Goal: Task Accomplishment & Management: Complete application form

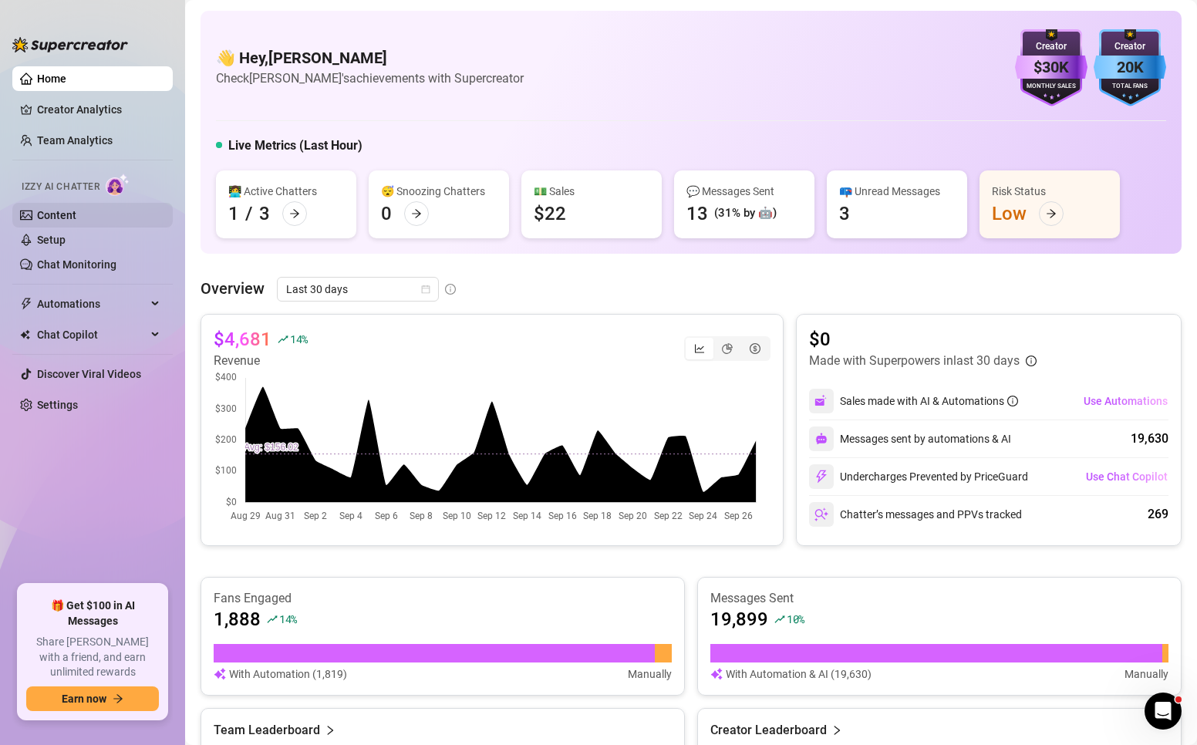
click at [69, 209] on link "Content" at bounding box center [56, 215] width 39 height 12
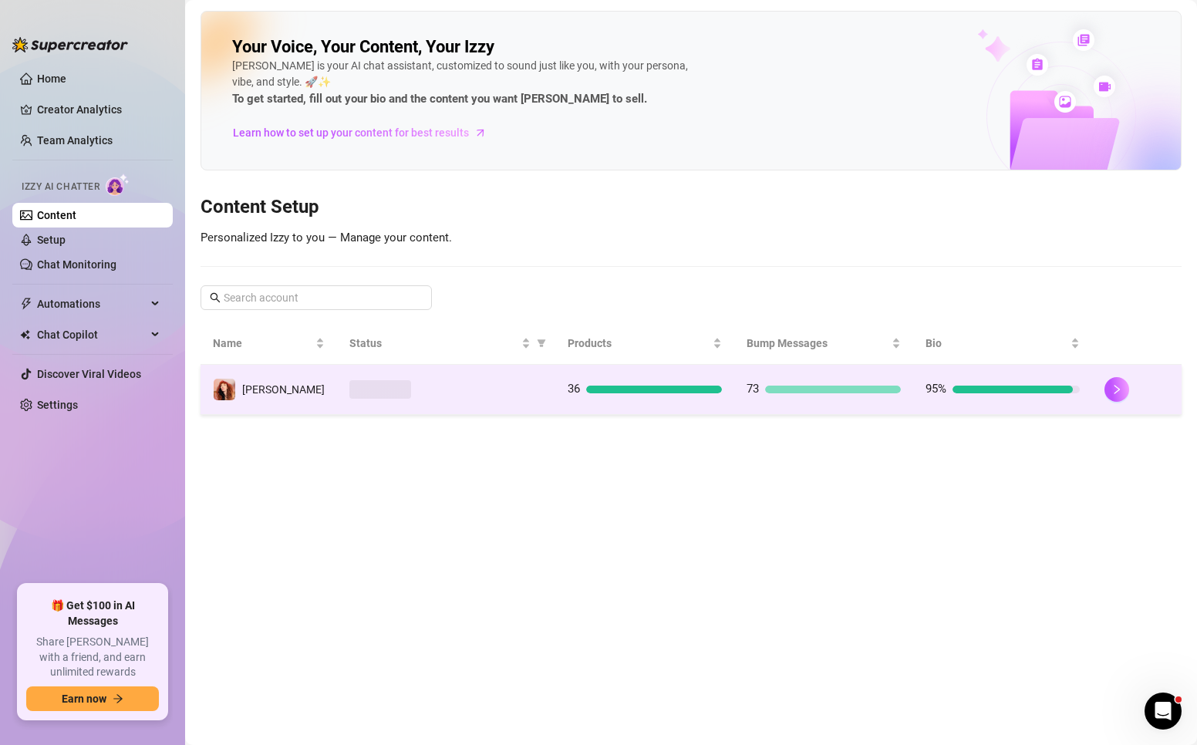
click at [350, 374] on td at bounding box center [446, 390] width 218 height 50
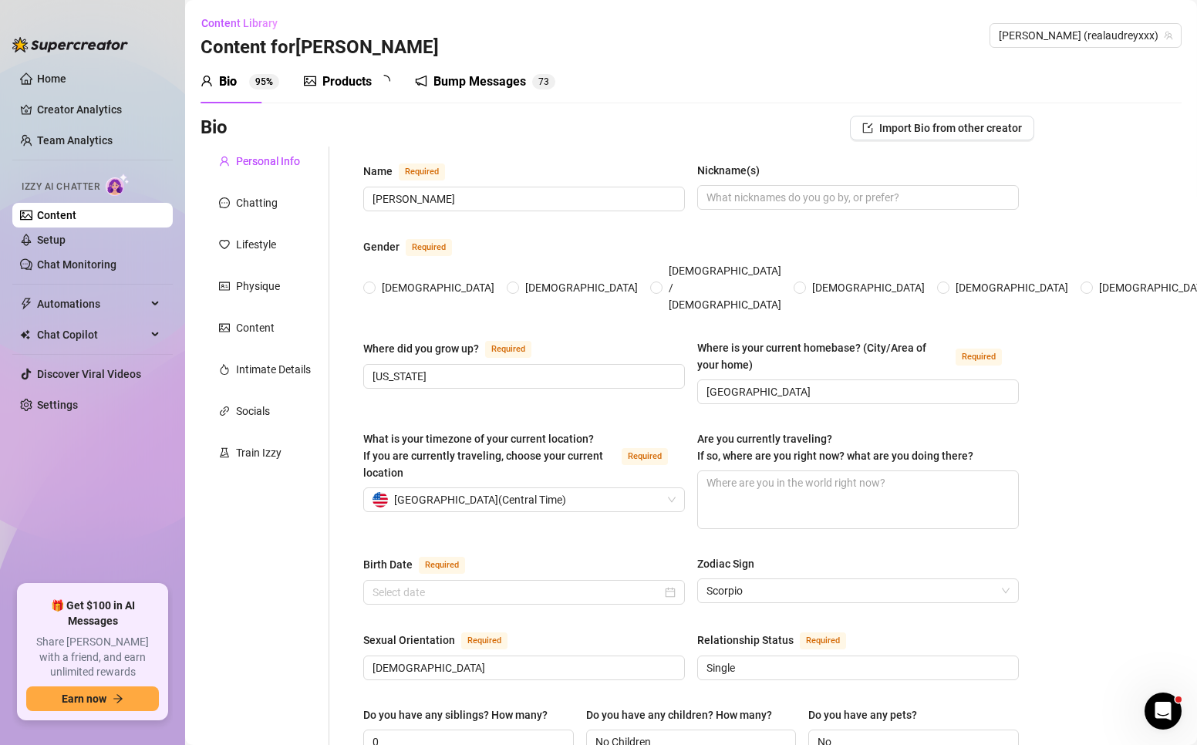
radio input "true"
type input "[DATE]"
click at [338, 89] on div "Products" at bounding box center [346, 81] width 49 height 19
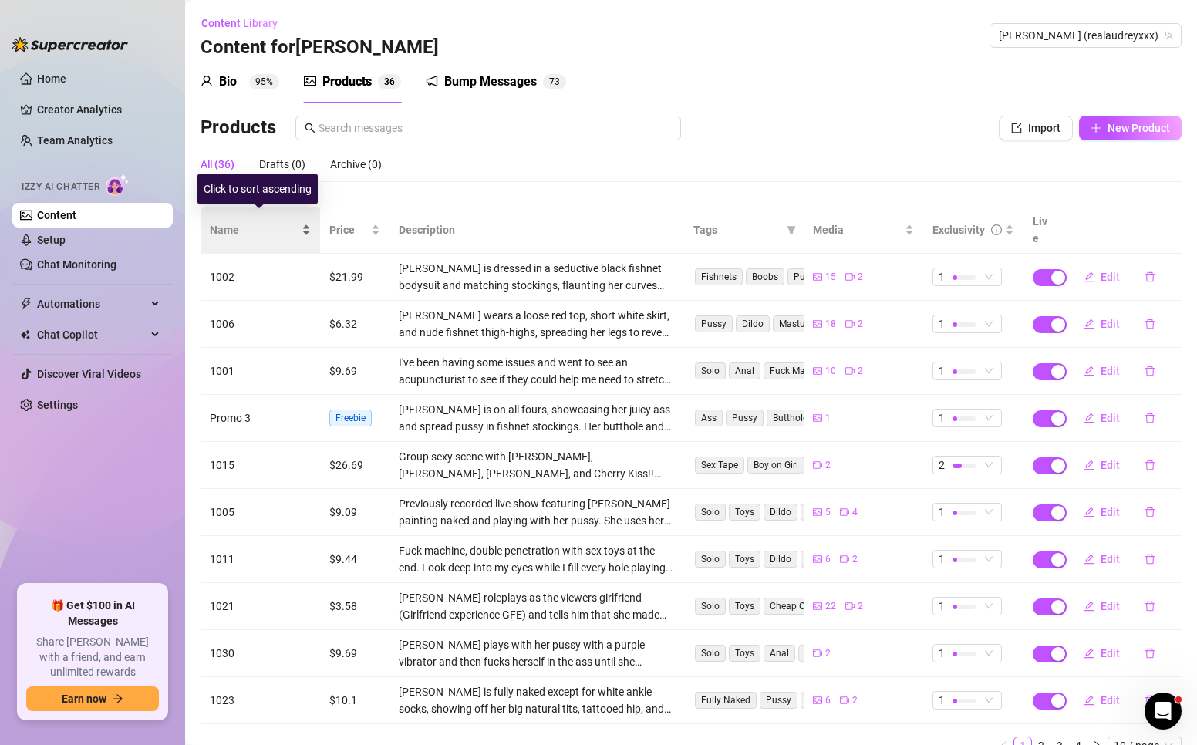
click at [215, 224] on span "Name" at bounding box center [254, 229] width 89 height 17
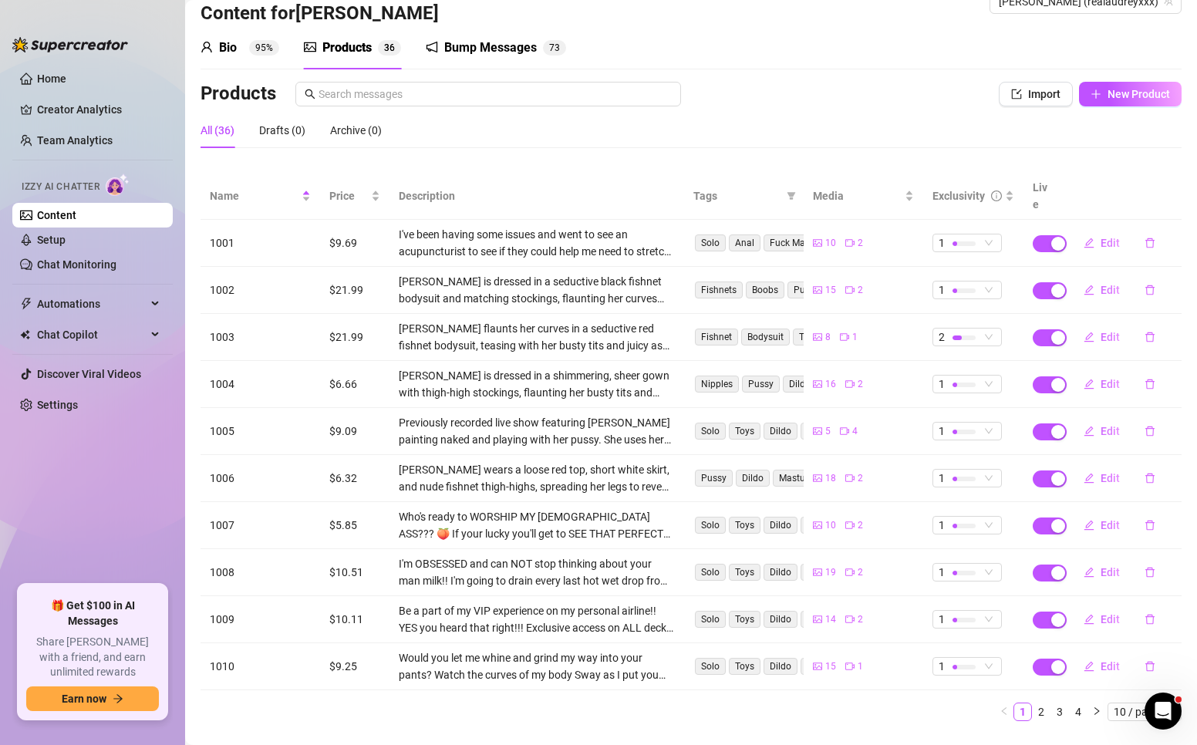
scroll to position [52, 0]
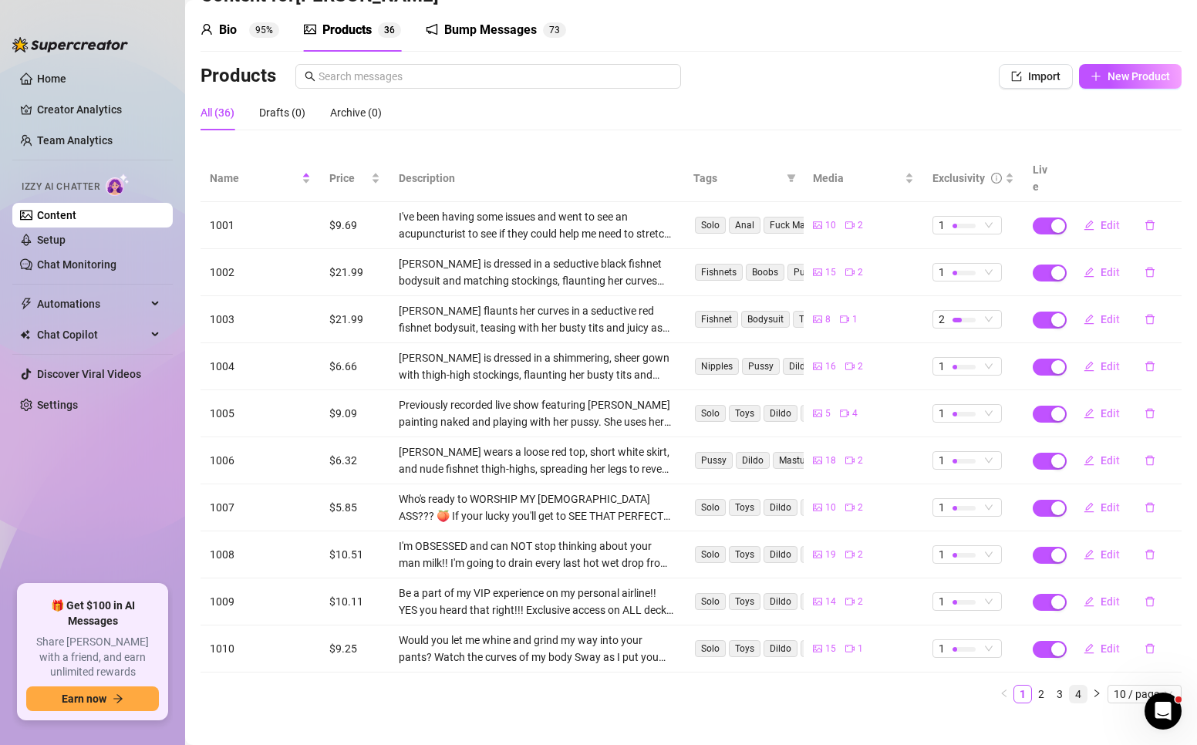
click at [1070, 686] on link "4" at bounding box center [1078, 694] width 17 height 17
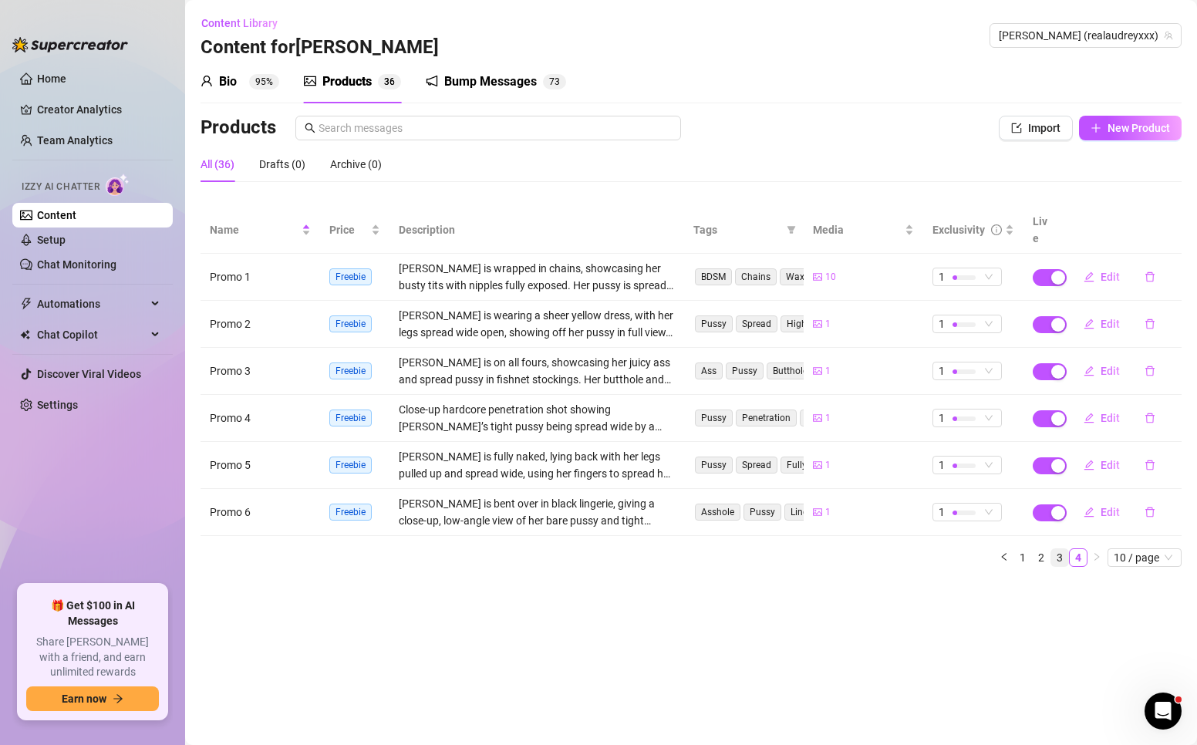
click at [1064, 549] on link "3" at bounding box center [1059, 557] width 17 height 17
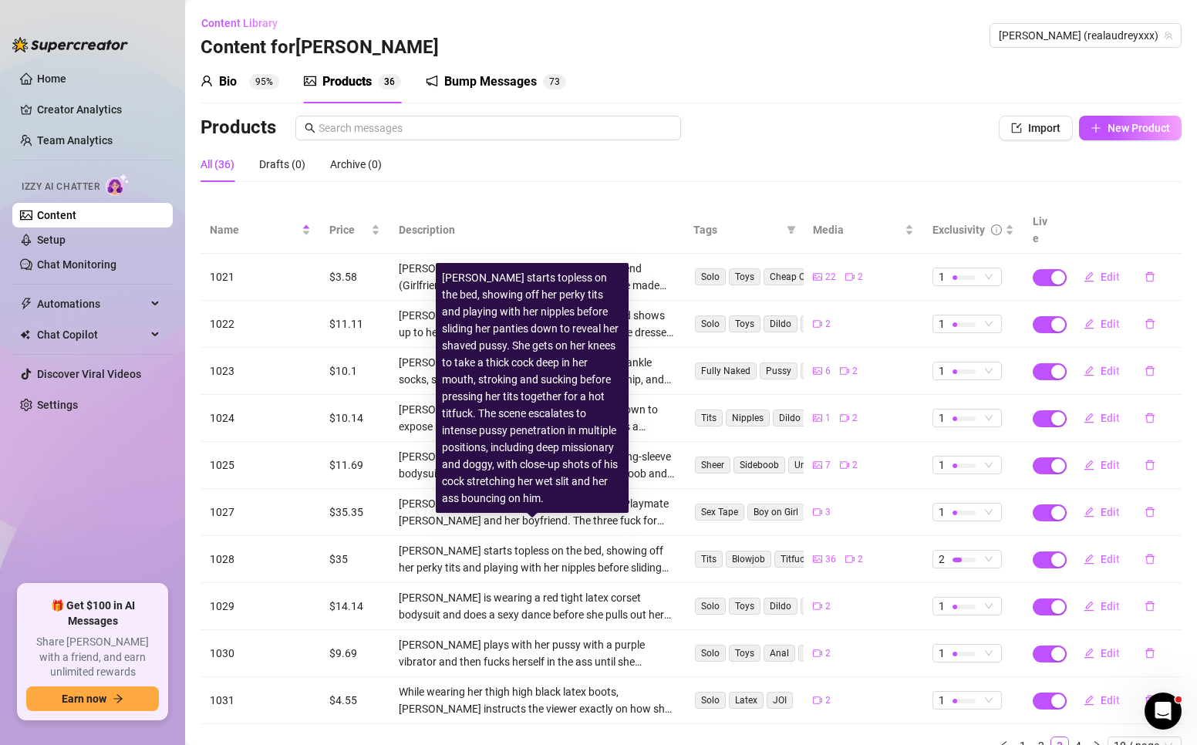
scroll to position [52, 0]
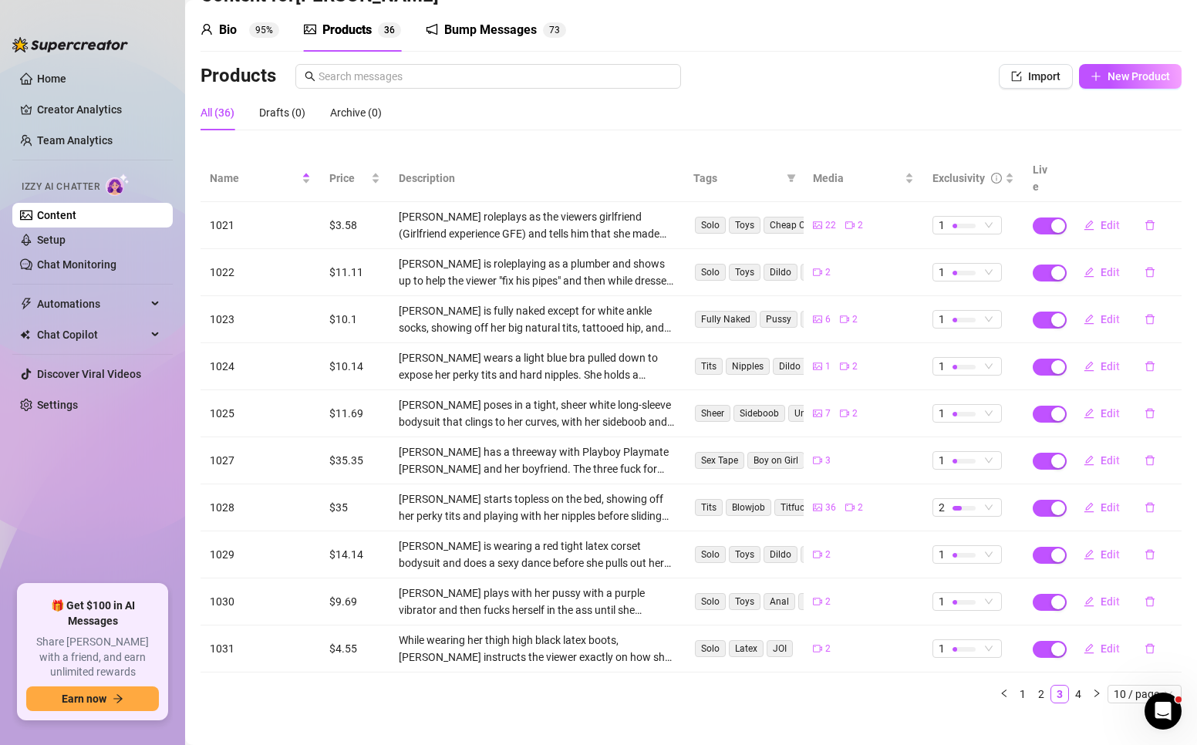
click at [642, 696] on div "Name Price Description Tags Media Exclusivity Live 1021 $3.58 [PERSON_NAME] rol…" at bounding box center [691, 435] width 981 height 561
click at [1107, 79] on span "New Product" at bounding box center [1138, 76] width 62 height 12
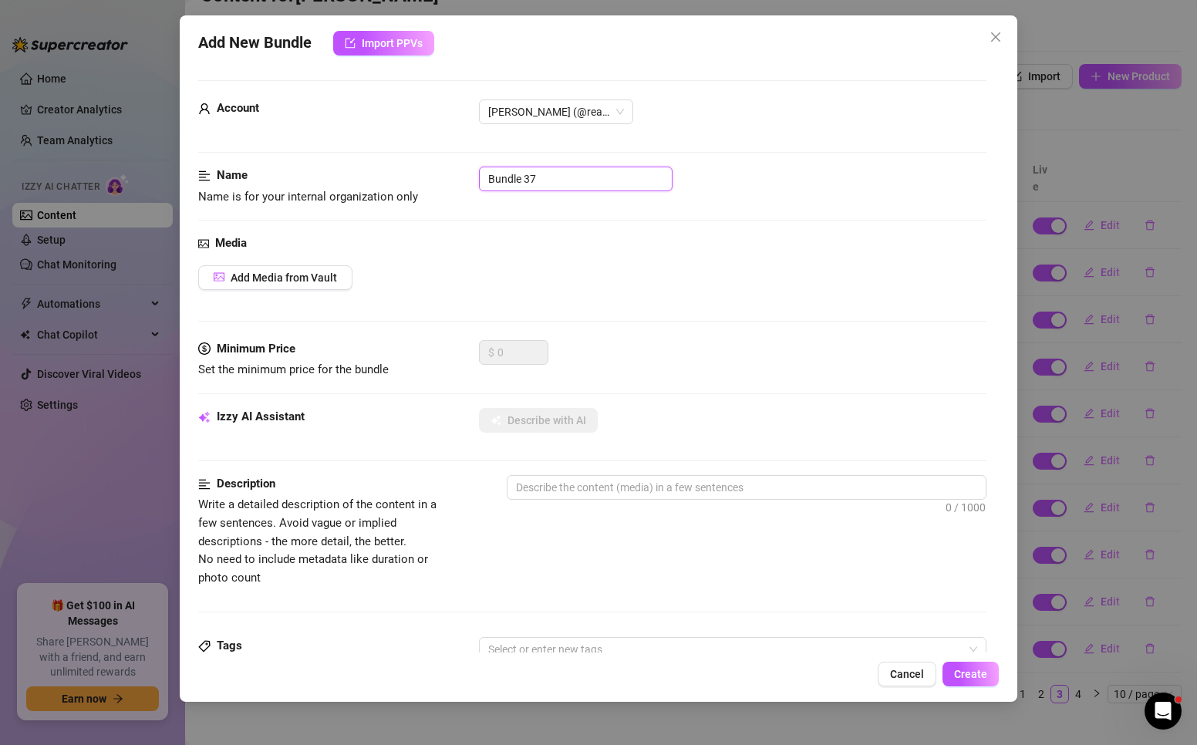
click at [549, 182] on input "Bundle 37" at bounding box center [576, 179] width 194 height 25
drag, startPoint x: 558, startPoint y: 182, endPoint x: 388, endPoint y: 187, distance: 170.5
click at [388, 187] on div "Name Name is for your internal organization only Bundle 37" at bounding box center [592, 186] width 788 height 39
type input "1032"
click at [309, 278] on span "Add Media from Vault" at bounding box center [284, 277] width 106 height 12
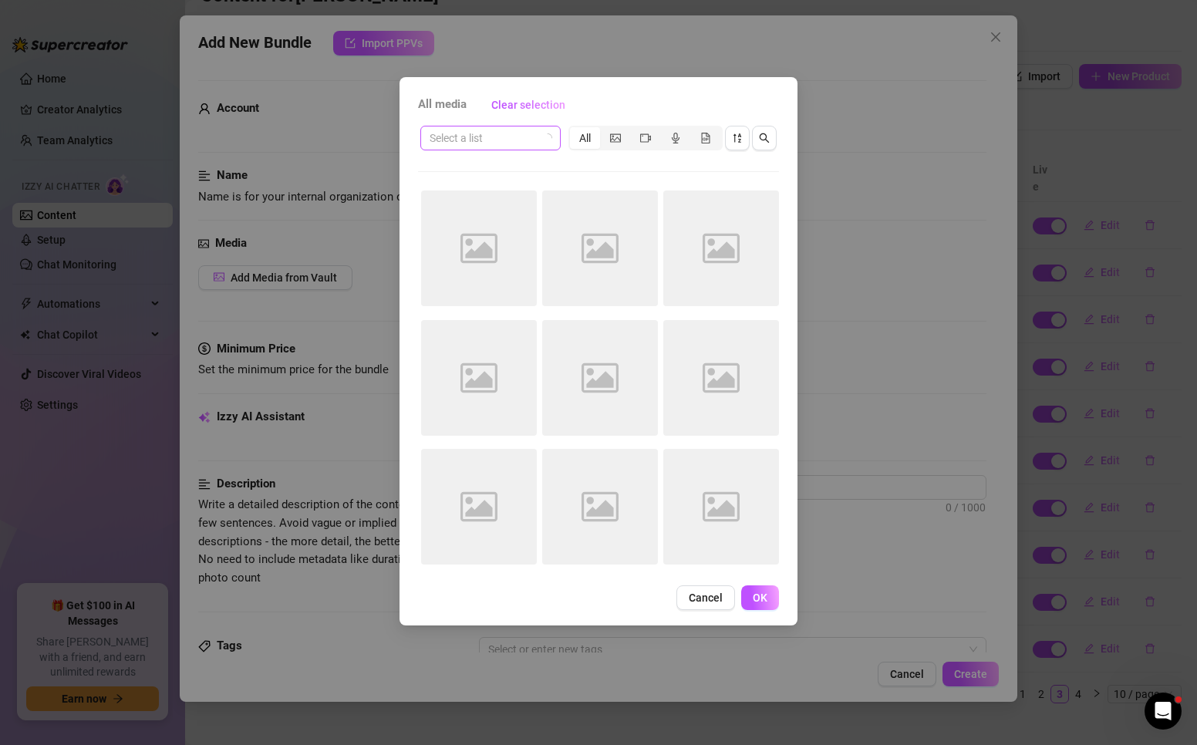
click at [485, 143] on input "search" at bounding box center [484, 137] width 108 height 23
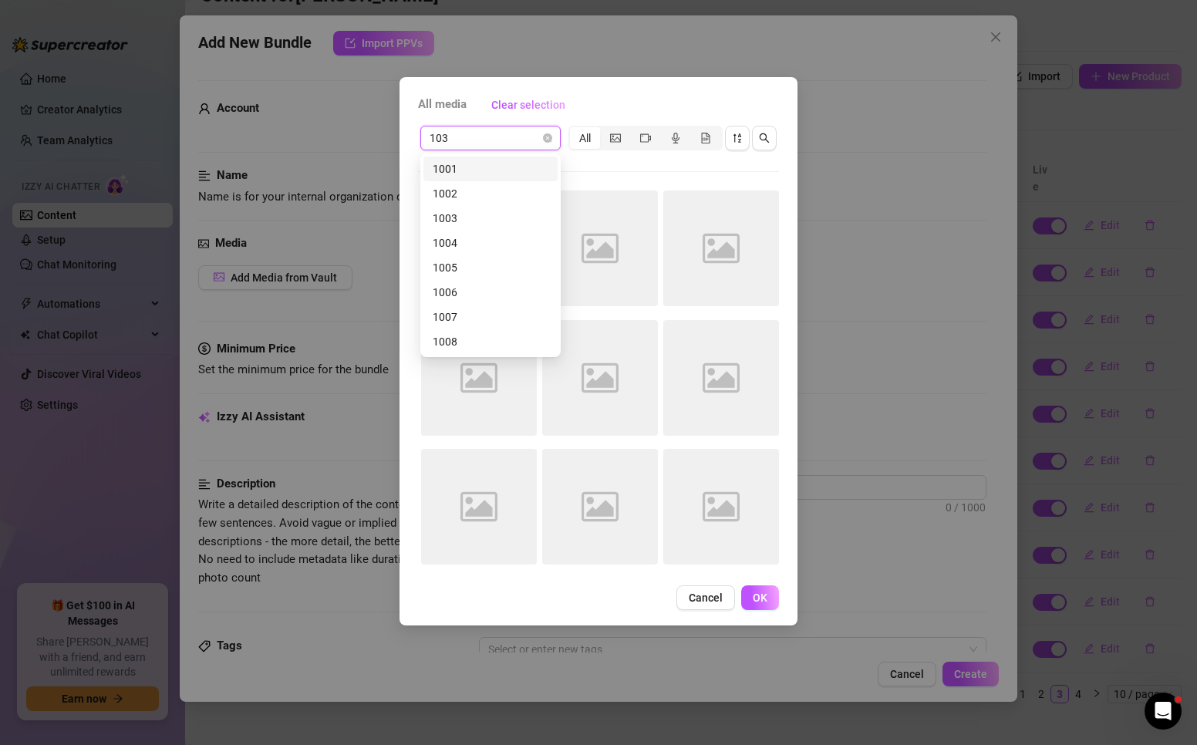
type input "1032"
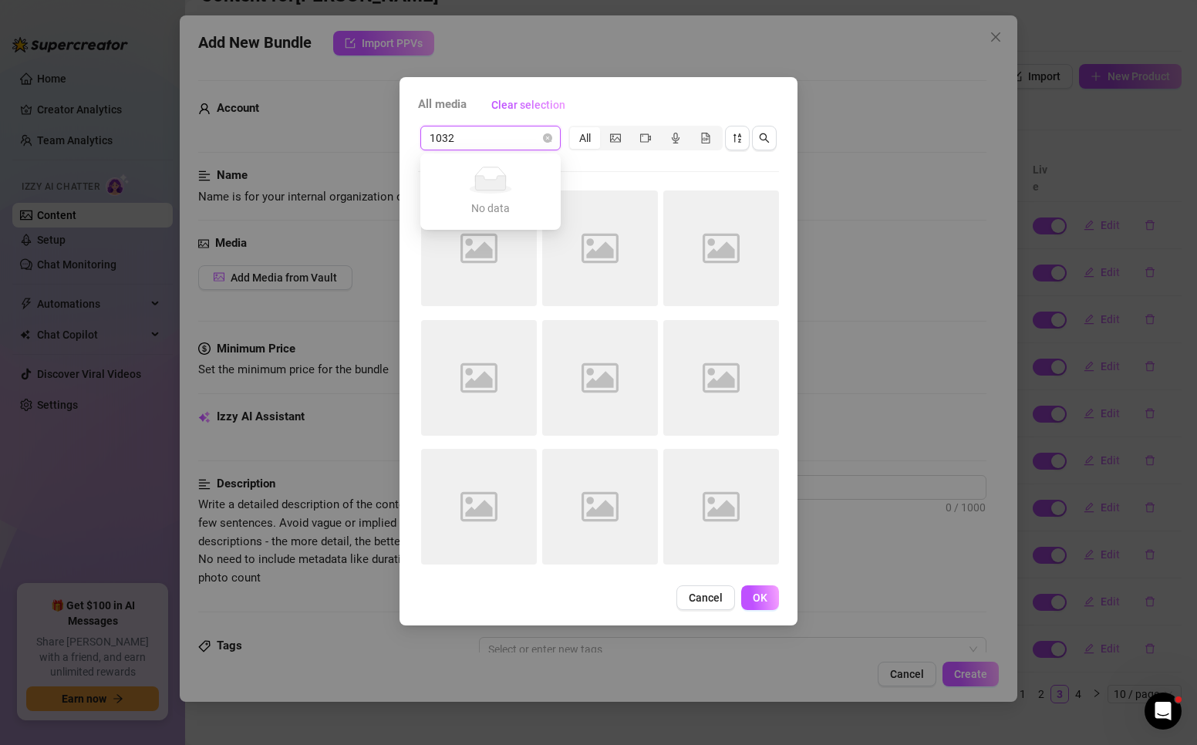
click at [486, 142] on input "1032" at bounding box center [484, 137] width 108 height 23
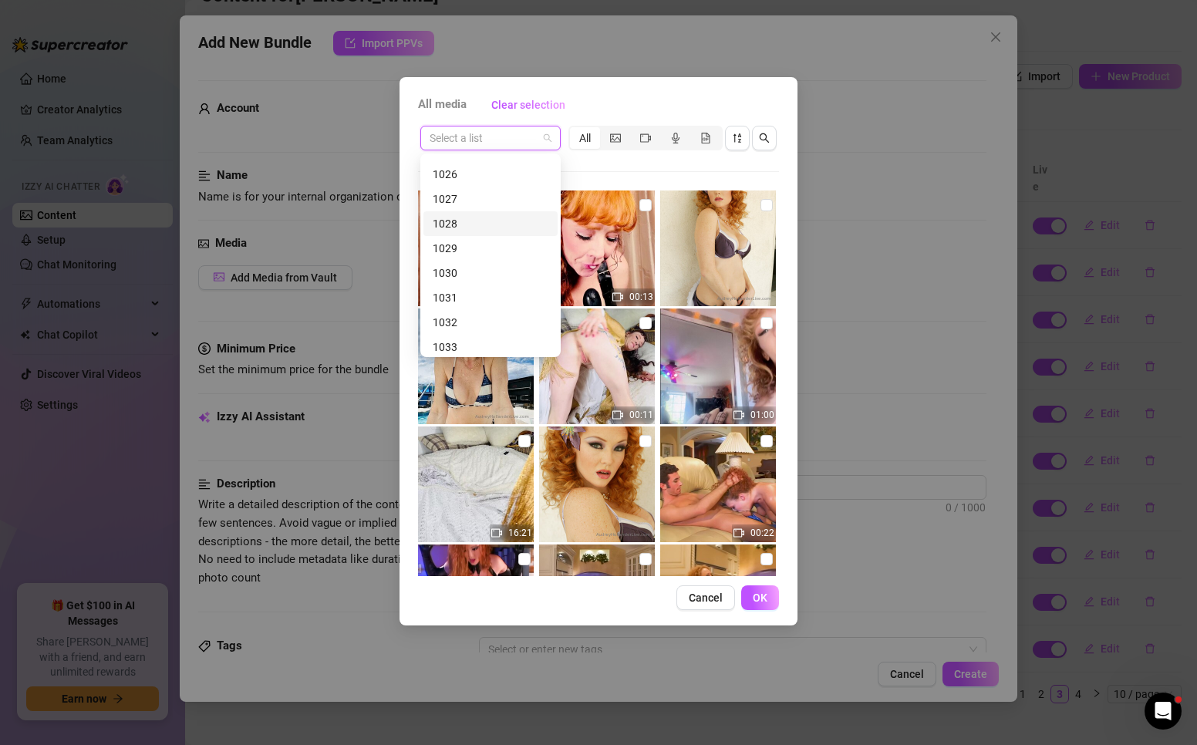
scroll to position [774, 0]
click at [454, 163] on div "1032" at bounding box center [491, 159] width 116 height 17
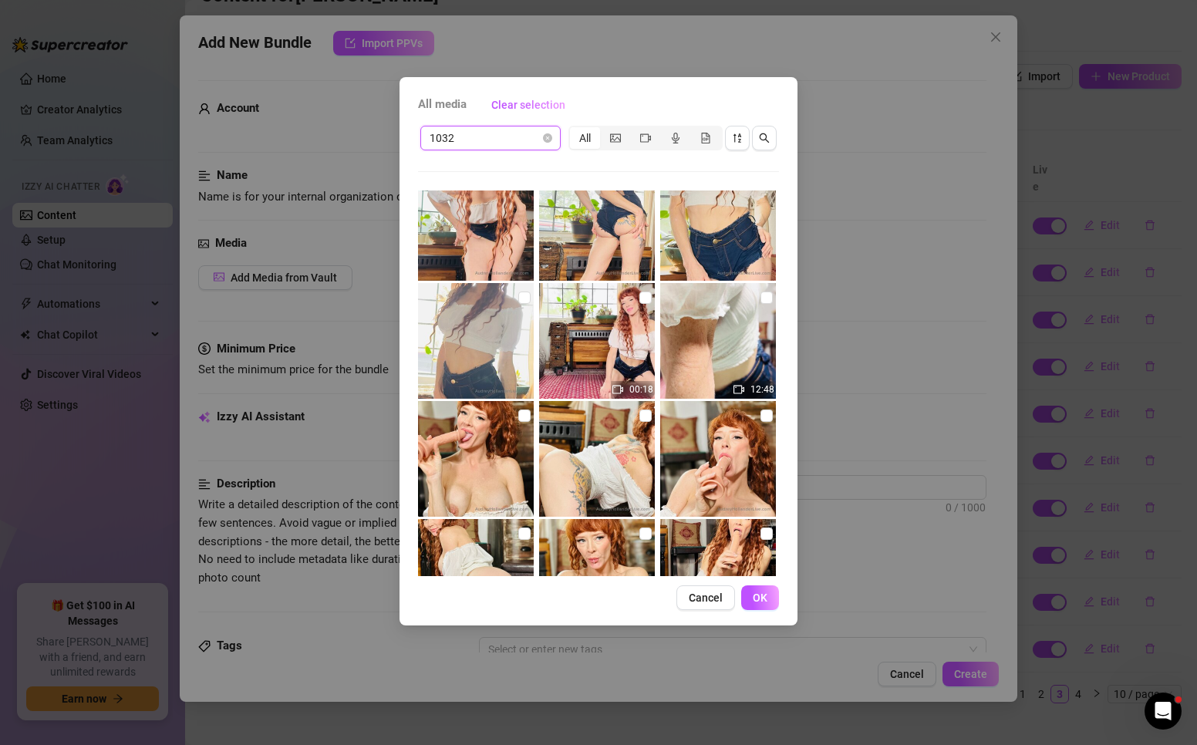
scroll to position [386, 0]
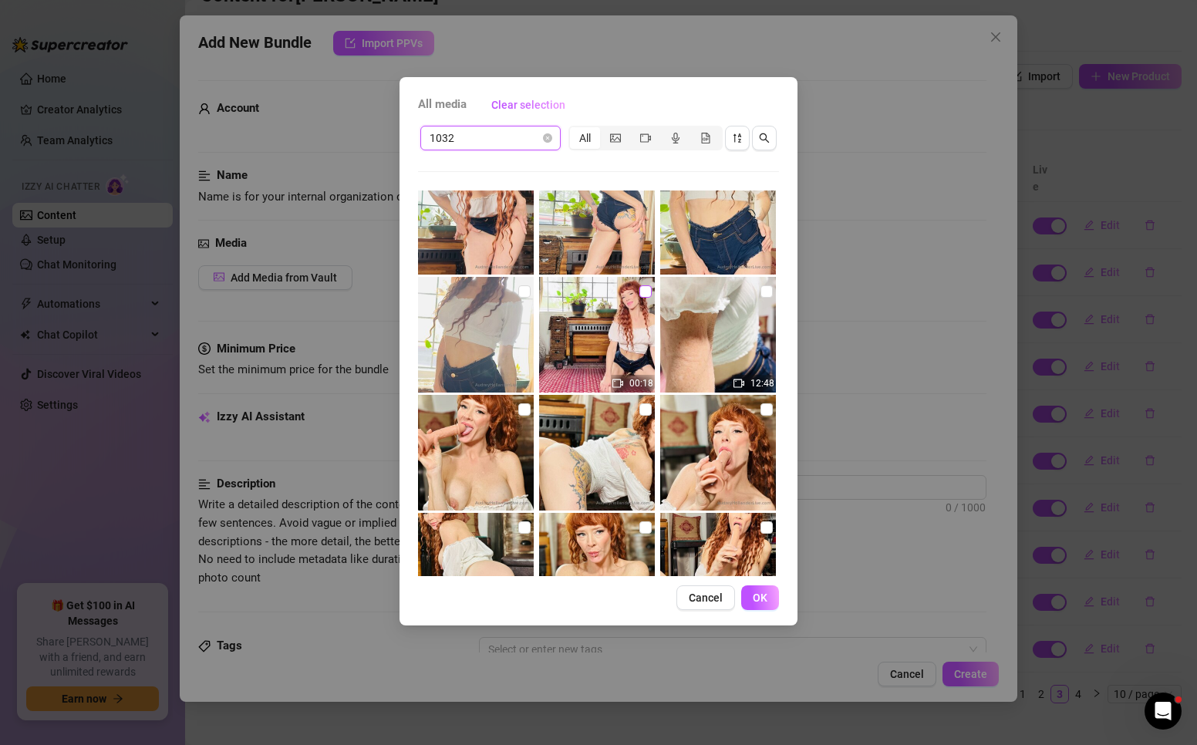
click at [639, 291] on input "checkbox" at bounding box center [645, 291] width 12 height 12
checkbox input "true"
click at [760, 292] on input "checkbox" at bounding box center [766, 291] width 12 height 12
checkbox input "true"
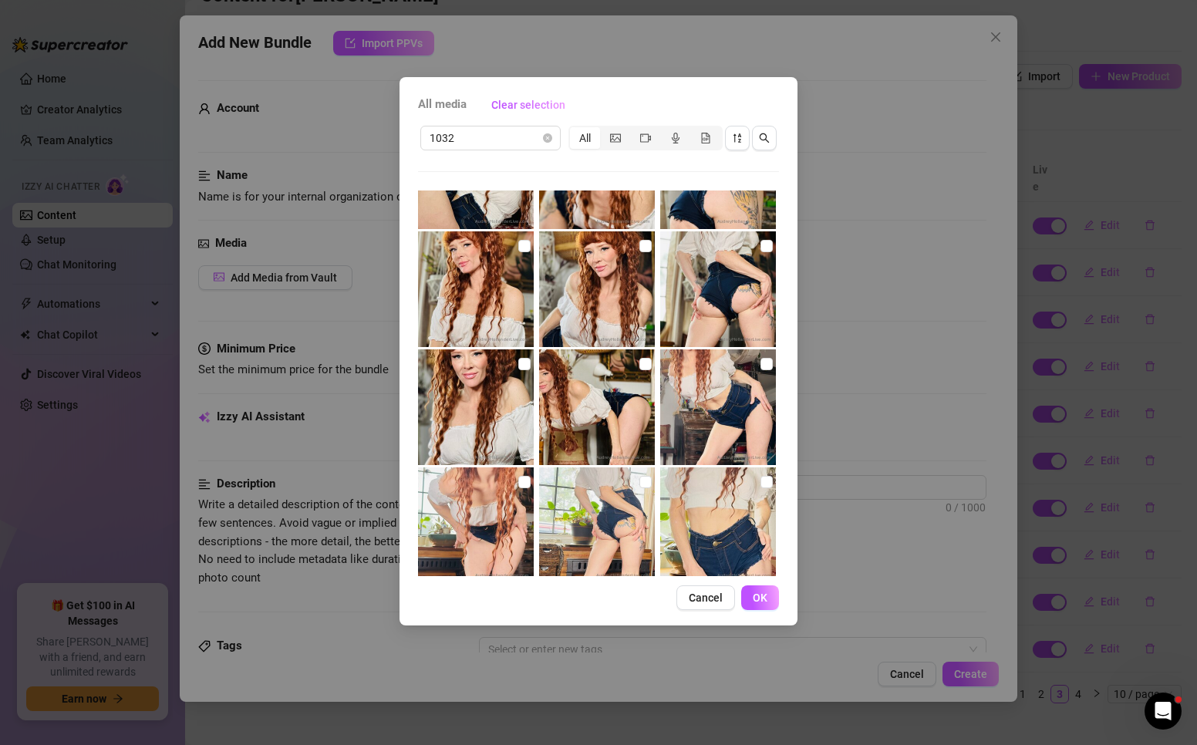
scroll to position [0, 0]
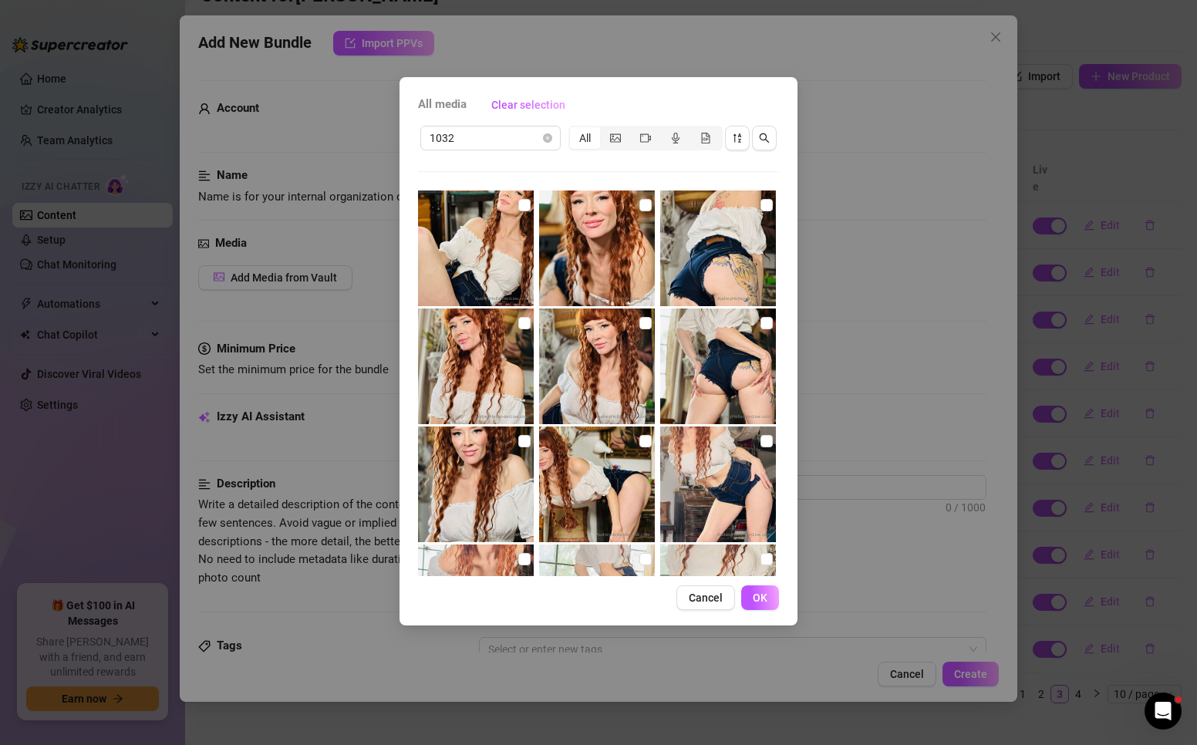
click at [513, 211] on img at bounding box center [476, 248] width 116 height 116
checkbox input "true"
drag, startPoint x: 638, startPoint y: 207, endPoint x: 706, endPoint y: 207, distance: 68.6
click at [639, 207] on input "checkbox" at bounding box center [645, 205] width 12 height 12
checkbox input "true"
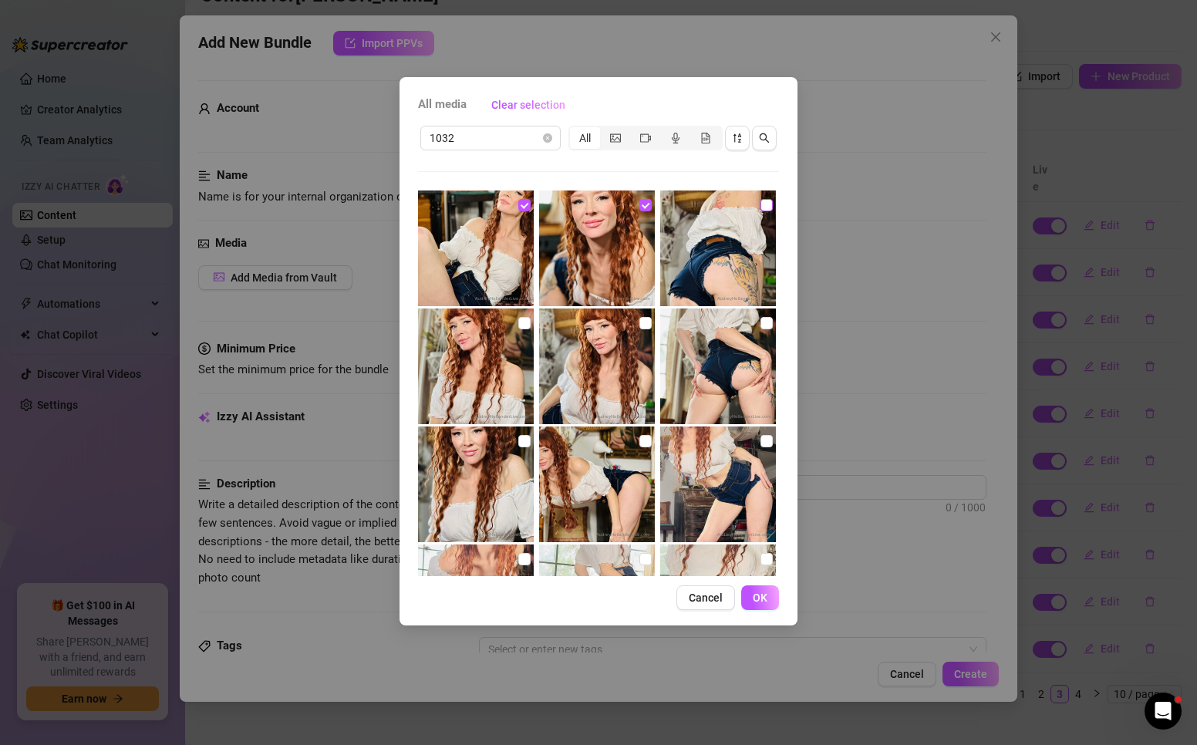
click at [760, 207] on input "checkbox" at bounding box center [766, 205] width 12 height 12
checkbox input "true"
click at [760, 322] on input "checkbox" at bounding box center [766, 323] width 12 height 12
checkbox input "true"
click at [641, 327] on input "checkbox" at bounding box center [645, 323] width 12 height 12
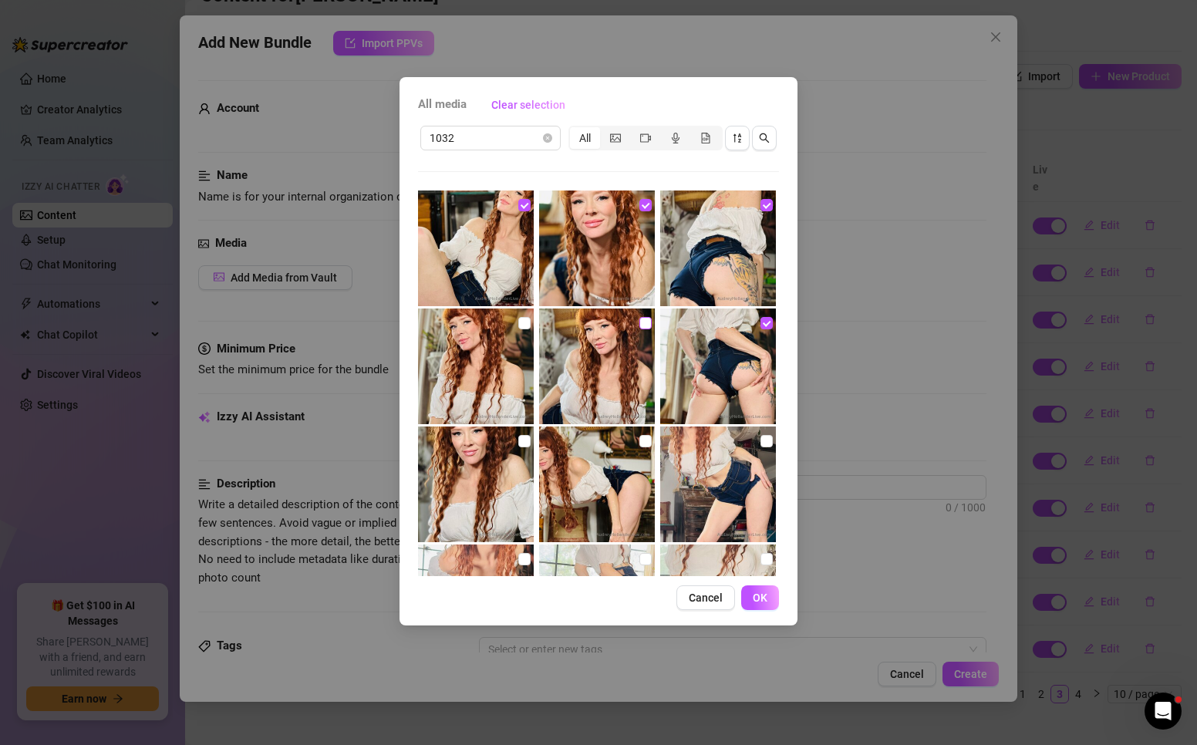
checkbox input "true"
click at [531, 320] on img at bounding box center [476, 366] width 116 height 116
checkbox input "true"
drag, startPoint x: 514, startPoint y: 434, endPoint x: 646, endPoint y: 429, distance: 132.0
click at [516, 435] on div at bounding box center [477, 484] width 119 height 116
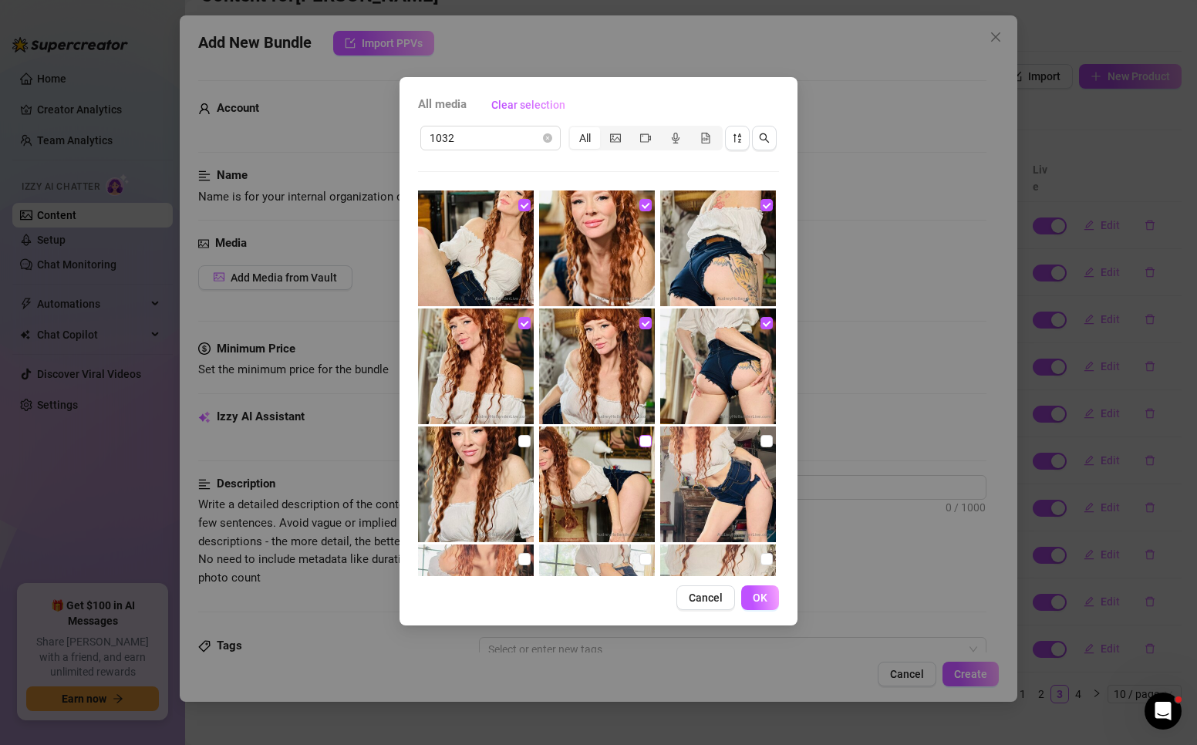
click at [640, 439] on input "checkbox" at bounding box center [645, 441] width 12 height 12
checkbox input "true"
drag, startPoint x: 759, startPoint y: 440, endPoint x: 749, endPoint y: 440, distance: 10.0
click at [760, 440] on input "checkbox" at bounding box center [766, 441] width 12 height 12
checkbox input "true"
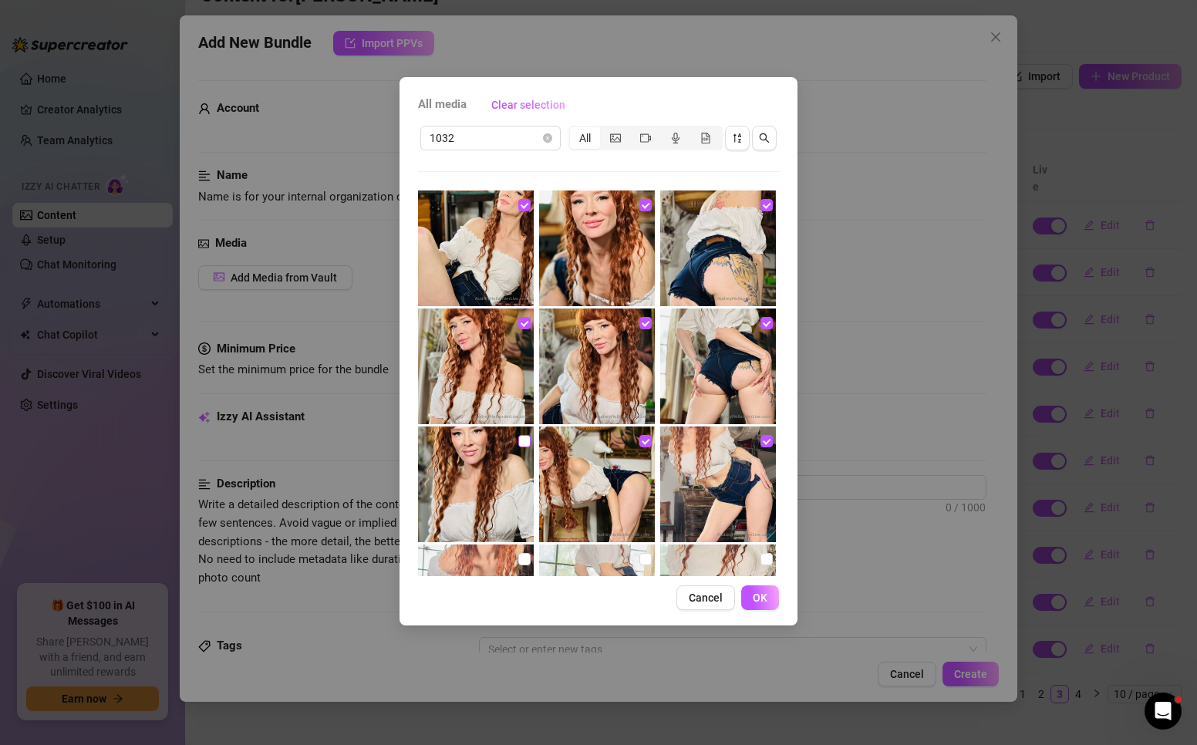
click at [521, 438] on input "checkbox" at bounding box center [524, 441] width 12 height 12
checkbox input "true"
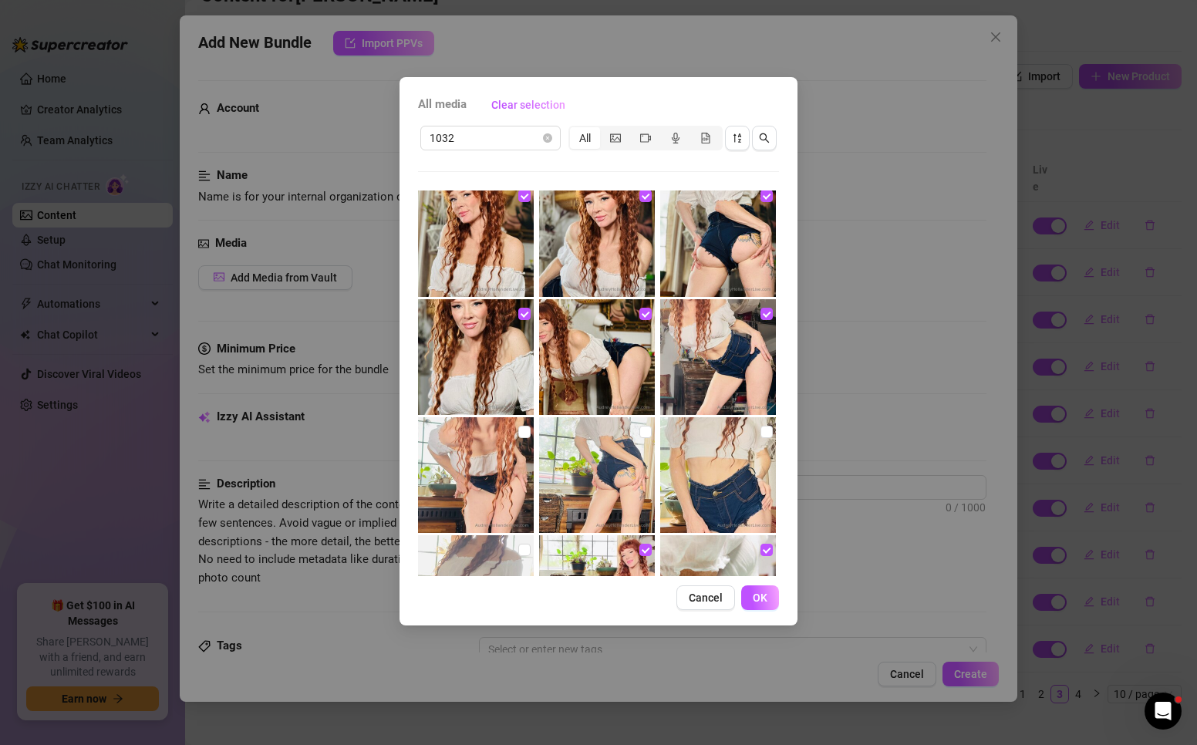
scroll to position [154, 0]
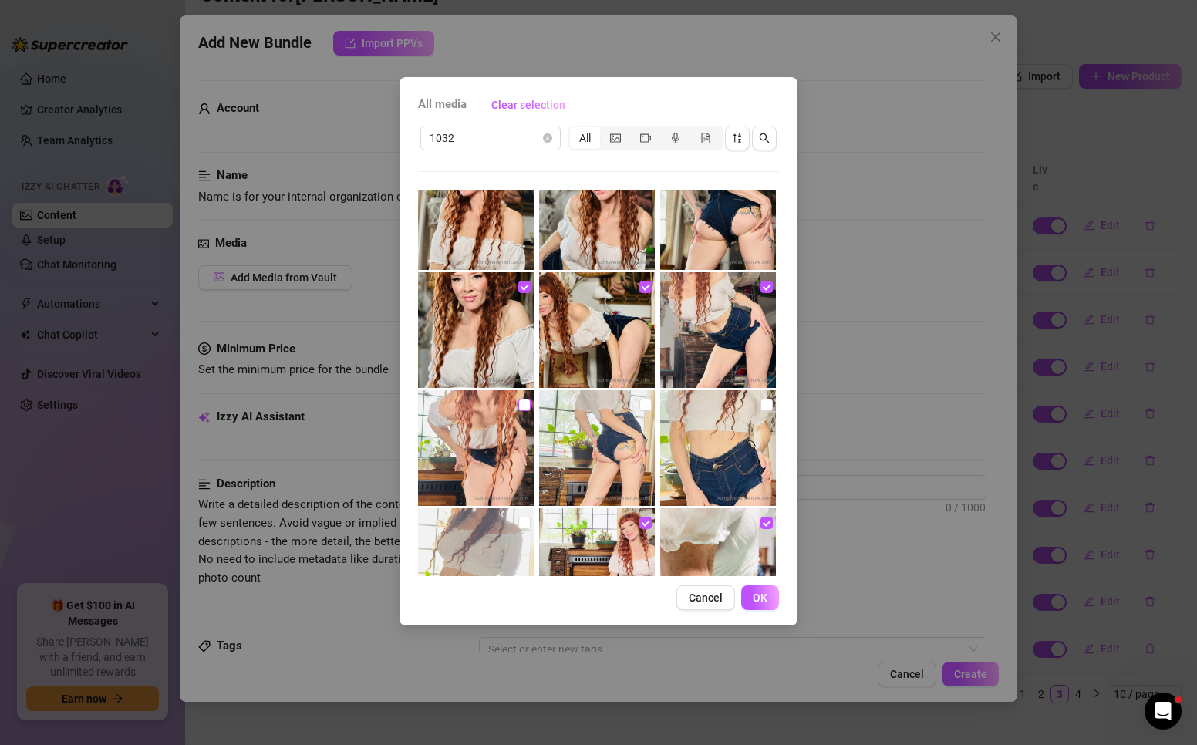
click at [519, 403] on input "checkbox" at bounding box center [524, 405] width 12 height 12
checkbox input "true"
click at [632, 403] on img at bounding box center [597, 448] width 116 height 116
checkbox input "true"
click at [760, 404] on input "checkbox" at bounding box center [766, 405] width 12 height 12
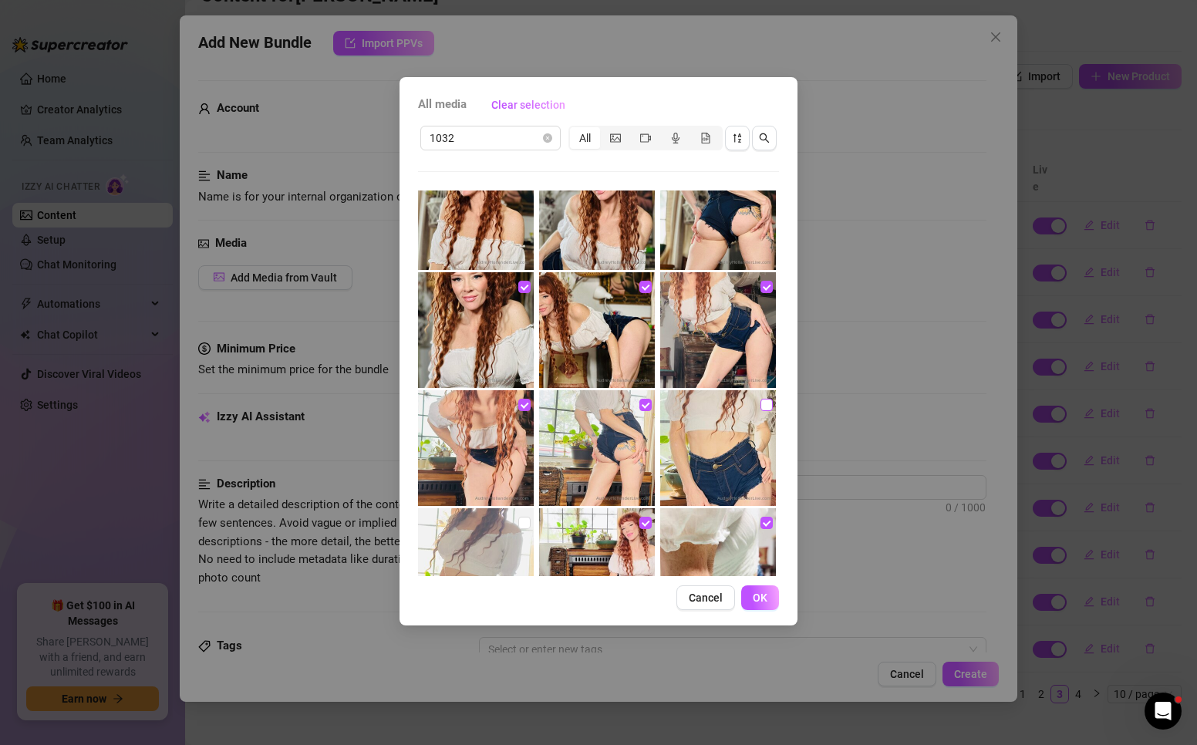
checkbox input "true"
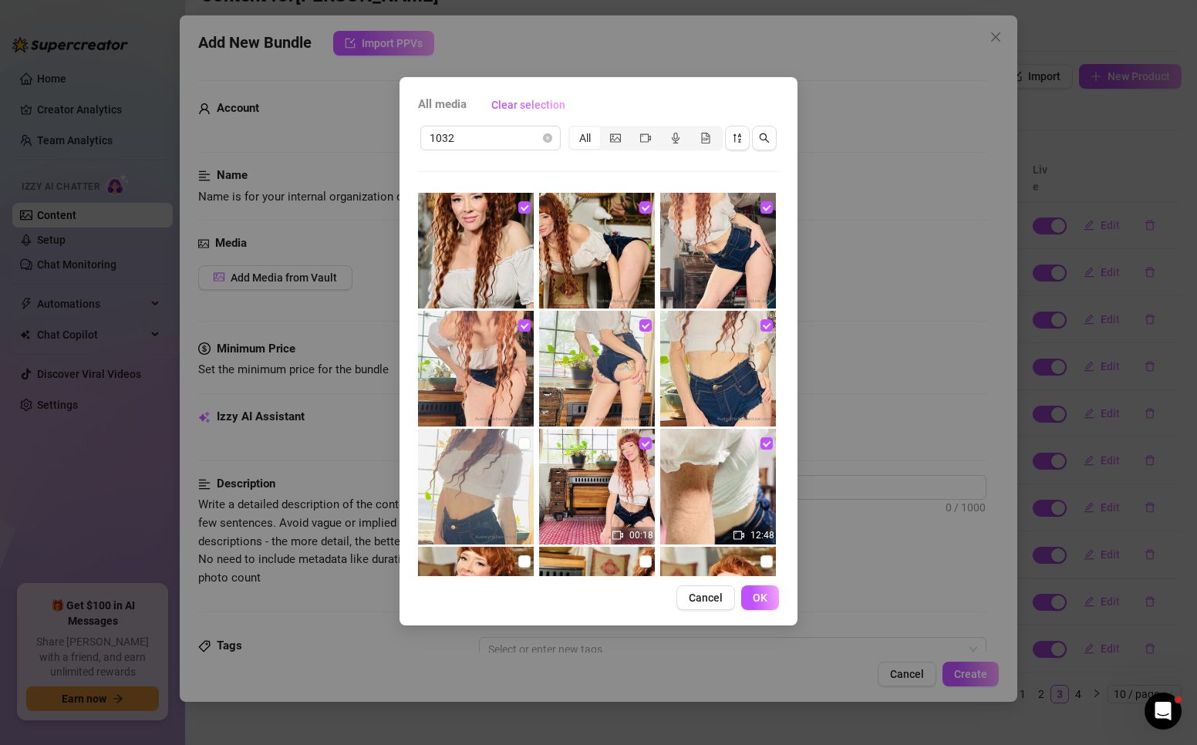
scroll to position [308, 0]
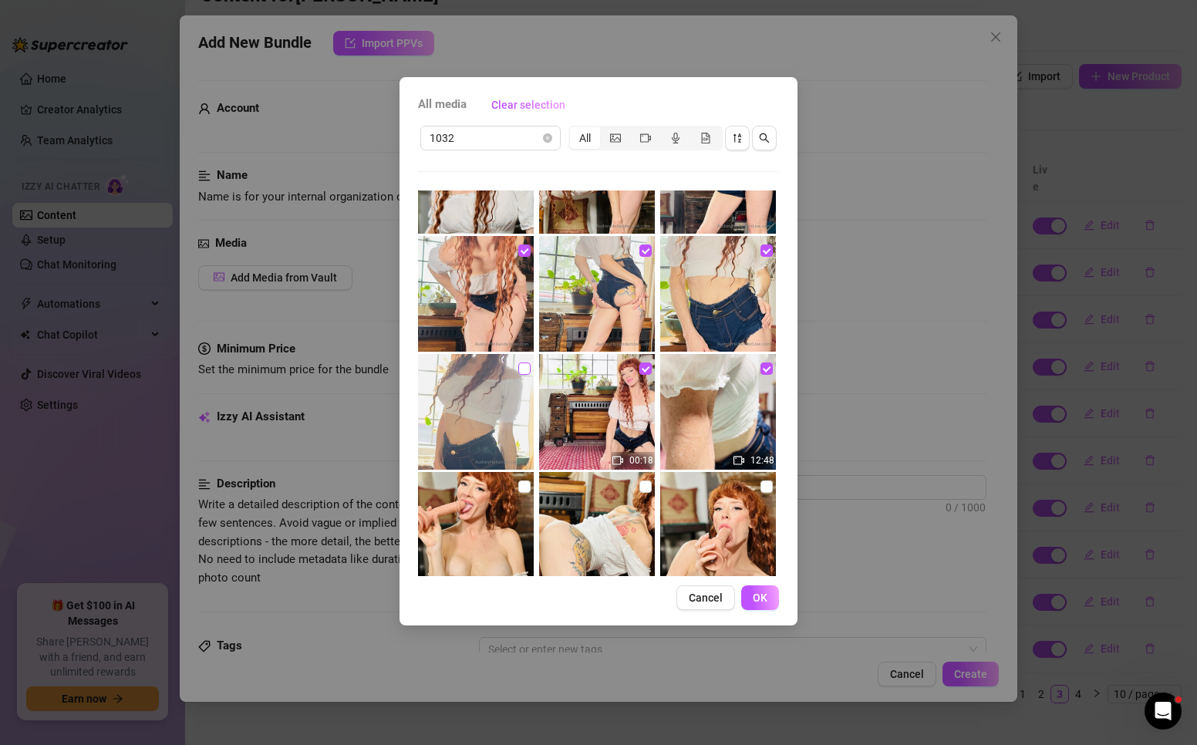
click at [518, 366] on input "checkbox" at bounding box center [524, 368] width 12 height 12
checkbox input "true"
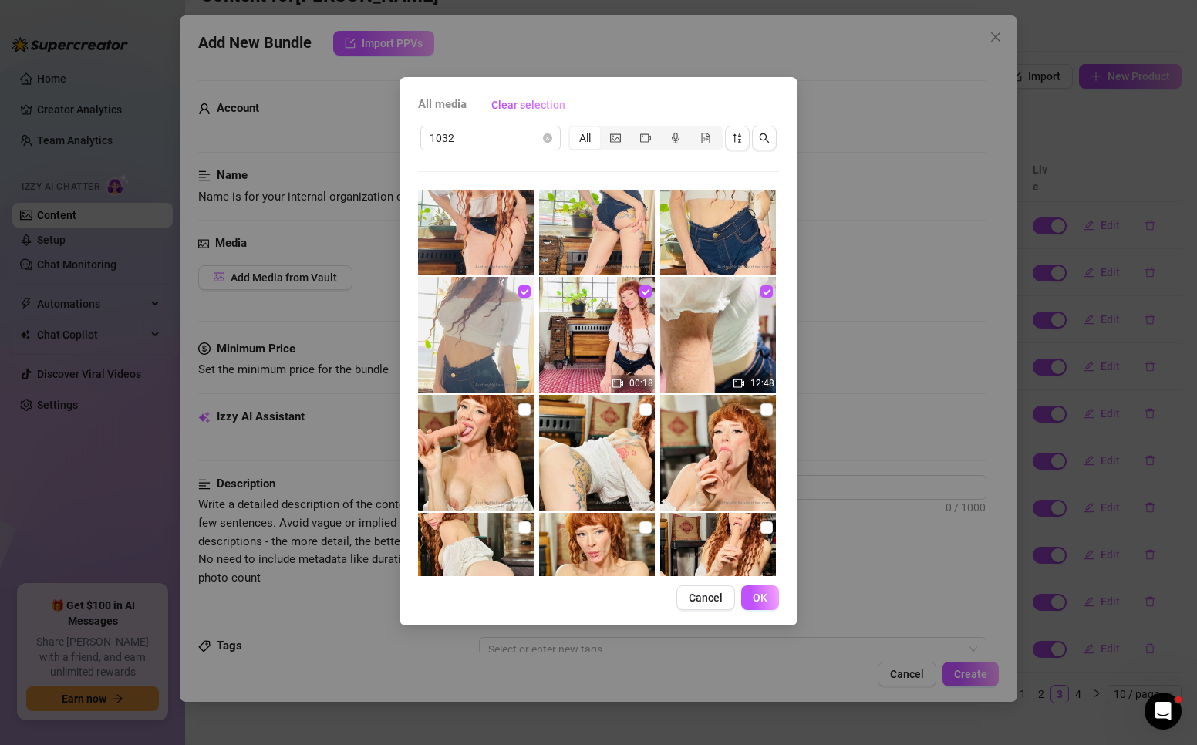
drag, startPoint x: 511, startPoint y: 413, endPoint x: 596, endPoint y: 414, distance: 85.6
click at [510, 413] on img at bounding box center [476, 453] width 116 height 116
checkbox input "true"
click at [640, 414] on input "checkbox" at bounding box center [645, 409] width 12 height 12
checkbox input "true"
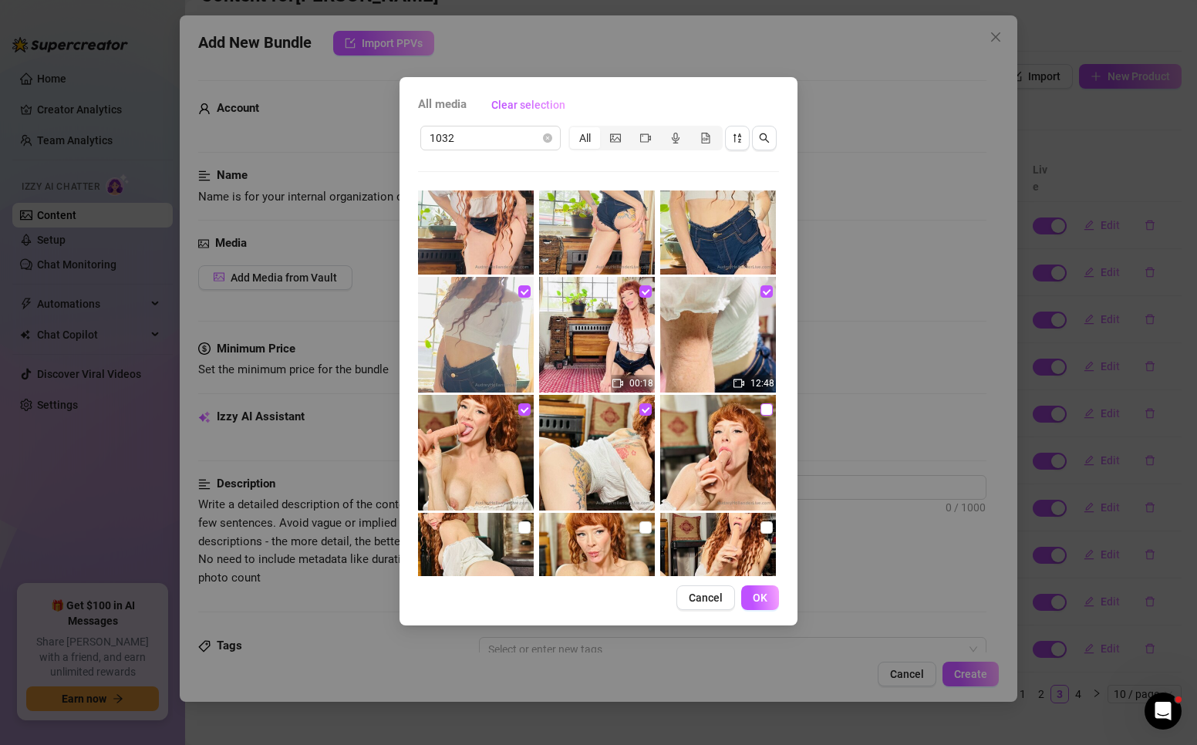
click at [760, 411] on input "checkbox" at bounding box center [766, 409] width 12 height 12
checkbox input "true"
click at [760, 525] on input "checkbox" at bounding box center [766, 527] width 12 height 12
checkbox input "true"
click at [652, 529] on div "00:18 12:48 No more media" at bounding box center [598, 383] width 361 height 386
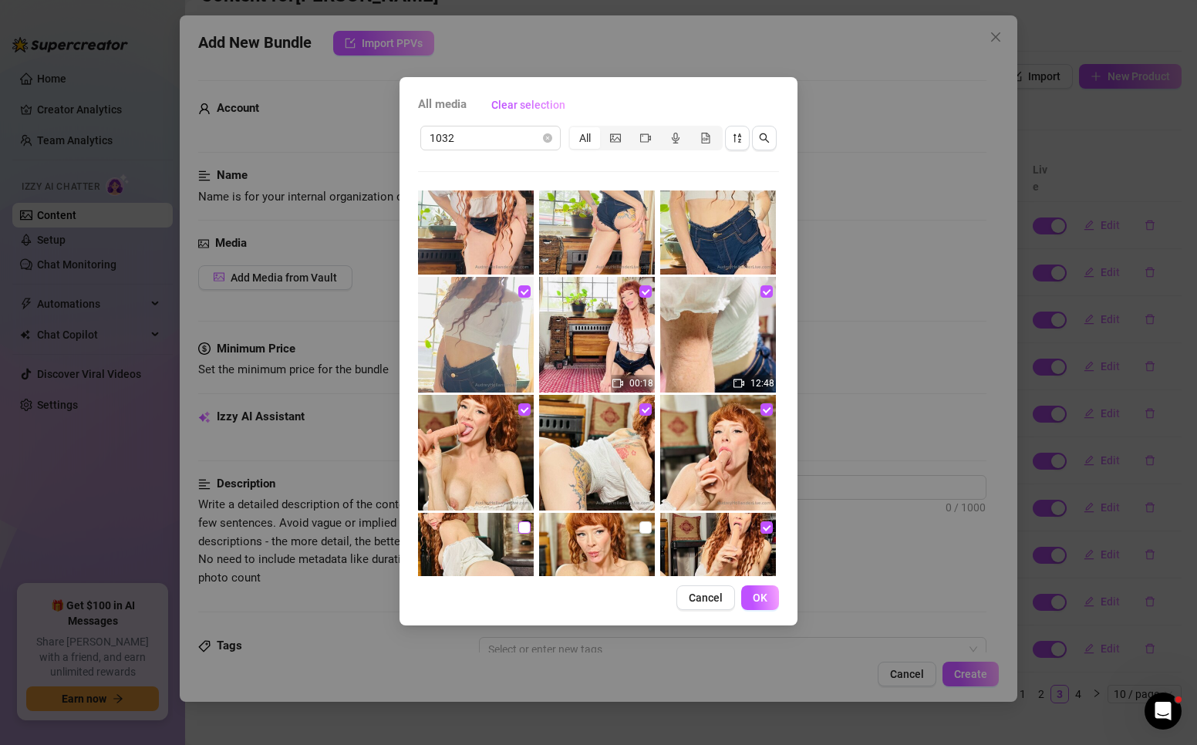
click at [520, 526] on input "checkbox" at bounding box center [524, 527] width 12 height 12
checkbox input "true"
click at [639, 527] on input "checkbox" at bounding box center [645, 527] width 12 height 12
checkbox input "true"
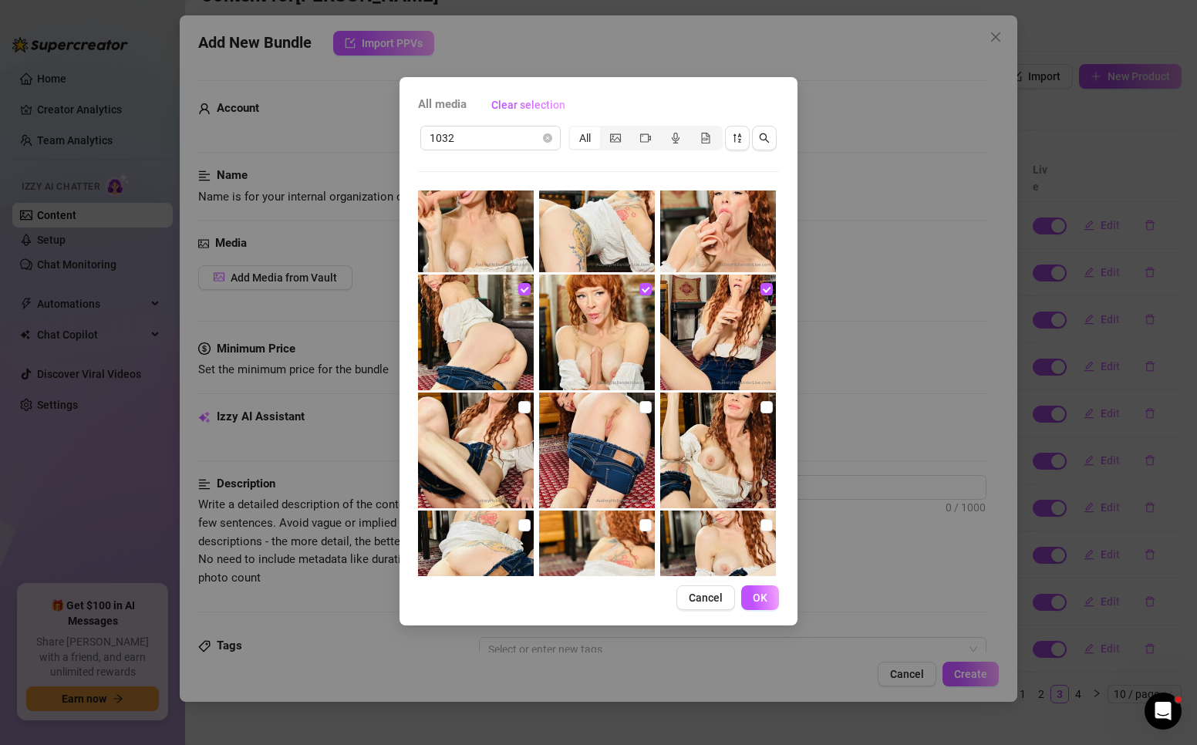
scroll to position [694, 0]
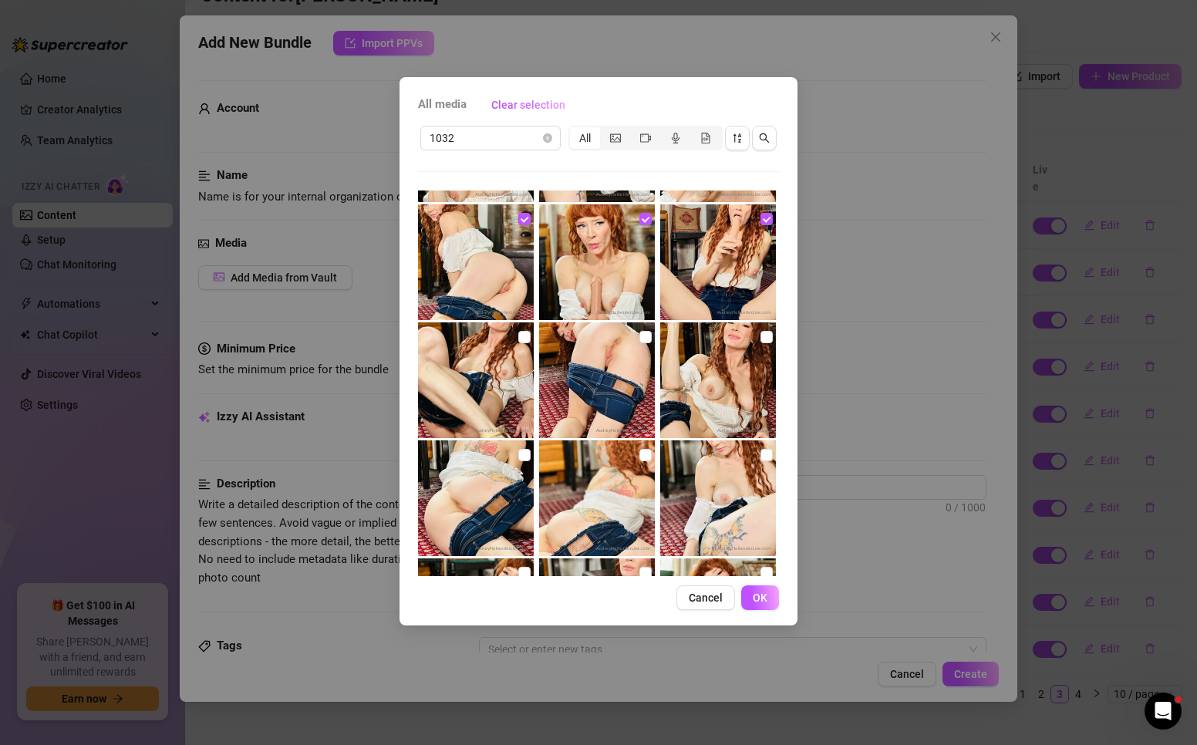
click at [528, 332] on img at bounding box center [476, 380] width 116 height 116
checkbox input "true"
click at [640, 335] on input "checkbox" at bounding box center [645, 337] width 12 height 12
checkbox input "true"
click at [760, 344] on label at bounding box center [766, 337] width 12 height 17
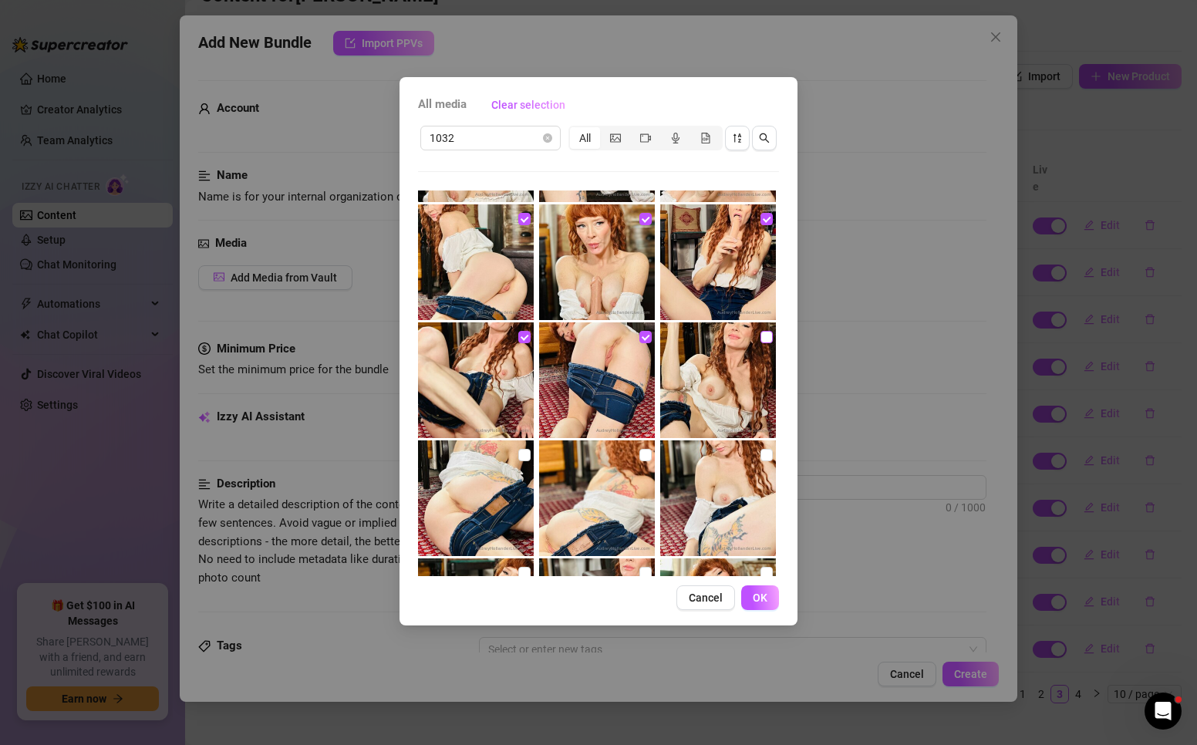
click at [760, 343] on input "checkbox" at bounding box center [766, 337] width 12 height 12
checkbox input "true"
click at [760, 461] on label at bounding box center [766, 455] width 12 height 17
click at [760, 461] on input "checkbox" at bounding box center [766, 455] width 12 height 12
checkbox input "true"
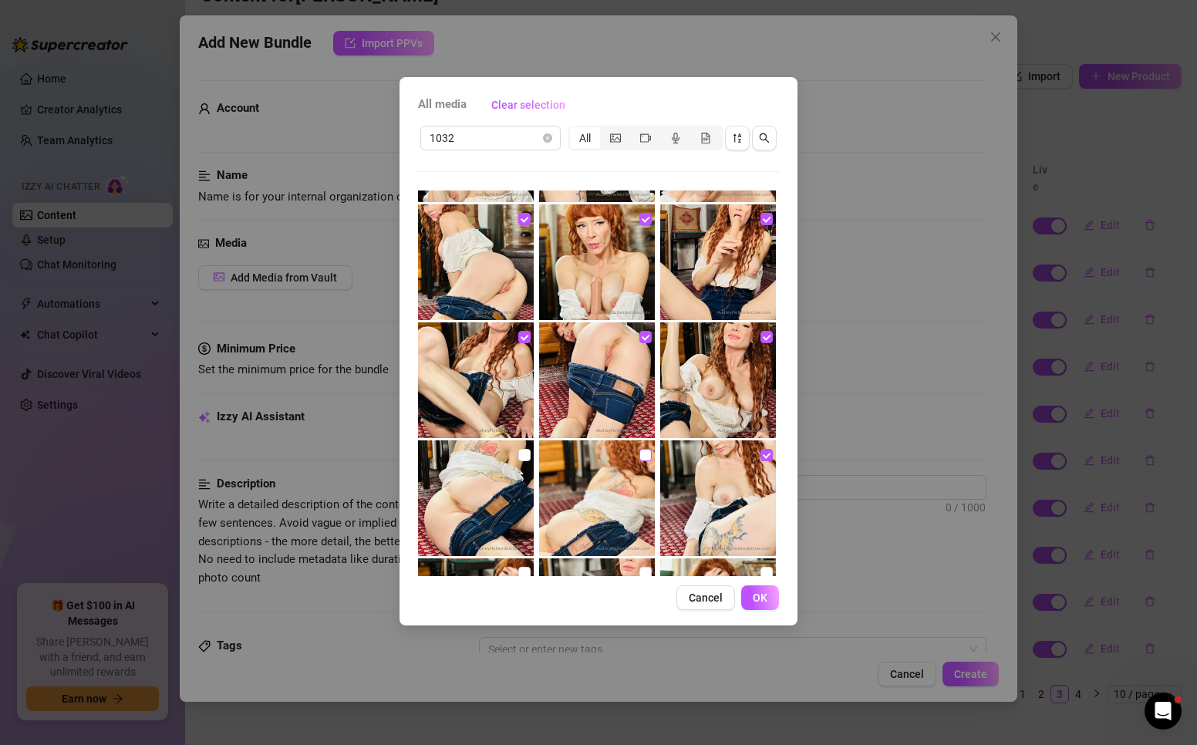
click at [639, 453] on input "checkbox" at bounding box center [645, 455] width 12 height 12
checkbox input "true"
click at [522, 453] on input "checkbox" at bounding box center [524, 455] width 12 height 12
checkbox input "true"
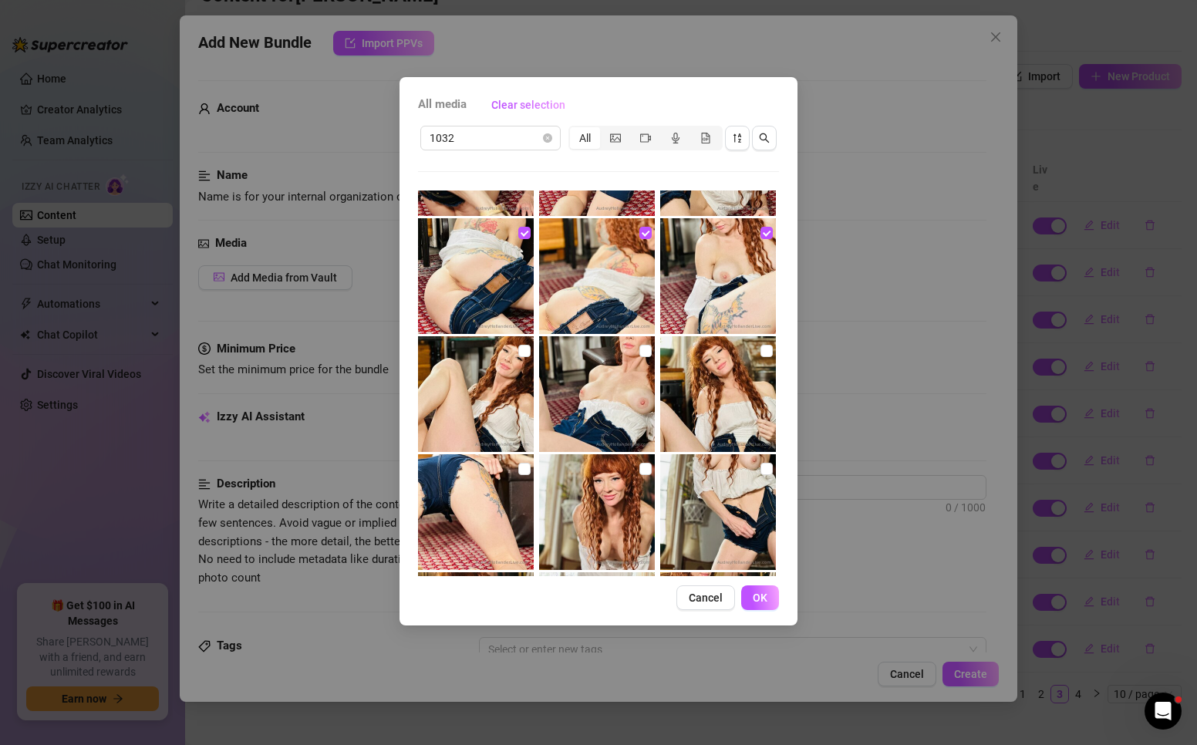
scroll to position [925, 0]
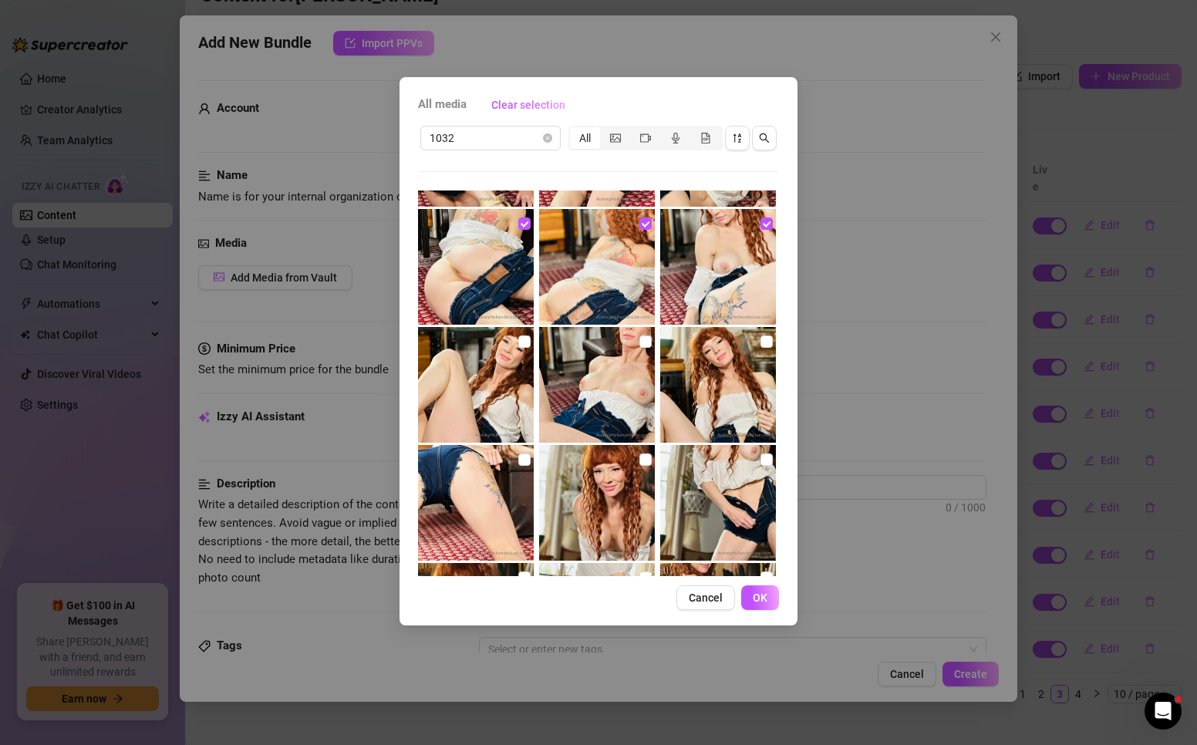
click at [514, 344] on img at bounding box center [476, 385] width 116 height 116
checkbox input "true"
click at [642, 344] on input "checkbox" at bounding box center [645, 341] width 12 height 12
checkbox input "true"
drag, startPoint x: 760, startPoint y: 344, endPoint x: 643, endPoint y: 458, distance: 163.1
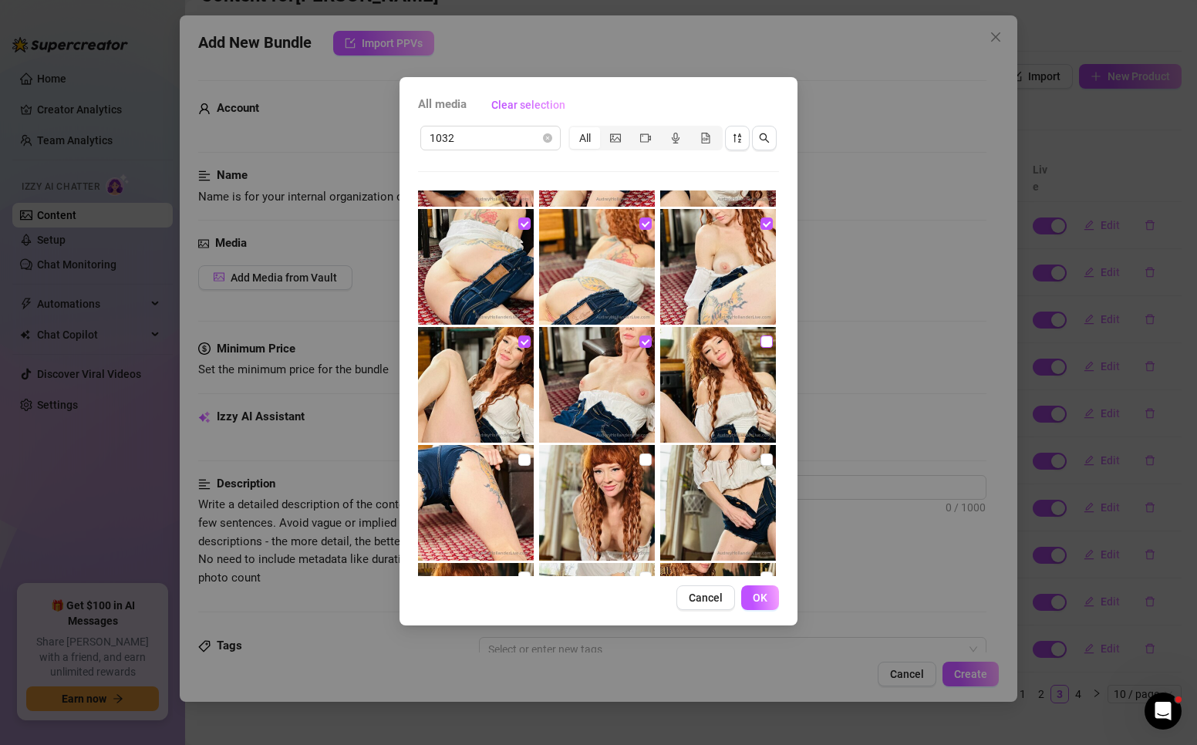
click at [760, 345] on input "checkbox" at bounding box center [766, 341] width 12 height 12
checkbox input "true"
click at [641, 460] on input "checkbox" at bounding box center [645, 459] width 12 height 12
checkbox input "true"
drag, startPoint x: 763, startPoint y: 459, endPoint x: 535, endPoint y: 467, distance: 227.7
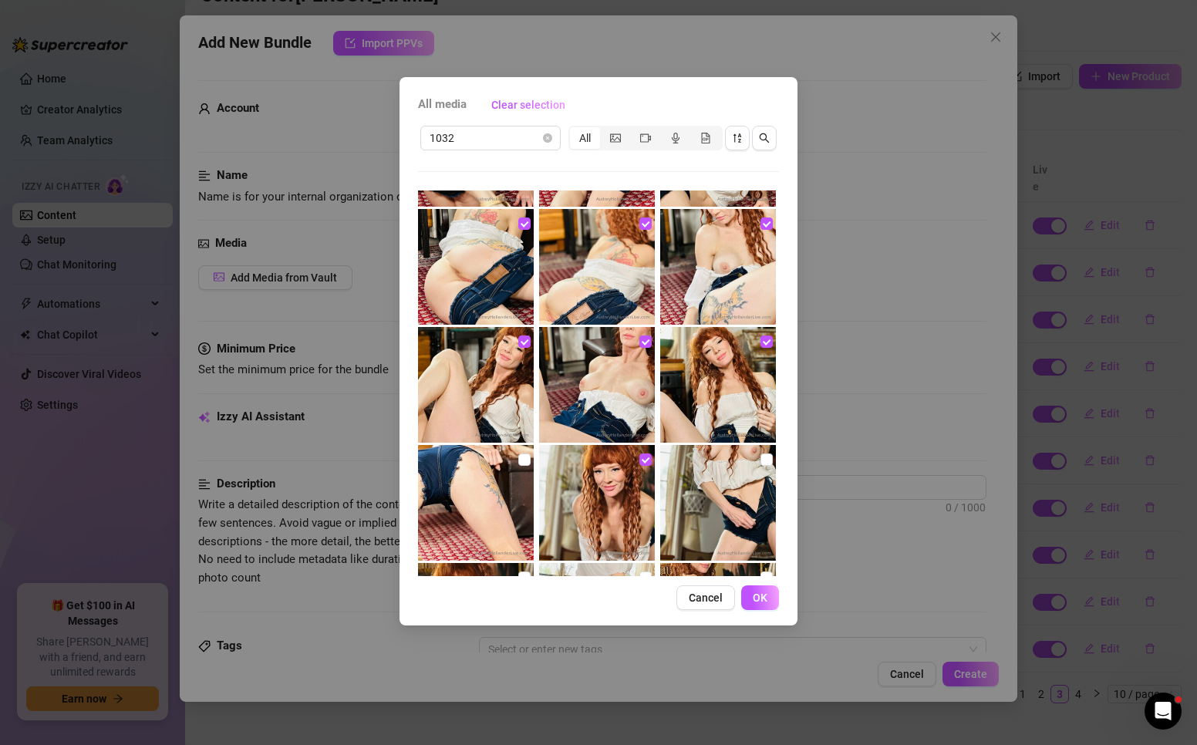
click at [764, 458] on div at bounding box center [719, 503] width 119 height 116
click at [524, 462] on input "checkbox" at bounding box center [524, 459] width 12 height 12
checkbox input "true"
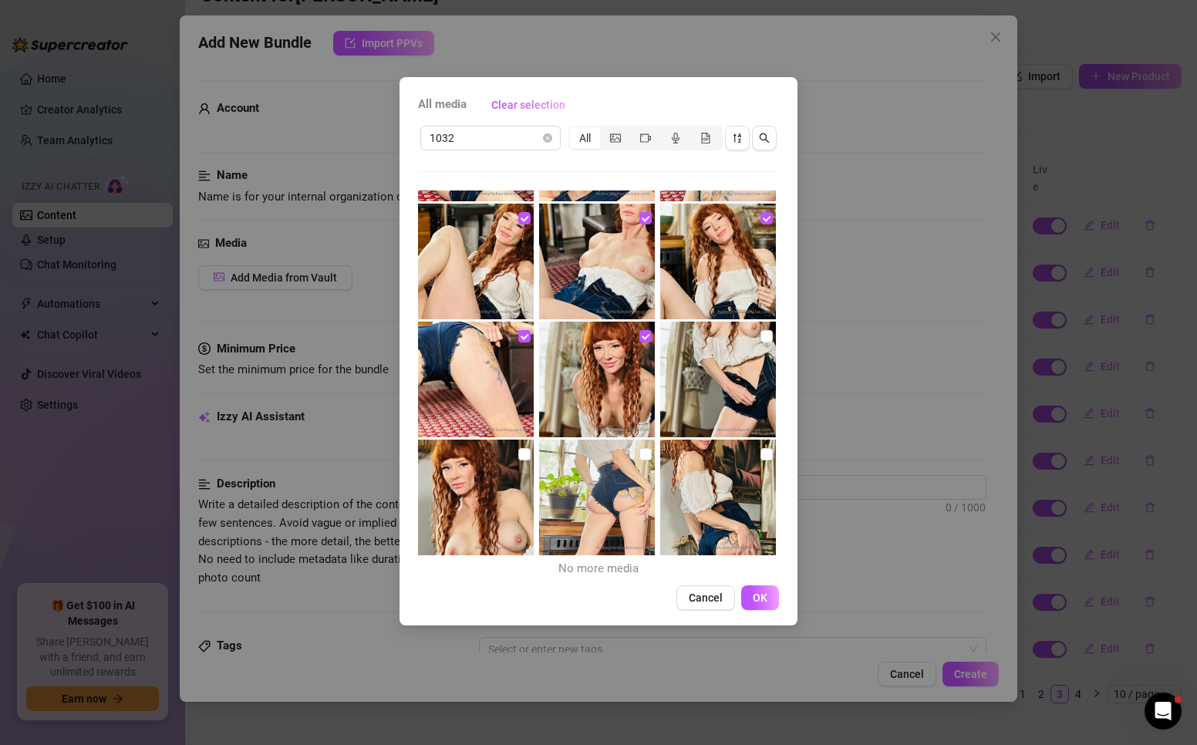
scroll to position [1054, 0]
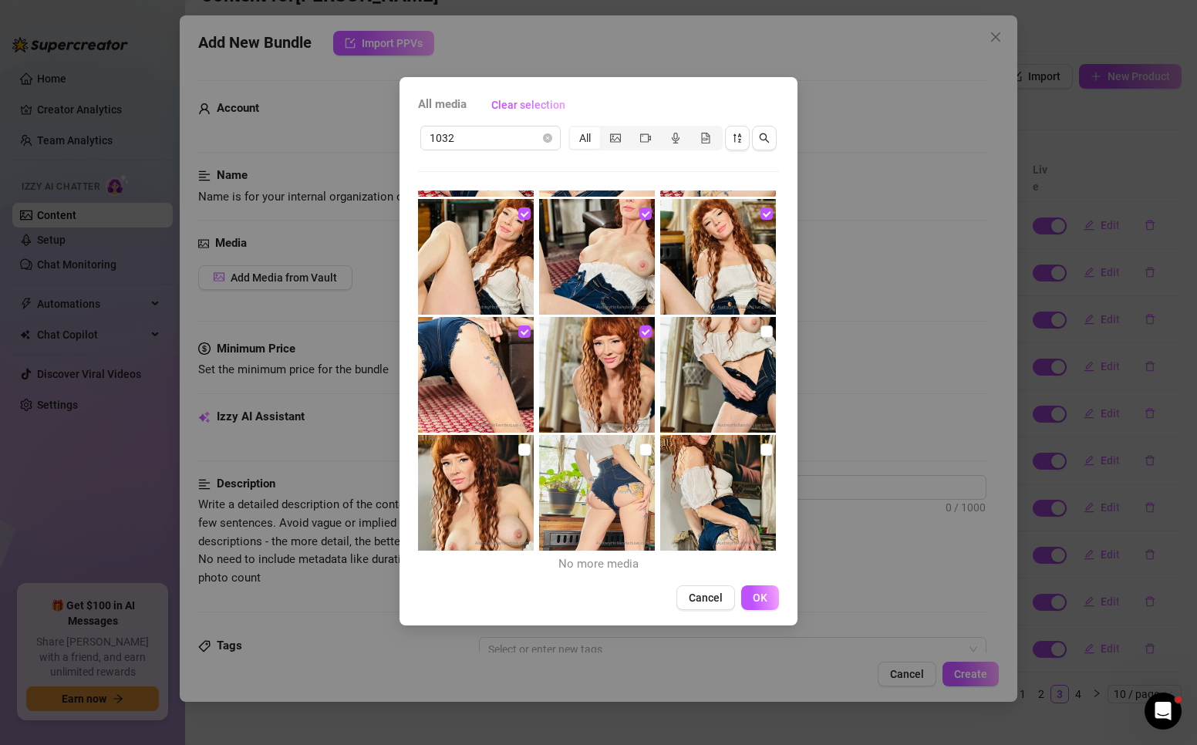
click at [528, 451] on img at bounding box center [476, 493] width 116 height 116
checkbox input "true"
click at [639, 450] on input "checkbox" at bounding box center [645, 449] width 12 height 12
checkbox input "true"
click at [750, 453] on img at bounding box center [718, 493] width 116 height 116
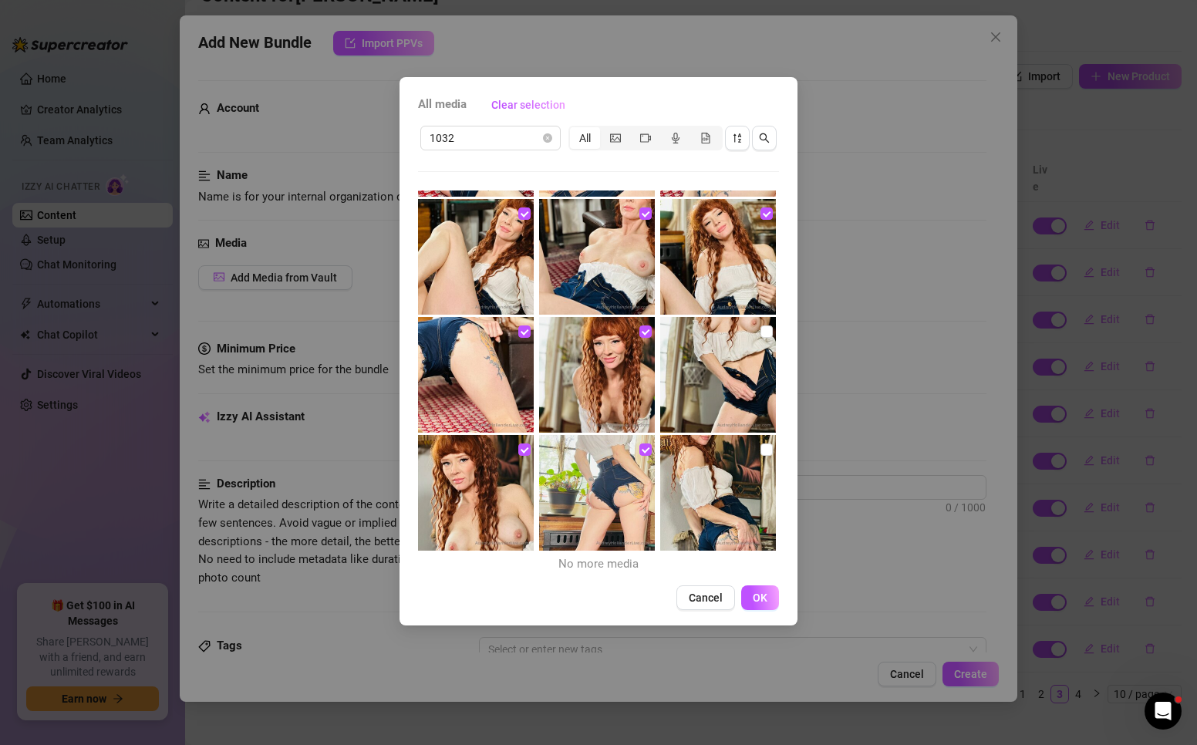
checkbox input "true"
click at [754, 604] on span "OK" at bounding box center [760, 598] width 15 height 12
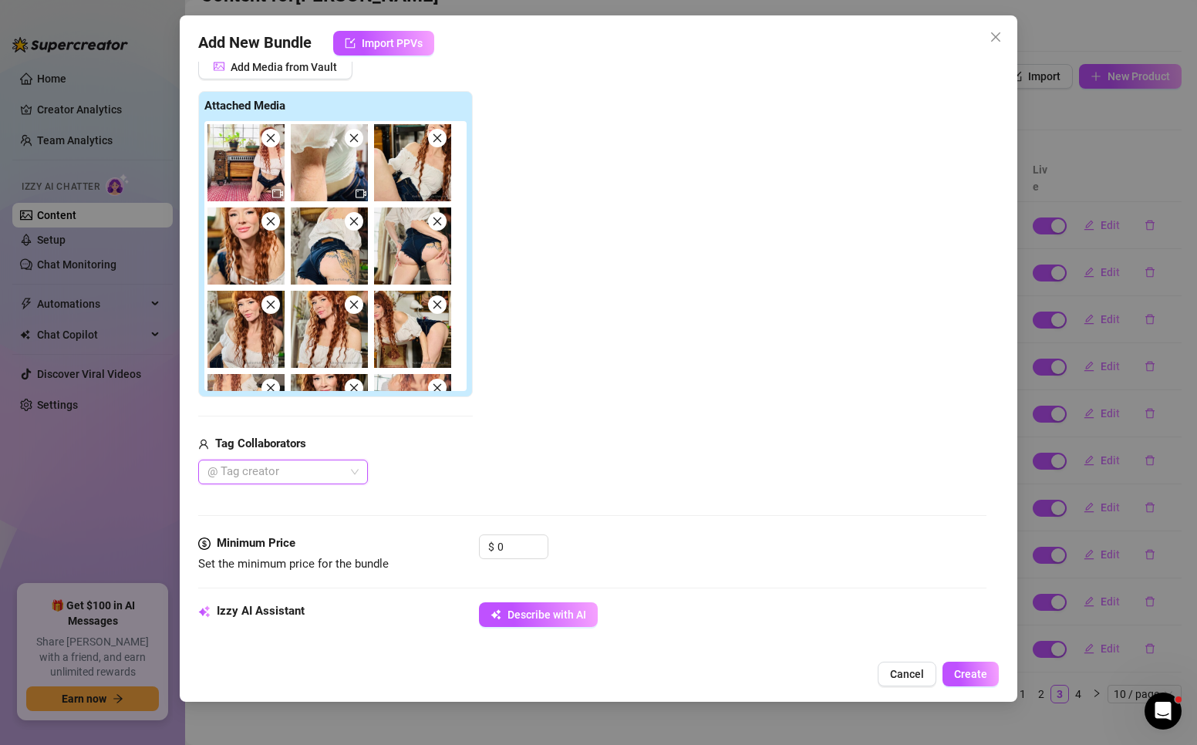
scroll to position [386, 0]
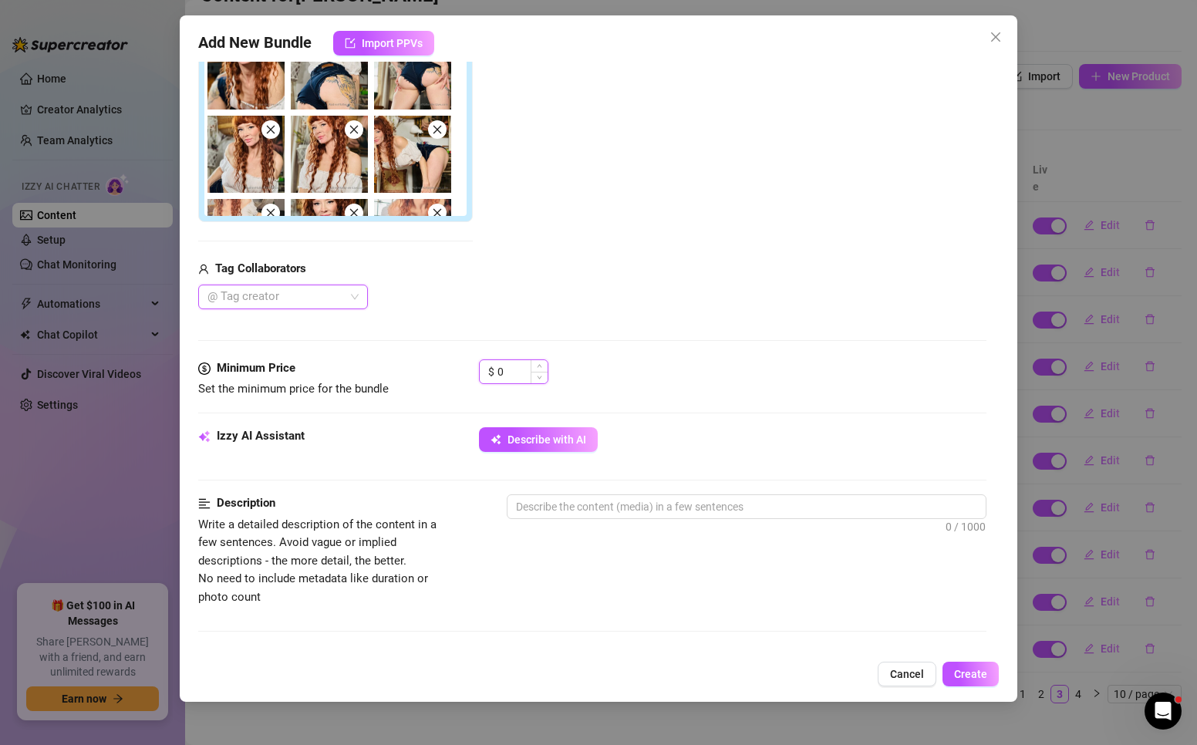
click at [505, 373] on input "0" at bounding box center [522, 371] width 50 height 23
drag, startPoint x: 521, startPoint y: 366, endPoint x: 450, endPoint y: 375, distance: 71.5
click at [450, 375] on div "Minimum Price Set the minimum price for the bundle $ 0" at bounding box center [592, 378] width 788 height 39
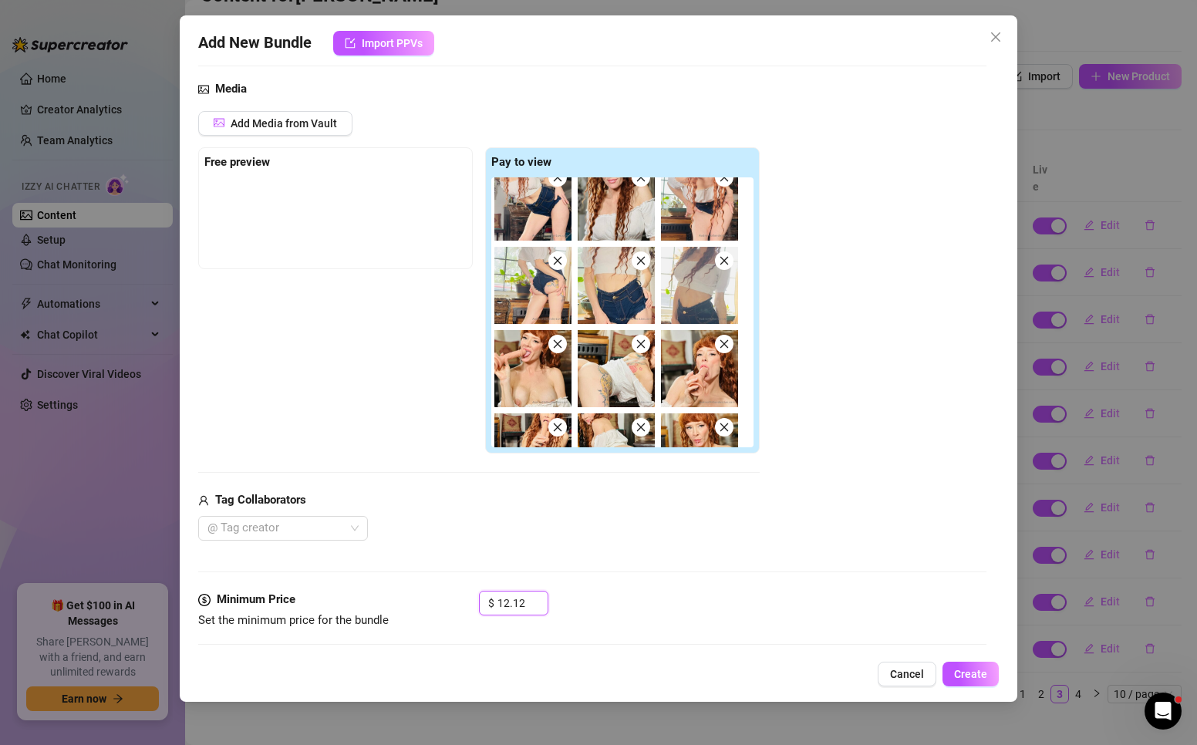
scroll to position [0, 0]
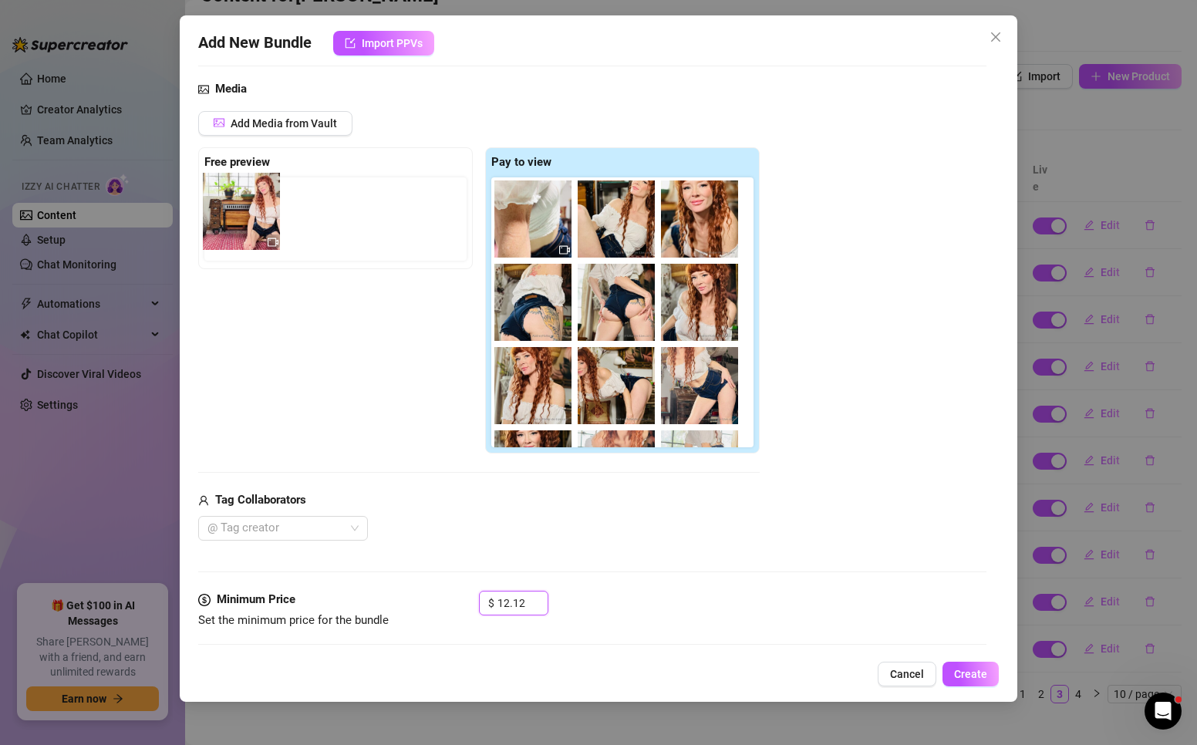
drag, startPoint x: 538, startPoint y: 231, endPoint x: 363, endPoint y: 248, distance: 175.8
click at [234, 224] on div "Free preview Pay to view" at bounding box center [478, 300] width 561 height 307
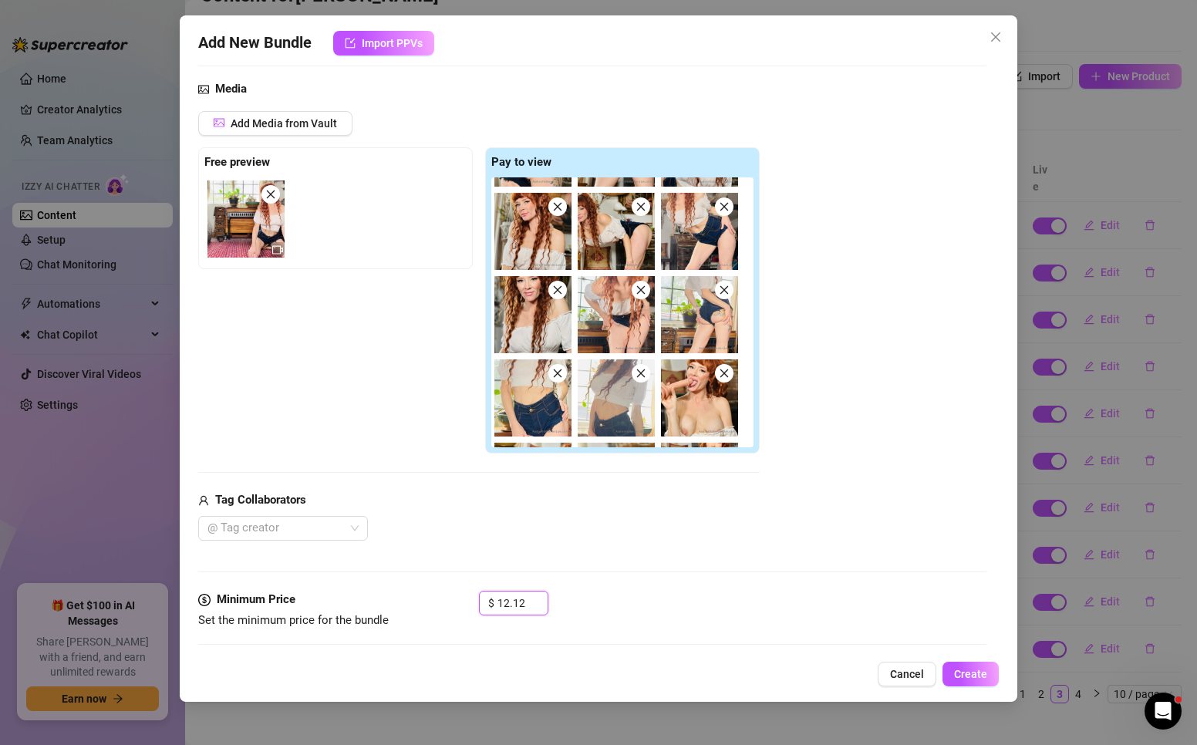
scroll to position [231, 0]
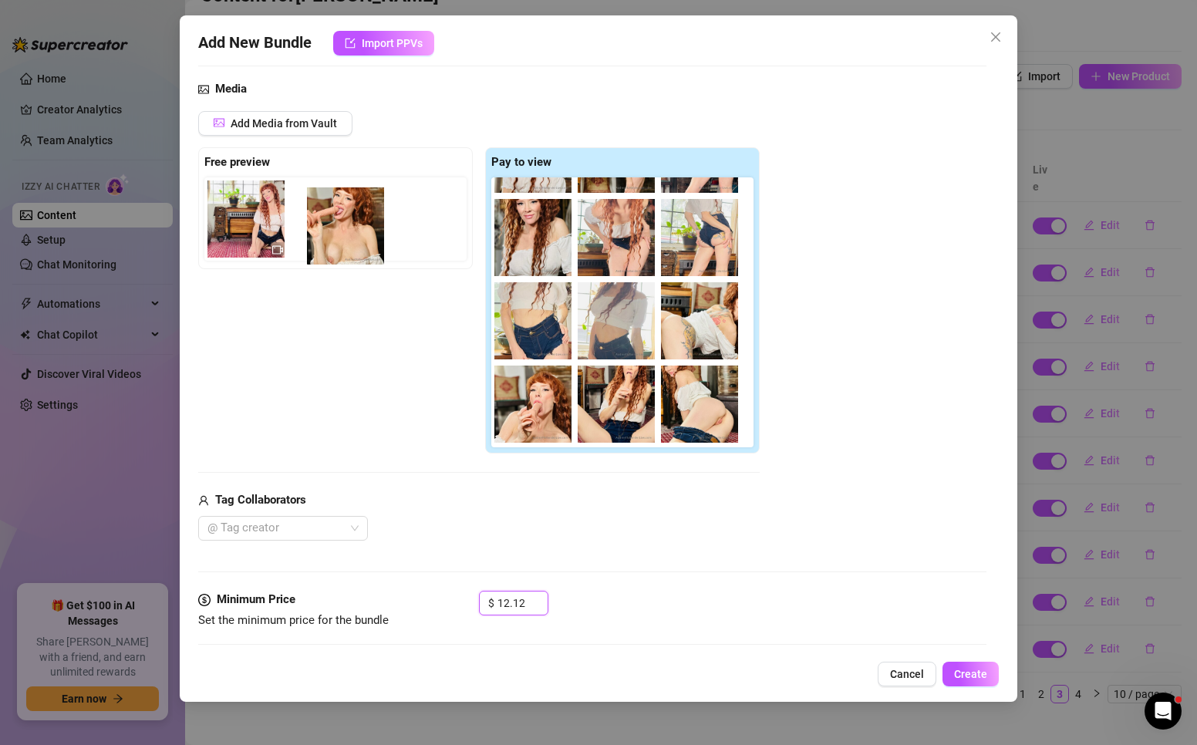
drag, startPoint x: 698, startPoint y: 309, endPoint x: 340, endPoint y: 214, distance: 370.2
click at [340, 214] on div "Free preview Pay to view" at bounding box center [478, 300] width 561 height 307
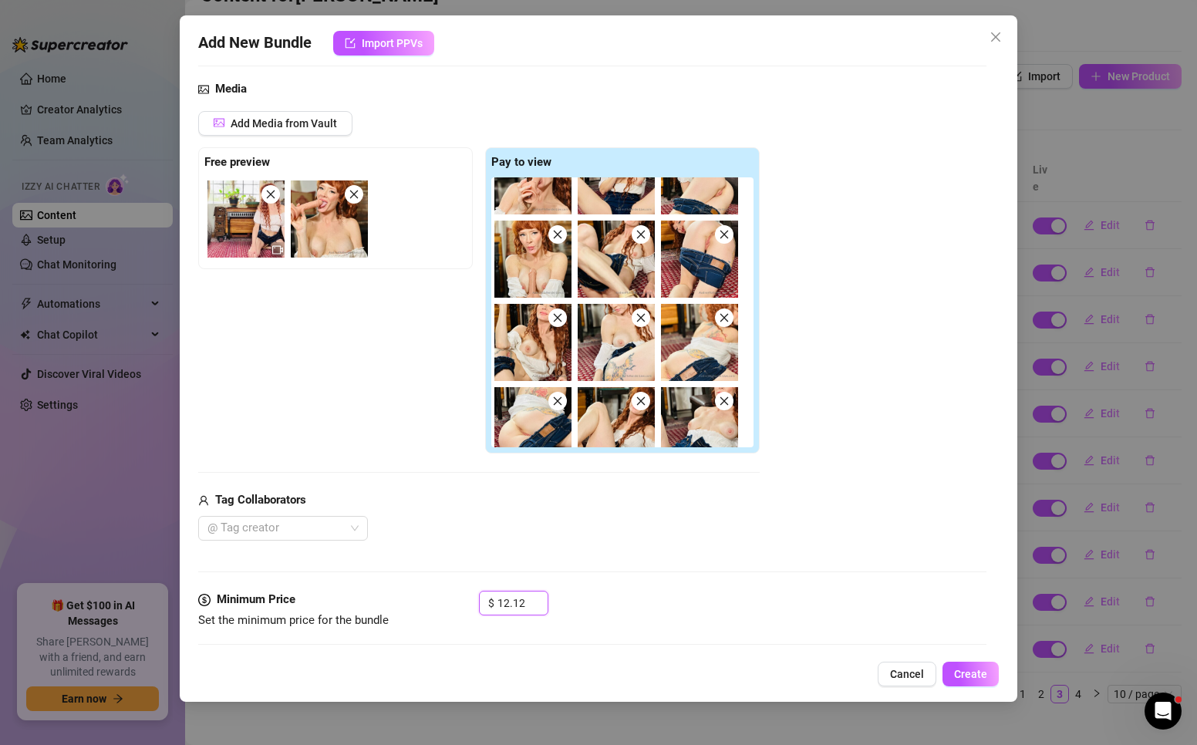
scroll to position [463, 0]
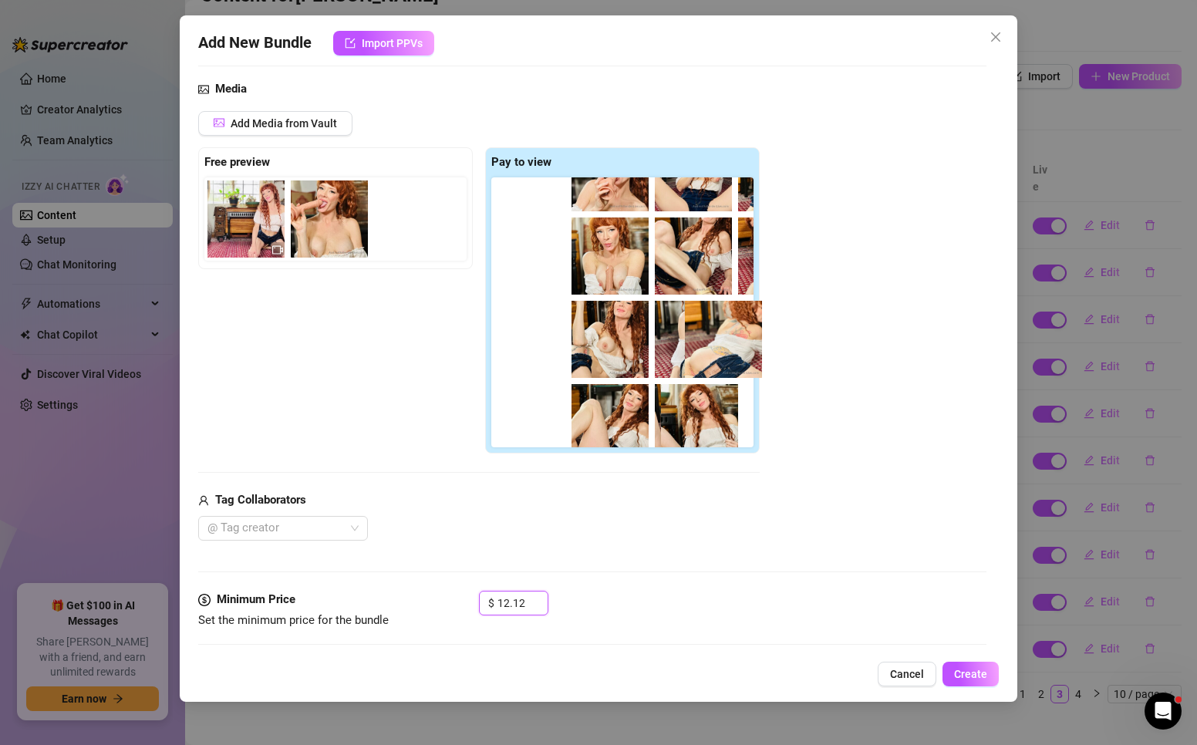
drag, startPoint x: 702, startPoint y: 335, endPoint x: 598, endPoint y: 335, distance: 104.1
click at [722, 334] on div at bounding box center [625, 312] width 268 height 270
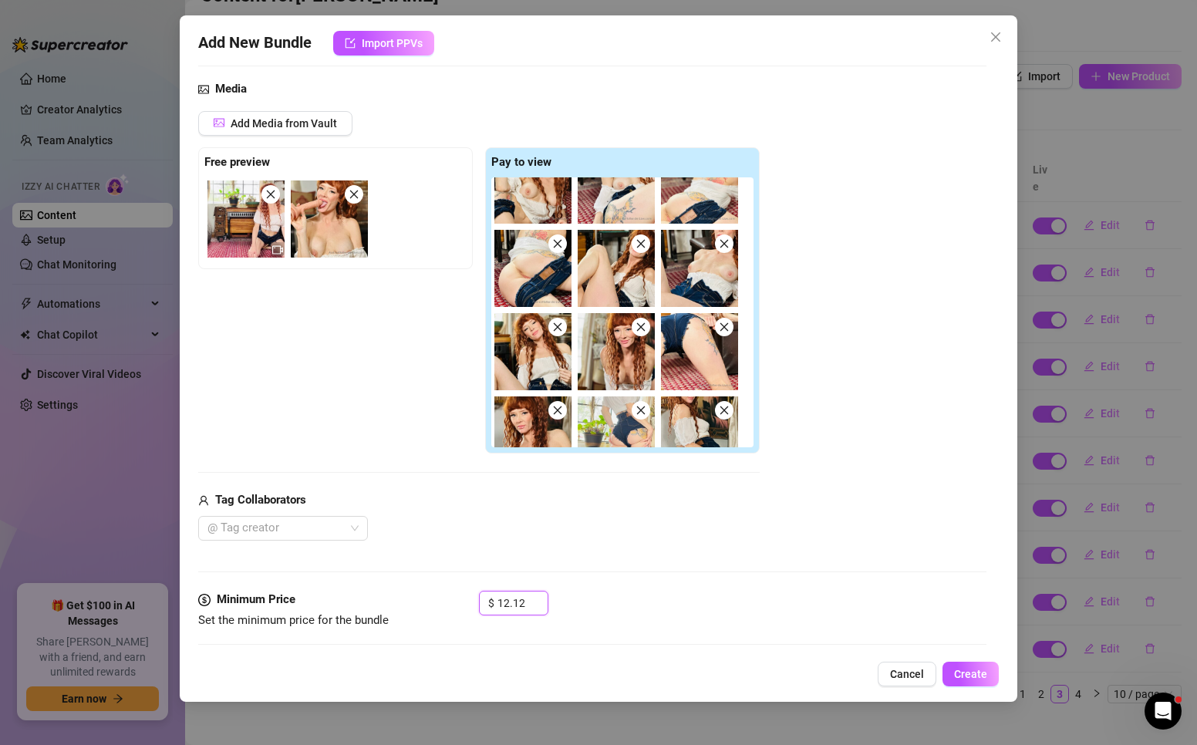
scroll to position [646, 0]
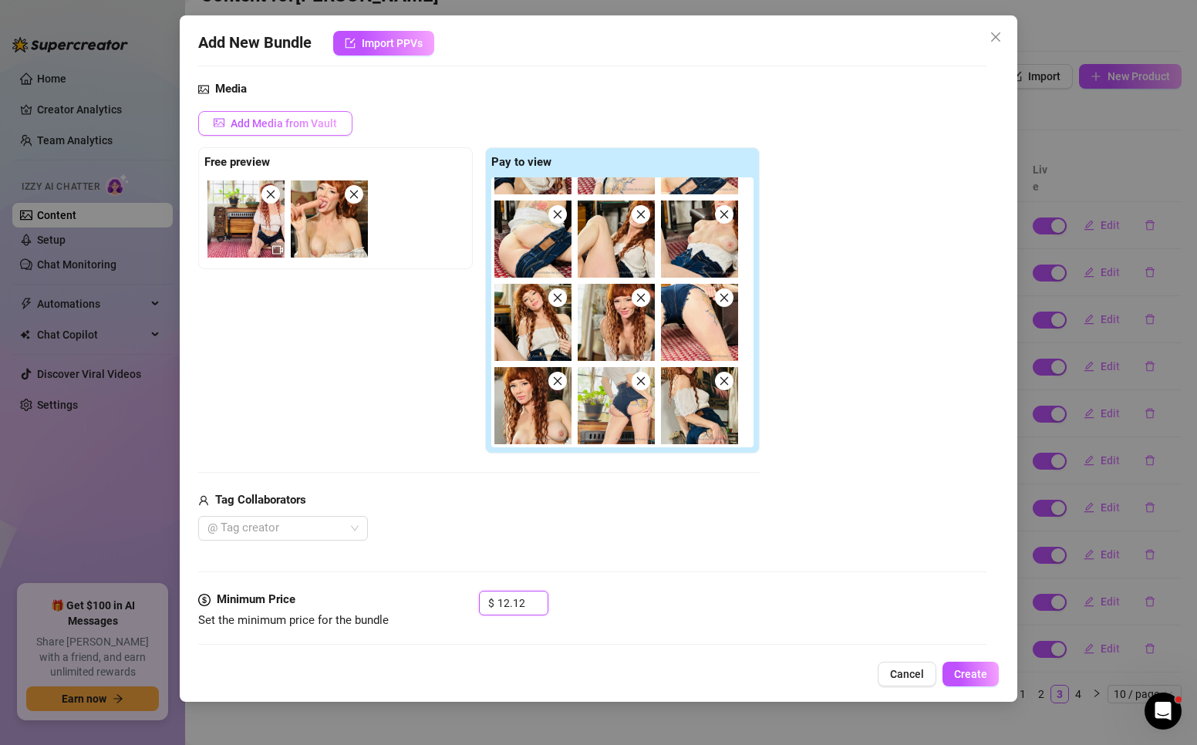
type input "12.12"
click at [308, 113] on button "Add Media from Vault" at bounding box center [275, 123] width 154 height 25
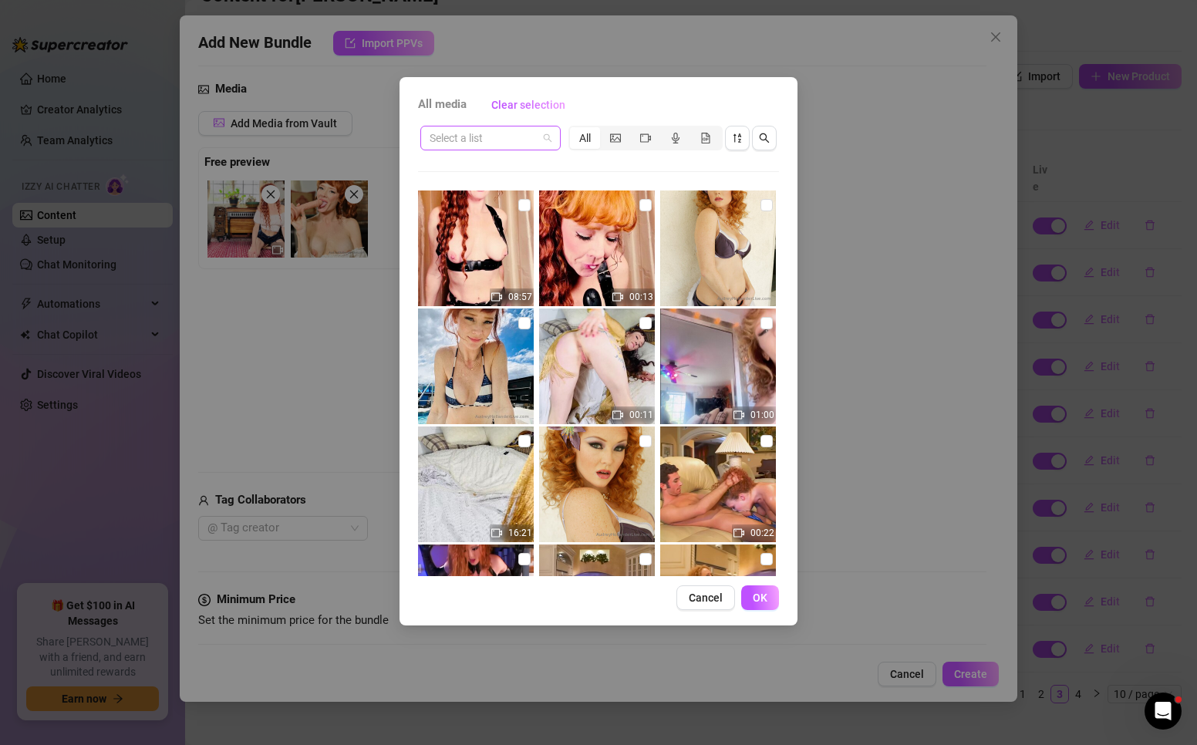
click at [477, 137] on input "search" at bounding box center [484, 137] width 108 height 23
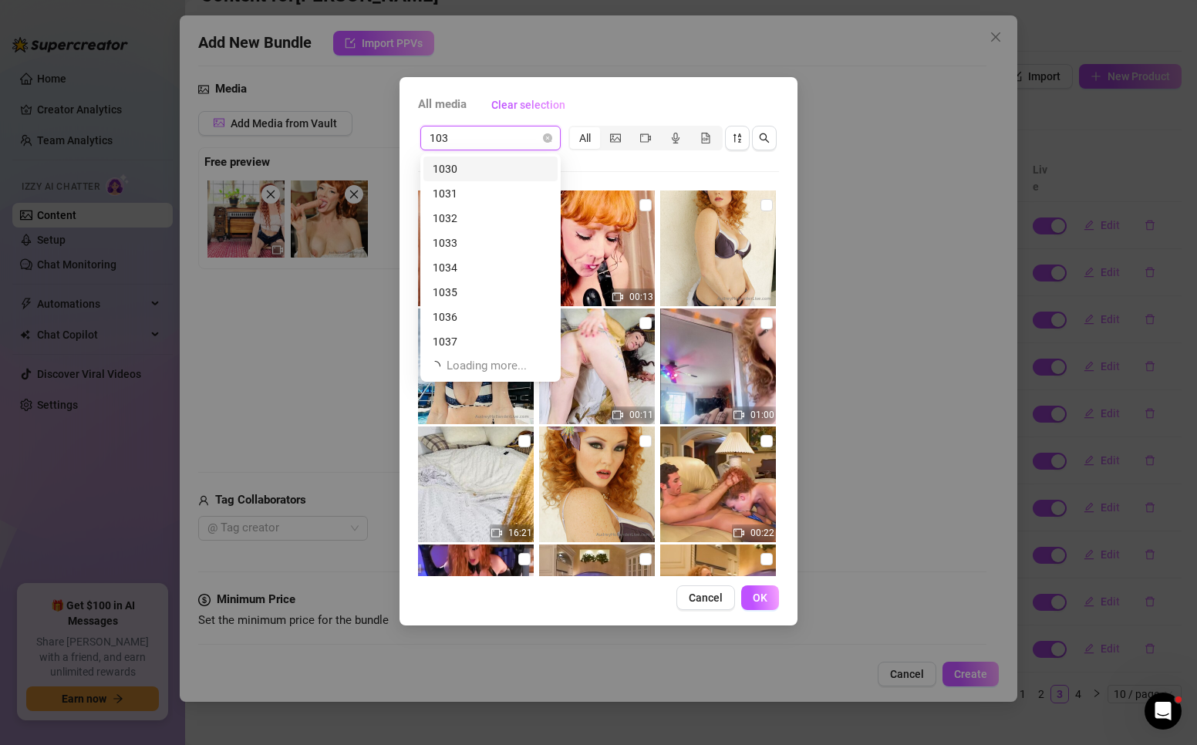
scroll to position [0, 0]
type input "1032"
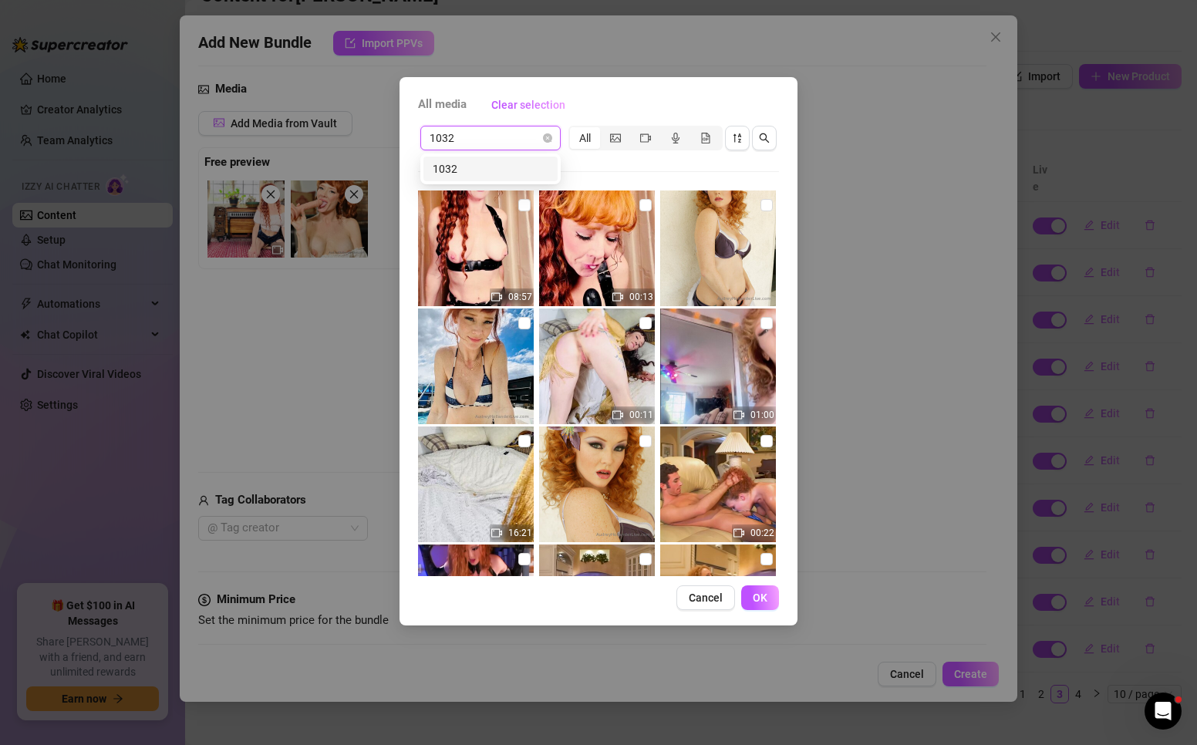
click at [482, 173] on div "1032" at bounding box center [491, 168] width 116 height 17
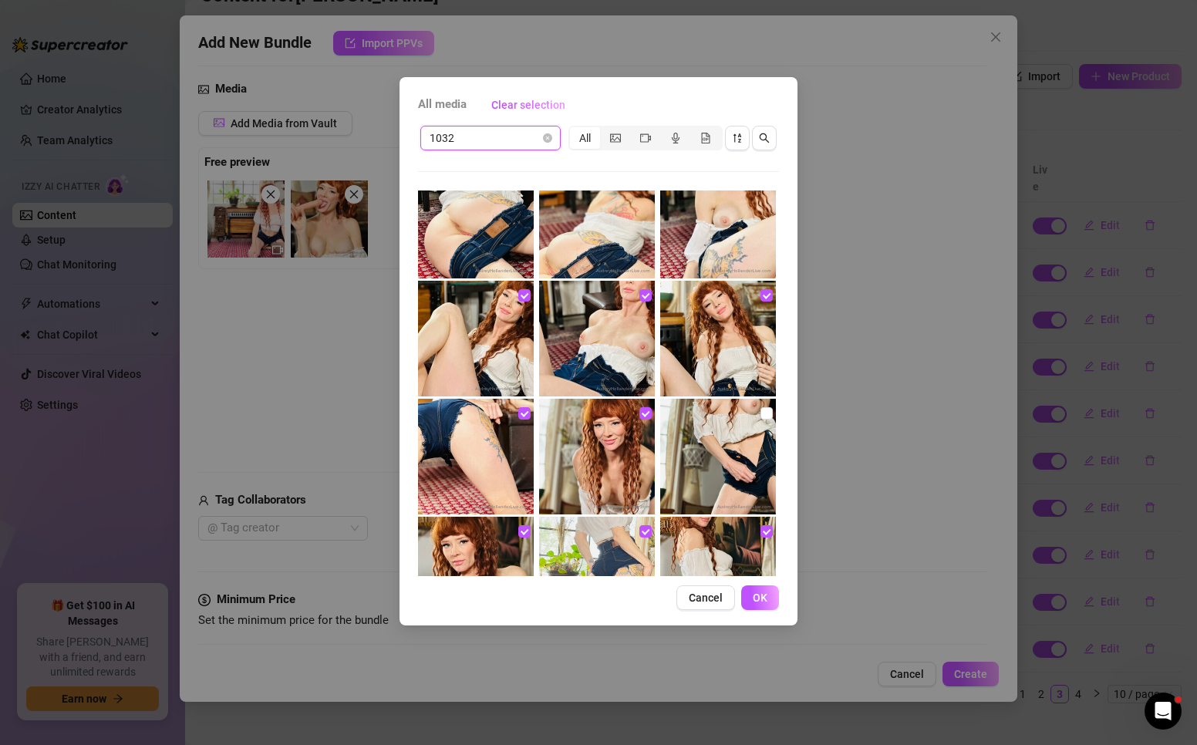
scroll to position [1054, 0]
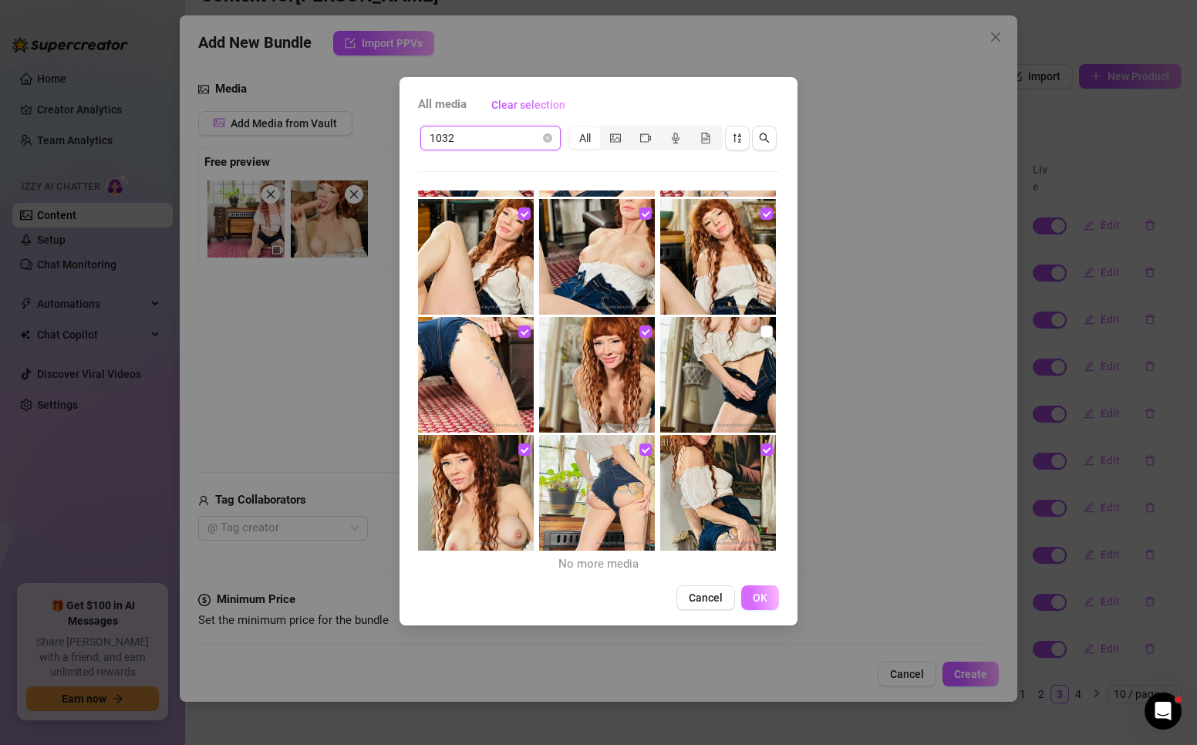
click at [758, 592] on span "OK" at bounding box center [760, 598] width 15 height 12
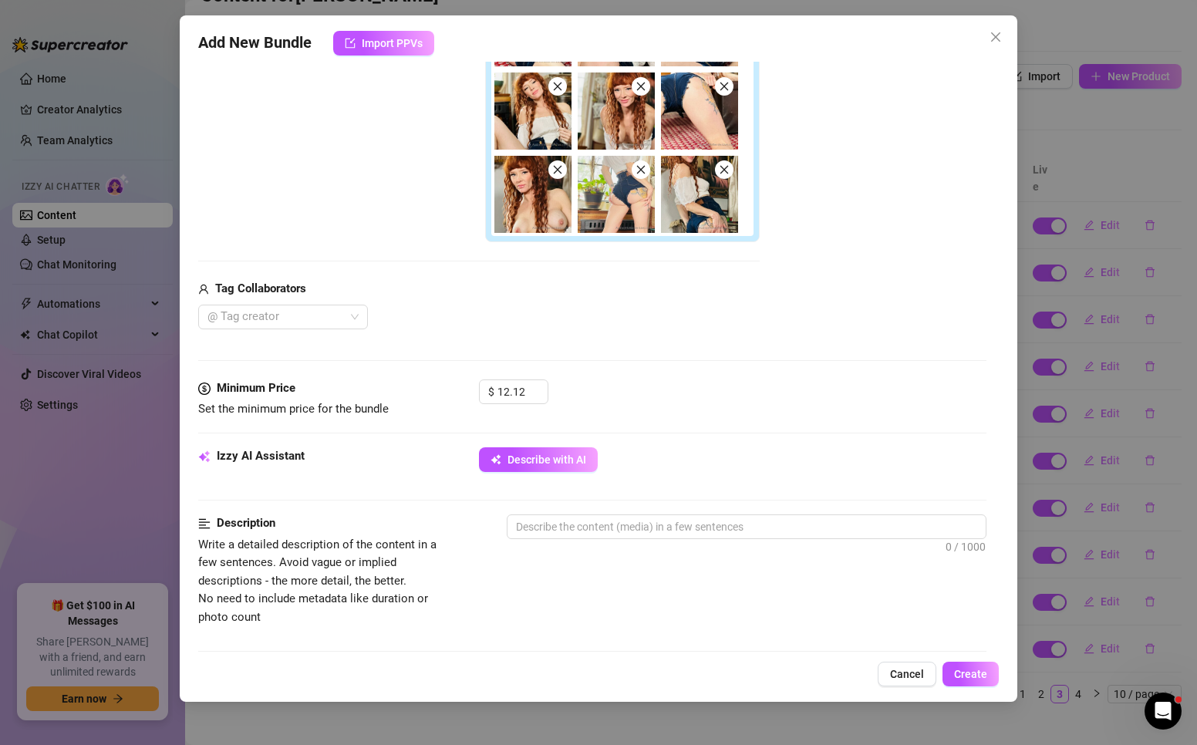
scroll to position [77, 0]
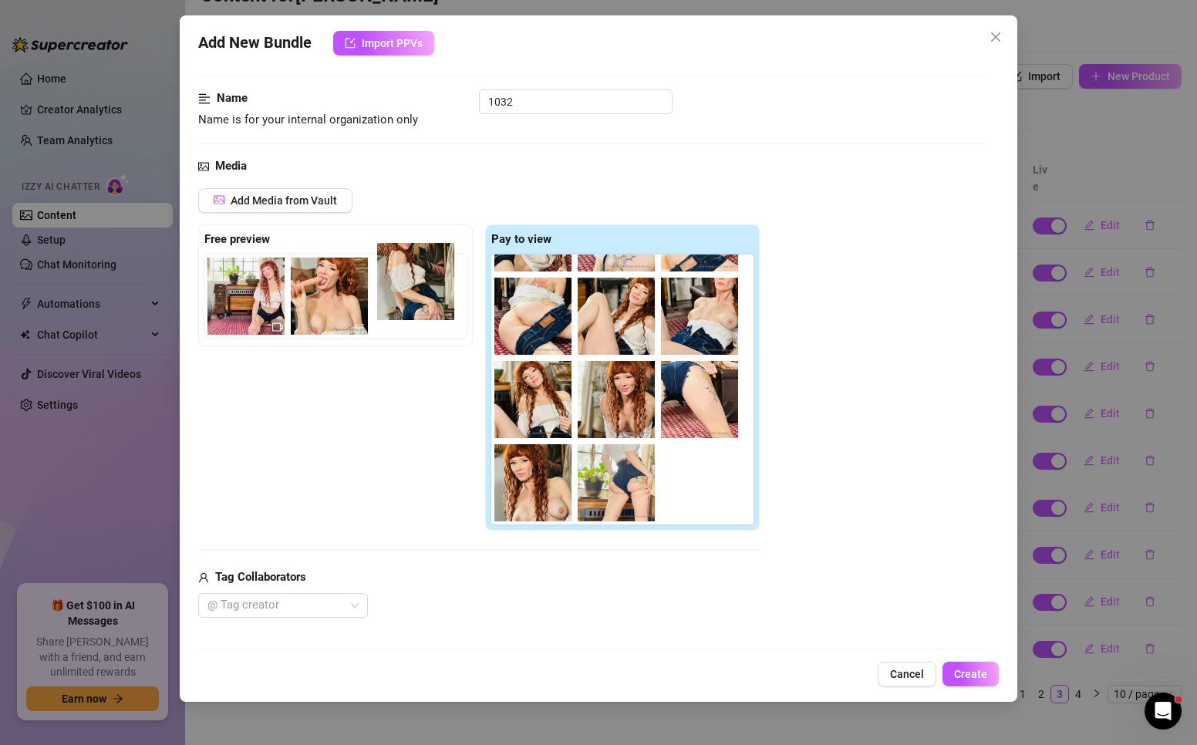
drag, startPoint x: 694, startPoint y: 502, endPoint x: 389, endPoint y: 291, distance: 371.4
click at [389, 291] on div "Free preview Pay to view" at bounding box center [478, 377] width 561 height 307
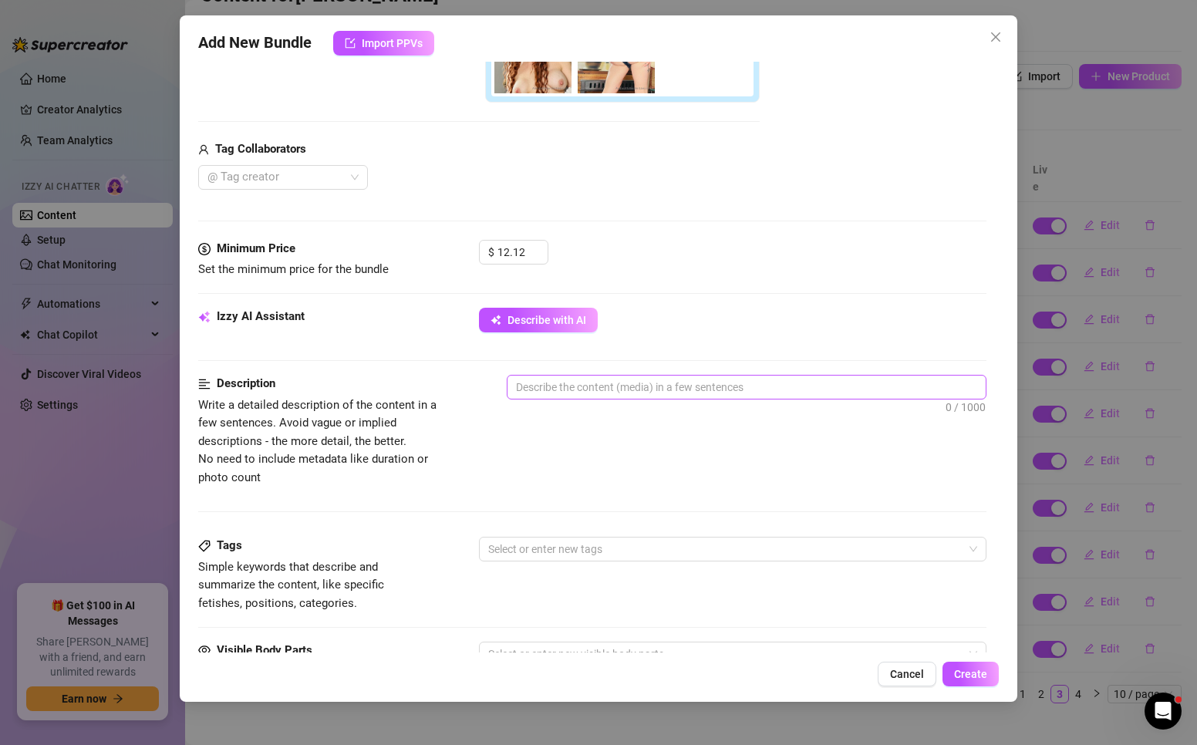
scroll to position [694, 0]
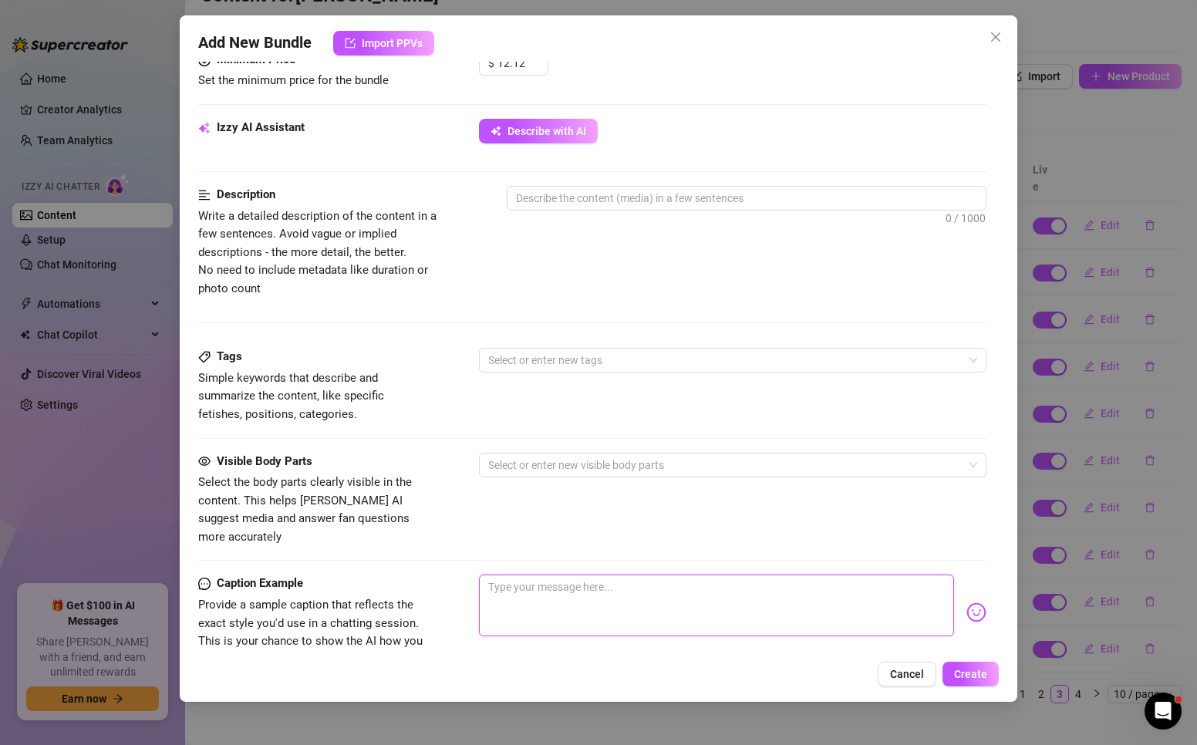
click at [526, 577] on textarea at bounding box center [716, 606] width 475 height 62
paste textarea "I want you to drive me like you drive a fucking car, hard and fast. 💨 But first…"
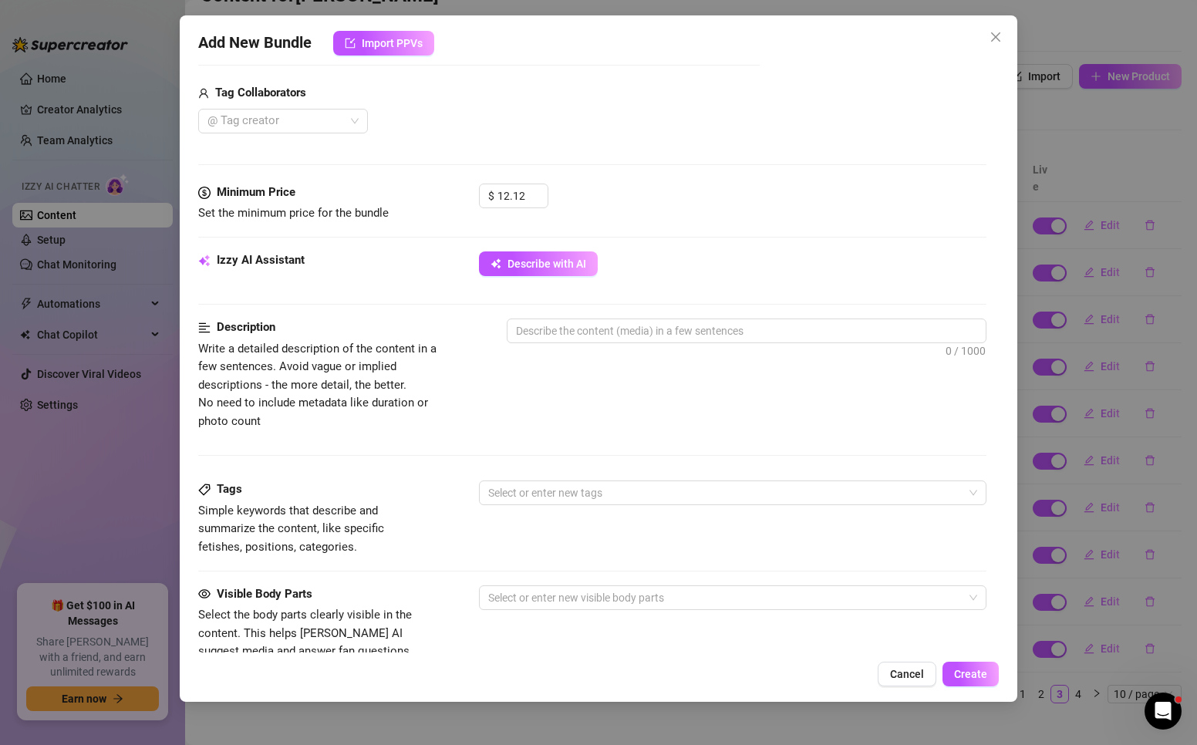
scroll to position [386, 0]
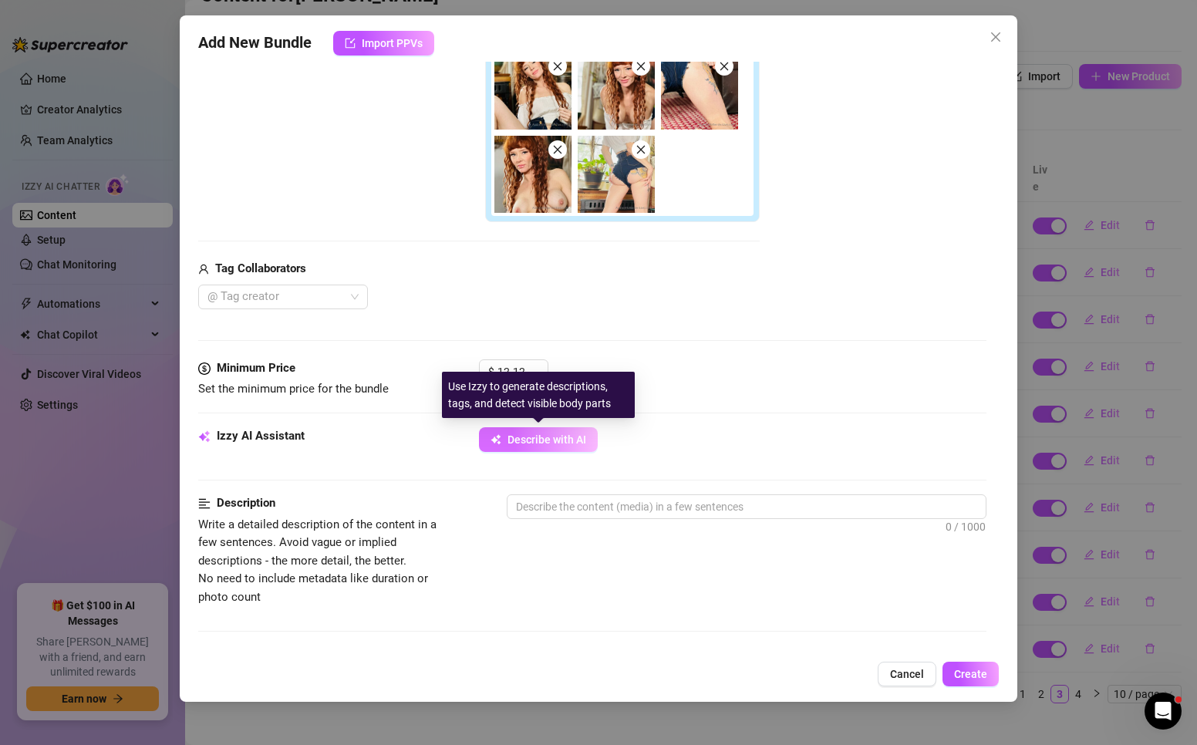
type textarea "I want you to drive me like you drive a fucking car, hard and fast. 💨 But first…"
click at [510, 437] on span "Describe with AI" at bounding box center [546, 439] width 79 height 12
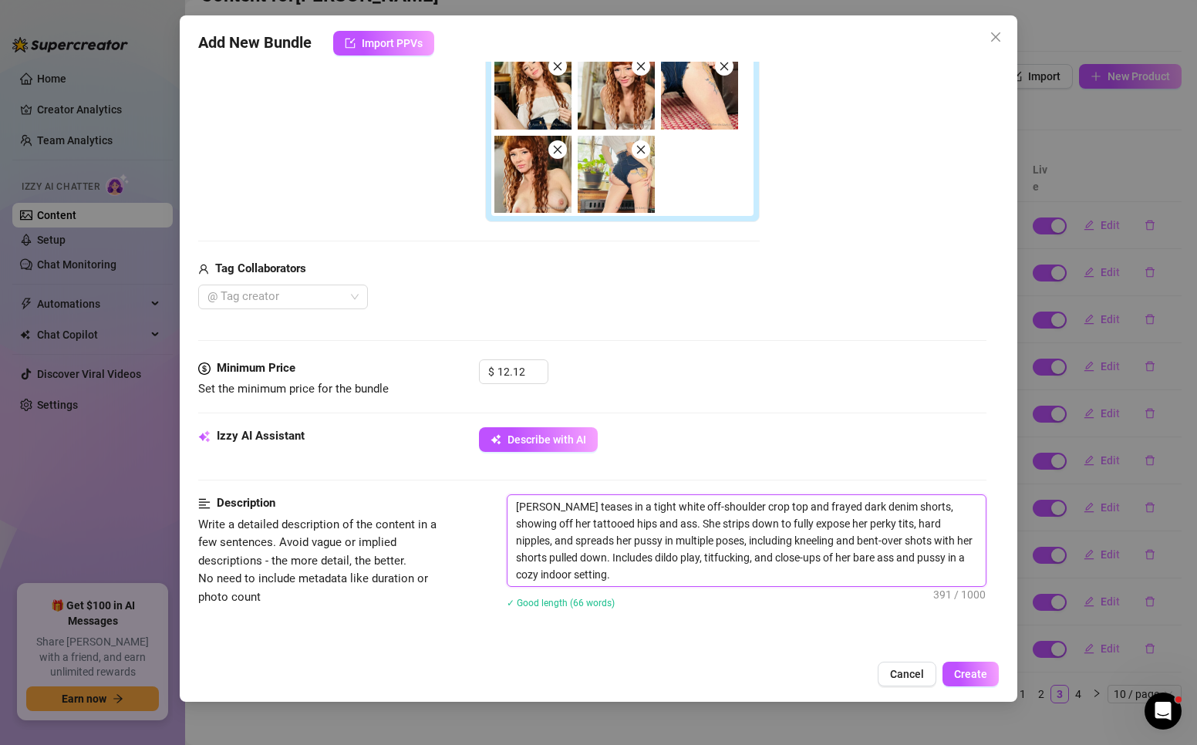
click at [691, 568] on textarea "[PERSON_NAME] teases in a tight white off-shoulder crop top and frayed dark den…" at bounding box center [746, 540] width 478 height 91
click at [770, 558] on textarea "[PERSON_NAME] teases in a tight white off-shoulder crop top and frayed dark den…" at bounding box center [746, 540] width 478 height 91
click at [766, 558] on textarea "[PERSON_NAME] teases in a tight white off-shoulder crop top and frayed dark den…" at bounding box center [746, 540] width 478 height 91
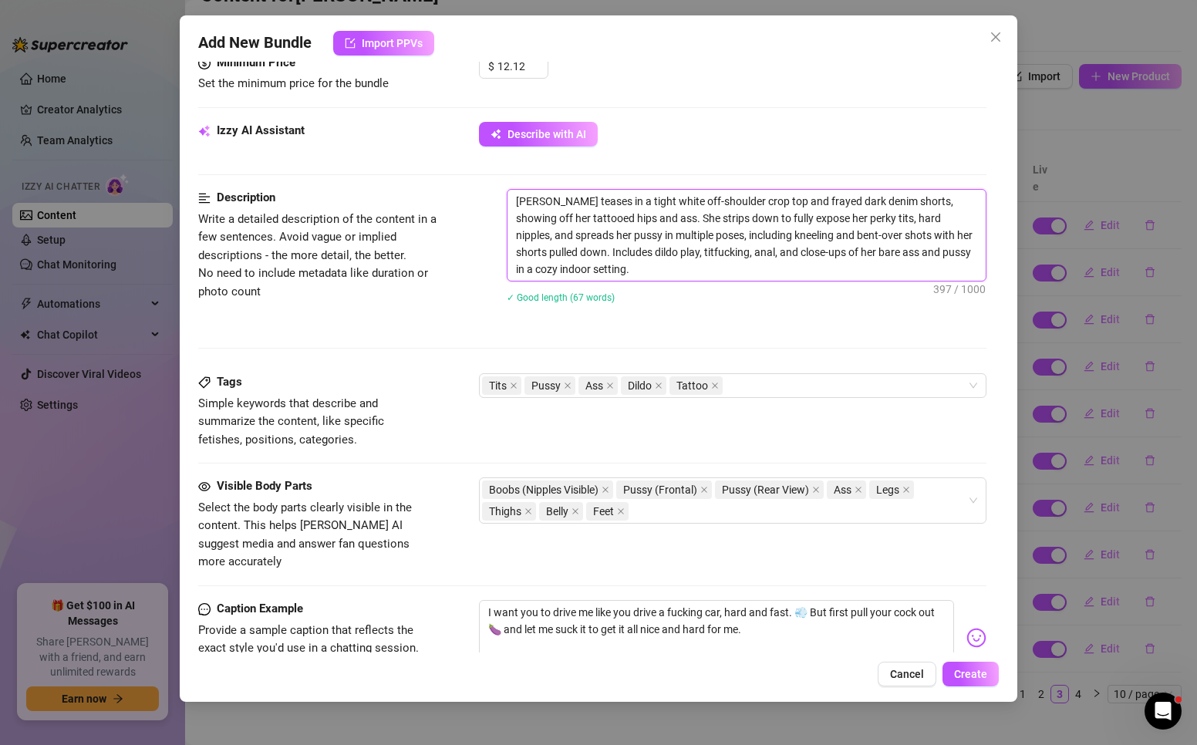
scroll to position [771, 0]
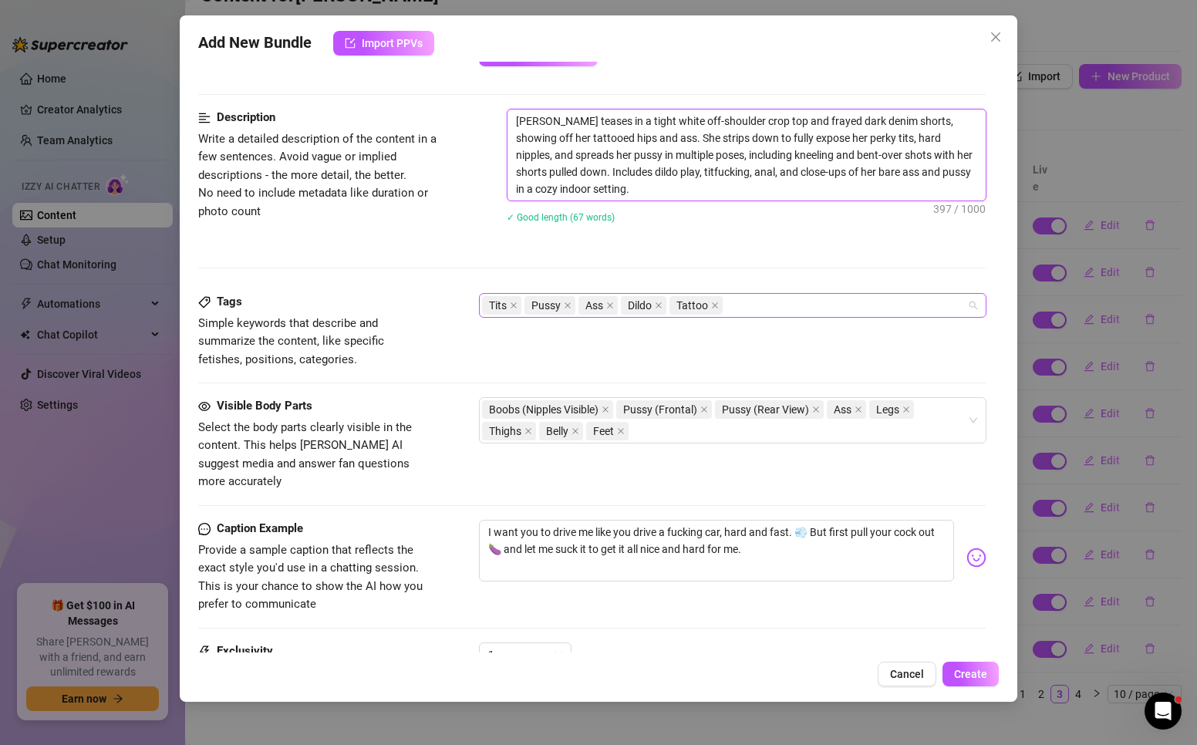
click at [770, 295] on div "Tits Pussy Ass Dildo Tattoo" at bounding box center [724, 306] width 485 height 22
type textarea "[PERSON_NAME] teases in a tight white off-shoulder crop top and frayed dark den…"
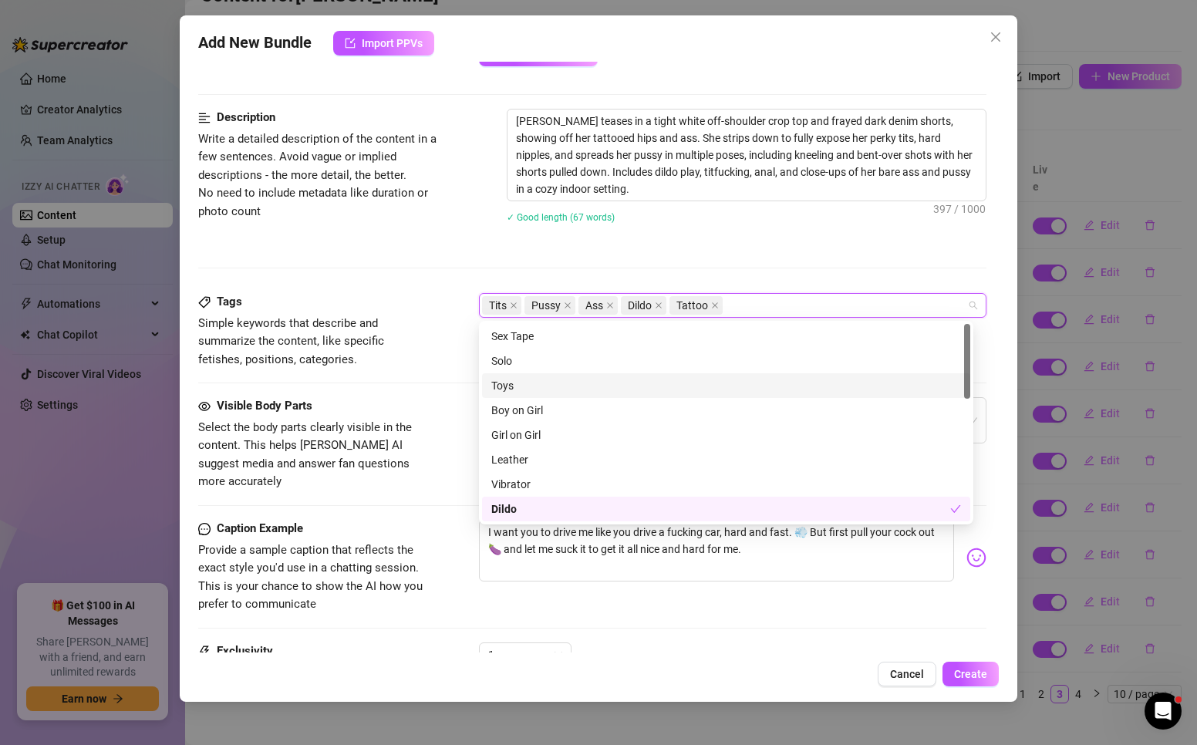
click at [593, 381] on div "Toys" at bounding box center [726, 385] width 470 height 17
click at [565, 360] on div "Solo" at bounding box center [726, 360] width 470 height 17
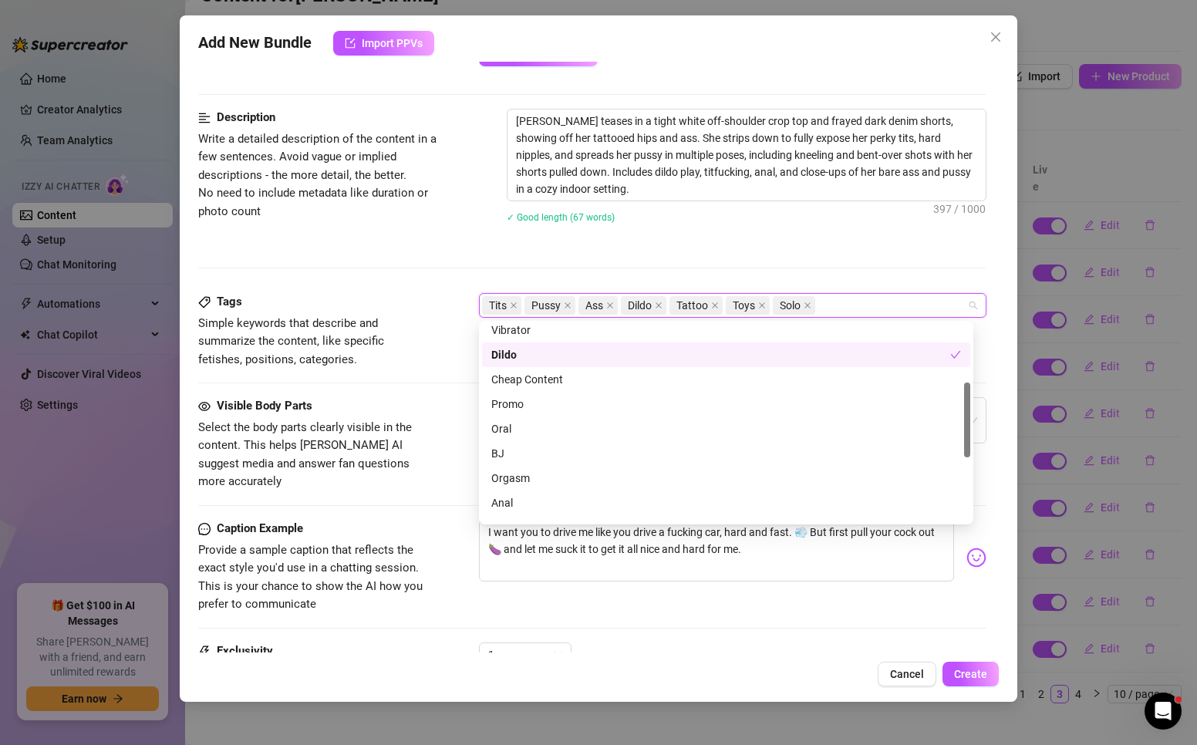
scroll to position [231, 0]
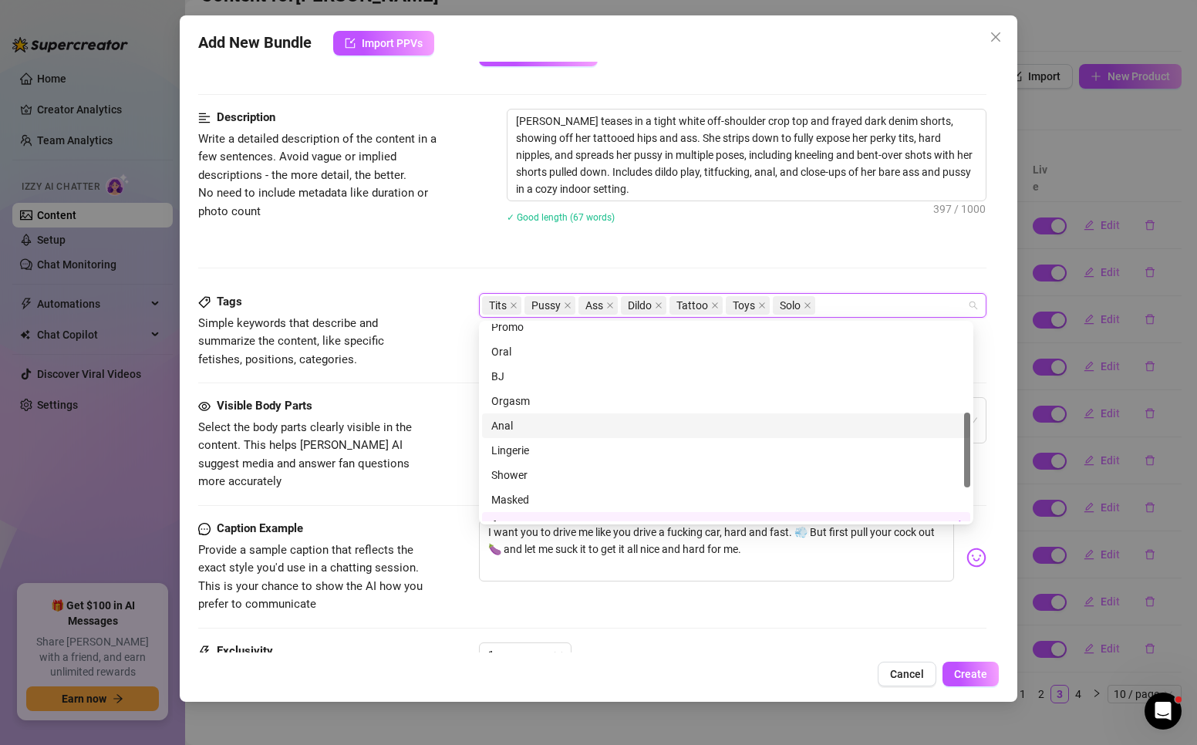
drag, startPoint x: 524, startPoint y: 423, endPoint x: 521, endPoint y: 407, distance: 15.6
click at [524, 422] on div "Anal" at bounding box center [726, 425] width 470 height 17
click at [528, 403] on div "Orgasm" at bounding box center [726, 401] width 470 height 17
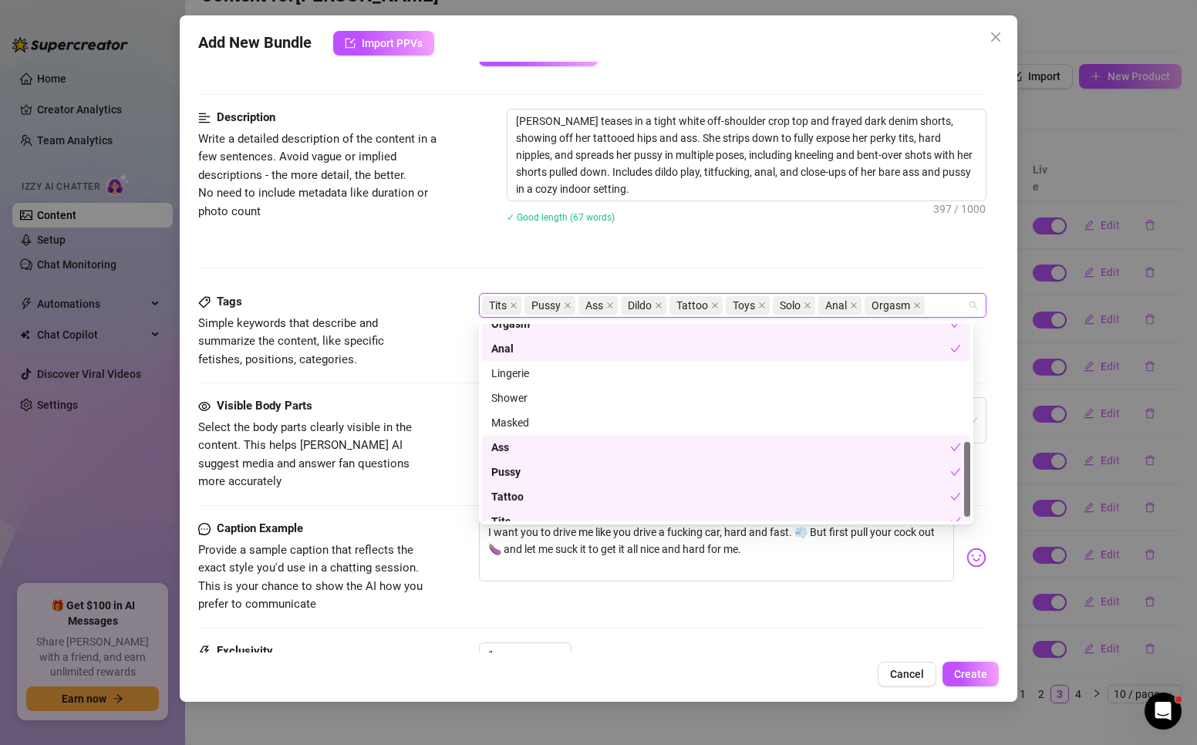
scroll to position [321, 0]
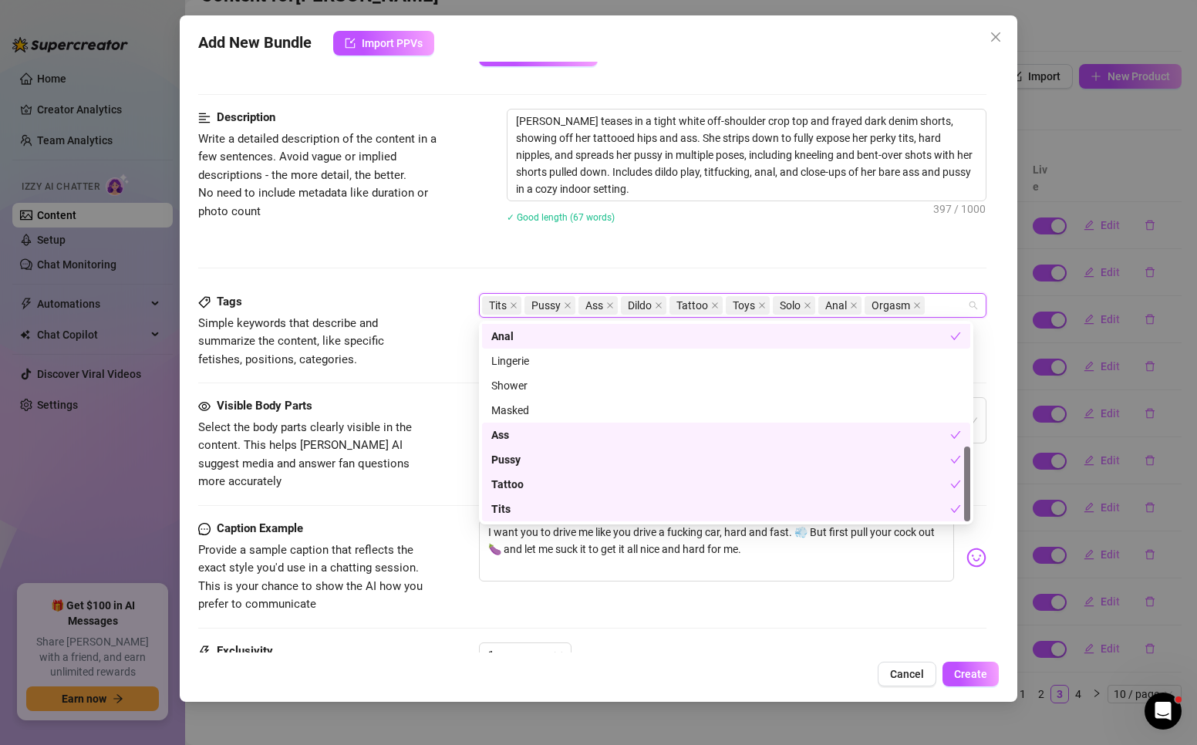
click at [382, 454] on span "Select the body parts clearly visible in the content. This helps [PERSON_NAME] …" at bounding box center [313, 455] width 231 height 72
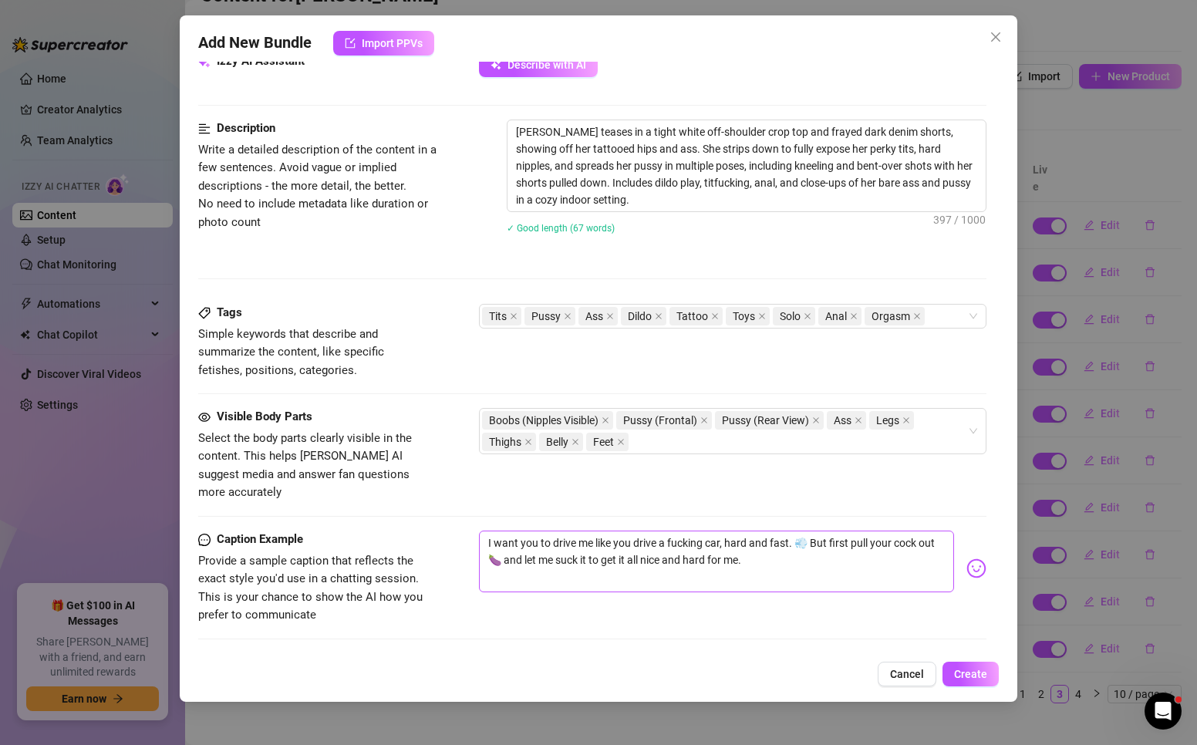
scroll to position [702, 0]
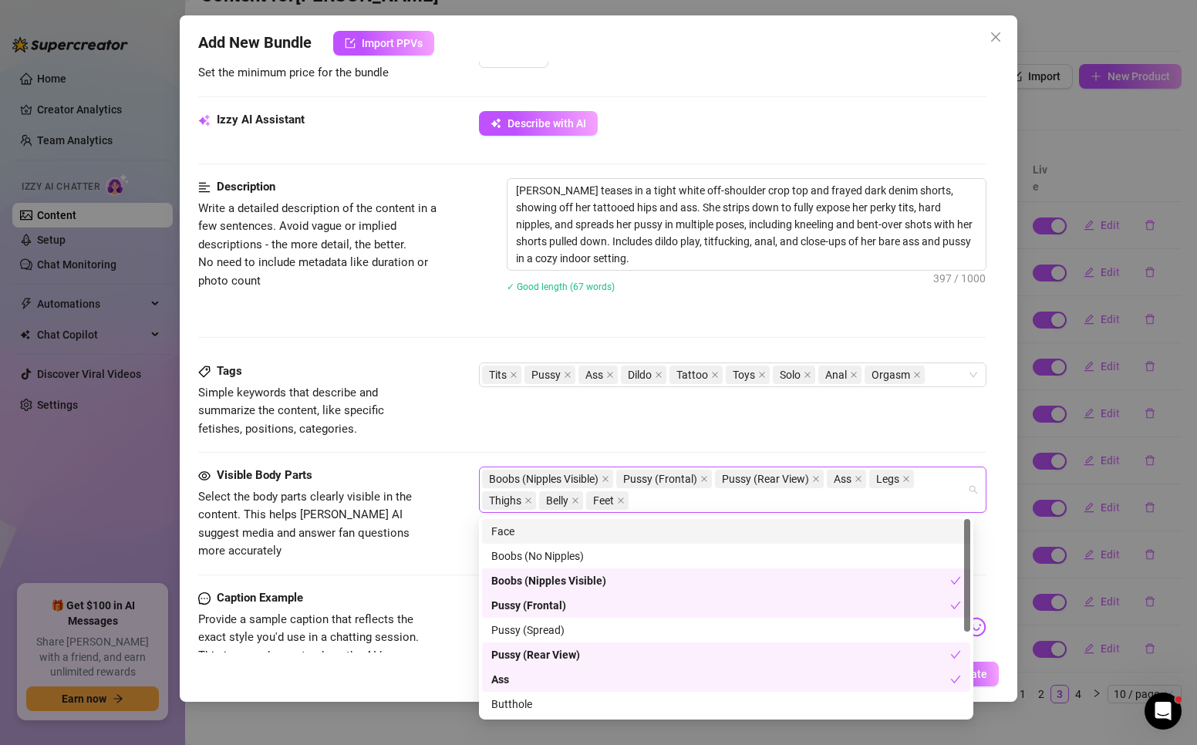
click at [665, 500] on div "Boobs (Nipples Visible) Pussy (Frontal) Pussy (Rear View) Ass Legs Thighs Belly…" at bounding box center [724, 489] width 485 height 43
click at [648, 535] on div "Face" at bounding box center [726, 531] width 470 height 17
click at [607, 703] on div "Butthole" at bounding box center [726, 704] width 470 height 17
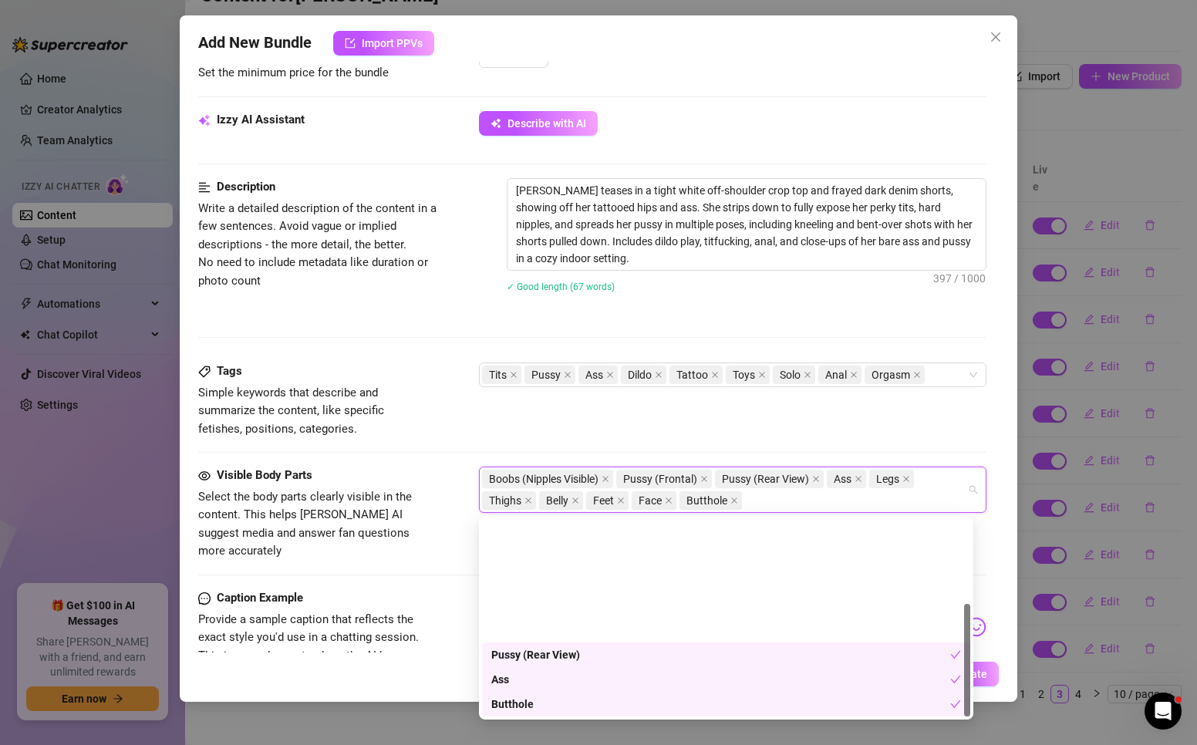
scroll to position [148, 0]
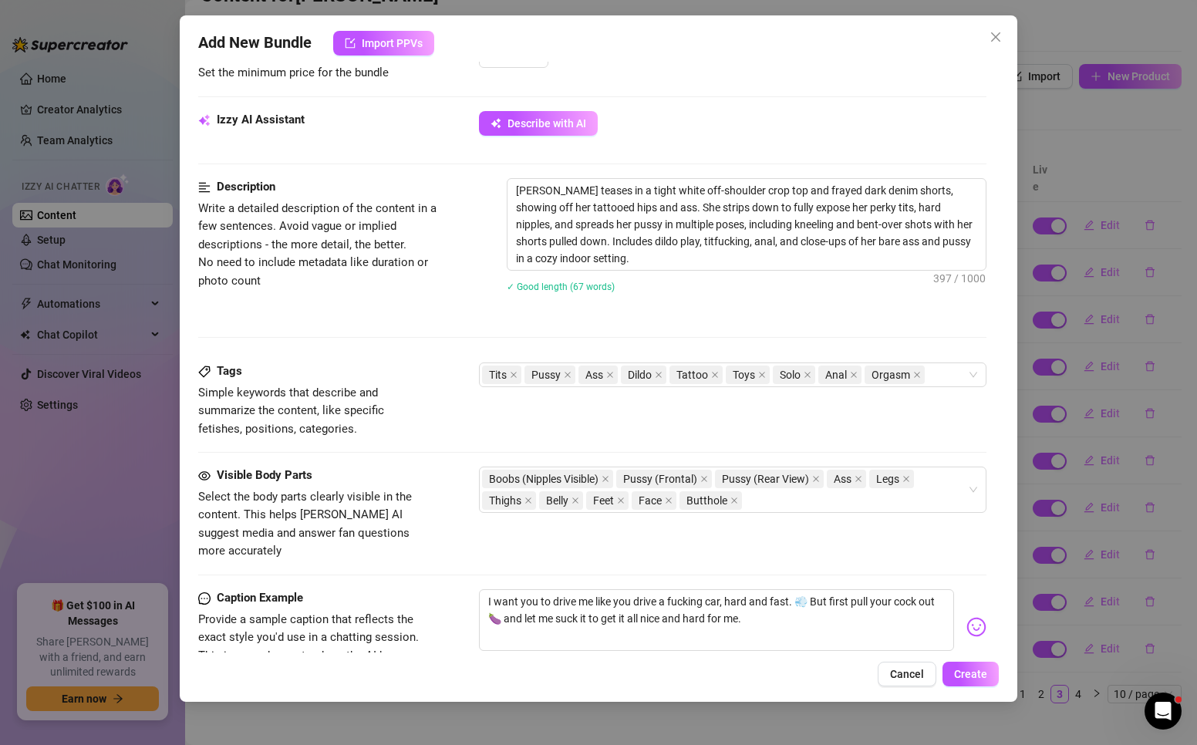
click at [400, 501] on span "Select the body parts clearly visible in the content. This helps [PERSON_NAME] …" at bounding box center [305, 524] width 214 height 69
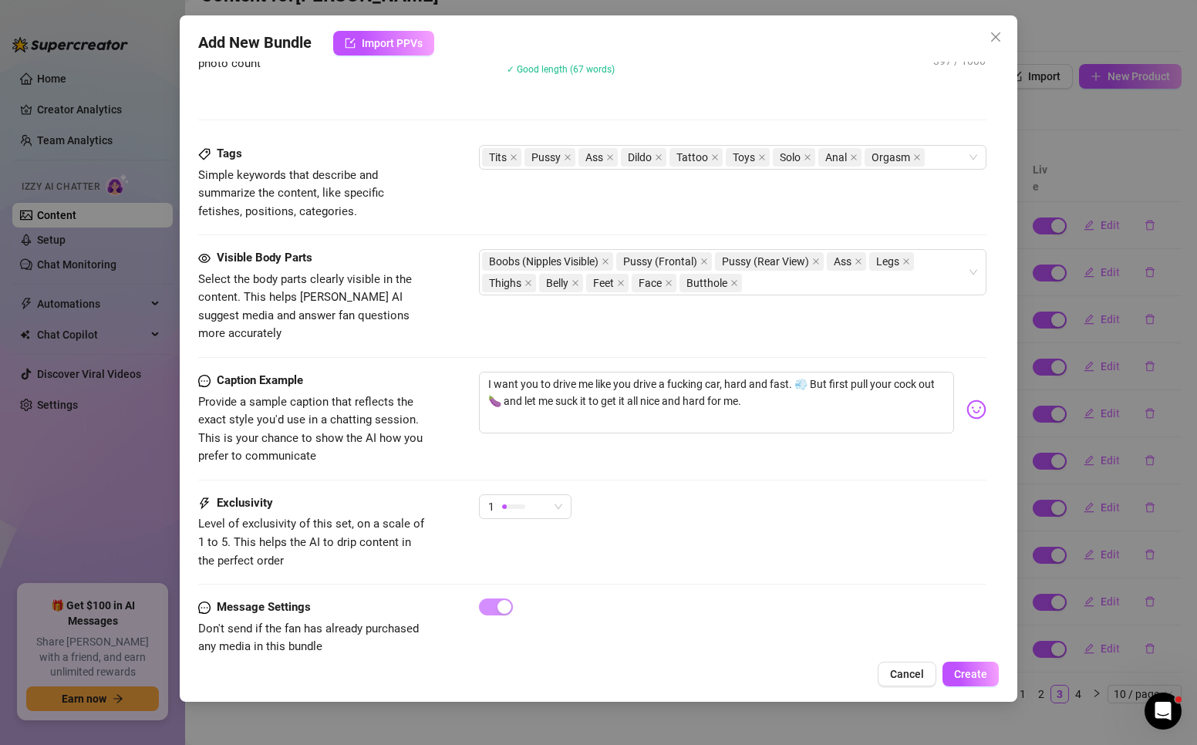
scroll to position [933, 0]
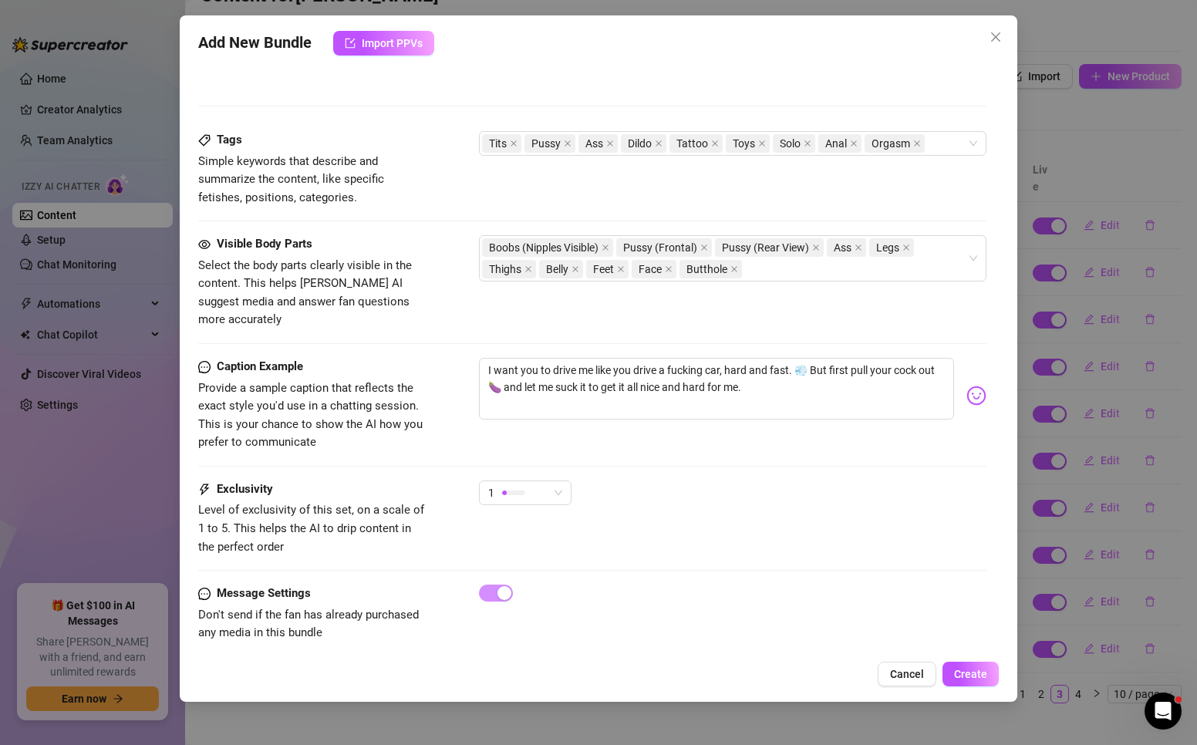
drag, startPoint x: 975, startPoint y: 666, endPoint x: 692, endPoint y: 696, distance: 284.6
click at [974, 665] on button "Create" at bounding box center [970, 674] width 56 height 25
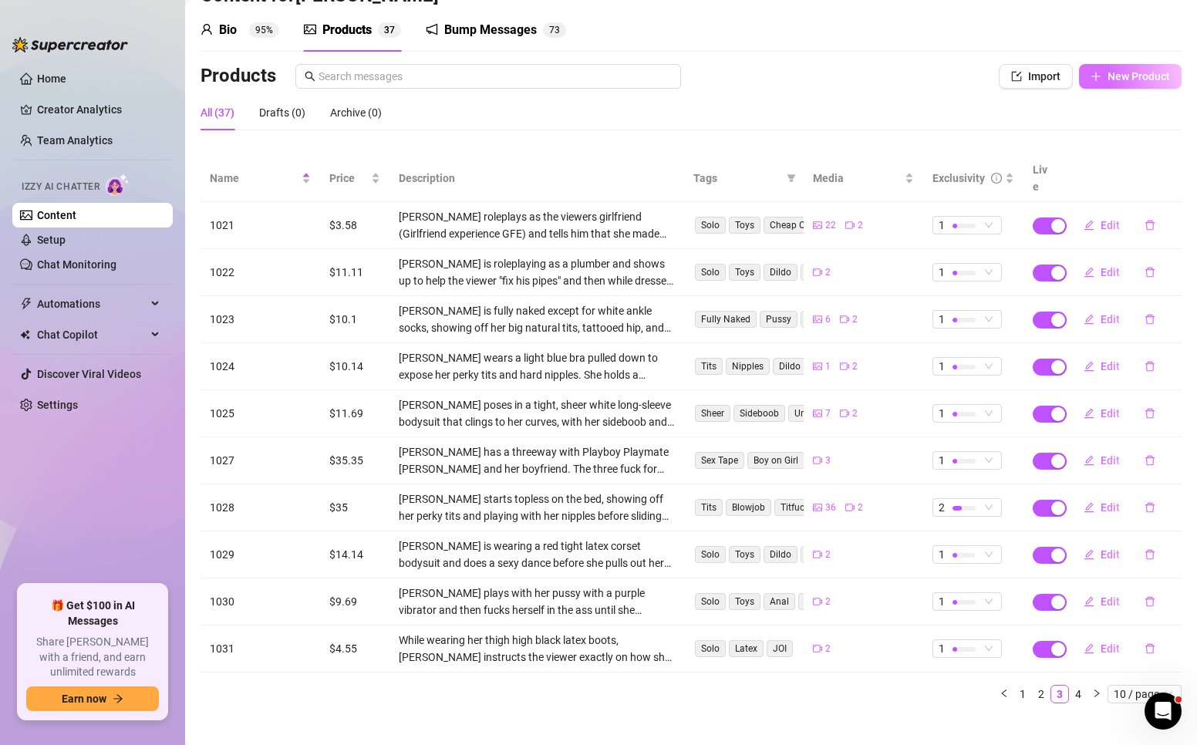
click at [1107, 73] on span "New Product" at bounding box center [1138, 76] width 62 height 12
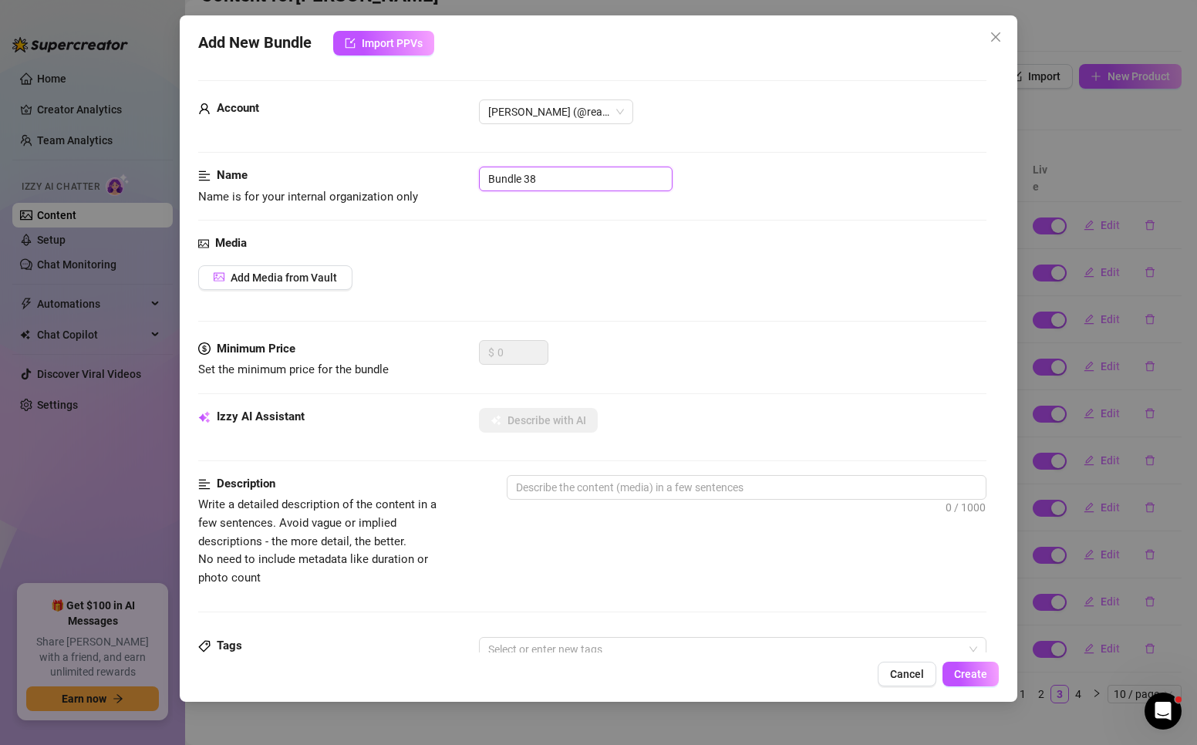
drag, startPoint x: 565, startPoint y: 175, endPoint x: 403, endPoint y: 180, distance: 162.8
click at [403, 180] on div "Name Name is for your internal organization only Bundle 38" at bounding box center [592, 186] width 788 height 39
type input "1033"
drag, startPoint x: 723, startPoint y: 325, endPoint x: 711, endPoint y: 332, distance: 13.8
click at [723, 325] on div "Media Add Media from Vault" at bounding box center [592, 287] width 788 height 106
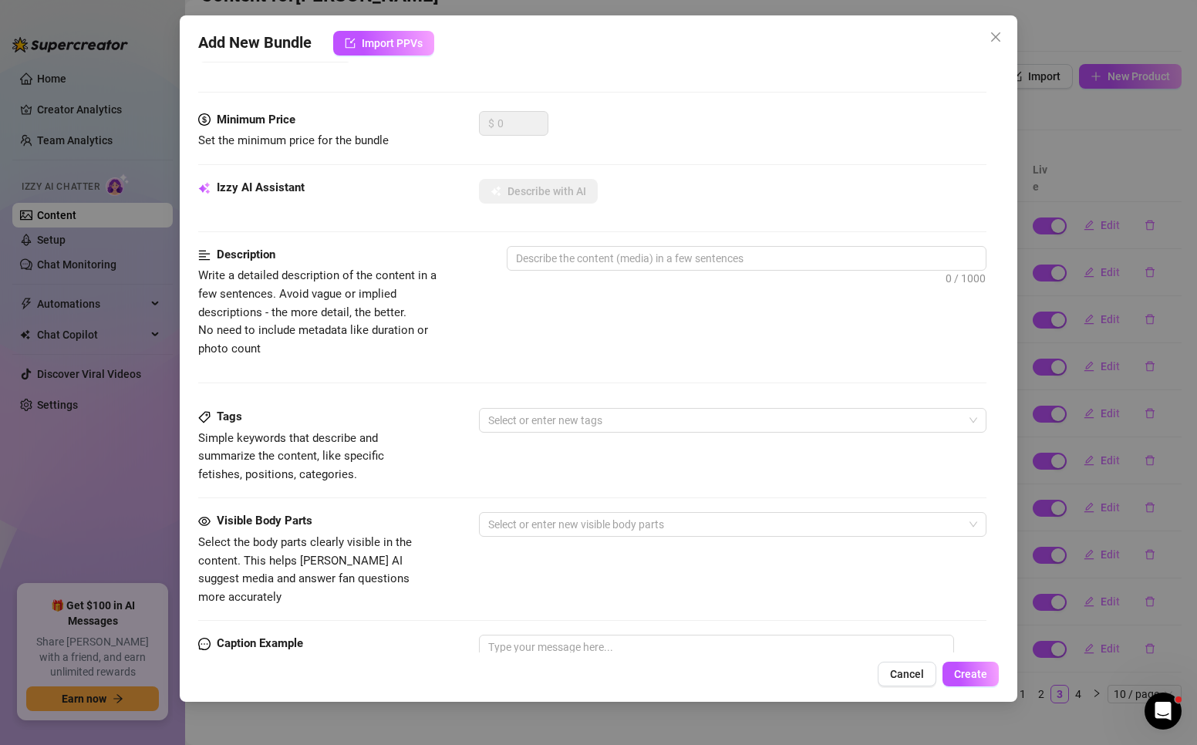
scroll to position [463, 0]
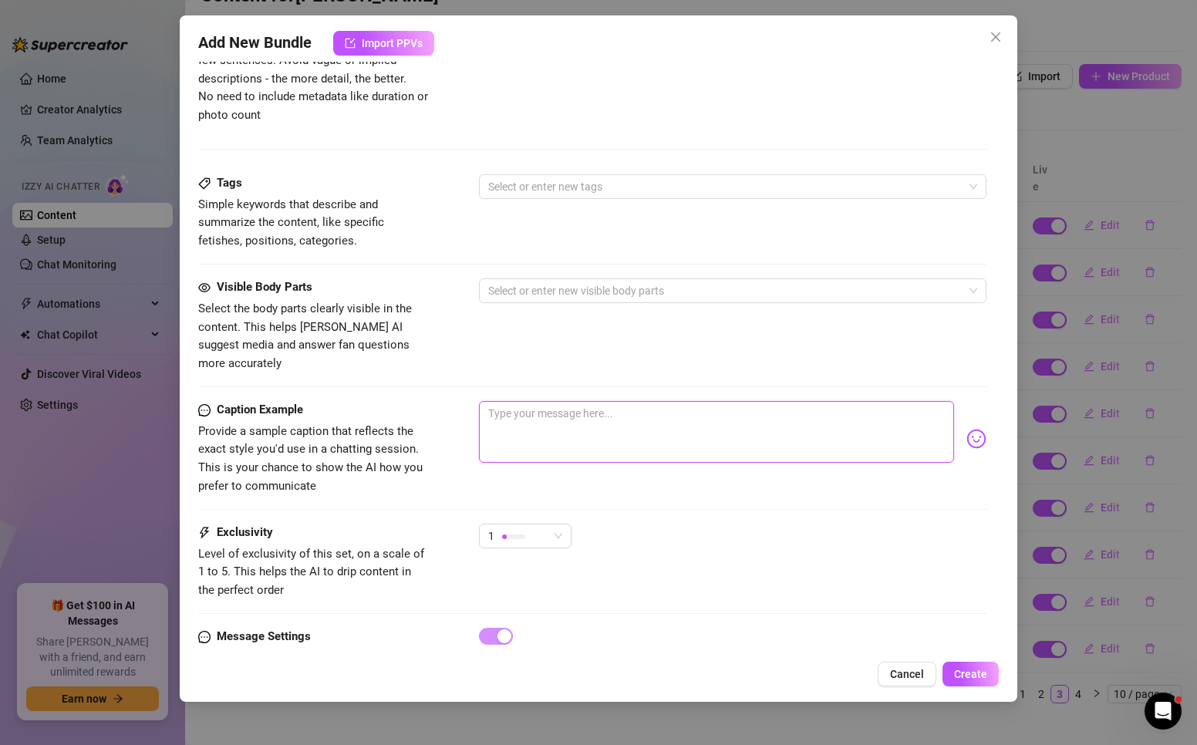
click at [556, 423] on textarea at bounding box center [716, 432] width 475 height 62
paste textarea "My pussy is so soft and sweet ... so silky and smooth. I can't help but put my …"
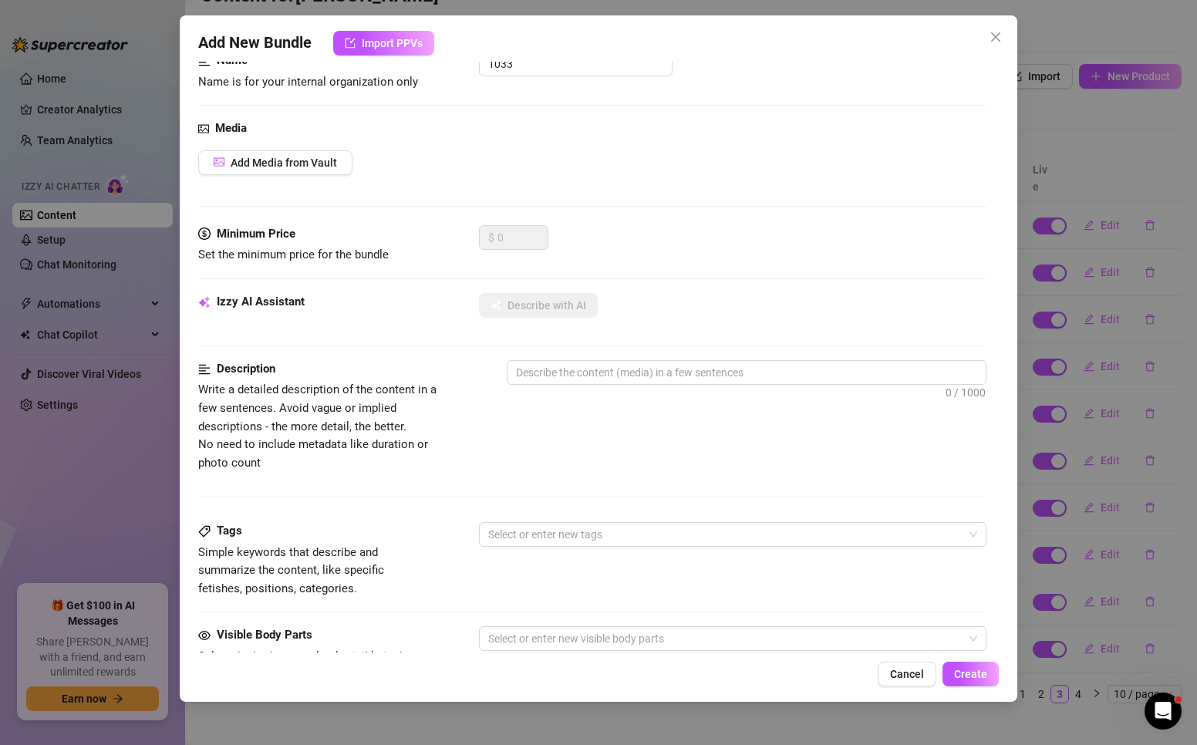
scroll to position [0, 0]
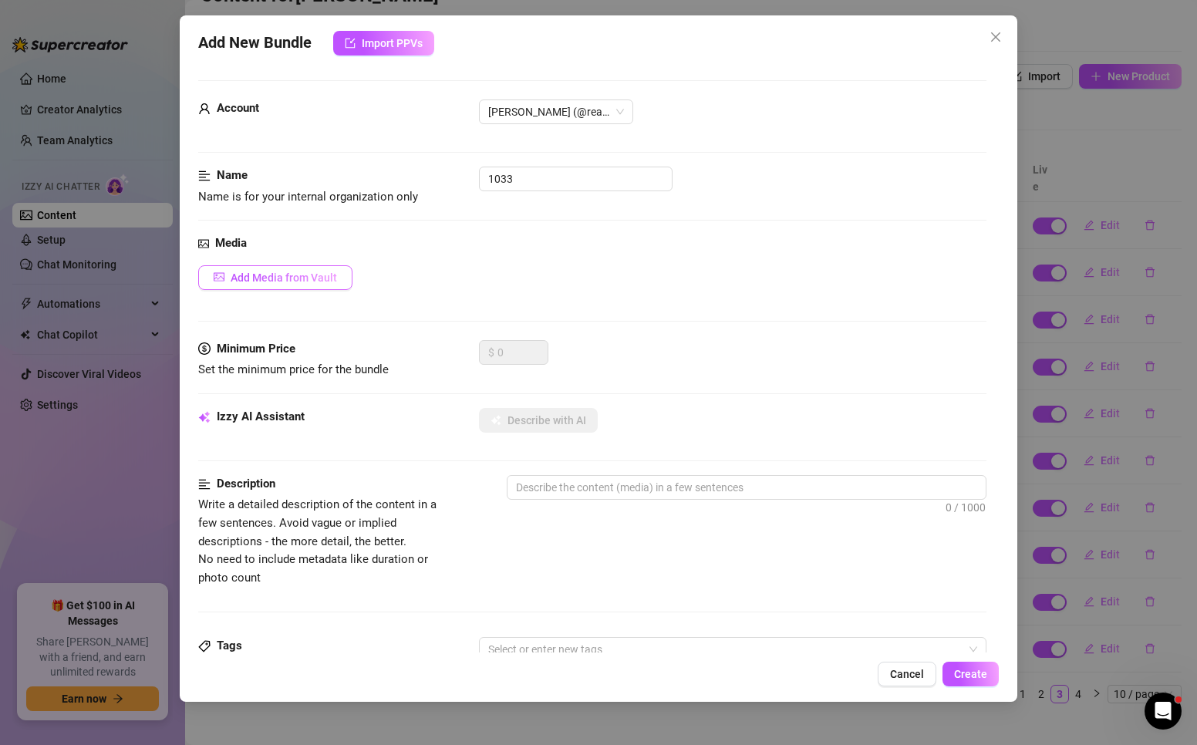
type textarea "My pussy is so soft and sweet ... so silky and smooth. I can't help but put my …"
click at [295, 267] on button "Add Media from Vault" at bounding box center [275, 277] width 154 height 25
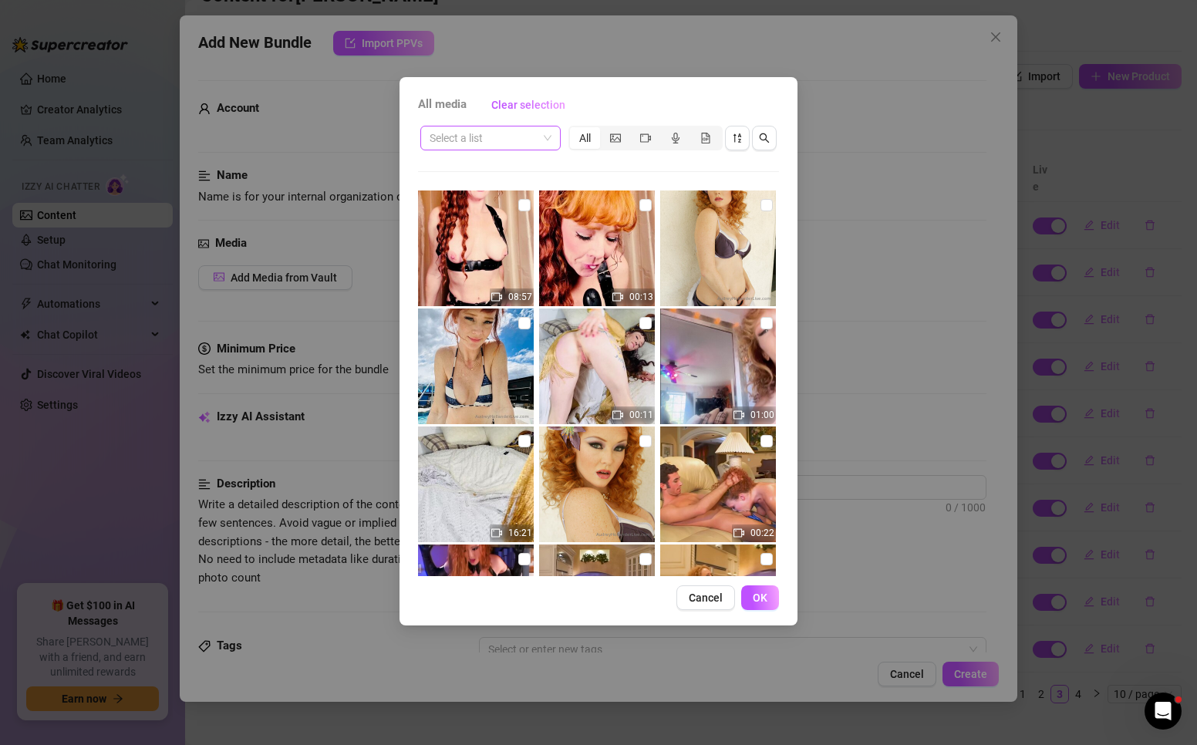
click at [493, 136] on input "search" at bounding box center [484, 137] width 108 height 23
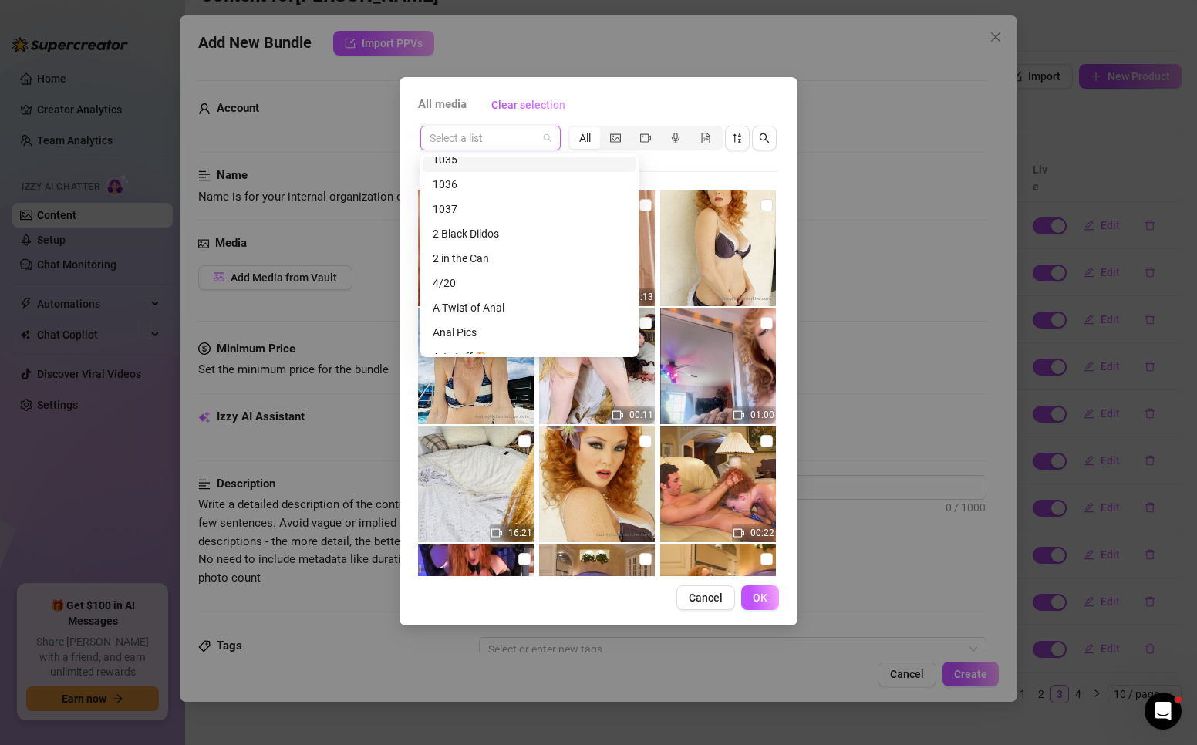
scroll to position [771, 0]
click at [463, 188] on div "1033" at bounding box center [530, 187] width 194 height 17
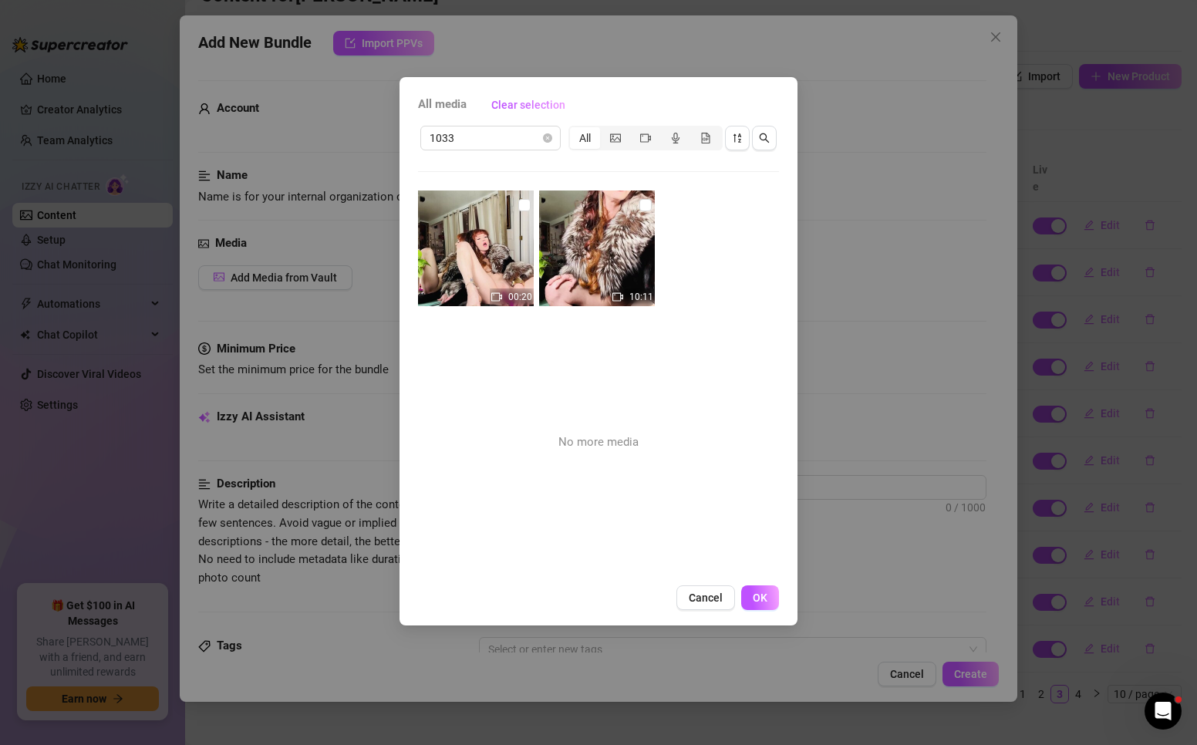
click at [514, 207] on img at bounding box center [476, 248] width 116 height 116
checkbox input "true"
click at [641, 204] on input "checkbox" at bounding box center [645, 205] width 12 height 12
checkbox input "true"
click at [757, 592] on span "OK" at bounding box center [760, 598] width 15 height 12
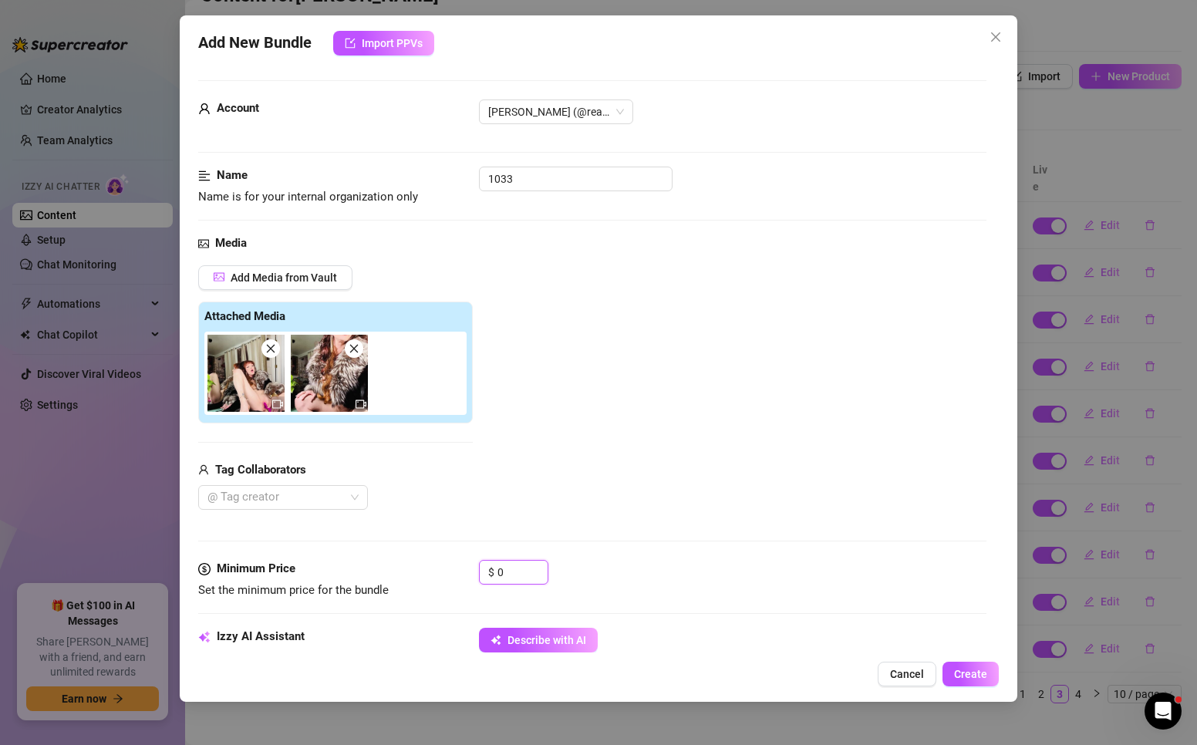
drag, startPoint x: 516, startPoint y: 571, endPoint x: 453, endPoint y: 568, distance: 63.3
click at [453, 569] on div "Minimum Price Set the minimum price for the bundle $ 0" at bounding box center [592, 579] width 788 height 39
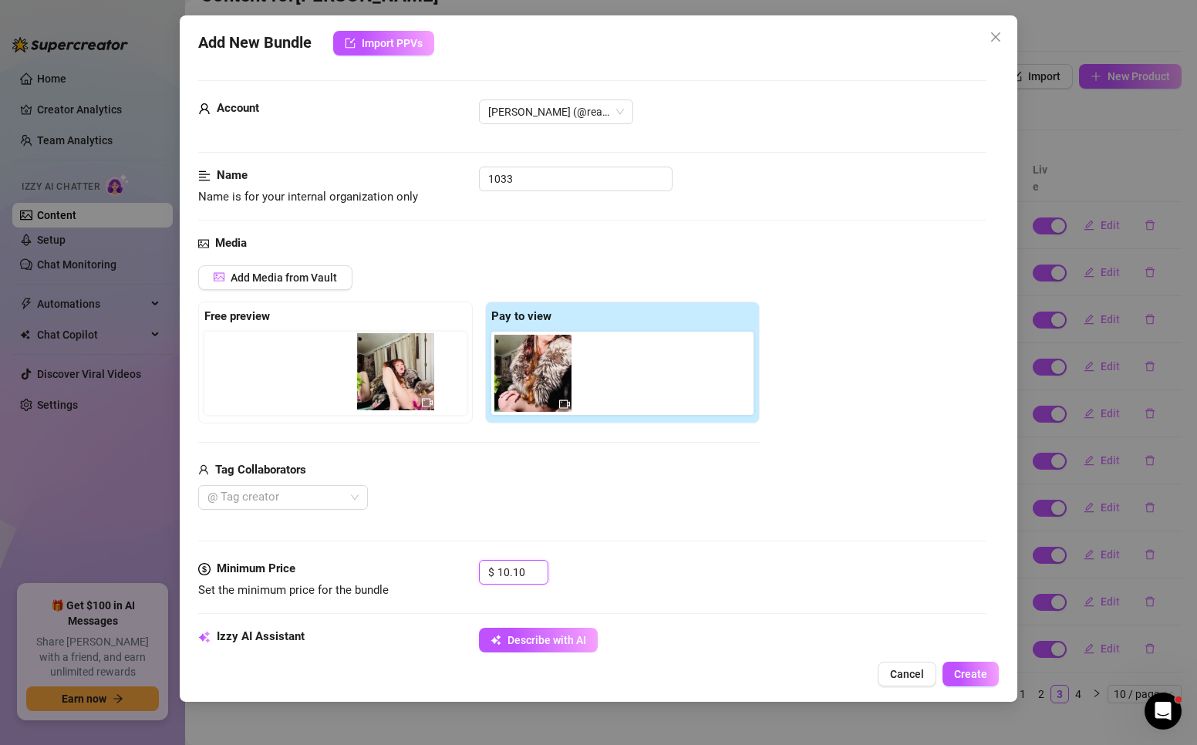
click at [369, 371] on div "Free preview Pay to view" at bounding box center [478, 363] width 561 height 122
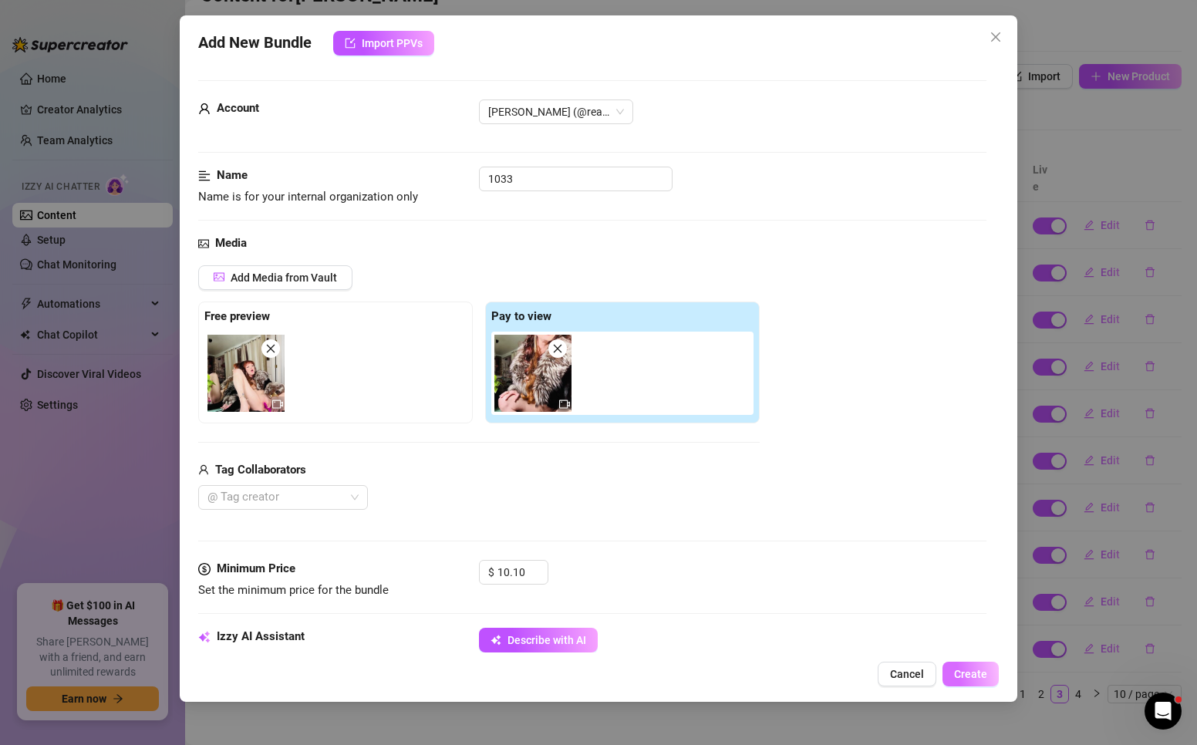
type input "10.1"
click at [951, 677] on button "Create" at bounding box center [970, 674] width 56 height 25
click at [1002, 31] on icon "close" at bounding box center [995, 37] width 12 height 12
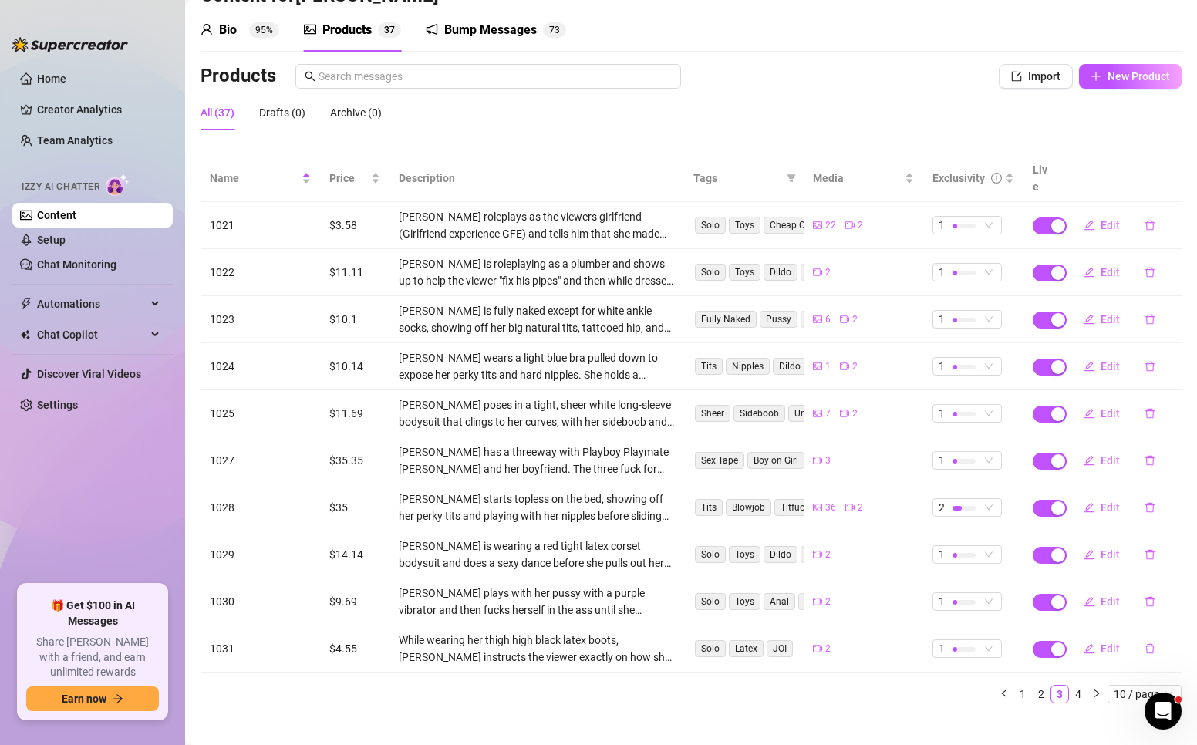
click at [149, 469] on ul "Home Creator Analytics Team Analytics Izzy AI Chatter Content Setup Chat Monito…" at bounding box center [92, 319] width 160 height 518
drag, startPoint x: 1062, startPoint y: 672, endPoint x: 992, endPoint y: 691, distance: 72.8
click at [1070, 686] on link "4" at bounding box center [1078, 694] width 17 height 17
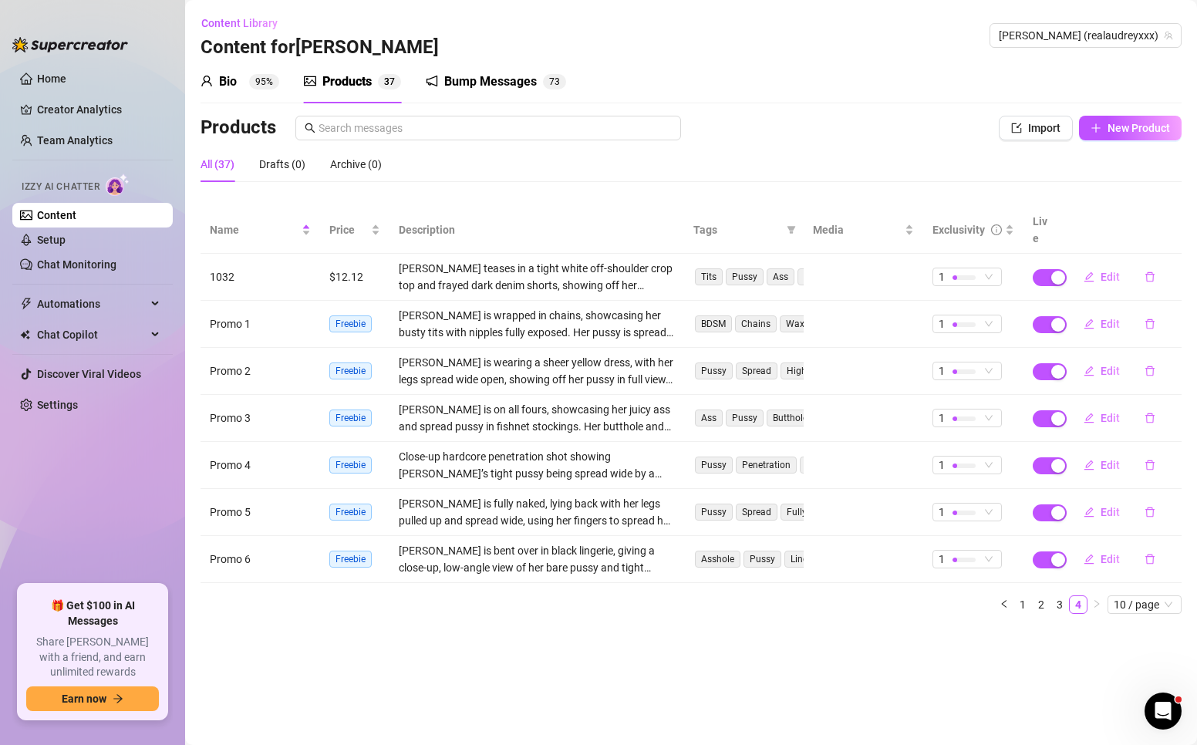
scroll to position [0, 0]
click at [1102, 127] on button "New Product" at bounding box center [1130, 128] width 103 height 25
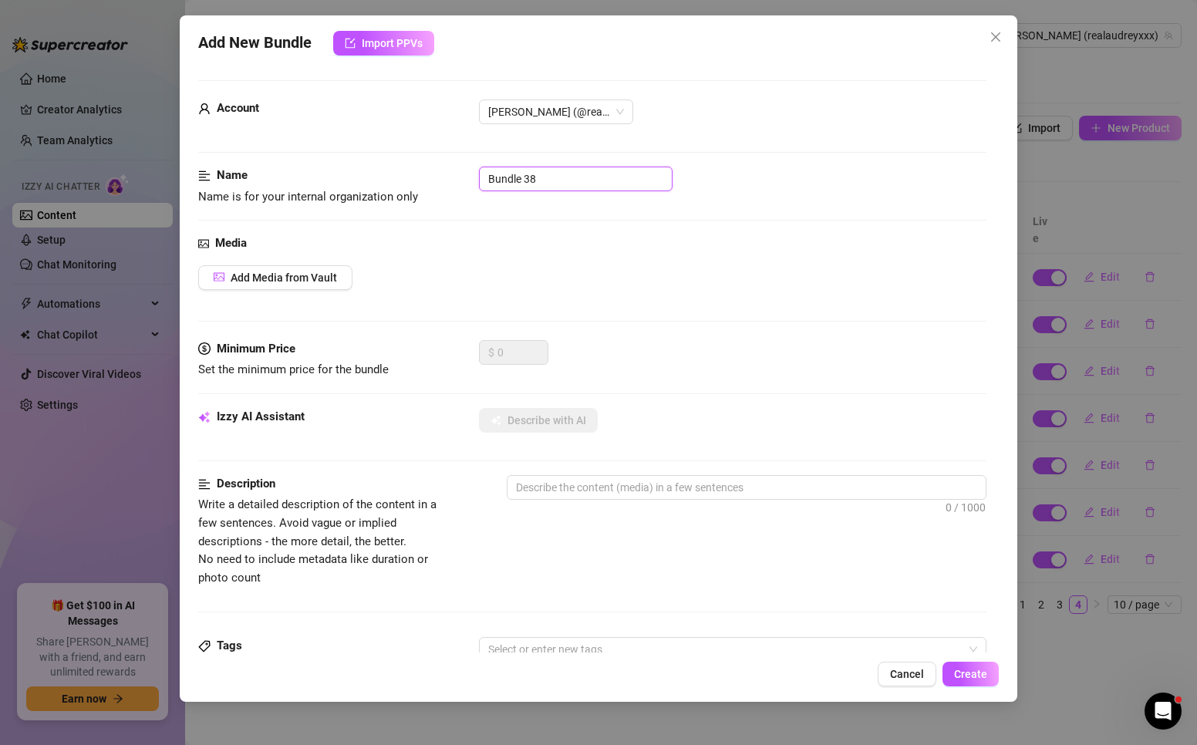
drag, startPoint x: 577, startPoint y: 173, endPoint x: 426, endPoint y: 178, distance: 151.3
click at [426, 178] on div "Name Name is for your internal organization only Bundle 38" at bounding box center [592, 186] width 788 height 39
type input "1033"
click at [302, 282] on span "Add Media from Vault" at bounding box center [284, 277] width 106 height 12
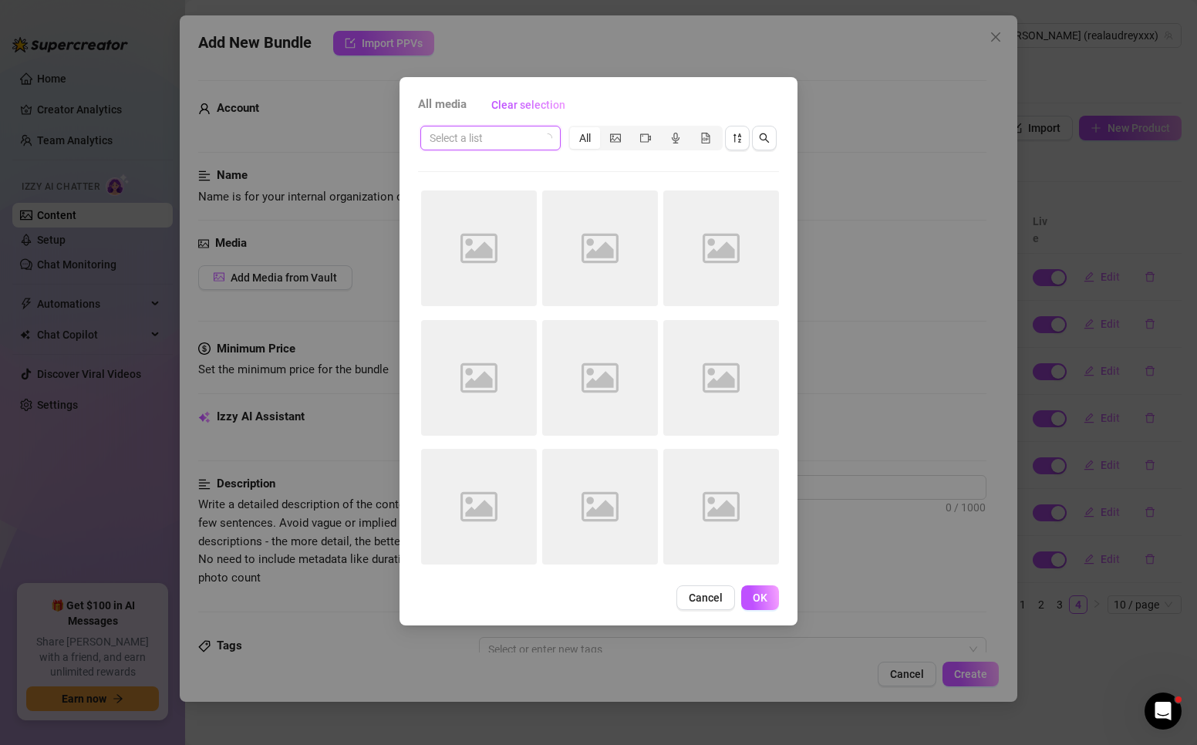
click at [484, 135] on input "search" at bounding box center [484, 137] width 108 height 23
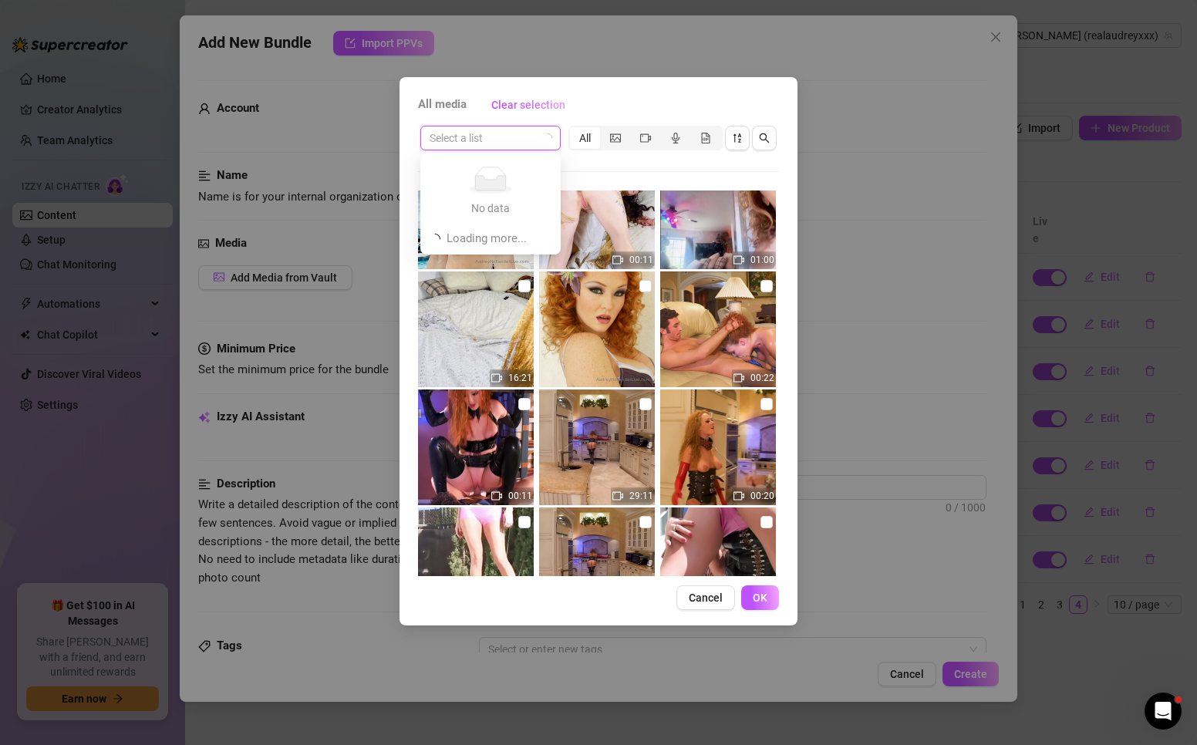
scroll to position [386, 0]
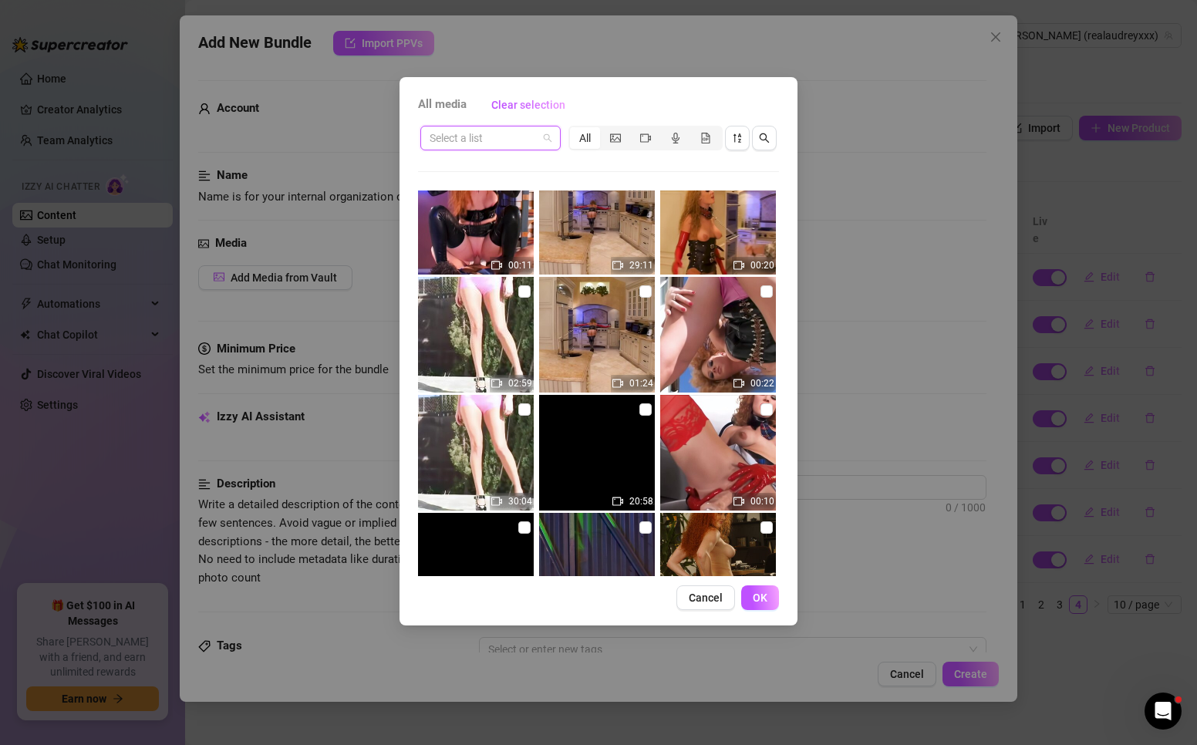
click at [497, 134] on input "search" at bounding box center [484, 137] width 108 height 23
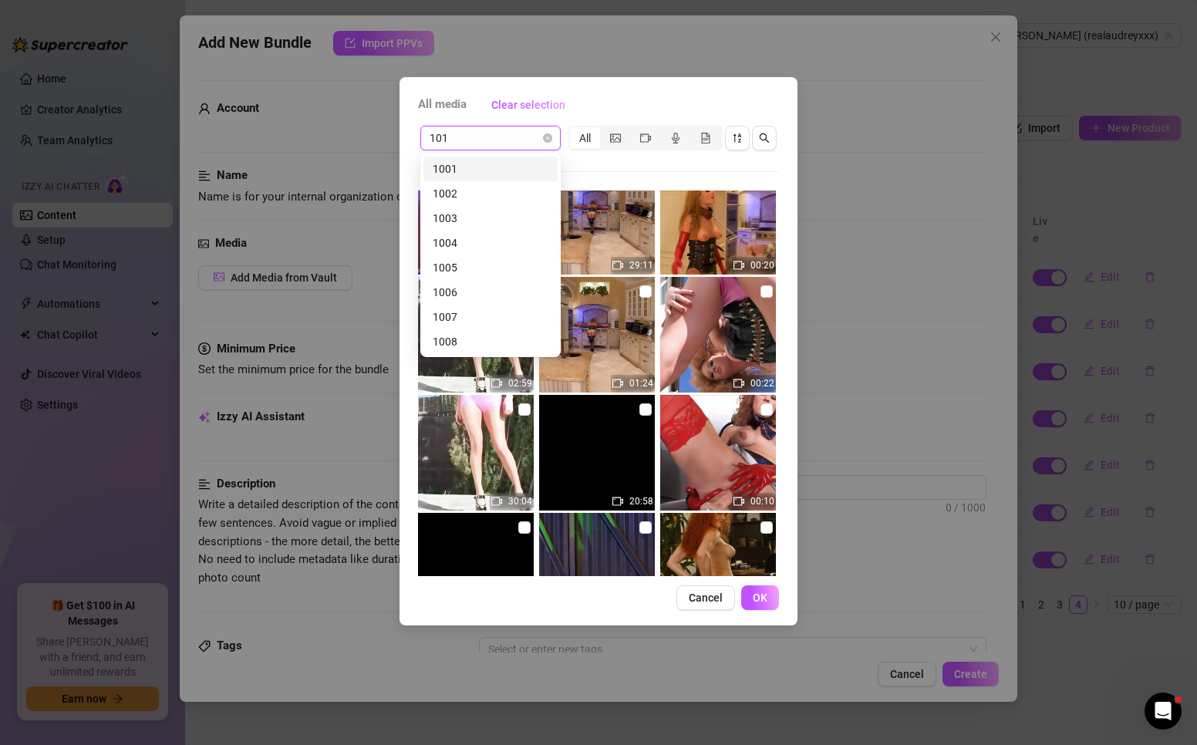
type input "1010"
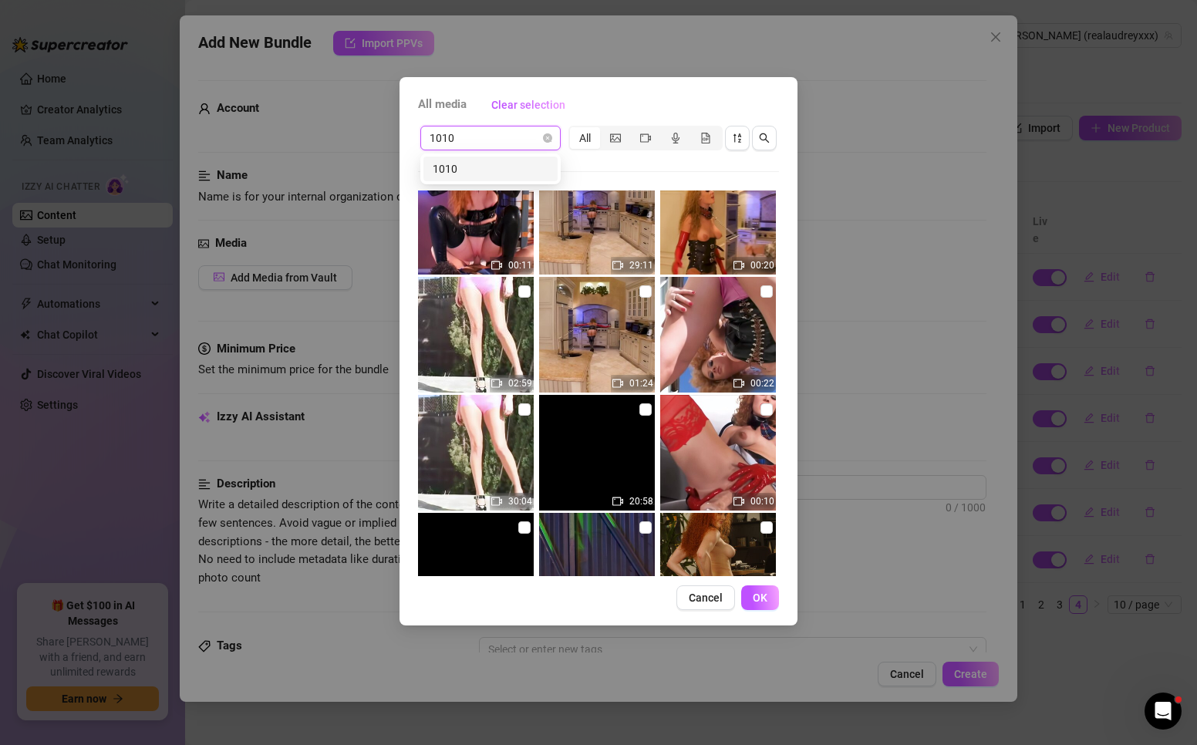
click at [465, 171] on div "1010" at bounding box center [491, 168] width 116 height 17
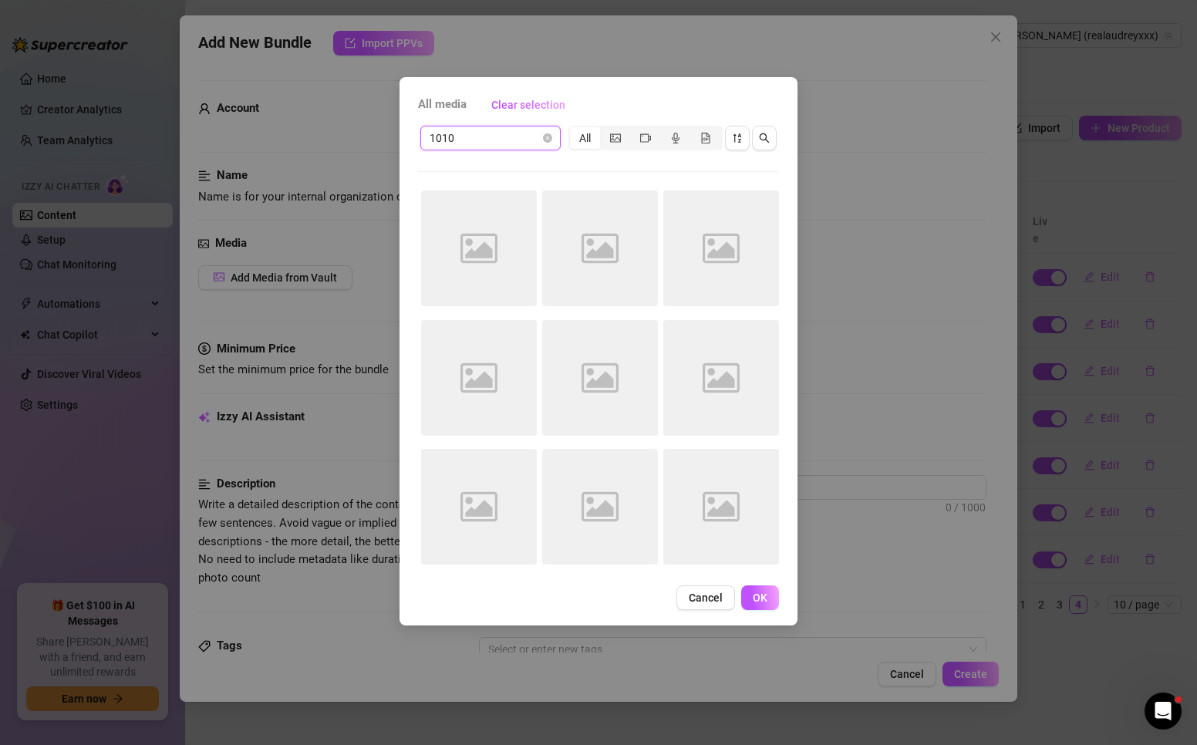
scroll to position [49, 0]
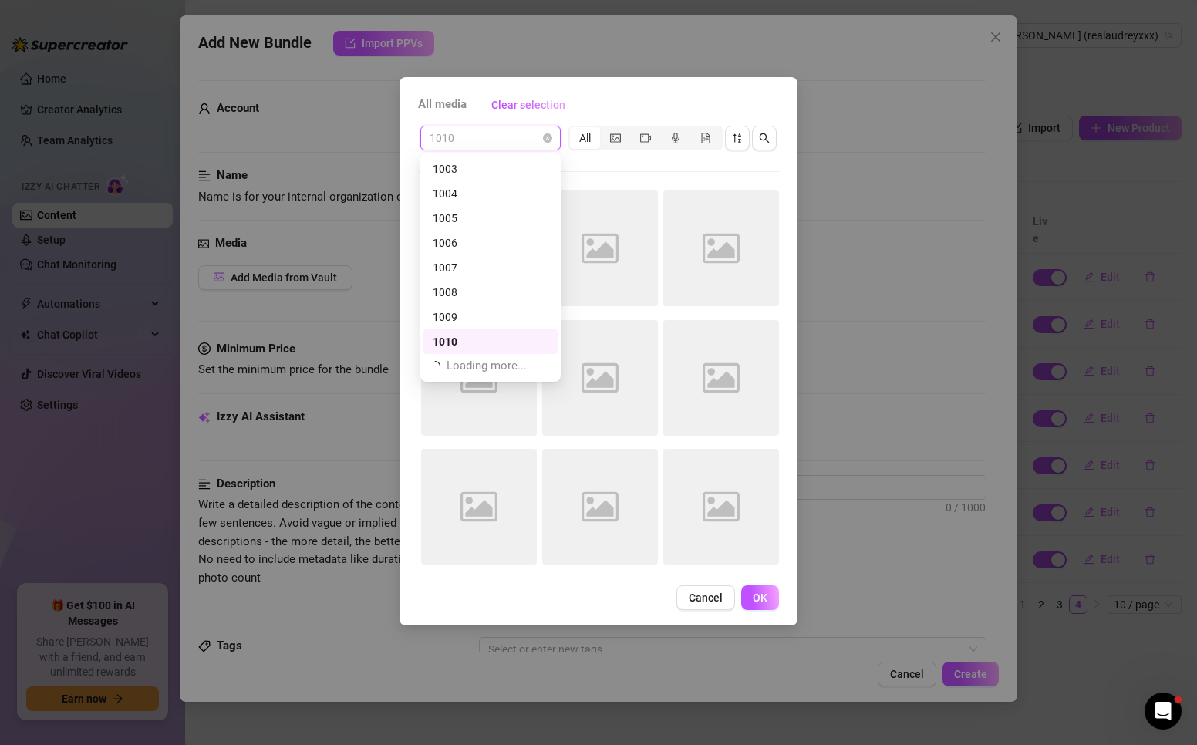
drag, startPoint x: 391, startPoint y: 140, endPoint x: 366, endPoint y: 135, distance: 26.0
click at [366, 135] on div "All media Clear selection 1010 All Image placeholder Image placeholder Image pl…" at bounding box center [598, 372] width 1197 height 745
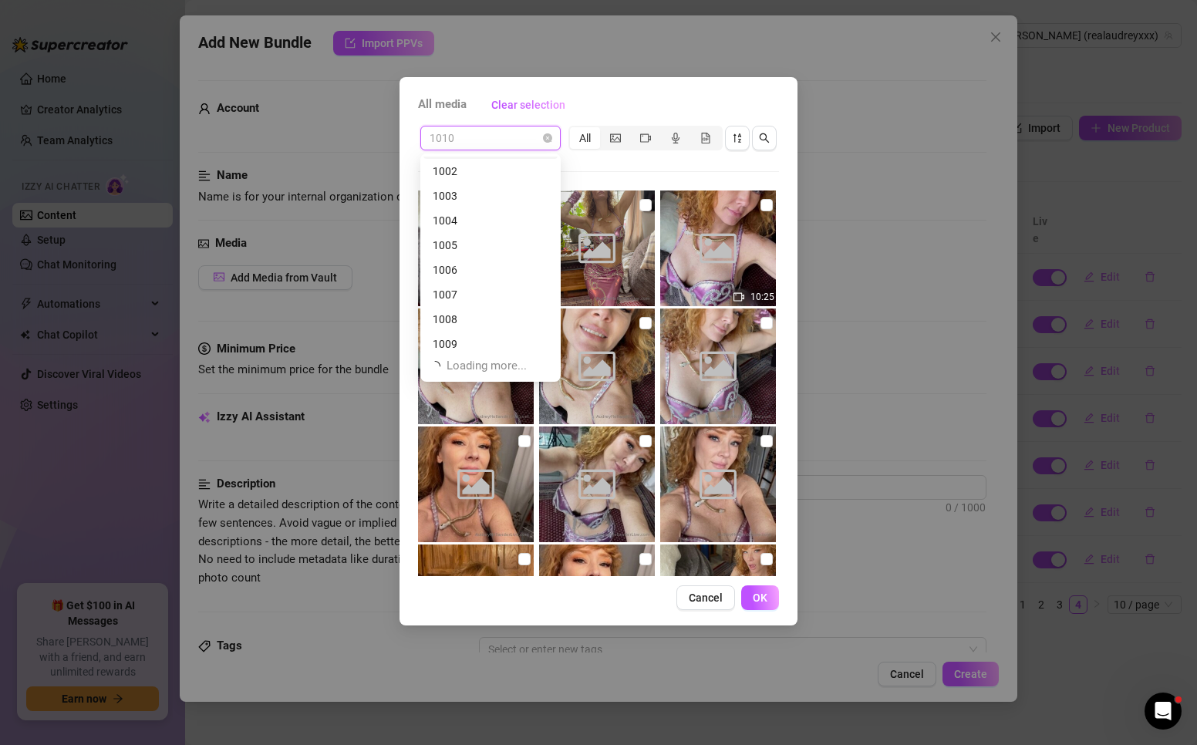
scroll to position [0, 0]
click at [450, 137] on span "1010" at bounding box center [491, 137] width 122 height 23
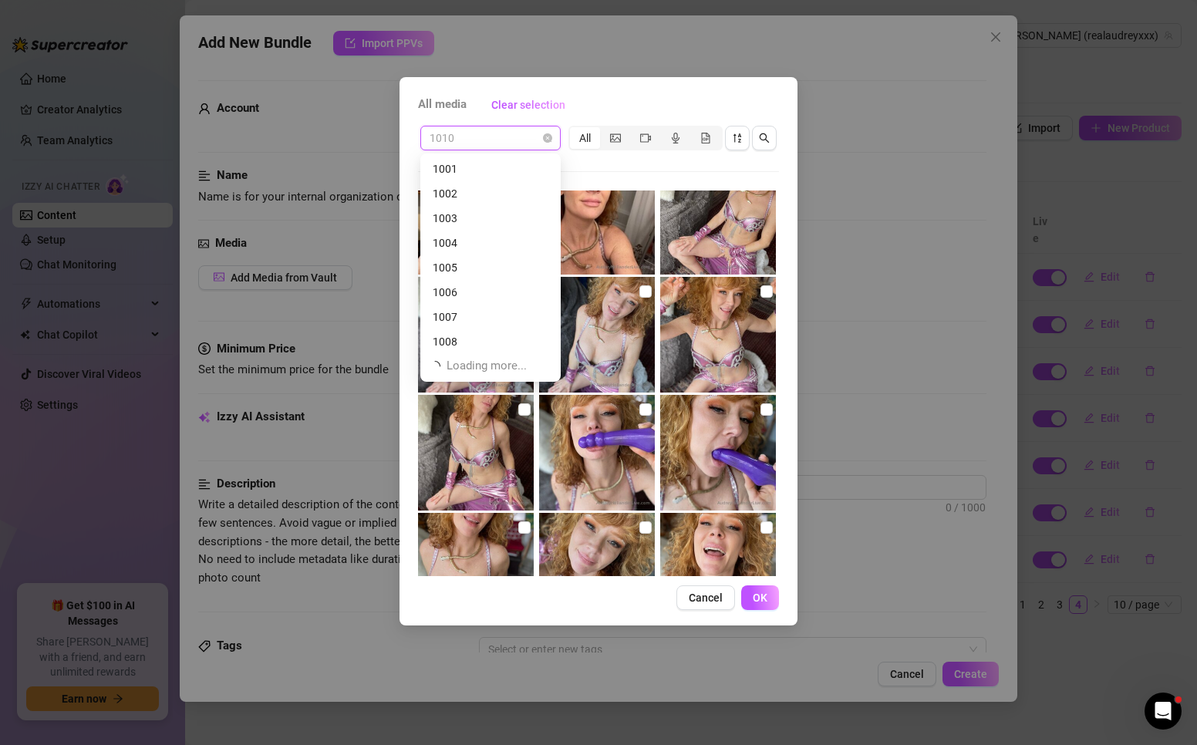
scroll to position [49, 0]
drag, startPoint x: 474, startPoint y: 137, endPoint x: 347, endPoint y: 132, distance: 127.4
click at [347, 132] on div "All media Clear selection 1010 All 10:25 No more media Cancel OK" at bounding box center [598, 372] width 1197 height 745
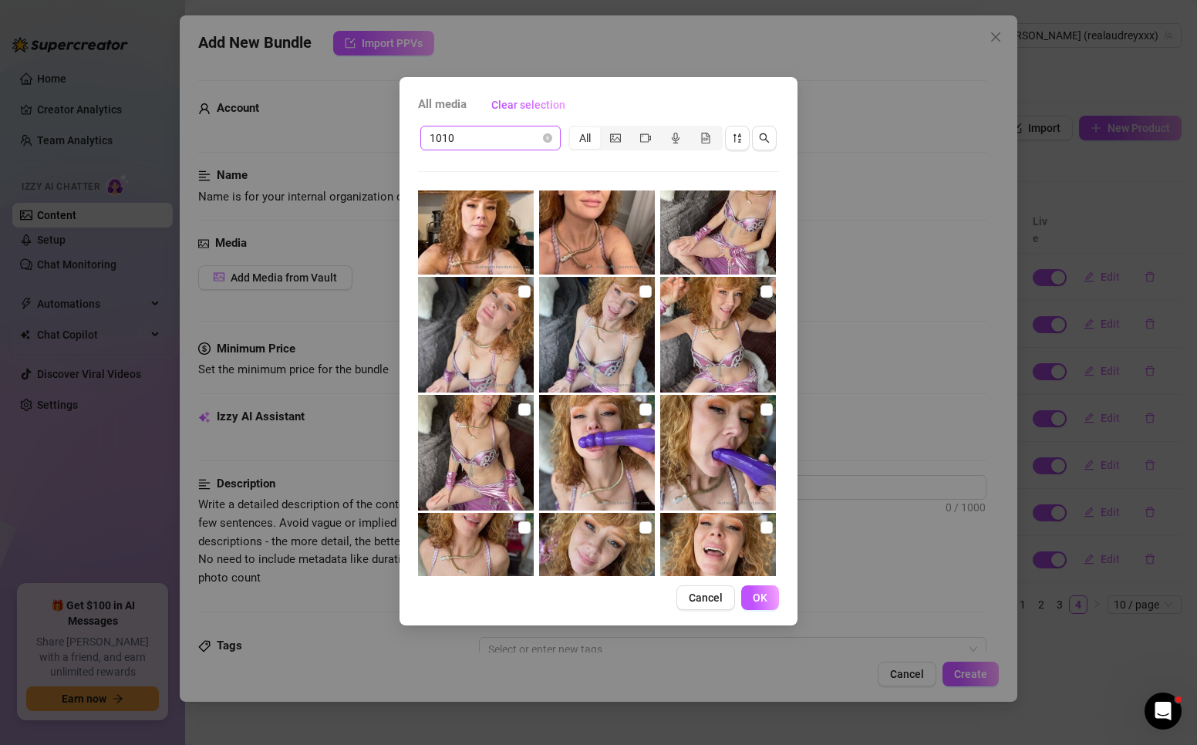
click at [449, 136] on span "1010" at bounding box center [491, 137] width 122 height 23
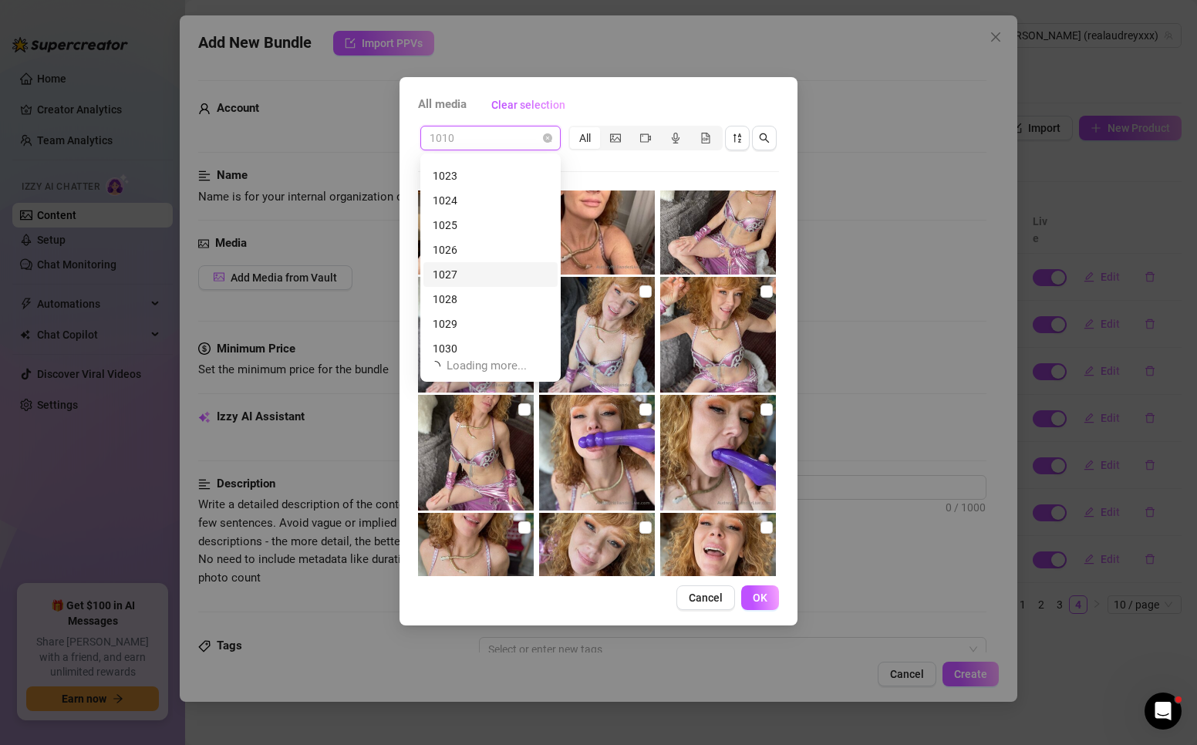
scroll to position [543, 0]
click at [462, 341] on div "1030" at bounding box center [491, 341] width 116 height 17
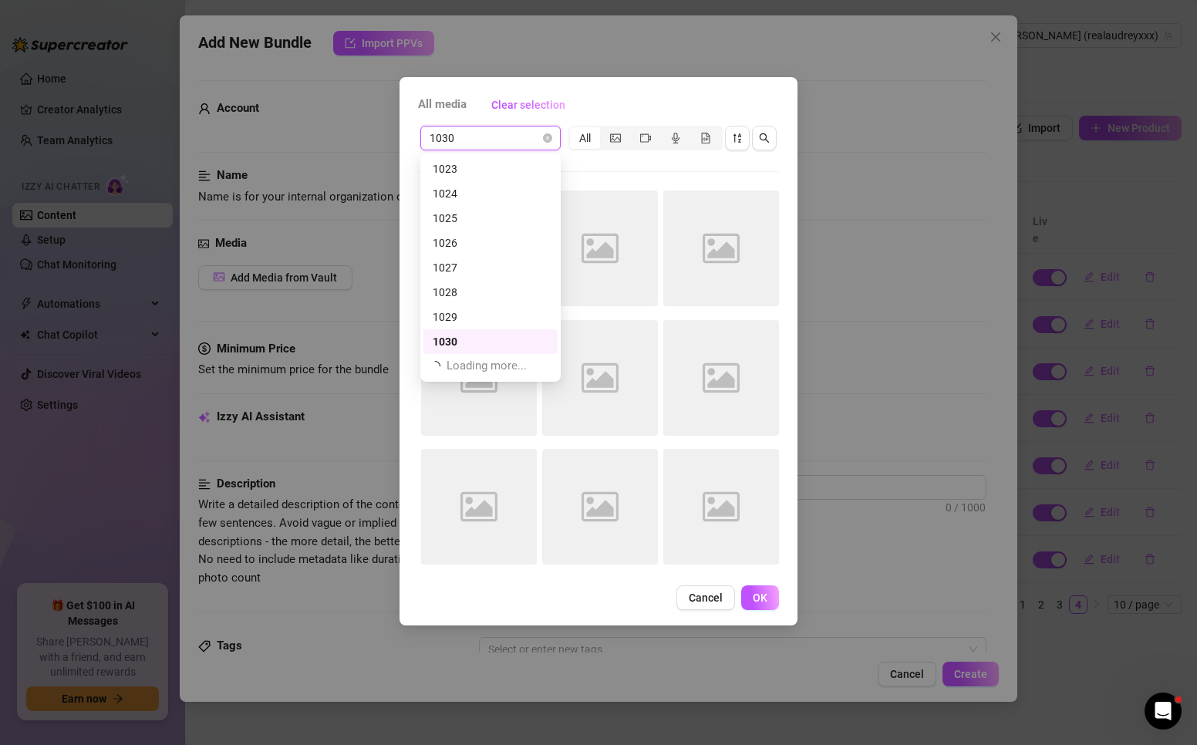
scroll to position [0, 0]
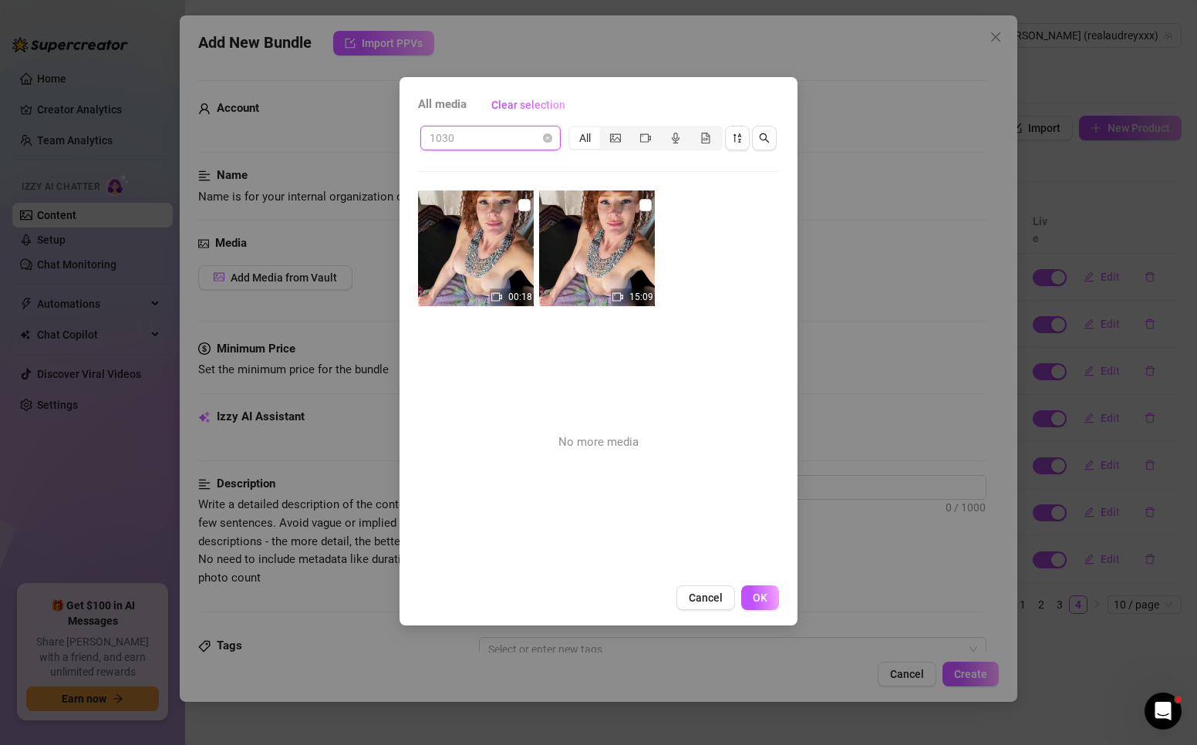
click at [434, 142] on span "1030" at bounding box center [491, 137] width 122 height 23
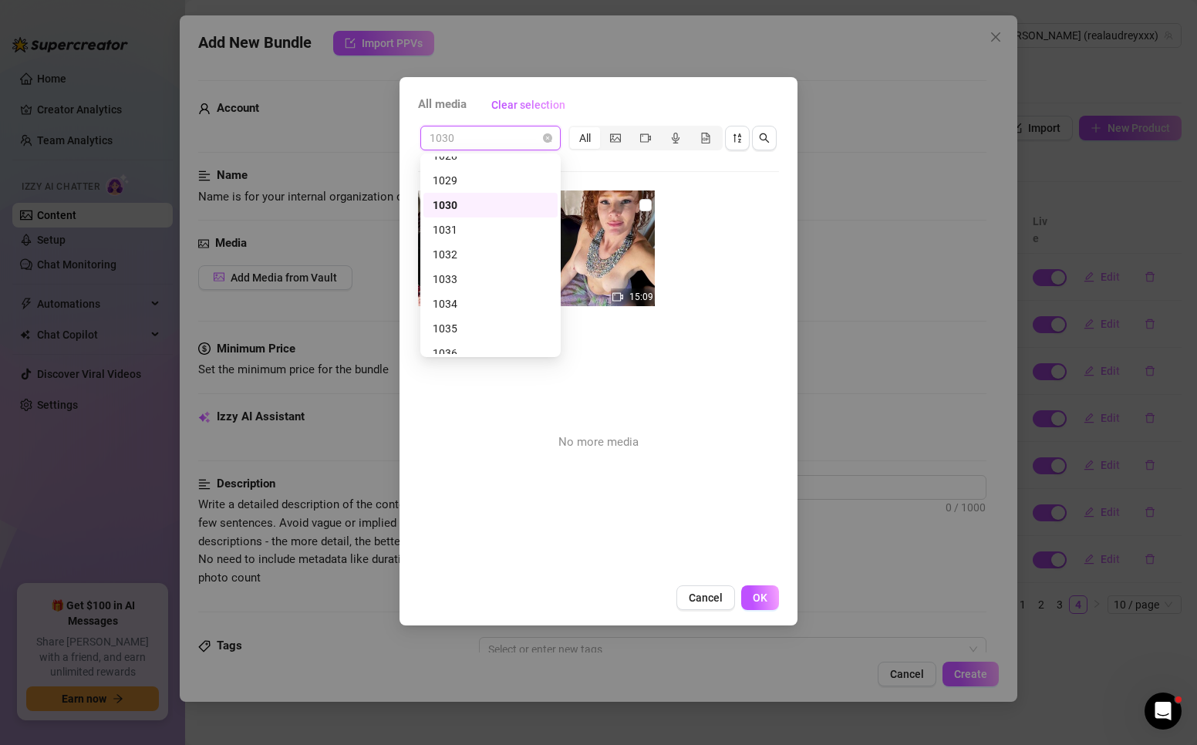
scroll to position [697, 0]
click at [462, 261] on div "1033" at bounding box center [491, 261] width 116 height 17
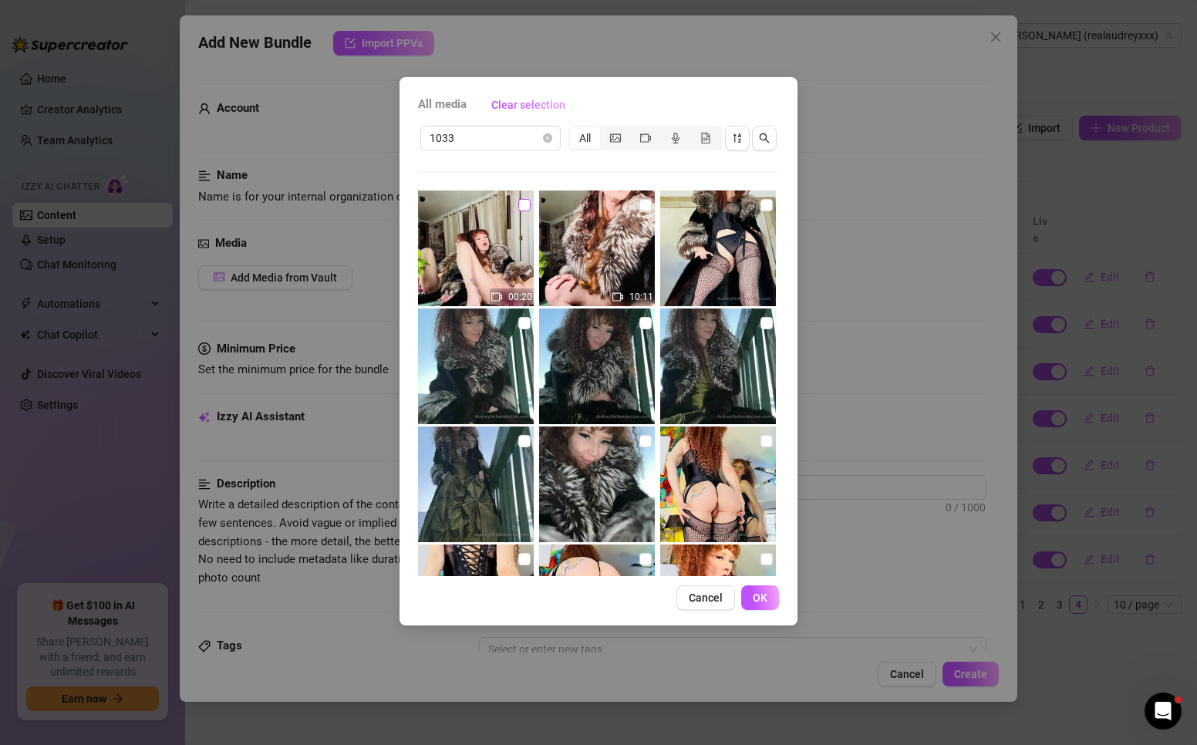
click at [521, 202] on input "checkbox" at bounding box center [524, 205] width 12 height 12
checkbox input "true"
click at [641, 207] on input "checkbox" at bounding box center [645, 205] width 12 height 12
checkbox input "true"
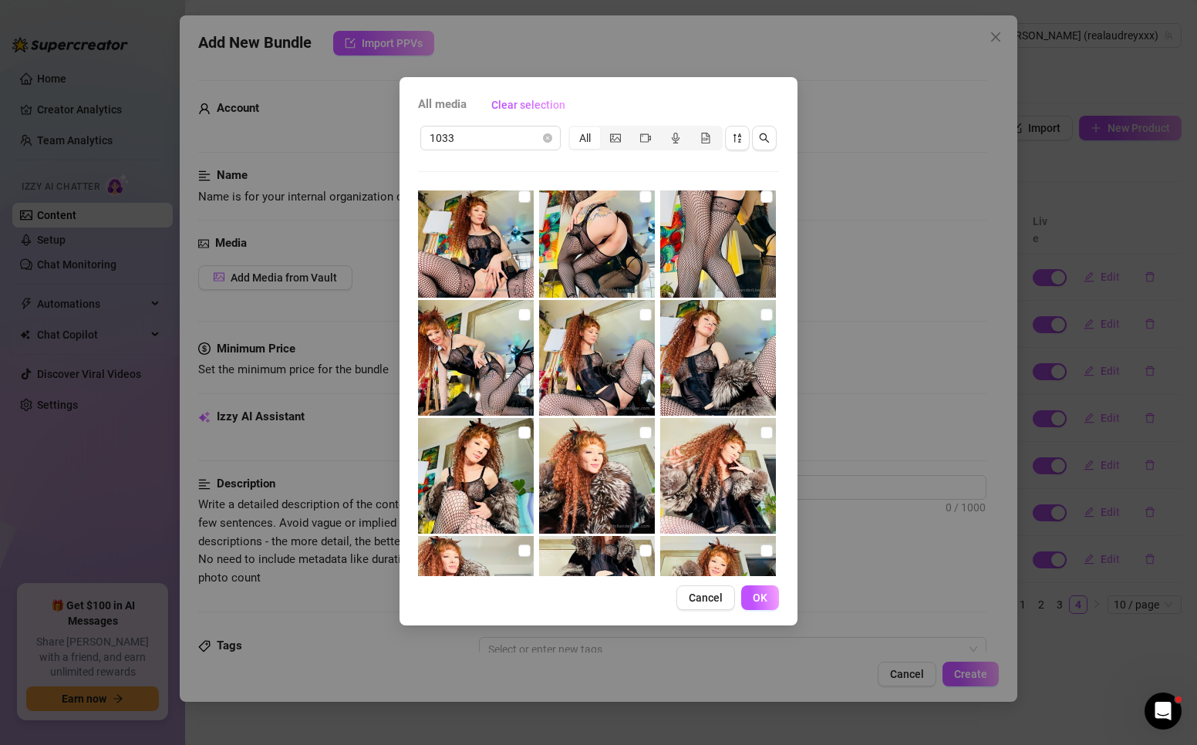
scroll to position [540, 0]
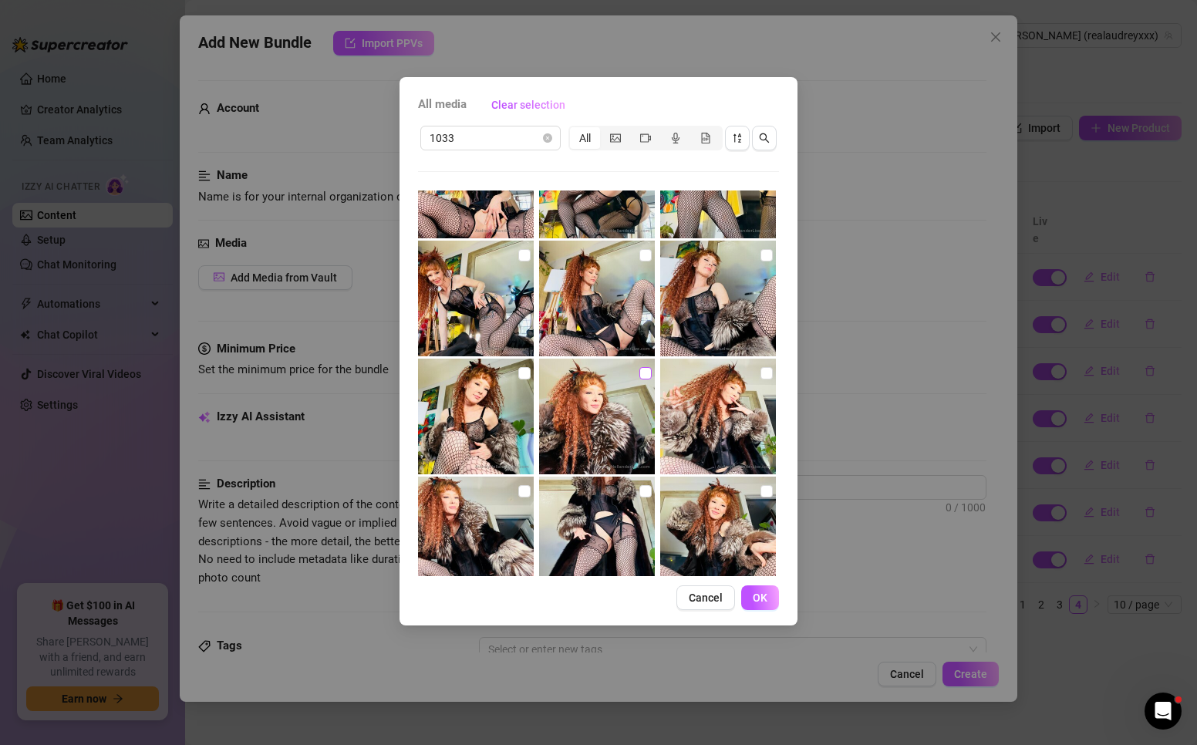
click at [639, 369] on input "checkbox" at bounding box center [645, 373] width 12 height 12
checkbox input "true"
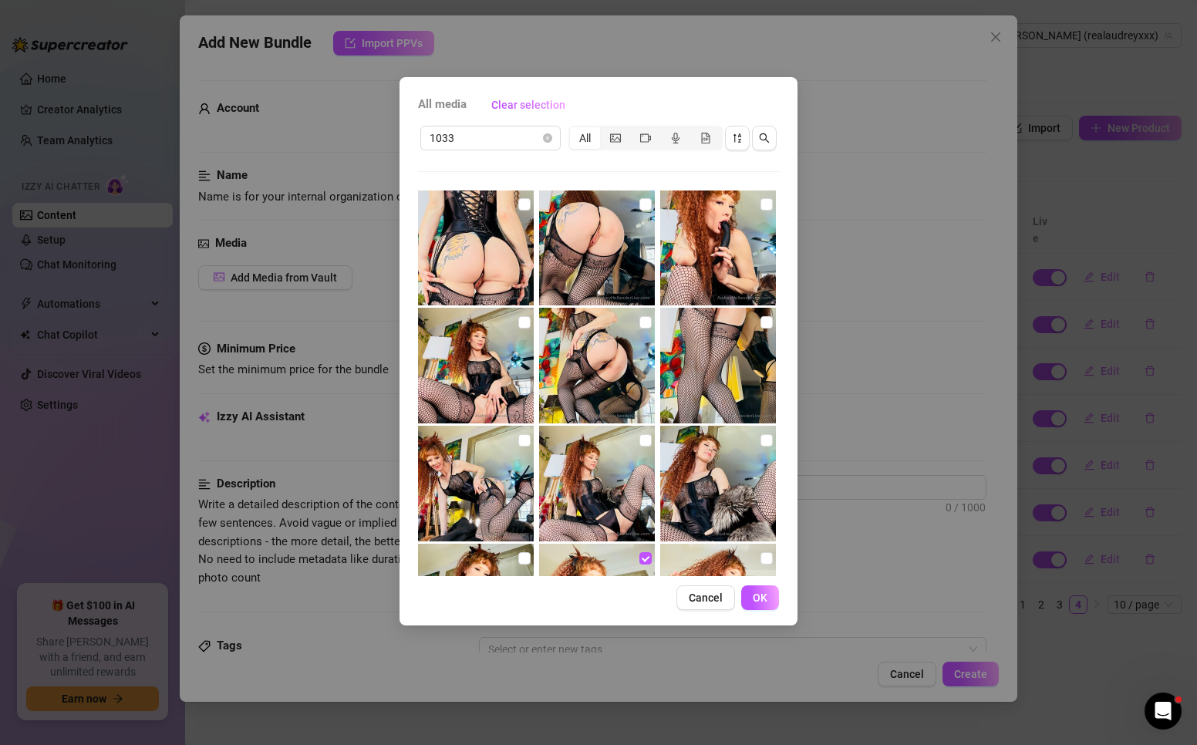
scroll to position [0, 0]
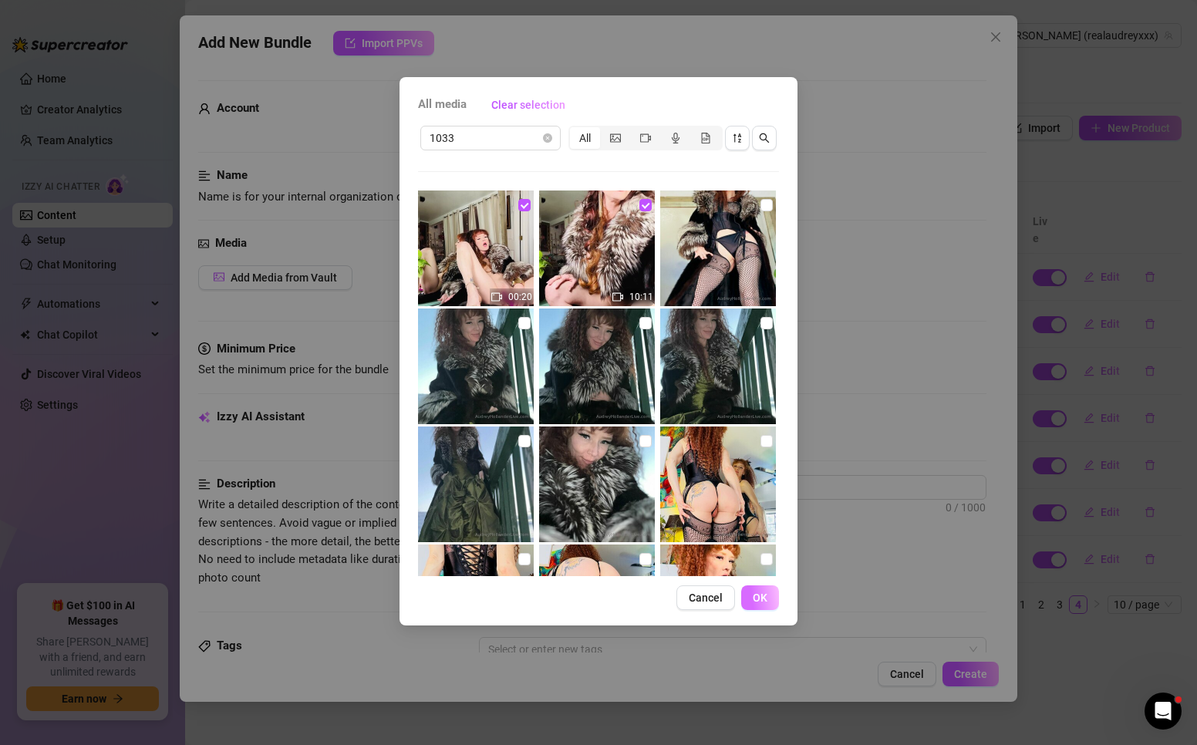
click at [769, 589] on button "OK" at bounding box center [760, 597] width 38 height 25
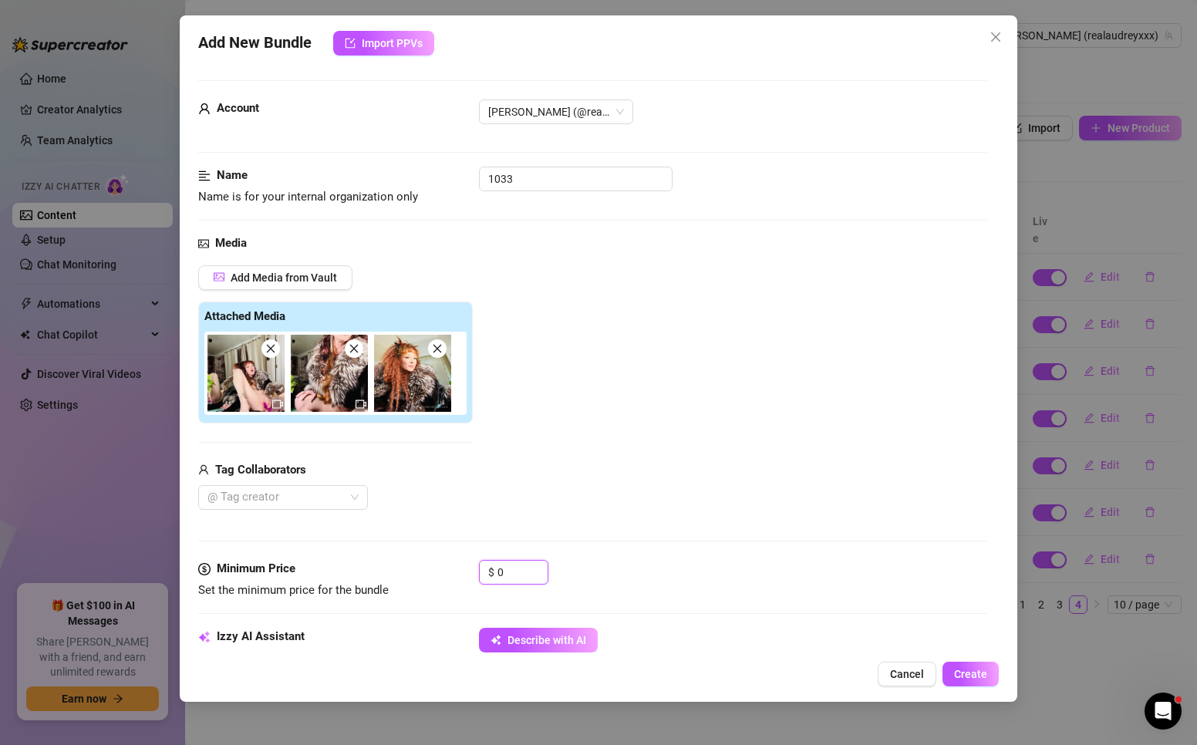
drag, startPoint x: 511, startPoint y: 572, endPoint x: 468, endPoint y: 569, distance: 42.5
click at [468, 569] on div "Minimum Price Set the minimum price for the bundle $ 0" at bounding box center [592, 579] width 788 height 39
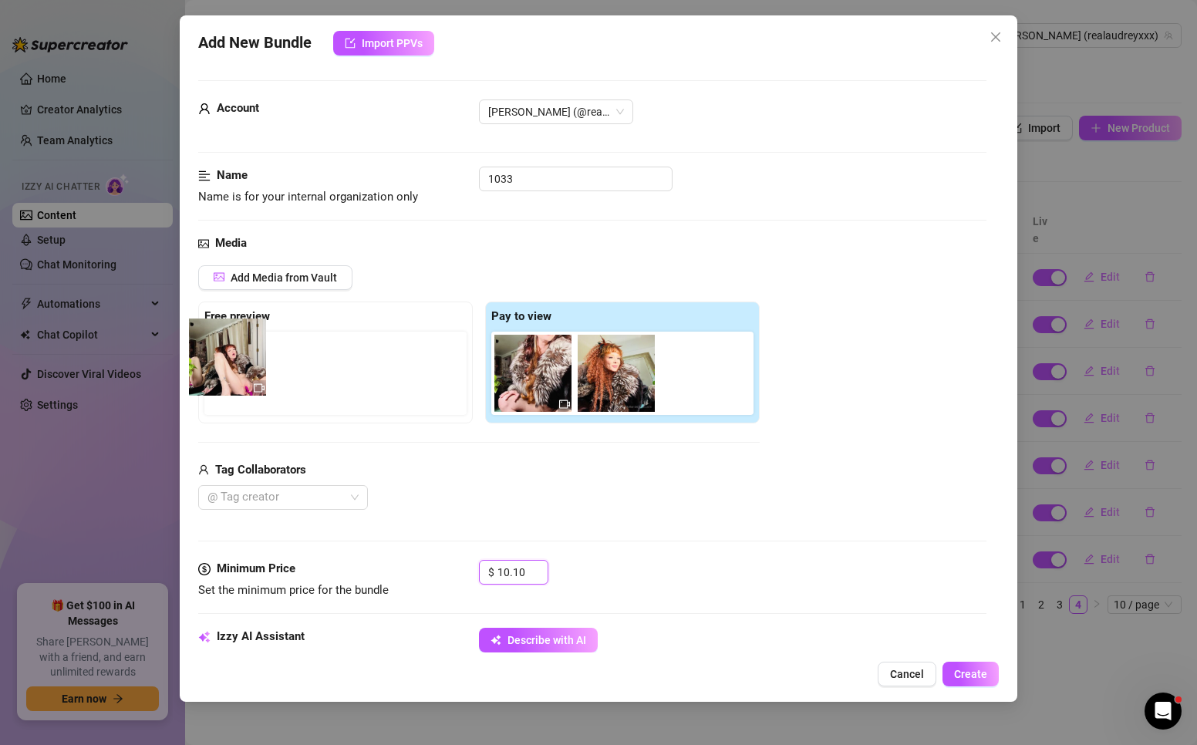
drag, startPoint x: 367, startPoint y: 382, endPoint x: 269, endPoint y: 379, distance: 98.0
click at [269, 379] on div "Free preview Pay to view" at bounding box center [478, 363] width 561 height 122
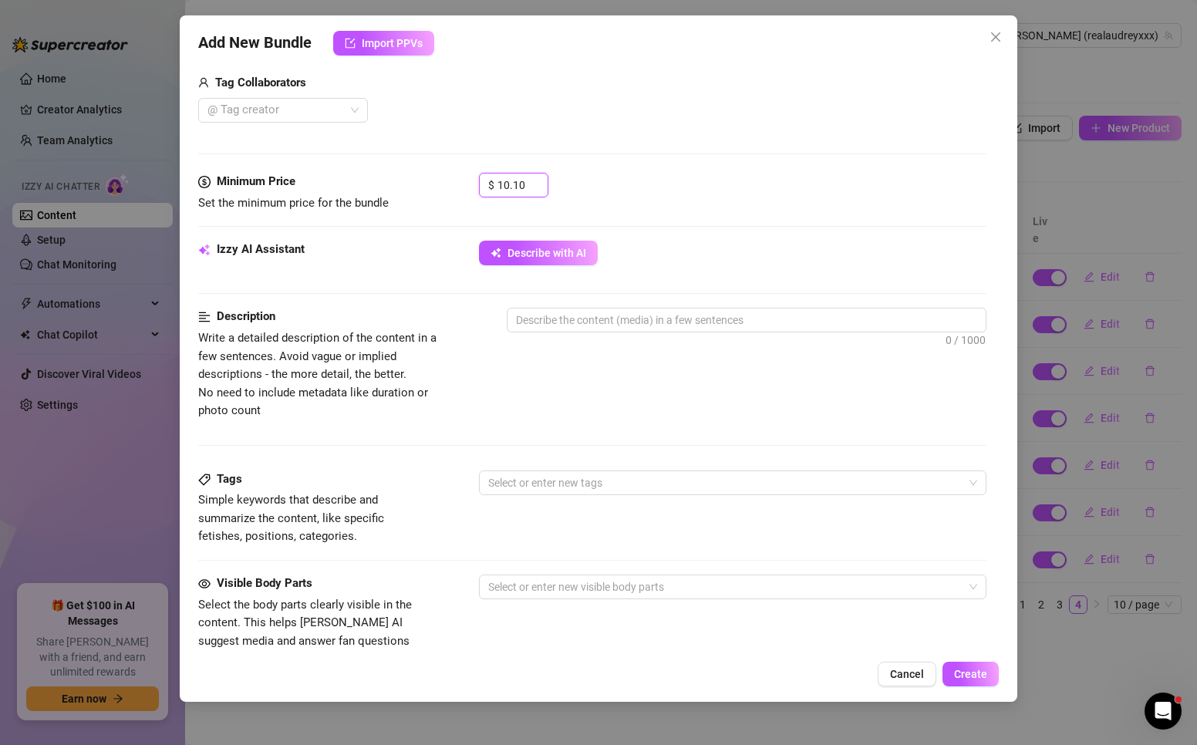
scroll to position [540, 0]
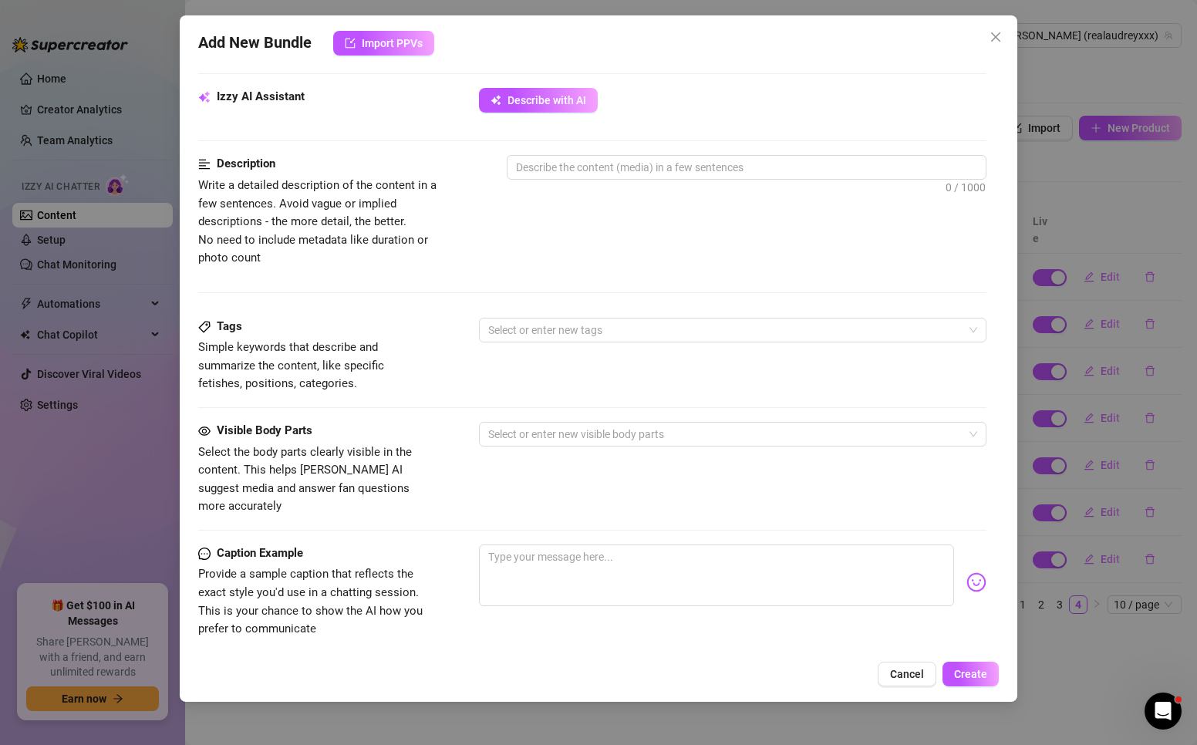
type input "10.1"
drag, startPoint x: 316, startPoint y: 578, endPoint x: 352, endPoint y: 573, distance: 35.9
click at [317, 578] on span "Provide a sample caption that reflects the exact style you'd use in a chatting …" at bounding box center [310, 601] width 224 height 69
click at [619, 561] on textarea at bounding box center [716, 575] width 475 height 62
paste textarea "My pussy is so soft and sweet ... so silky and smooth. I can't help but put my …"
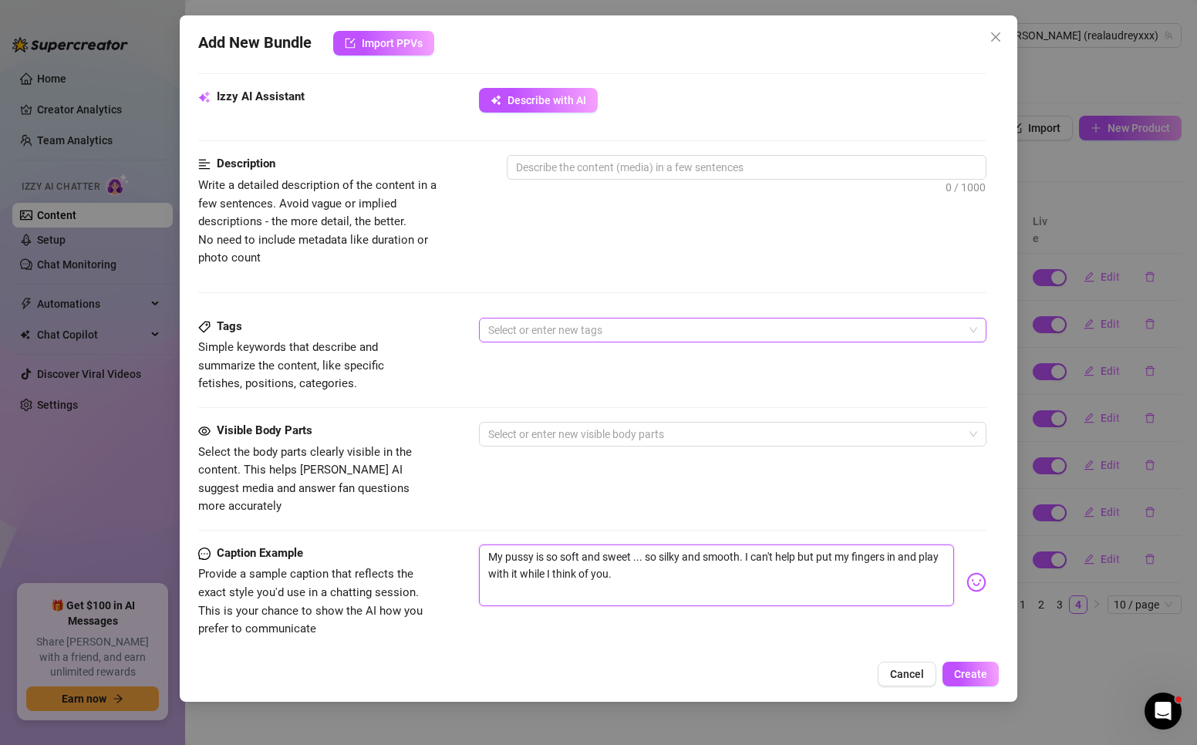
click at [564, 331] on div at bounding box center [724, 330] width 485 height 22
type textarea "My pussy is so soft and sweet ... so silky and smooth. I can't help but put my …"
click at [434, 342] on div "Tags Simple keywords that describe and summarize the content, like specific fet…" at bounding box center [592, 356] width 788 height 76
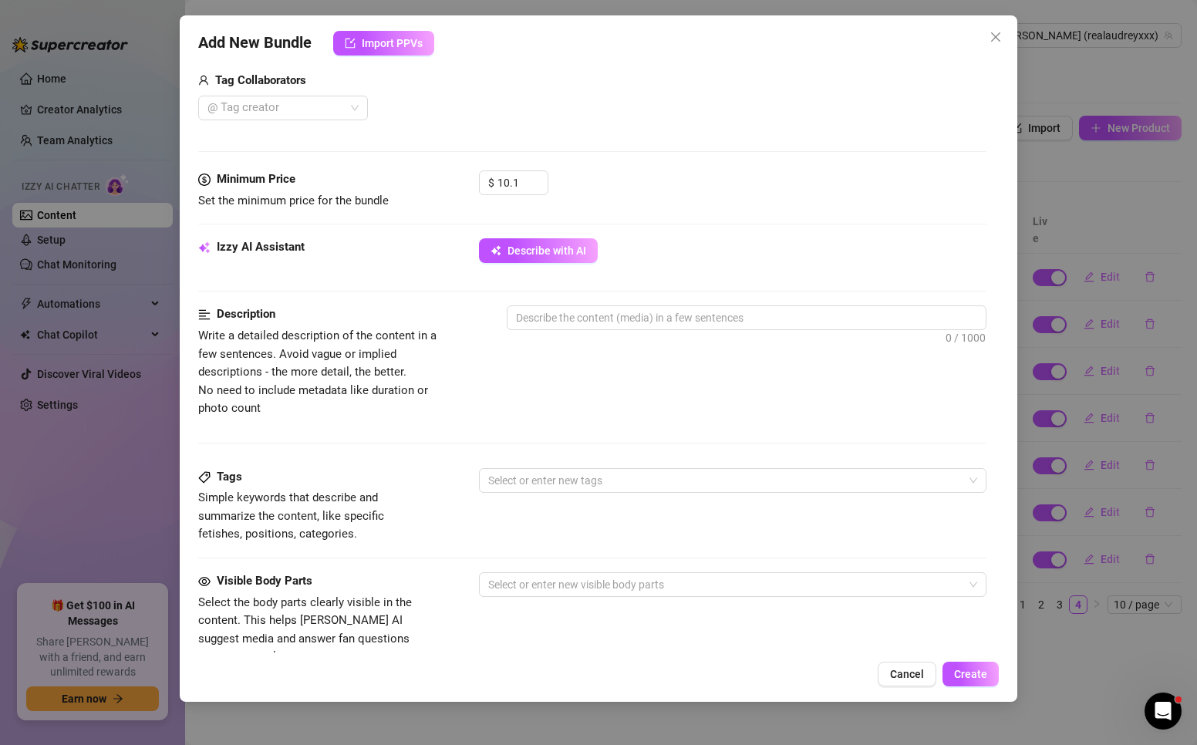
scroll to position [77, 0]
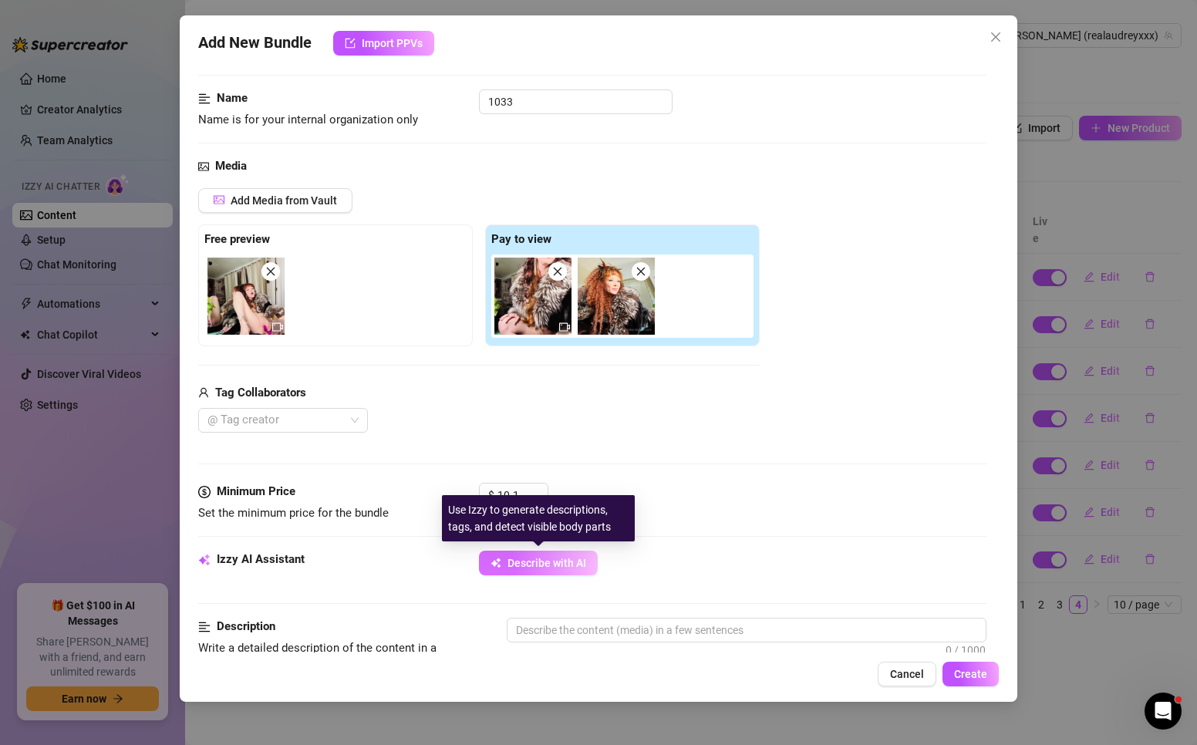
click at [549, 561] on span "Describe with AI" at bounding box center [546, 563] width 79 height 12
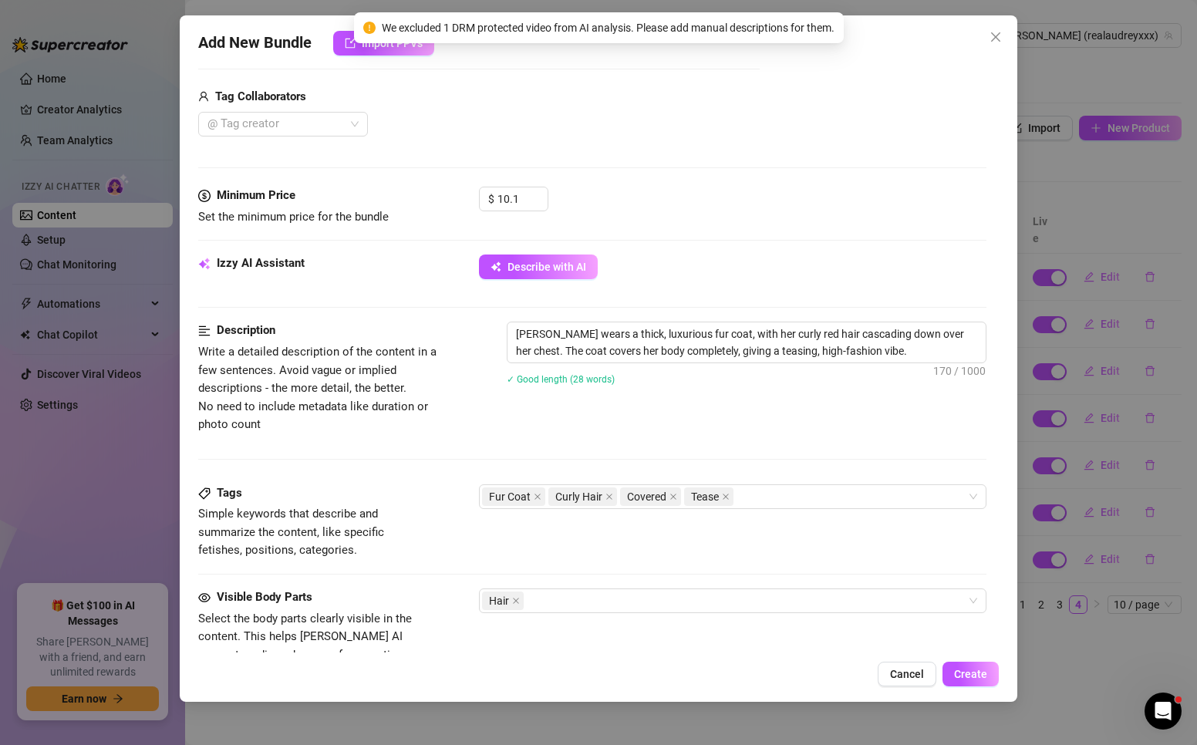
scroll to position [386, 0]
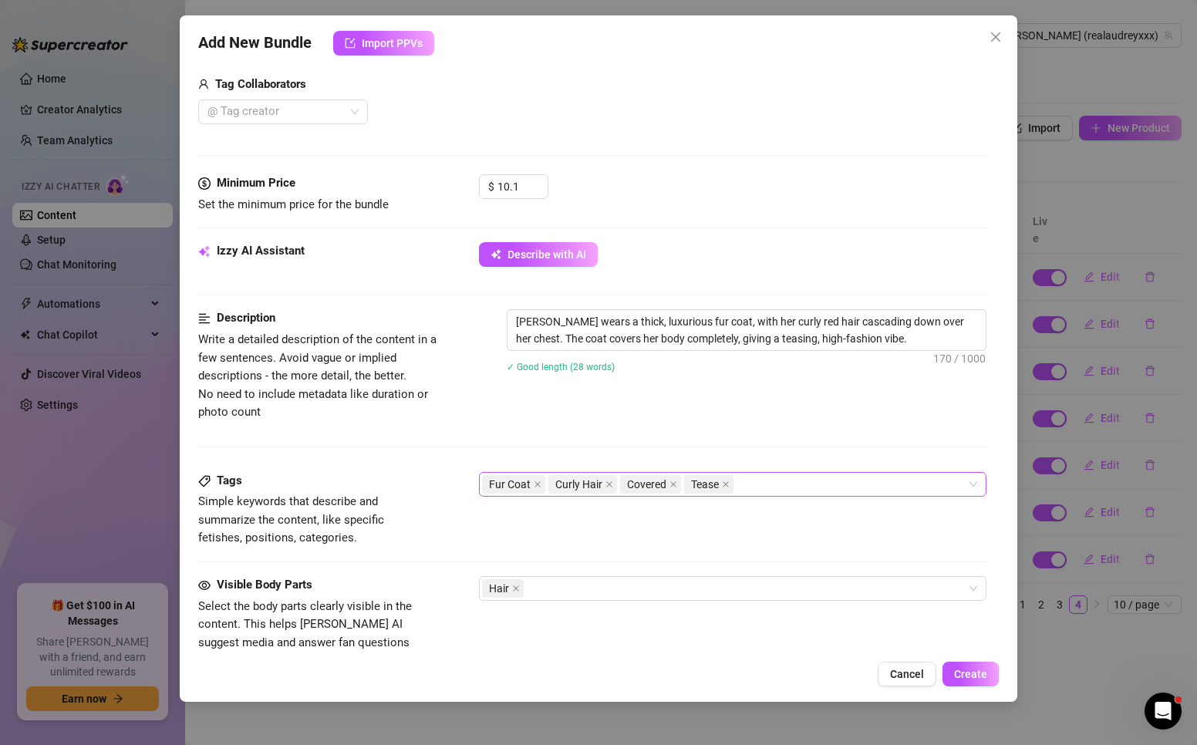
click at [801, 476] on div "Fur Coat Curly Hair Covered Tease" at bounding box center [724, 485] width 485 height 22
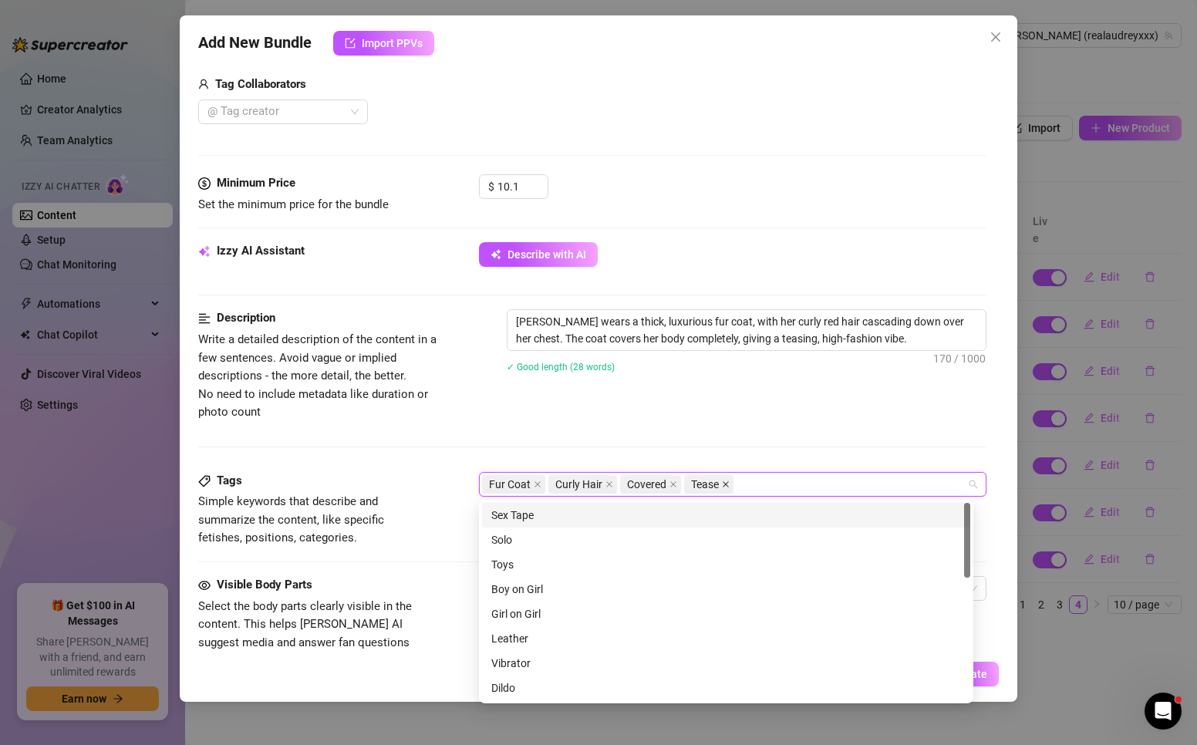
click at [728, 484] on icon "close" at bounding box center [726, 484] width 6 height 6
click at [546, 530] on div "Solo" at bounding box center [726, 540] width 488 height 25
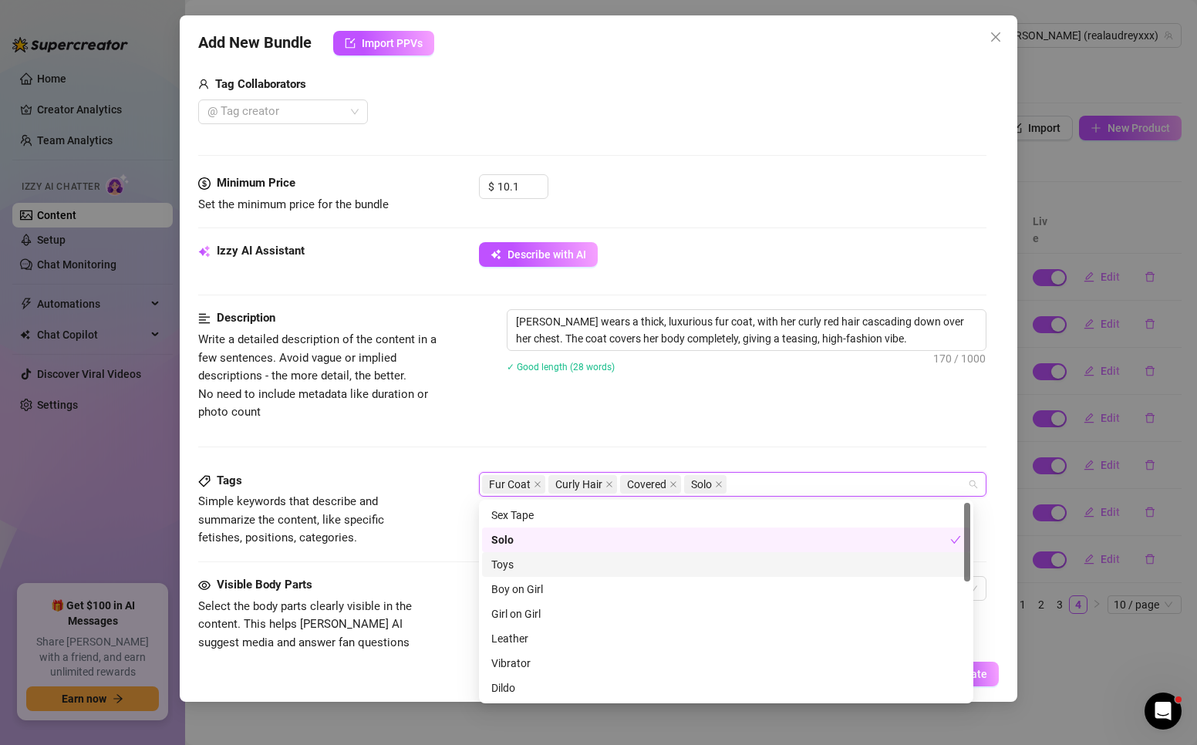
click at [550, 568] on div "Toys" at bounding box center [726, 564] width 470 height 17
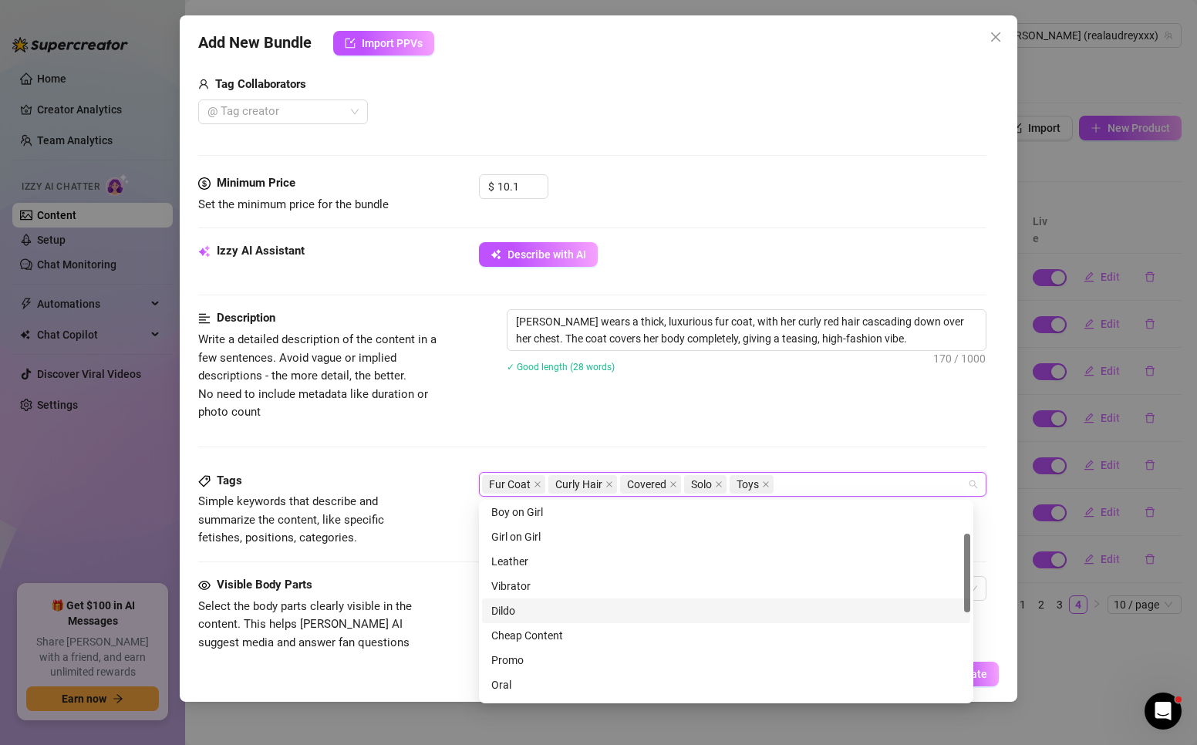
click at [528, 602] on div "Dildo" at bounding box center [726, 610] width 470 height 17
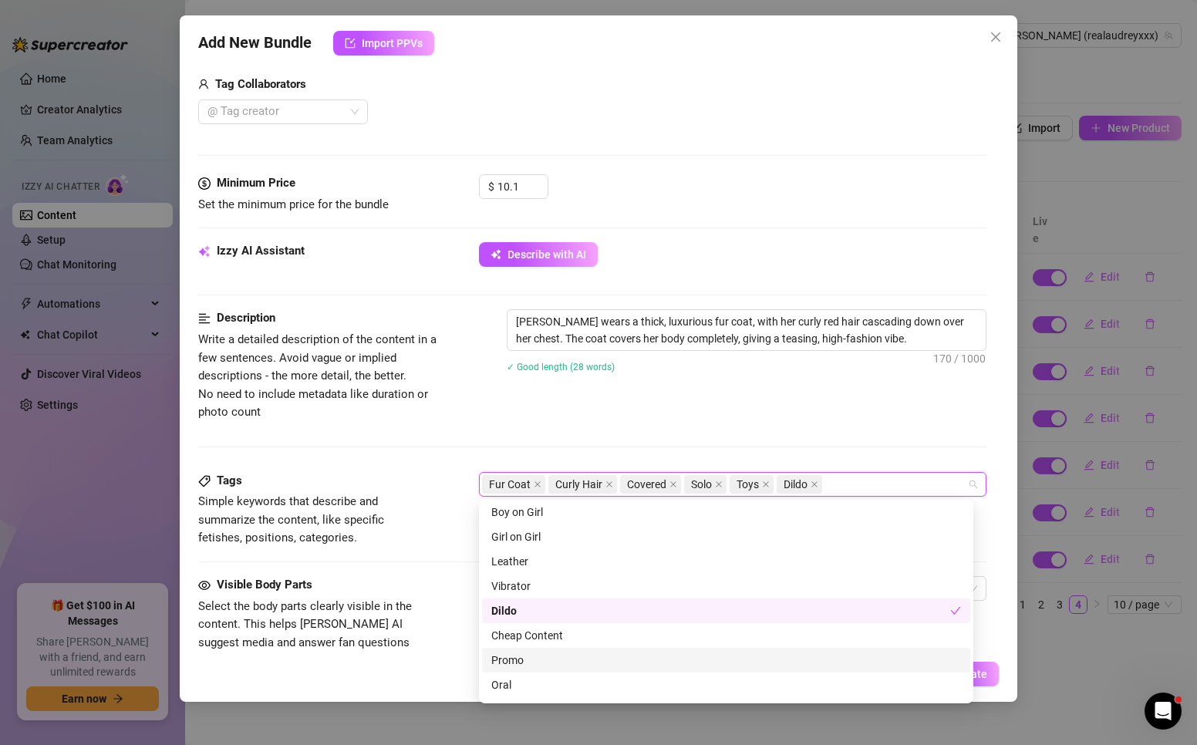
scroll to position [154, 0]
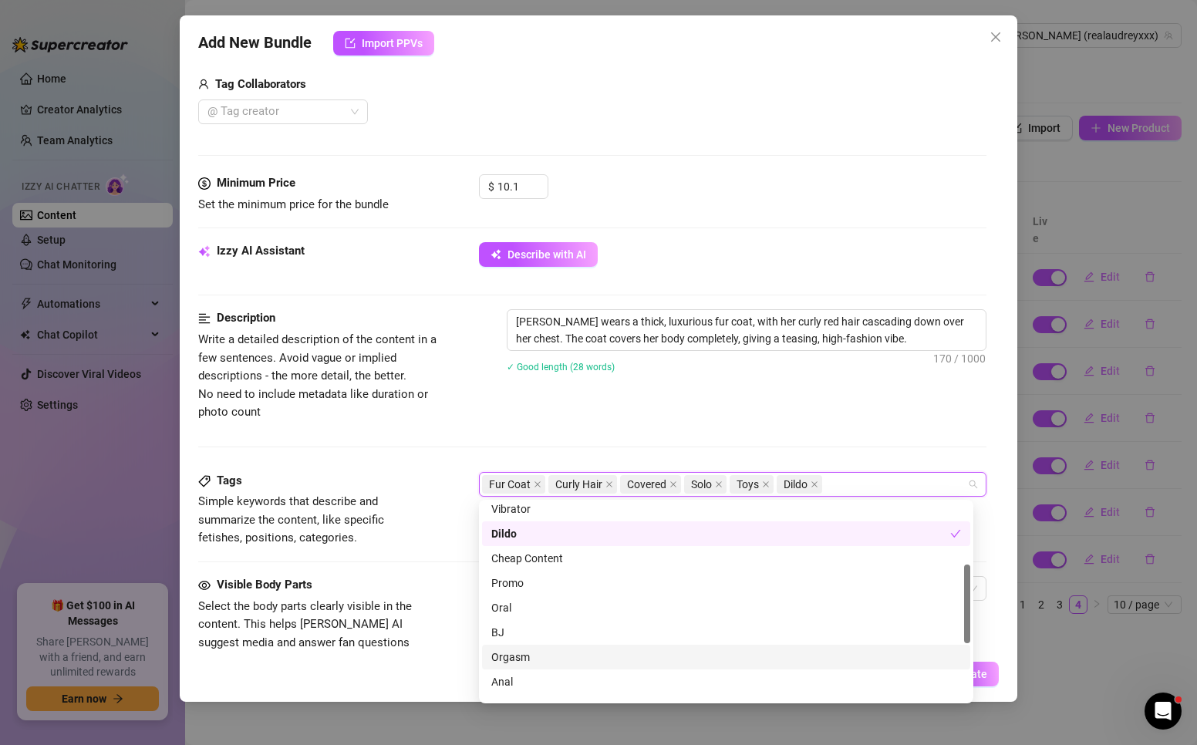
click at [535, 656] on div "Orgasm" at bounding box center [726, 657] width 470 height 17
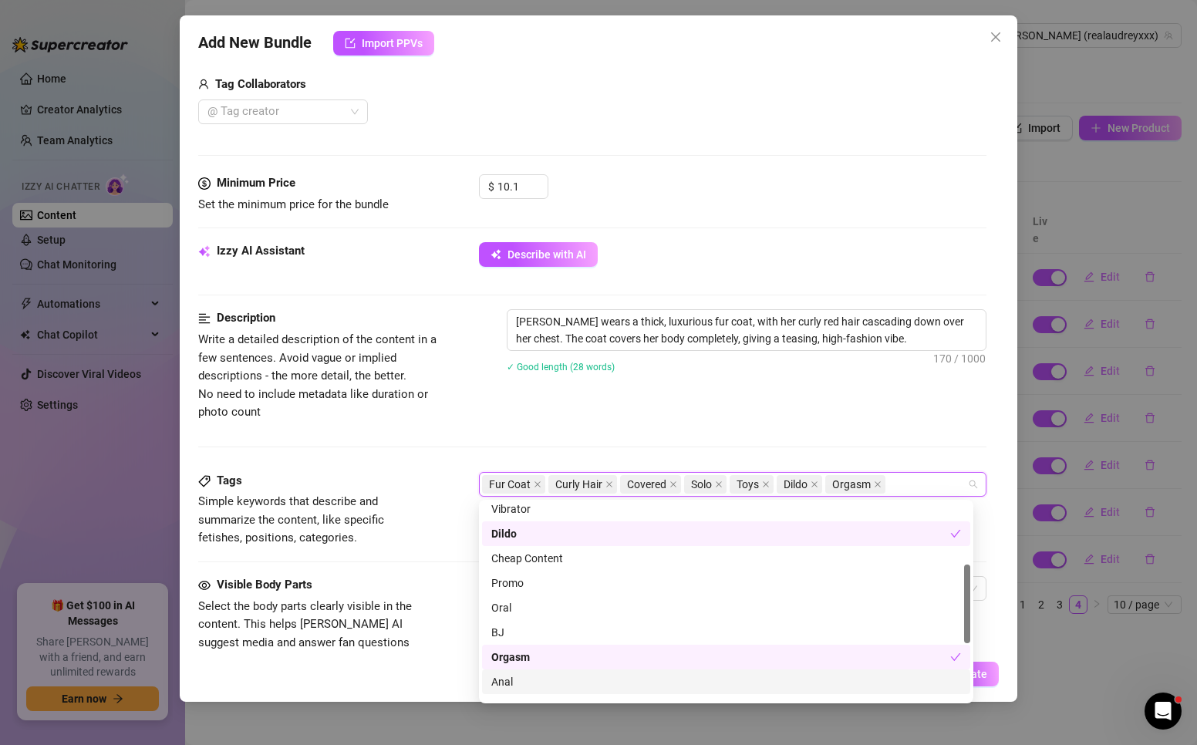
click at [517, 683] on div "Anal" at bounding box center [726, 681] width 470 height 17
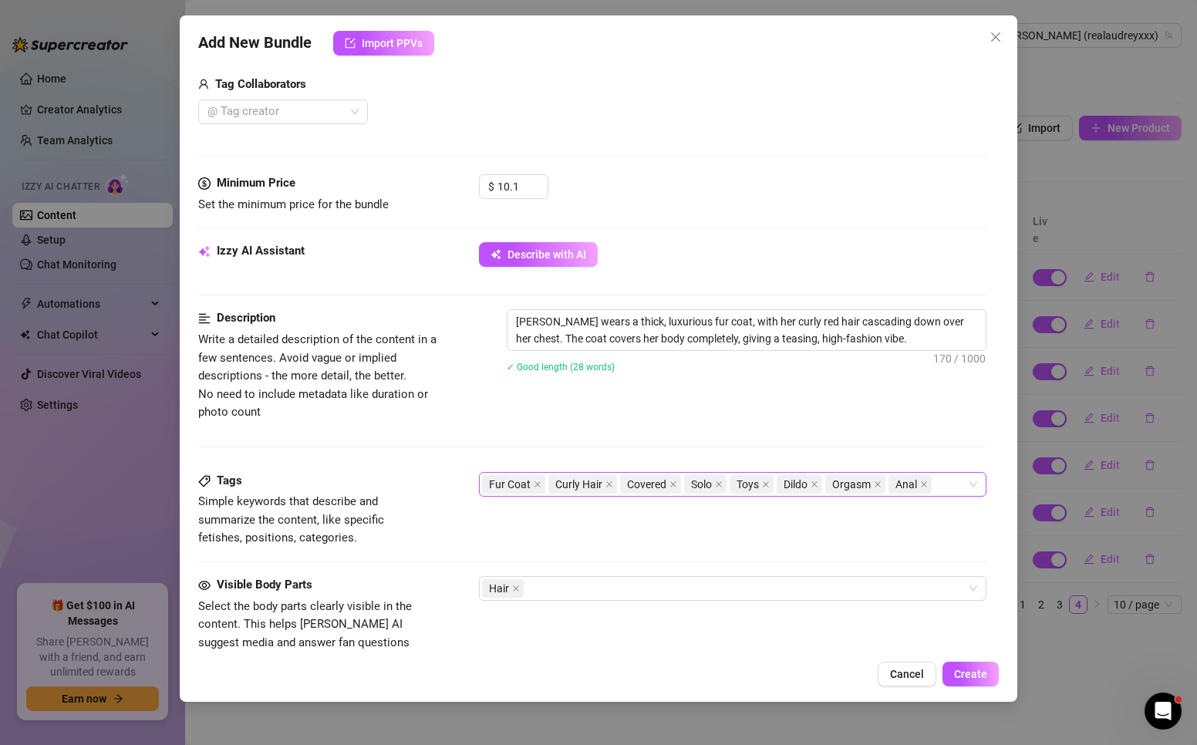
click at [931, 484] on span "Anal" at bounding box center [909, 484] width 43 height 19
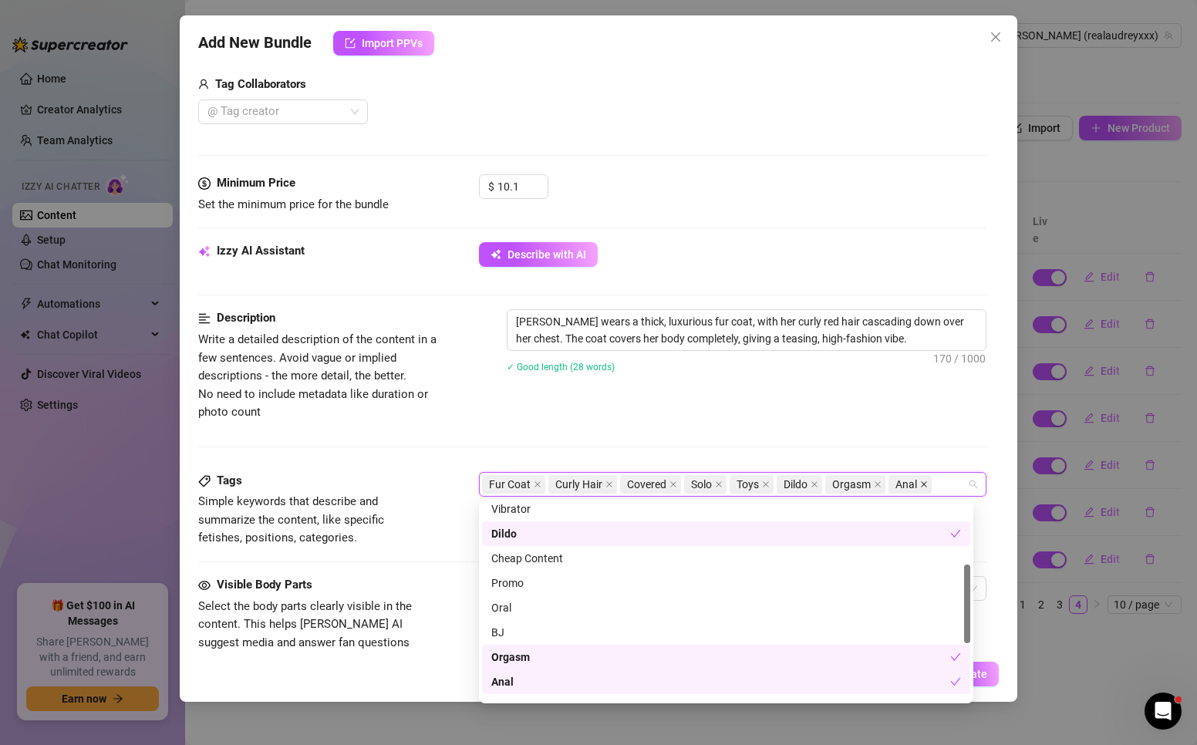
click at [925, 482] on icon "close" at bounding box center [924, 484] width 6 height 6
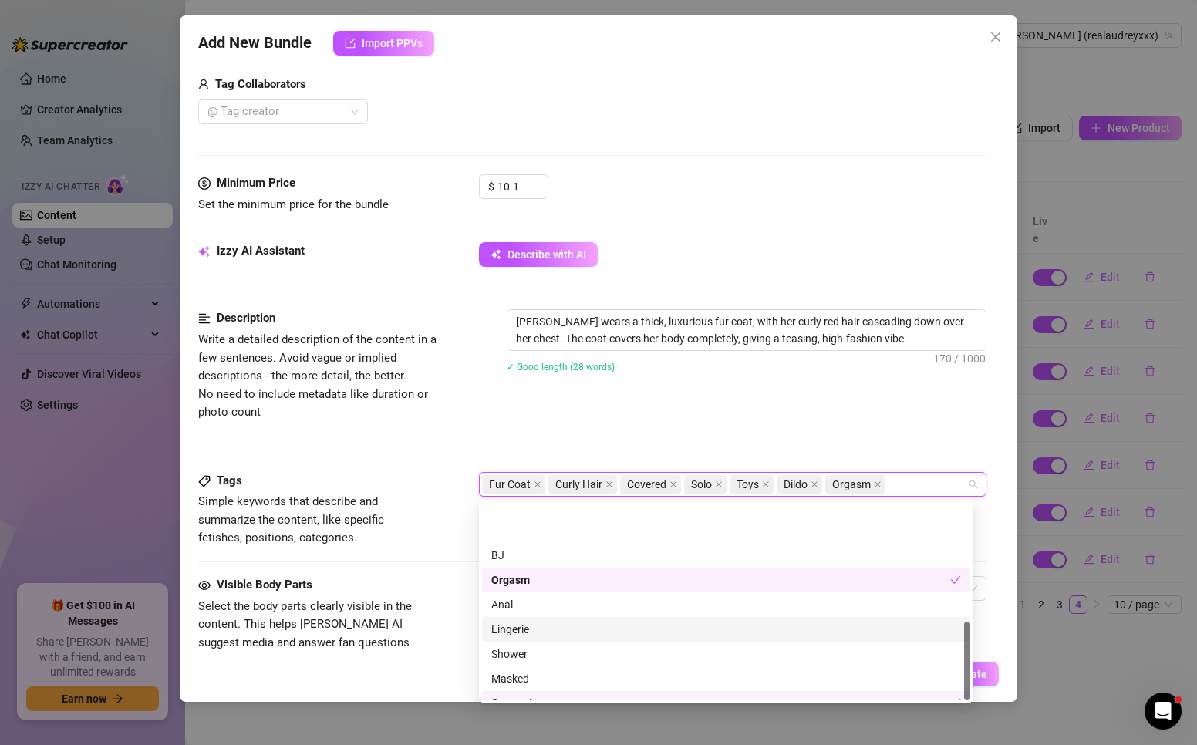
scroll to position [296, 0]
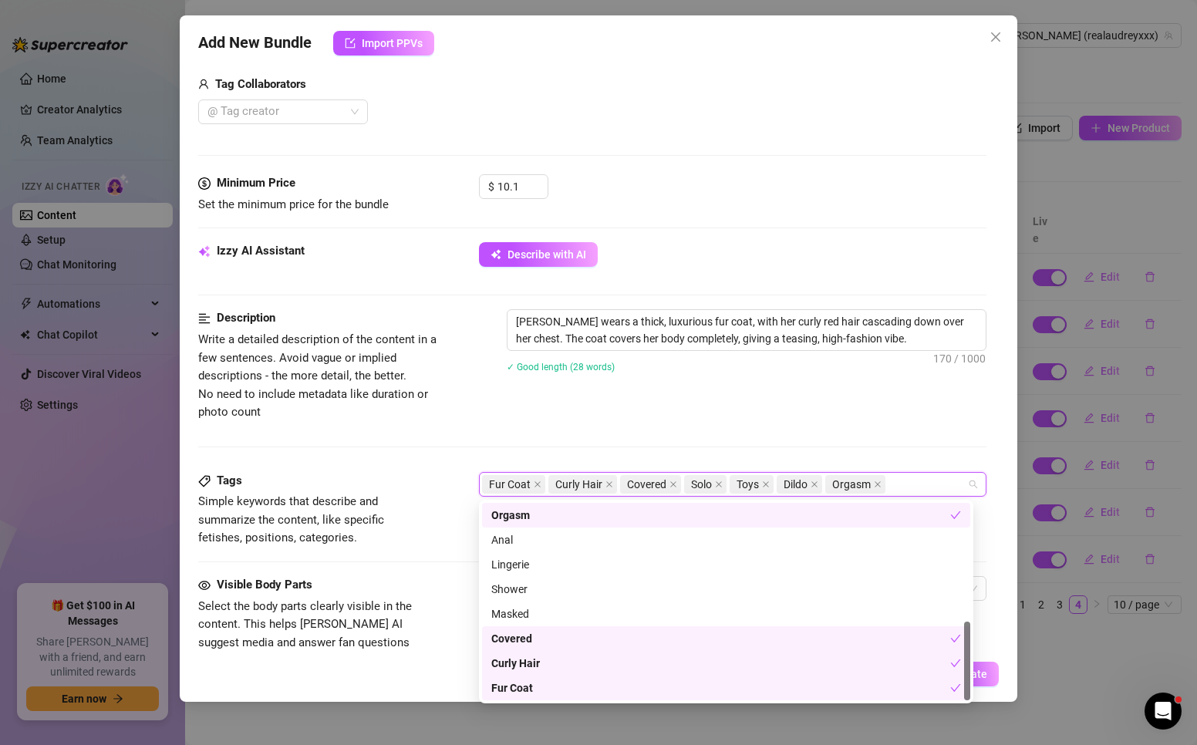
click at [540, 642] on div "Covered" at bounding box center [720, 638] width 459 height 17
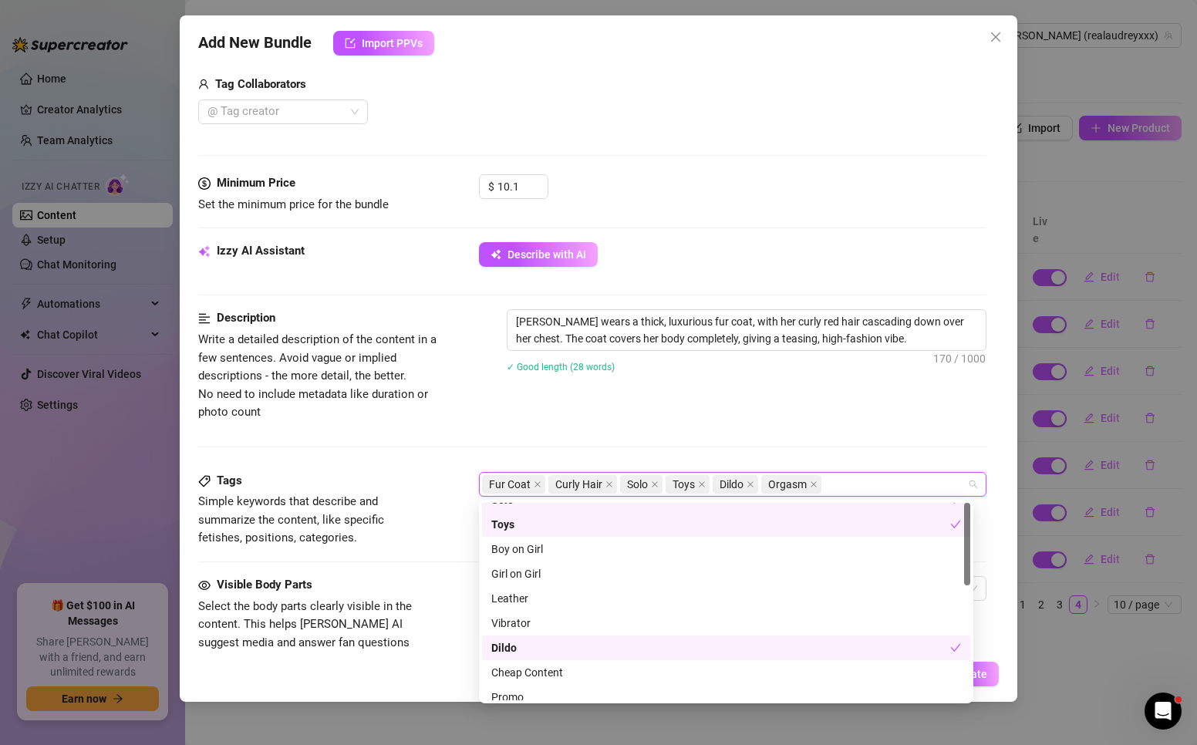
scroll to position [0, 0]
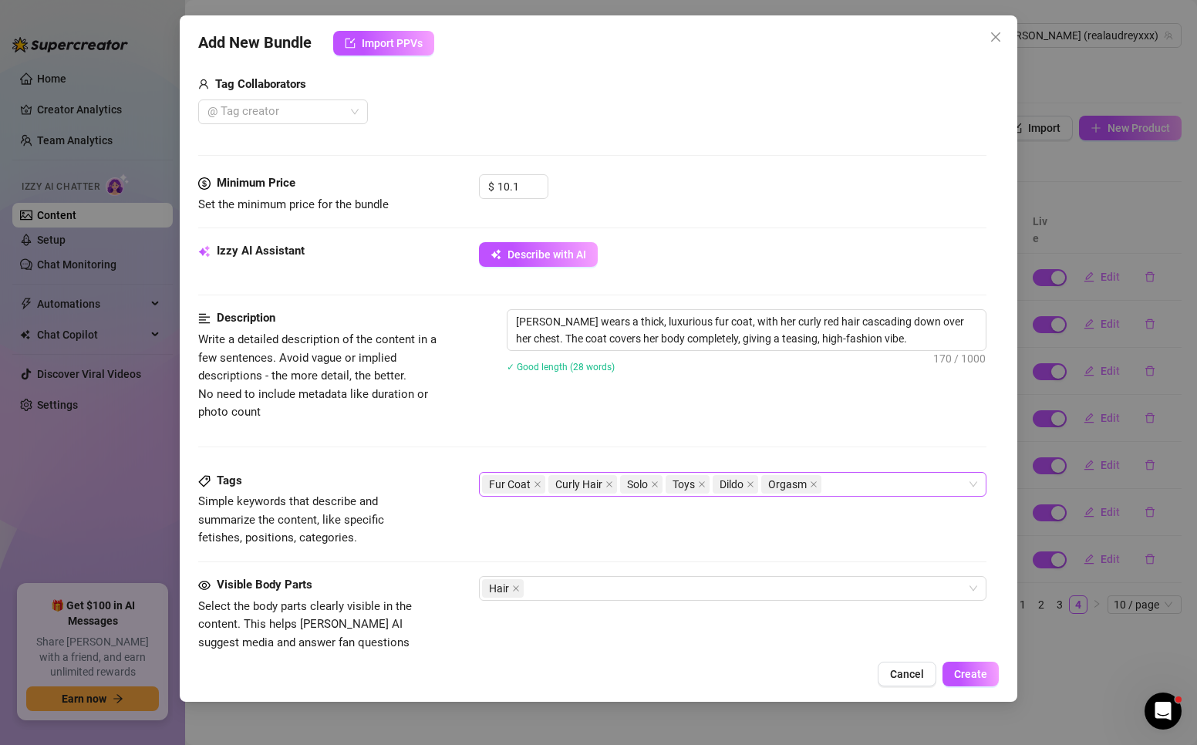
click at [444, 505] on div "Tags Simple keywords that describe and summarize the content, like specific fet…" at bounding box center [592, 510] width 788 height 76
click at [582, 588] on div "Hair" at bounding box center [724, 589] width 485 height 22
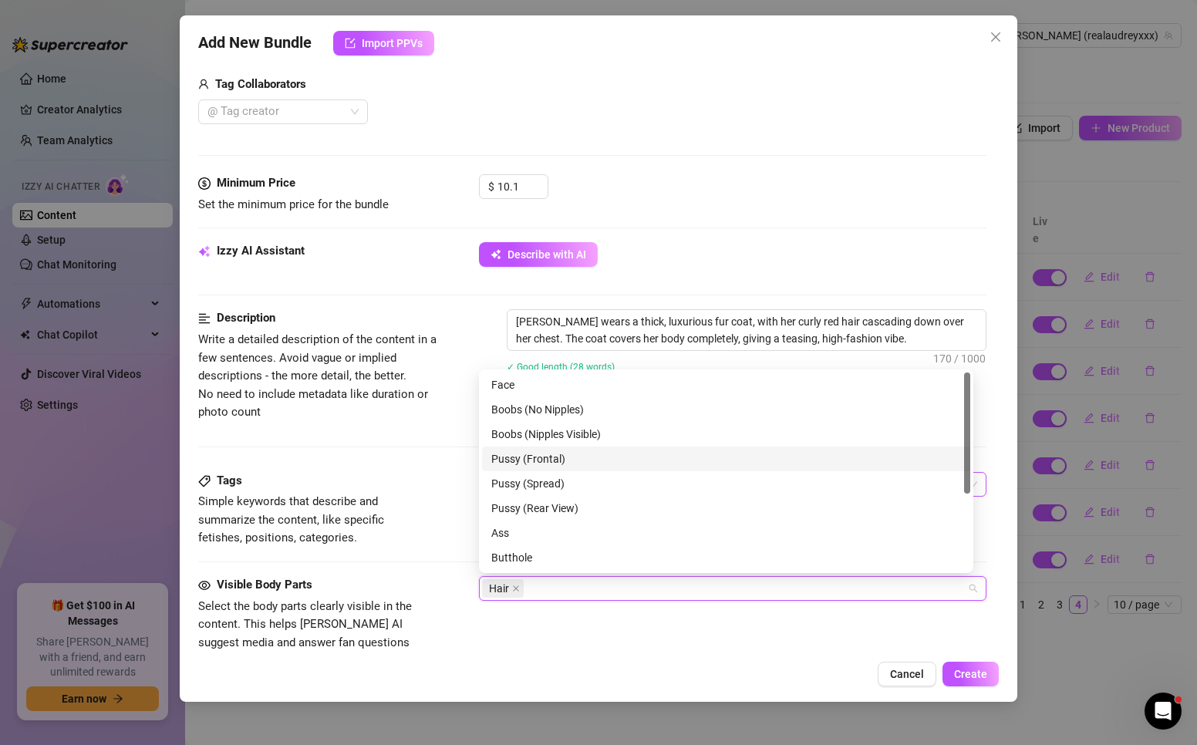
click at [551, 453] on div "Pussy (Frontal)" at bounding box center [726, 458] width 470 height 17
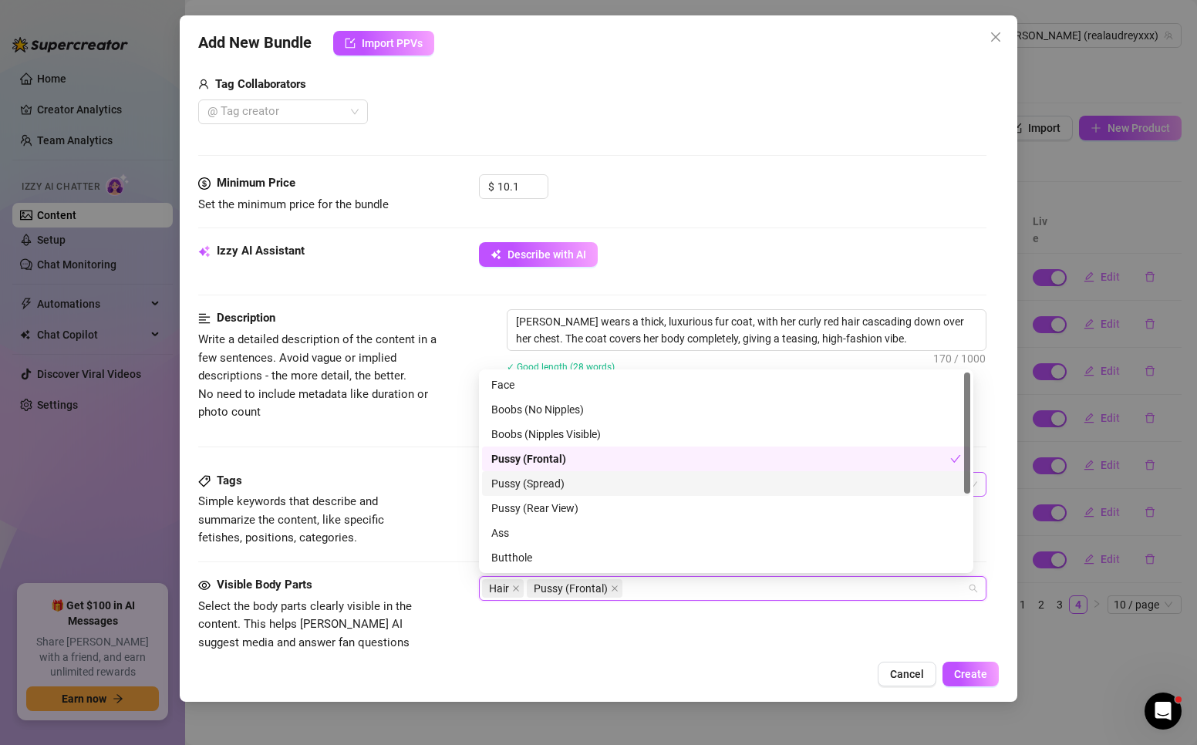
click at [551, 484] on div "Pussy (Spread)" at bounding box center [726, 483] width 470 height 17
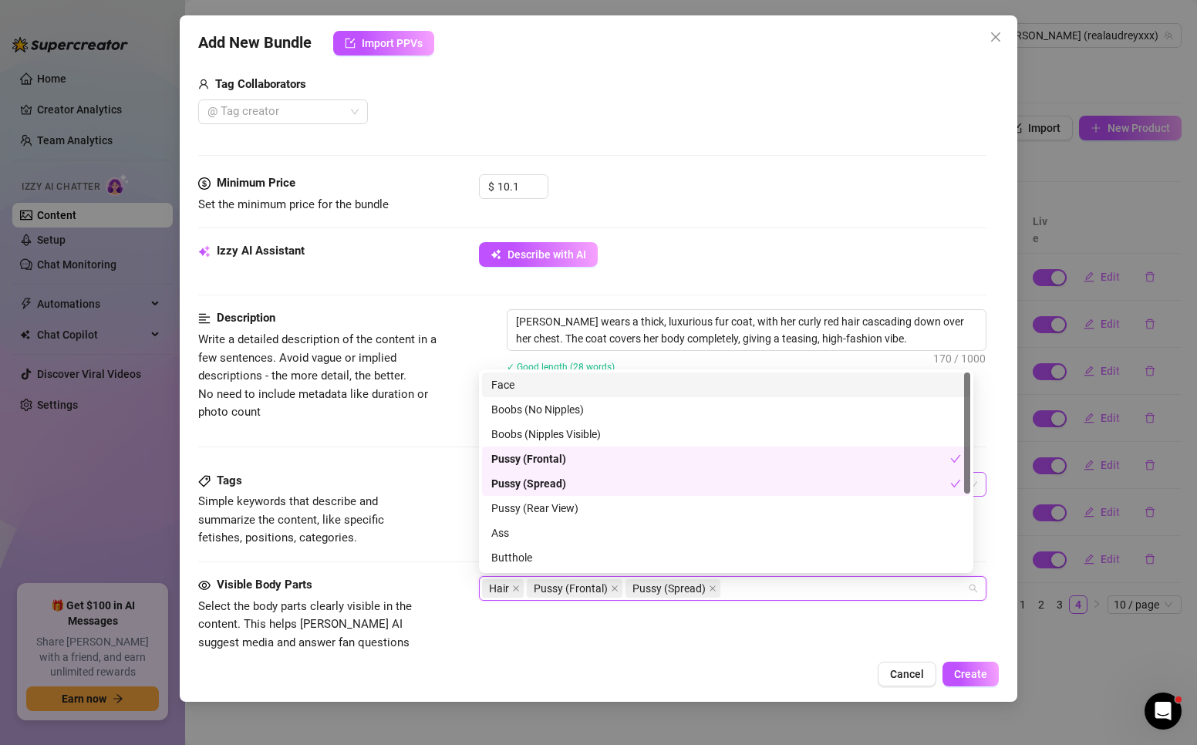
drag, startPoint x: 525, startPoint y: 380, endPoint x: 404, endPoint y: 418, distance: 126.8
click at [524, 382] on div "Face" at bounding box center [726, 384] width 470 height 17
click at [404, 418] on span "Write a detailed description of the content in a few sentences. Avoid vague or …" at bounding box center [327, 376] width 259 height 91
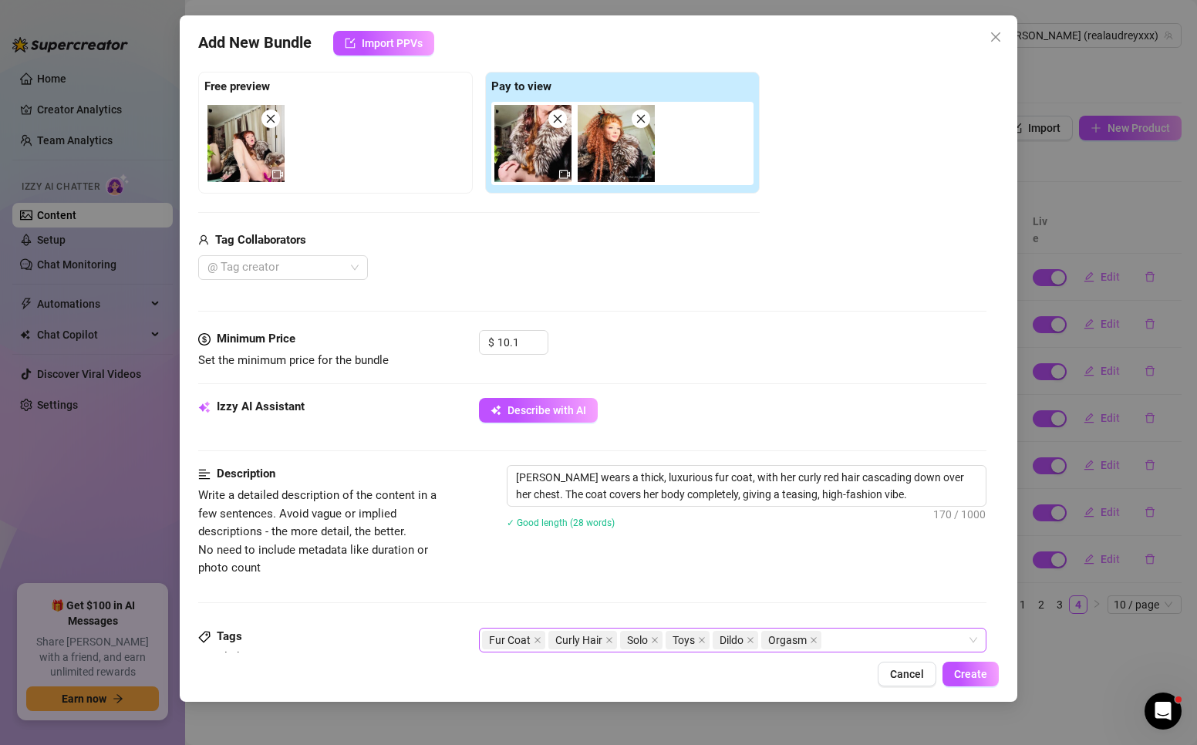
scroll to position [231, 0]
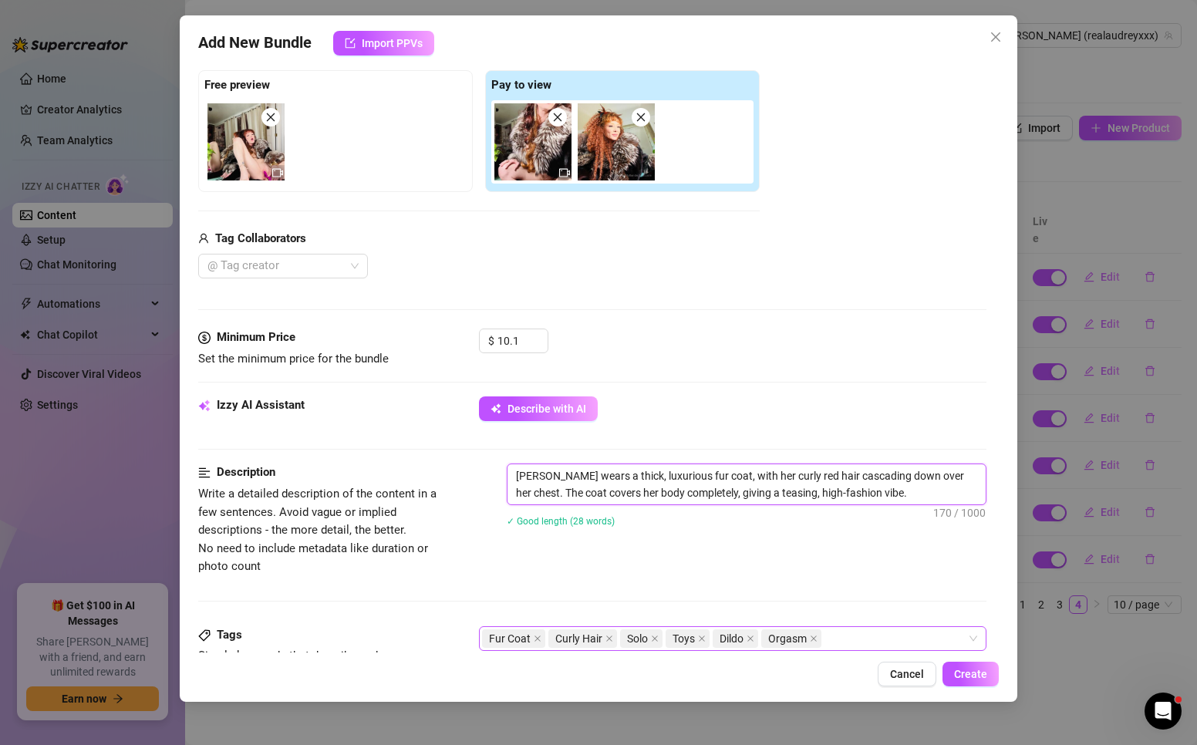
click at [553, 471] on textarea "[PERSON_NAME] wears a thick, luxurious fur coat, with her curly red hair cascad…" at bounding box center [746, 484] width 478 height 40
click at [619, 472] on textarea "[PERSON_NAME] wears a thick, luxurious fur coat, with her curly red hair cascad…" at bounding box center [746, 484] width 478 height 40
drag, startPoint x: 552, startPoint y: 495, endPoint x: 965, endPoint y: 493, distance: 412.6
click at [965, 493] on textarea "[PERSON_NAME] wears a thick, luxurious fur coat, with her curly red hair cascad…" at bounding box center [746, 484] width 478 height 40
click at [592, 491] on textarea "[PERSON_NAME] wears a thick, luxurious fur coat, with her curly red hair cascad…" at bounding box center [746, 484] width 478 height 40
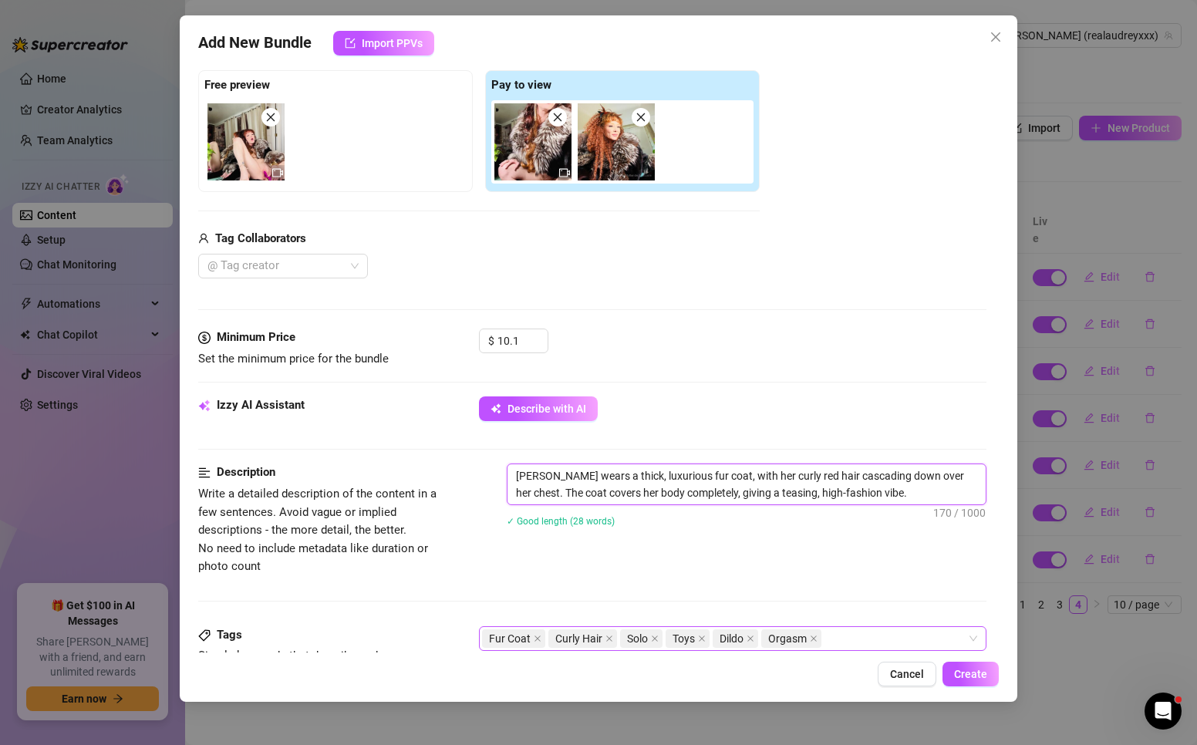
drag, startPoint x: 624, startPoint y: 494, endPoint x: 920, endPoint y: 519, distance: 297.2
click at [913, 499] on textarea "[PERSON_NAME] wears a thick, luxurious fur coat, with her curly red hair cascad…" at bounding box center [746, 484] width 478 height 40
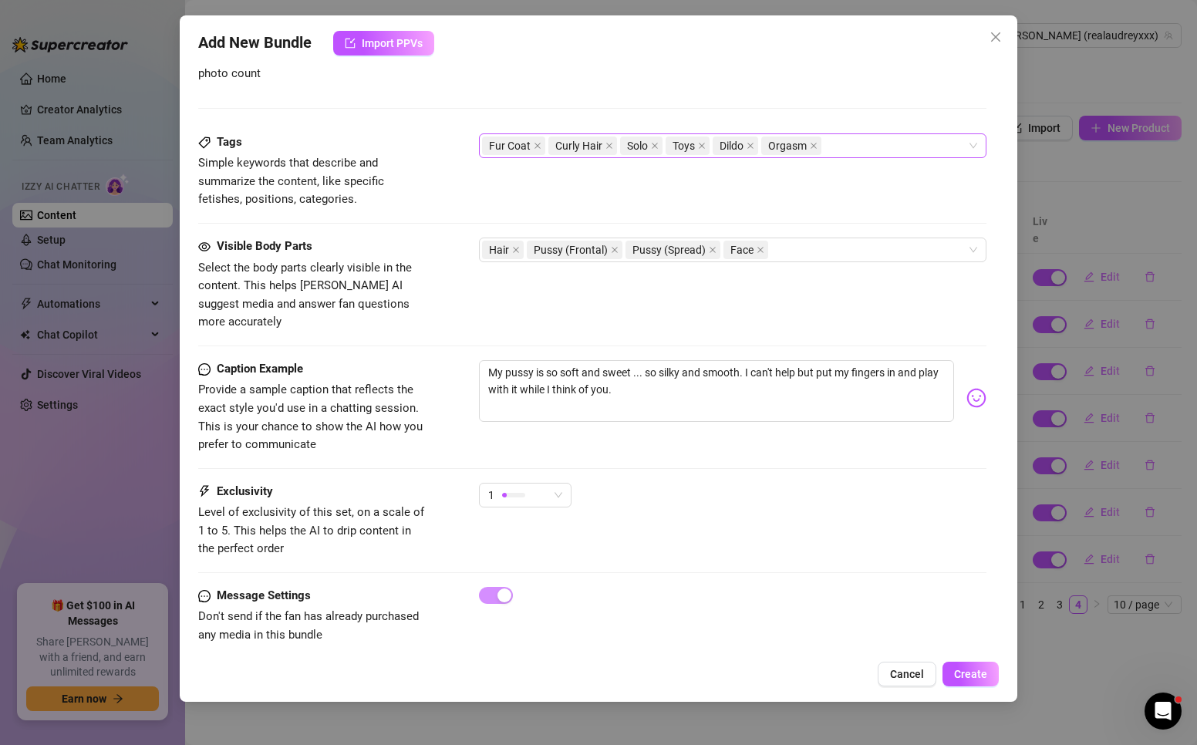
scroll to position [727, 0]
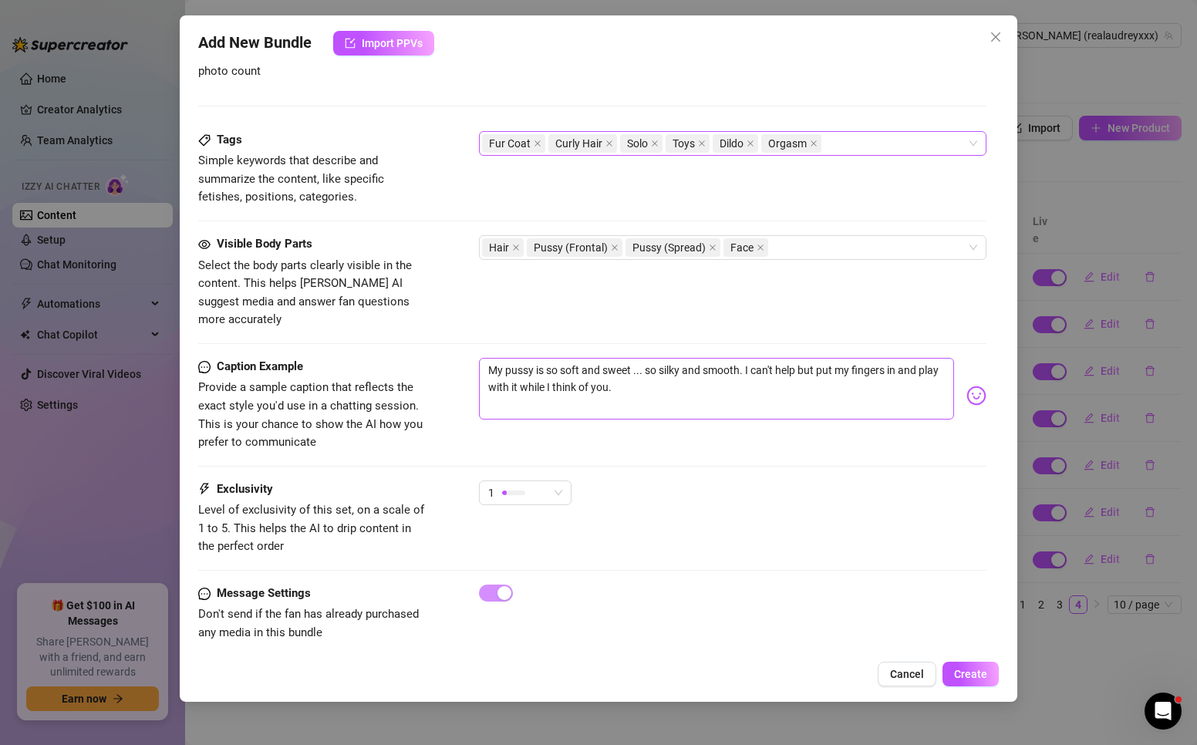
type textarea "[PERSON_NAME] wears a thick, luxurious fur coat, with her curly red hair cascad…"
click at [738, 374] on textarea "My pussy is so soft and sweet ... so silky and smooth. I can't help but put my …" at bounding box center [716, 389] width 475 height 62
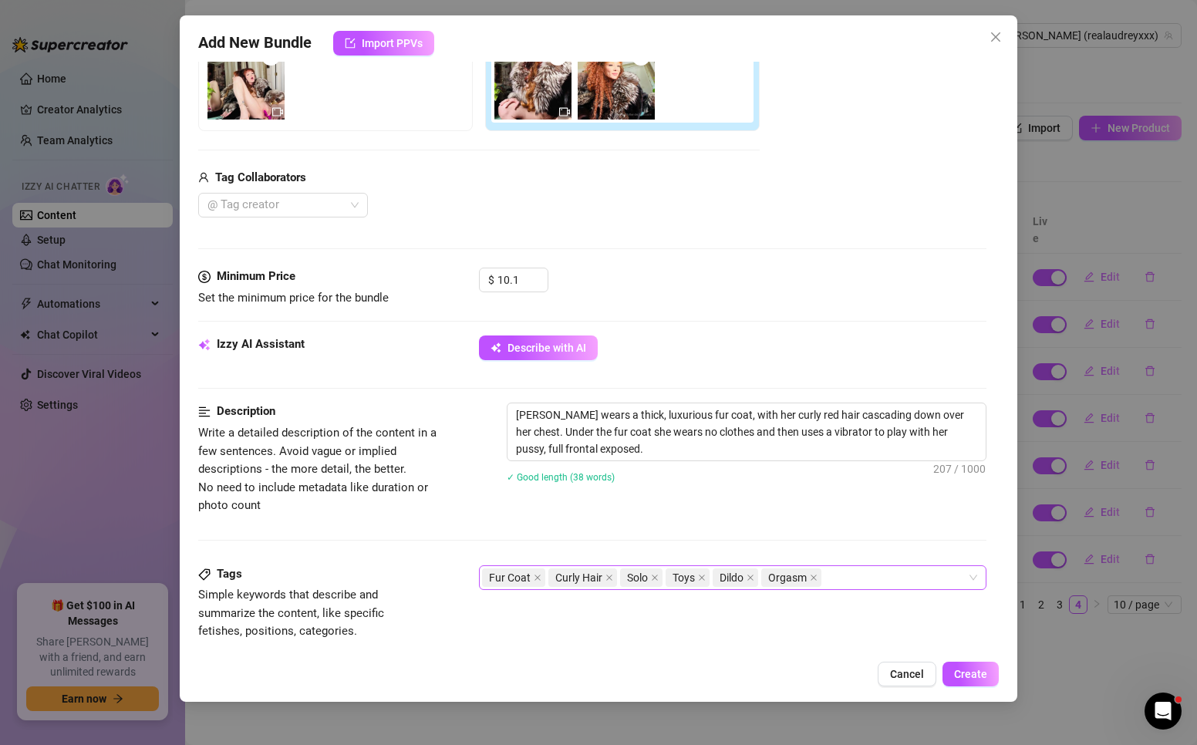
scroll to position [386, 0]
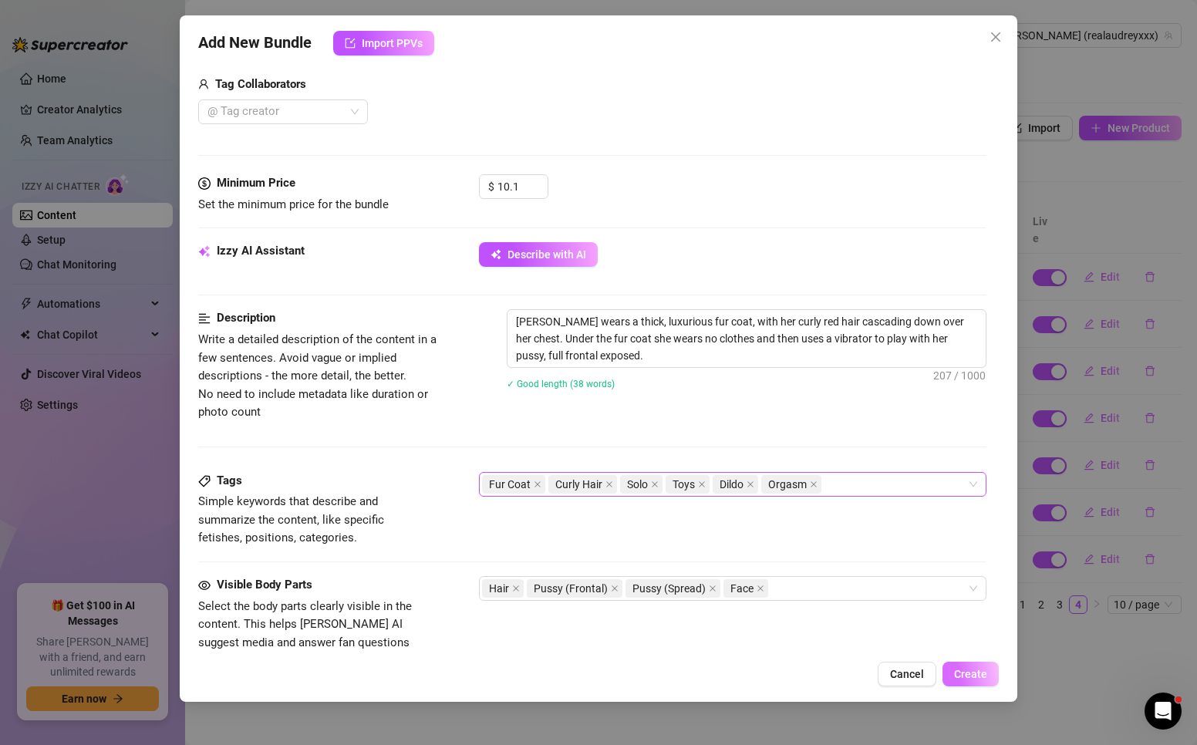
click at [962, 675] on span "Create" at bounding box center [970, 674] width 33 height 12
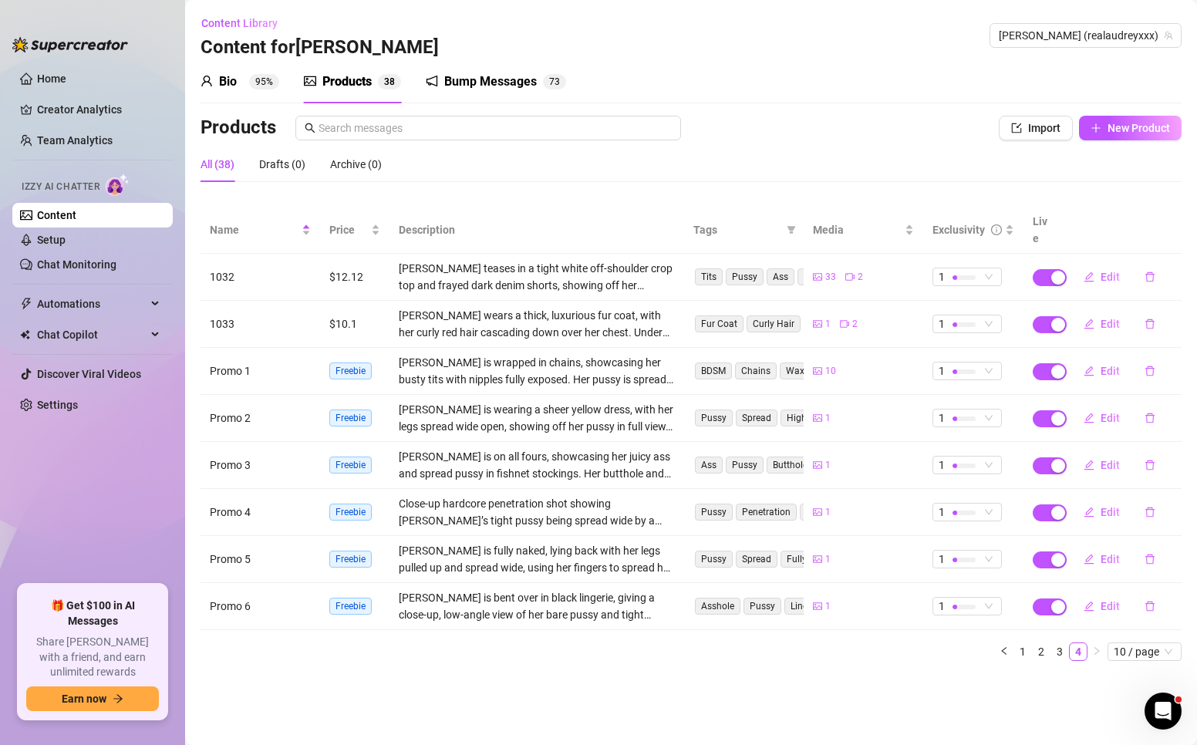
click at [237, 694] on main "Content Library Content for [PERSON_NAME] [PERSON_NAME] (realaudreyxxx) Bio 95%…" at bounding box center [691, 372] width 1012 height 745
click at [1128, 124] on span "New Product" at bounding box center [1138, 128] width 62 height 12
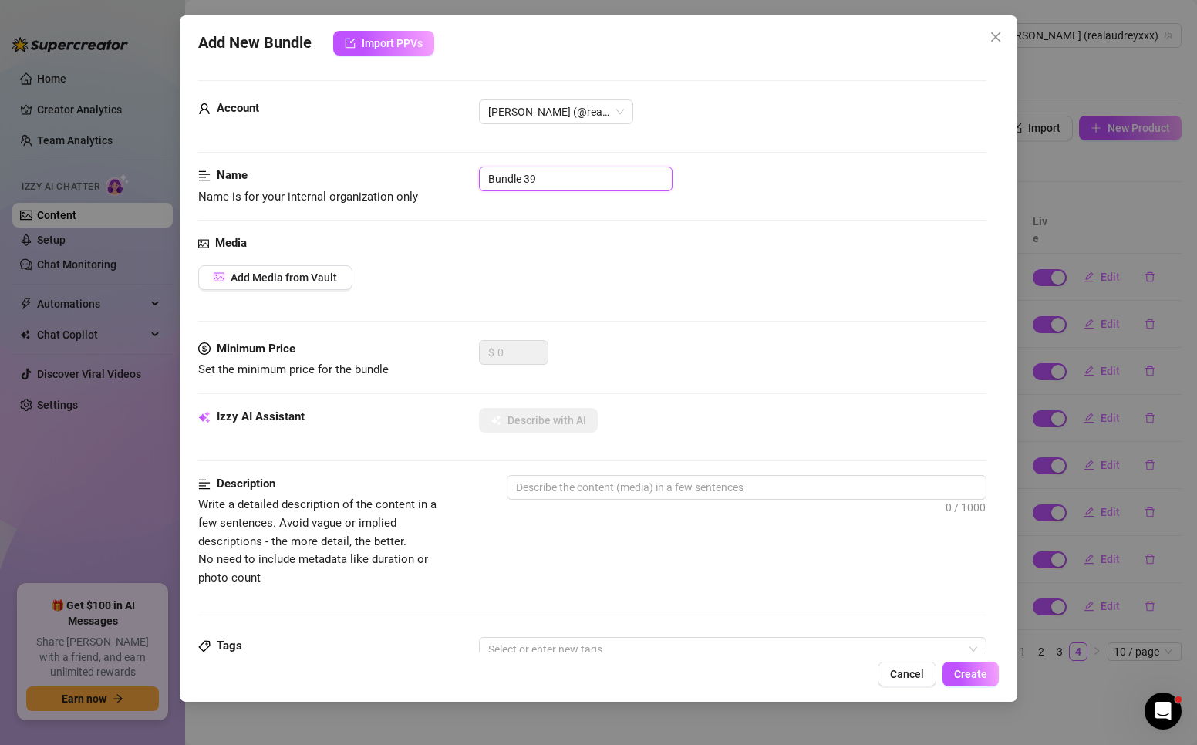
drag, startPoint x: 541, startPoint y: 179, endPoint x: 363, endPoint y: 197, distance: 178.3
click at [363, 197] on div "Name Name is for your internal organization only Bundle 39" at bounding box center [592, 186] width 788 height 39
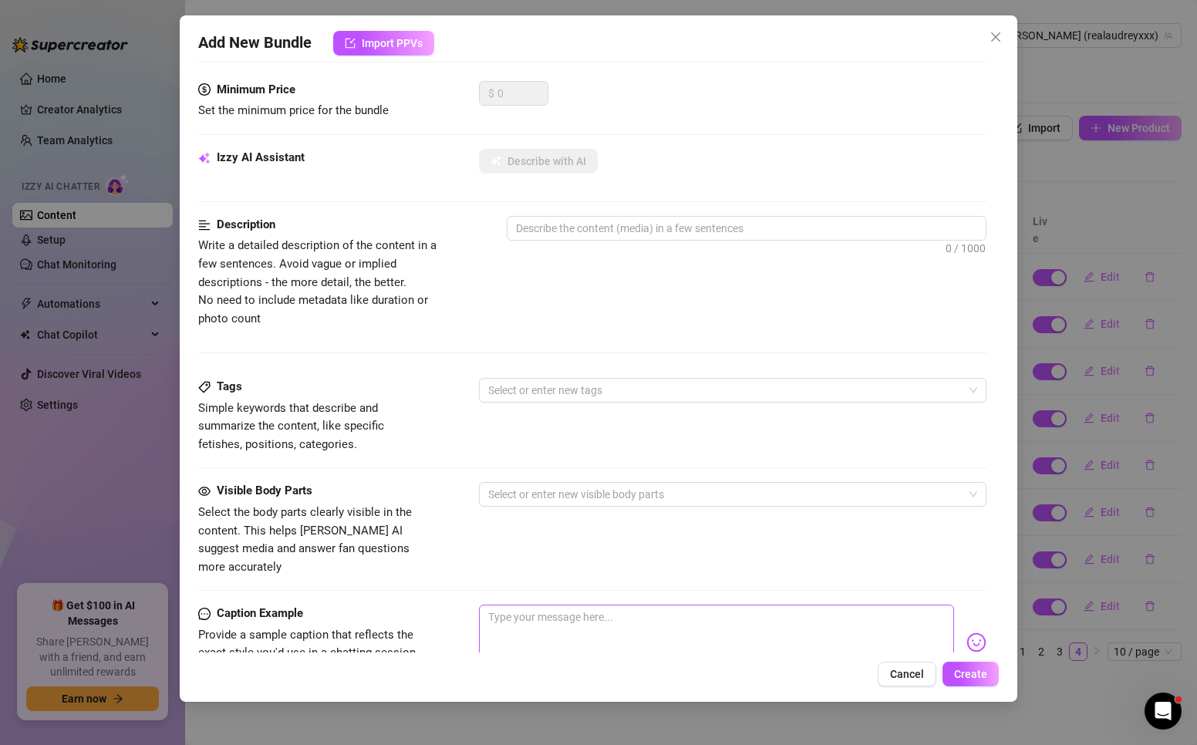
scroll to position [308, 0]
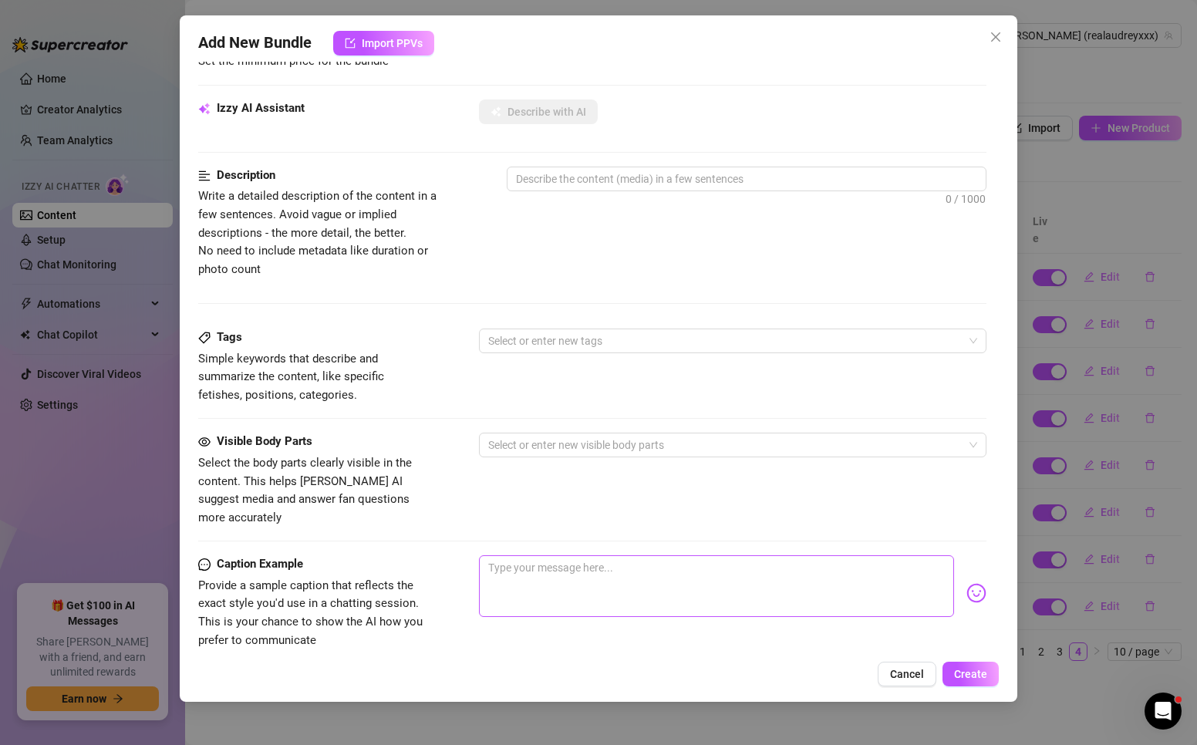
type input "1034"
drag, startPoint x: 541, startPoint y: 563, endPoint x: 553, endPoint y: 568, distance: 13.2
click at [541, 561] on textarea at bounding box center [716, 586] width 475 height 62
paste textarea "Sometimes one vibrator isn't enough. Watch as I fuck my pussy with one dildo an…"
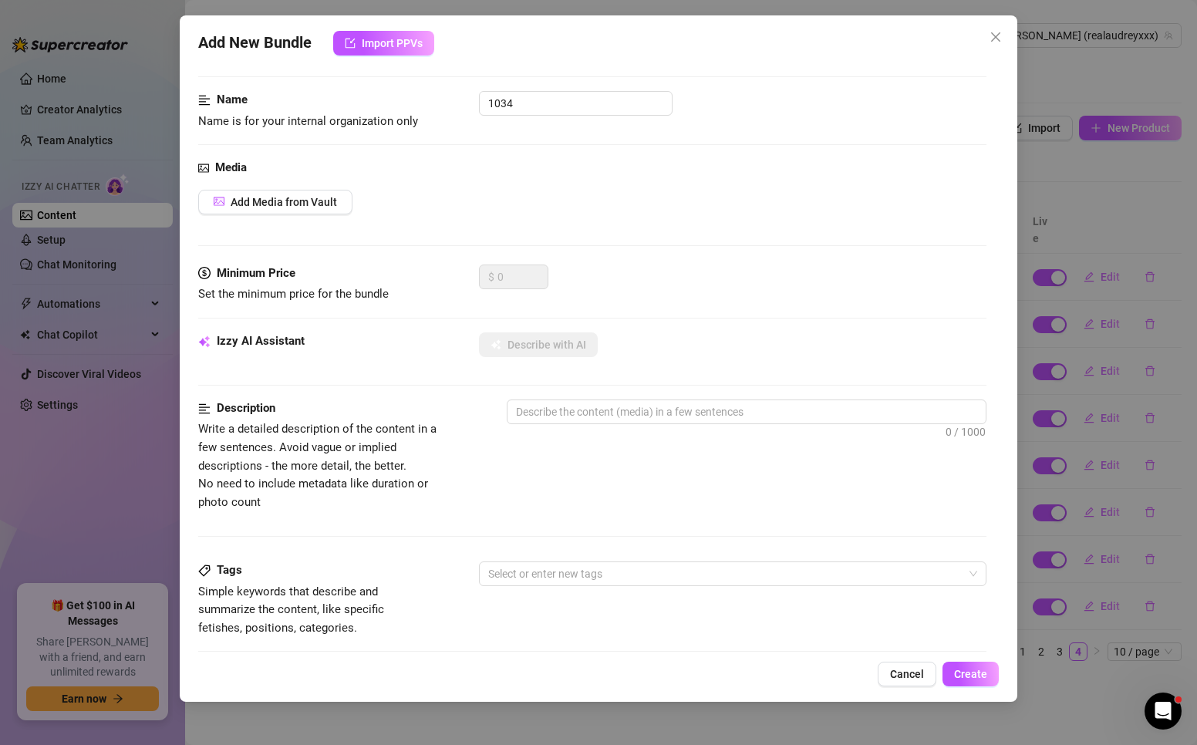
scroll to position [0, 0]
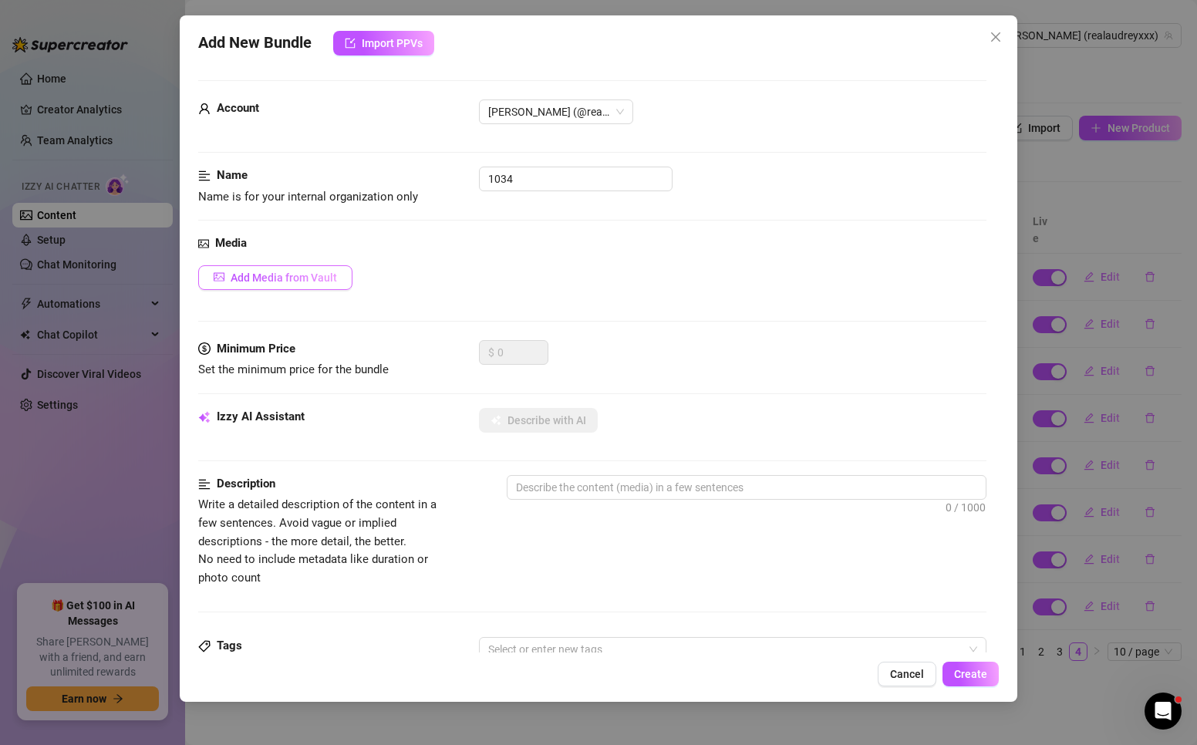
type textarea "Sometimes one vibrator isn't enough. Watch as I fuck my pussy with one dildo an…"
click at [271, 268] on button "Add Media from Vault" at bounding box center [275, 277] width 154 height 25
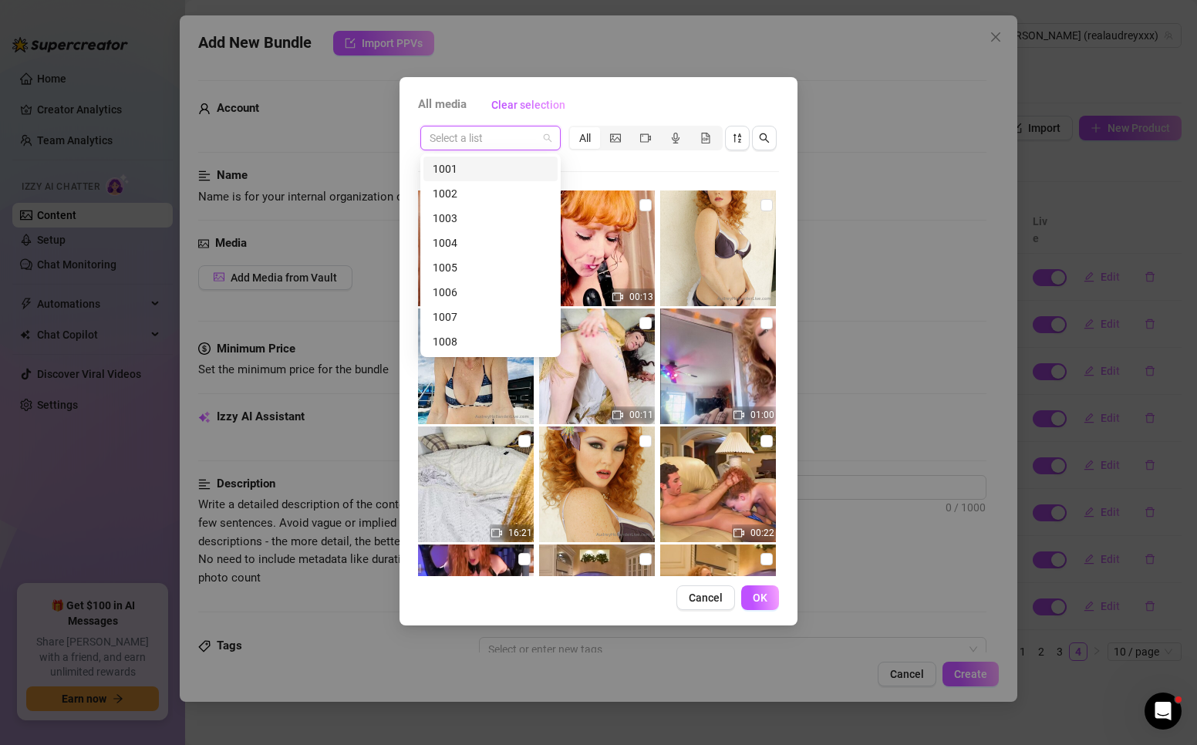
click at [476, 131] on input "search" at bounding box center [484, 137] width 108 height 23
type input "1034"
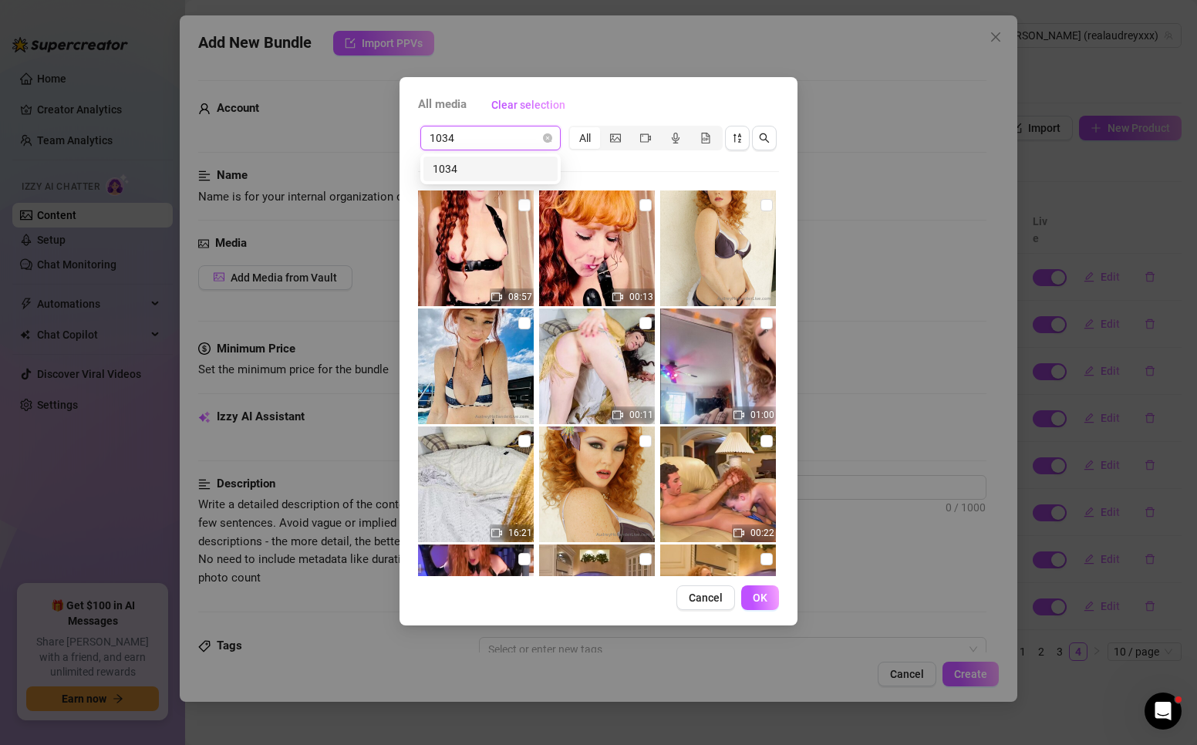
click at [445, 167] on div "1034" at bounding box center [491, 168] width 116 height 17
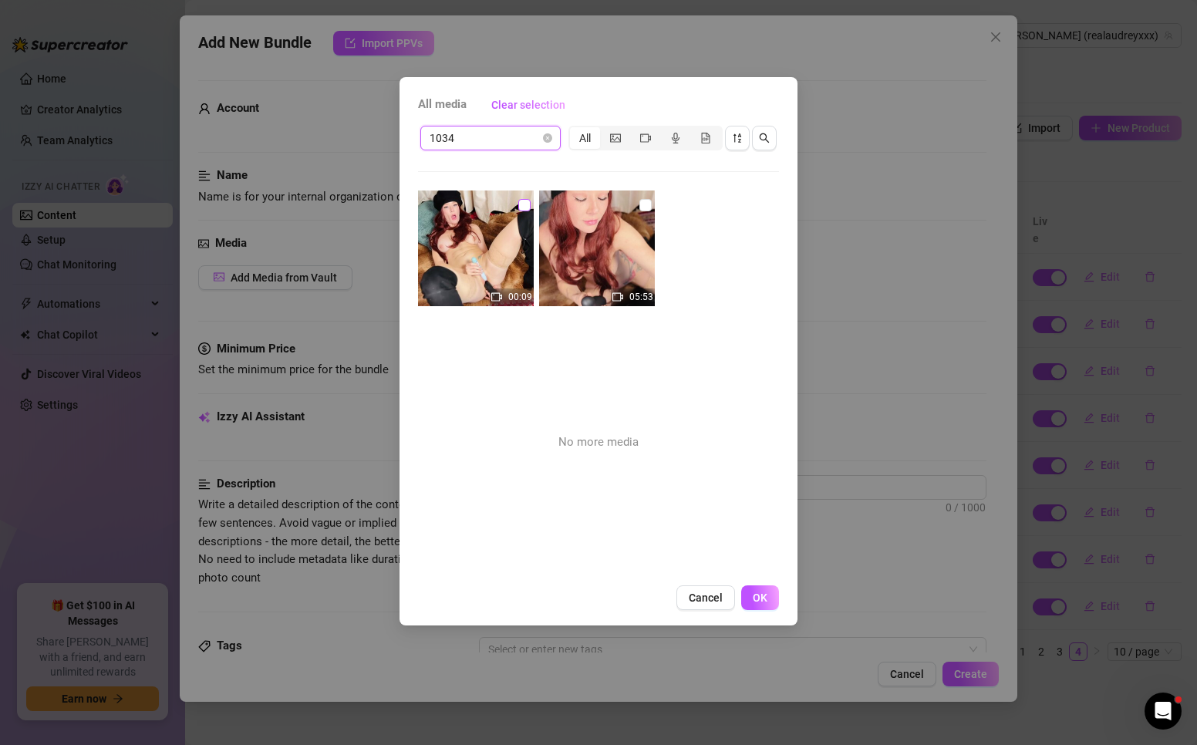
click at [523, 201] on input "checkbox" at bounding box center [524, 205] width 12 height 12
checkbox input "true"
click at [643, 201] on input "checkbox" at bounding box center [645, 205] width 12 height 12
checkbox input "true"
click at [757, 597] on span "OK" at bounding box center [760, 598] width 15 height 12
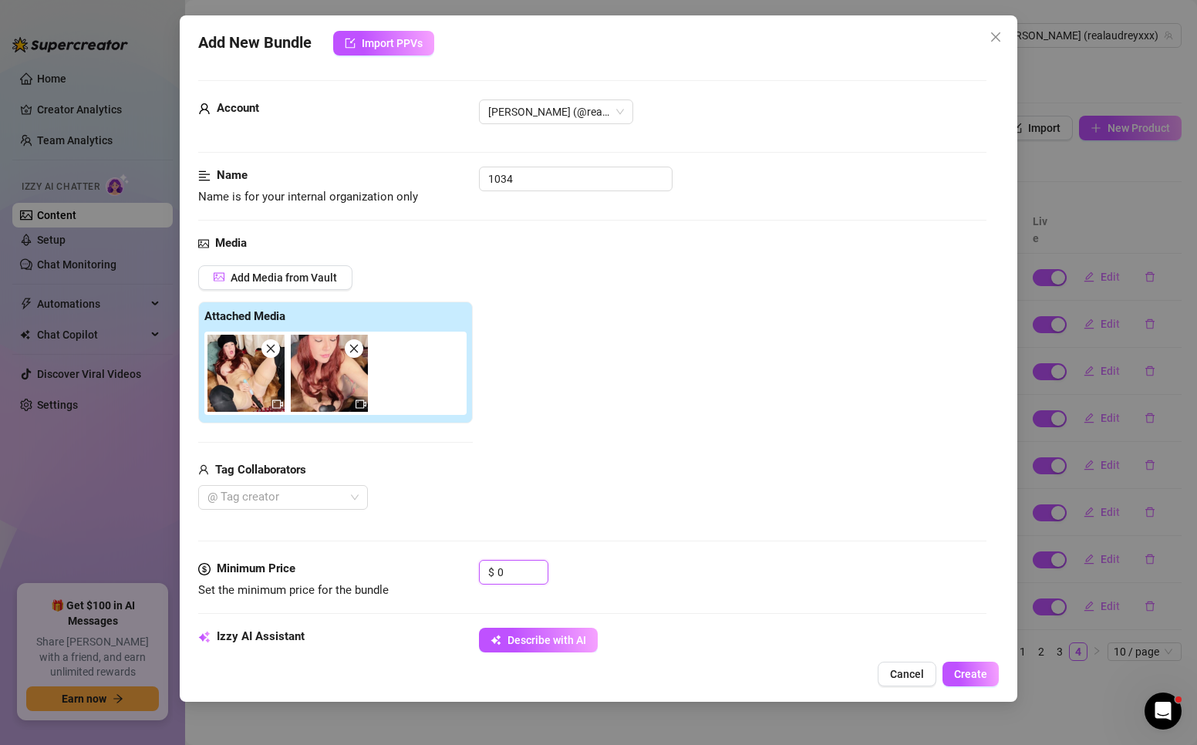
drag, startPoint x: 526, startPoint y: 581, endPoint x: 451, endPoint y: 571, distance: 75.5
click at [451, 571] on div "Minimum Price Set the minimum price for the bundle $ 0" at bounding box center [592, 579] width 788 height 39
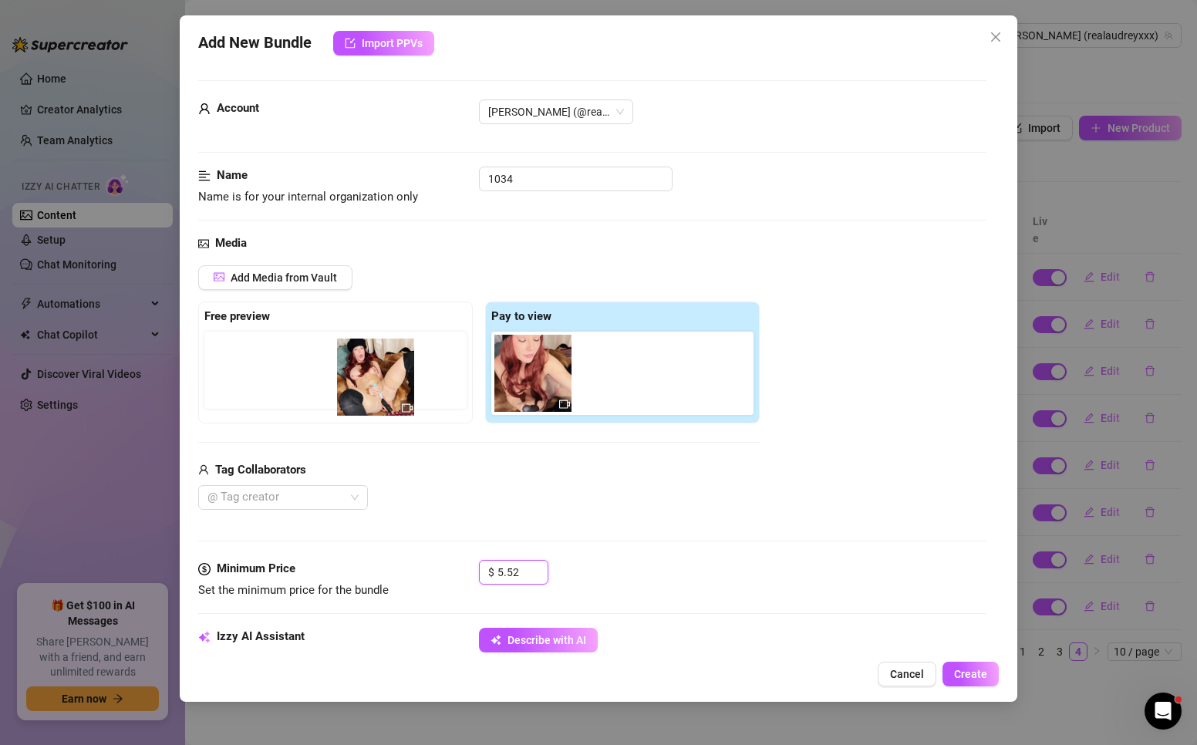
drag, startPoint x: 528, startPoint y: 373, endPoint x: 364, endPoint y: 376, distance: 163.5
click at [364, 376] on div "Free preview Pay to view" at bounding box center [478, 363] width 561 height 122
drag, startPoint x: 521, startPoint y: 396, endPoint x: 349, endPoint y: 386, distance: 173.1
click at [349, 386] on div "Free preview Pay to view" at bounding box center [478, 363] width 561 height 122
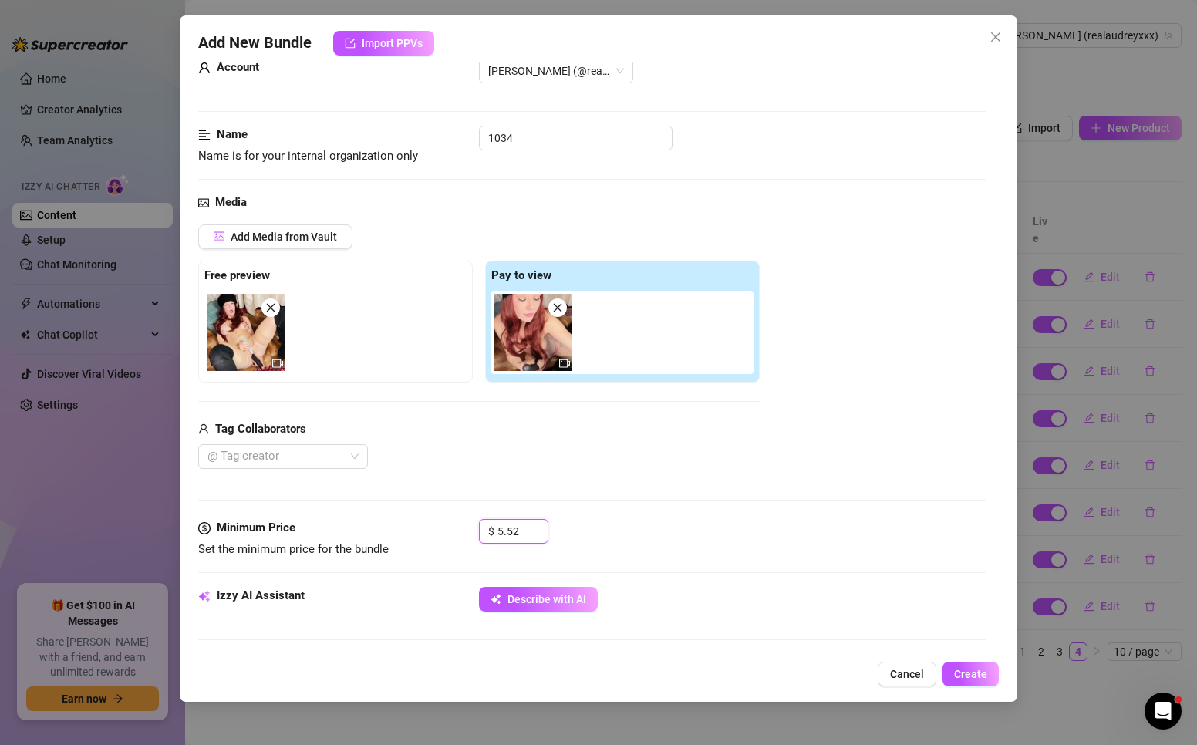
scroll to position [154, 0]
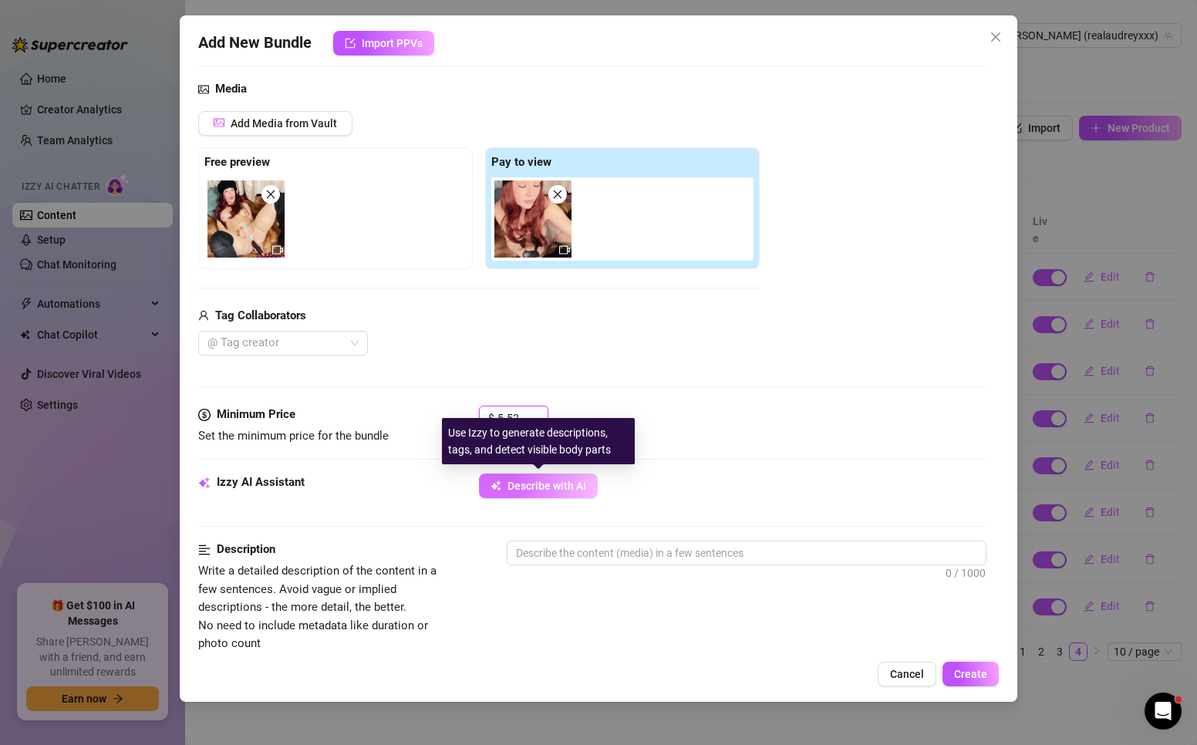
type input "5.52"
drag, startPoint x: 504, startPoint y: 487, endPoint x: 611, endPoint y: 448, distance: 113.9
click at [504, 485] on button "Describe with AI" at bounding box center [538, 486] width 119 height 25
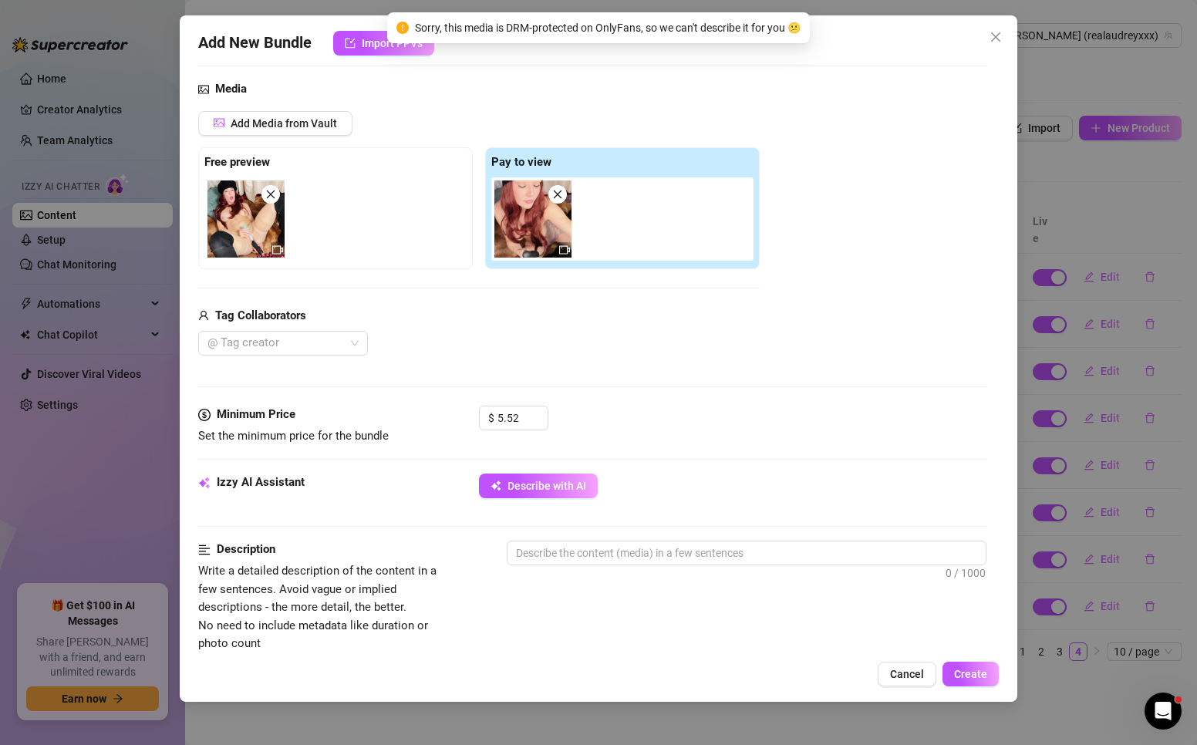
scroll to position [231, 0]
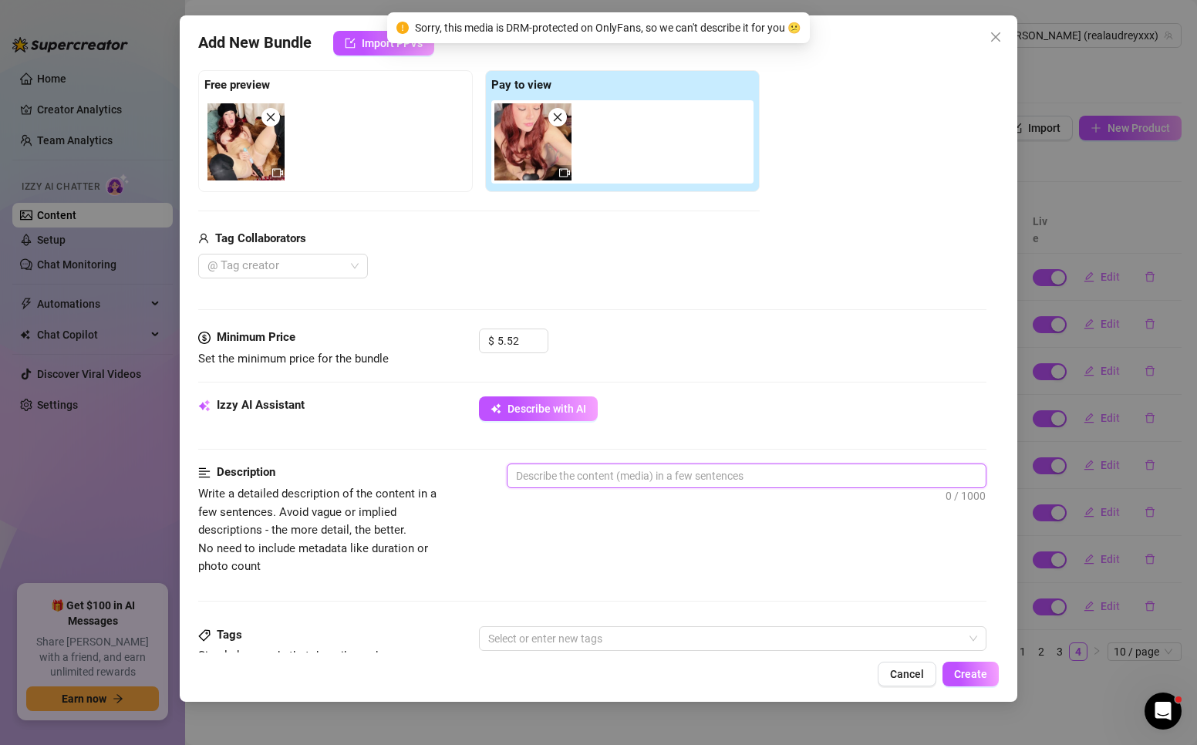
click at [598, 474] on textarea at bounding box center [746, 475] width 478 height 23
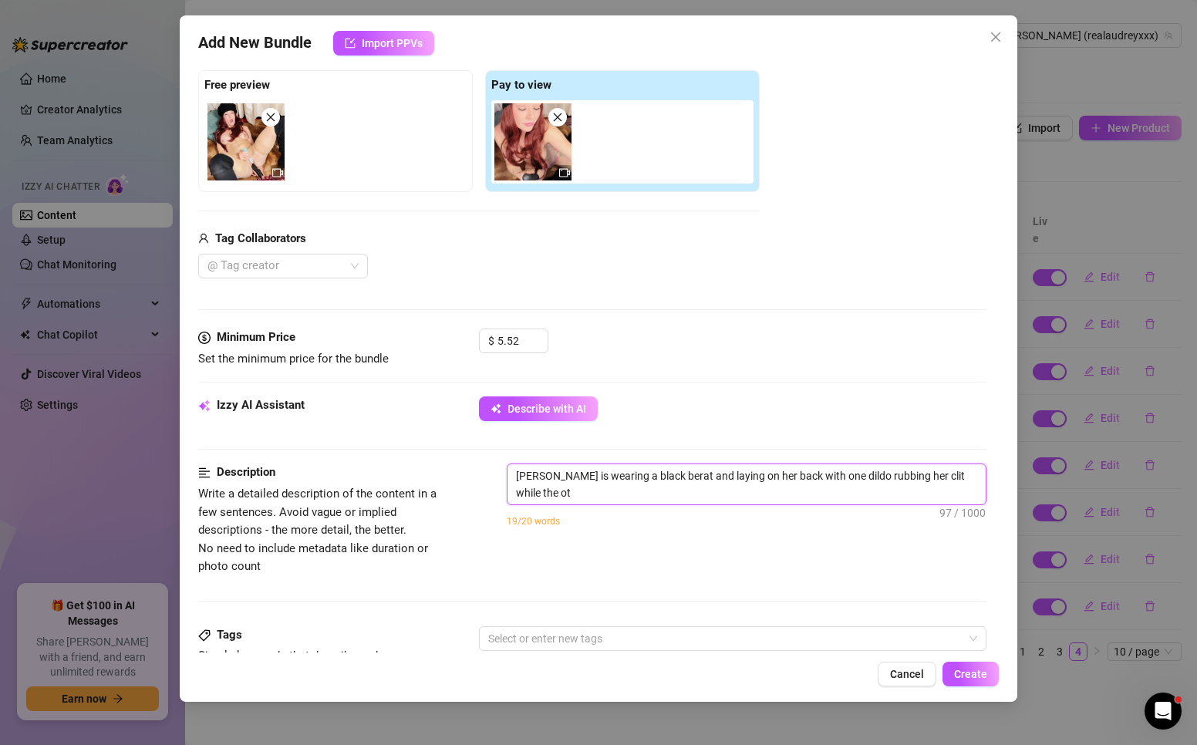
scroll to position [0, 0]
click at [730, 489] on textarea "[PERSON_NAME] is wearing a black beret and laying on her back with one dildo ru…" at bounding box center [746, 484] width 478 height 40
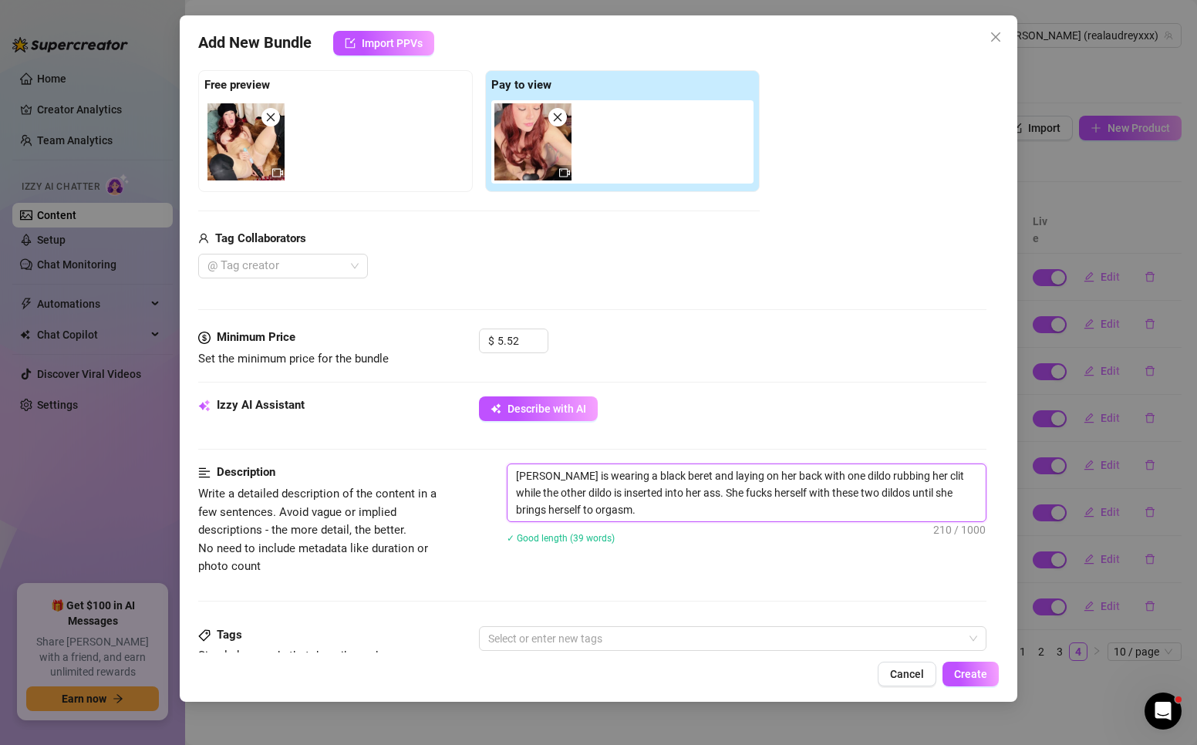
scroll to position [308, 0]
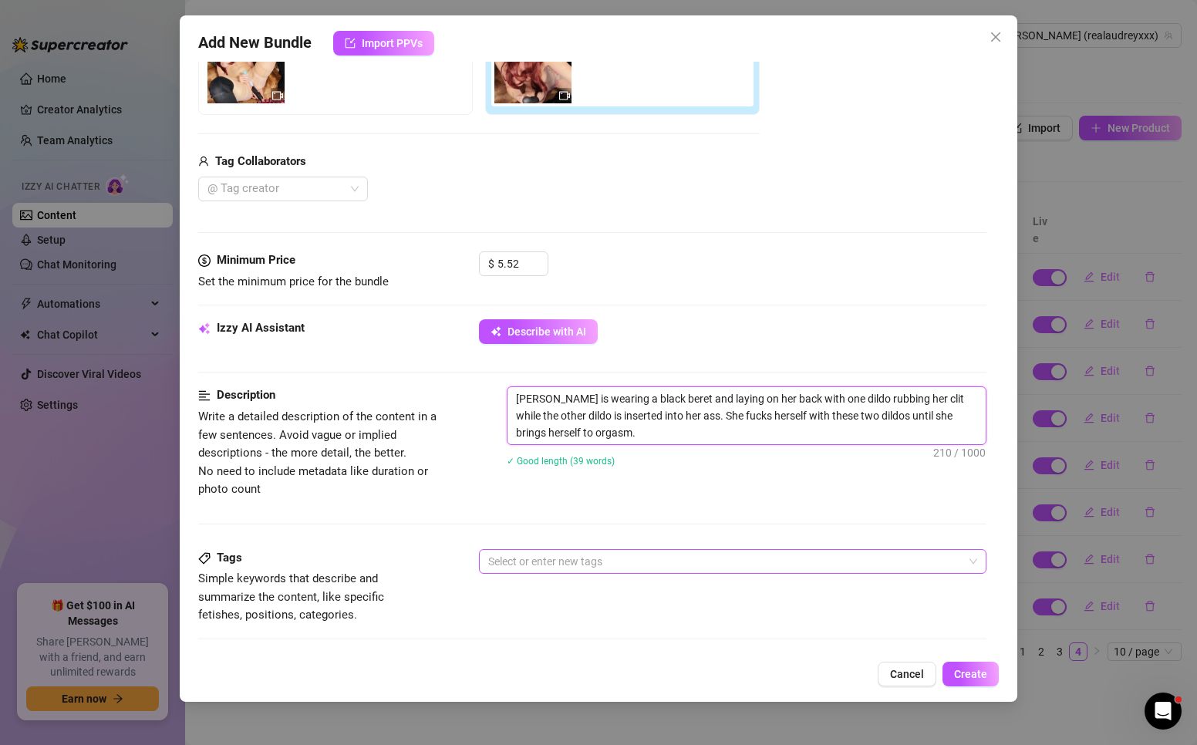
click at [537, 568] on div at bounding box center [724, 562] width 485 height 22
type textarea "[PERSON_NAME] is wearing a black beret and laying on her back with one dildo ru…"
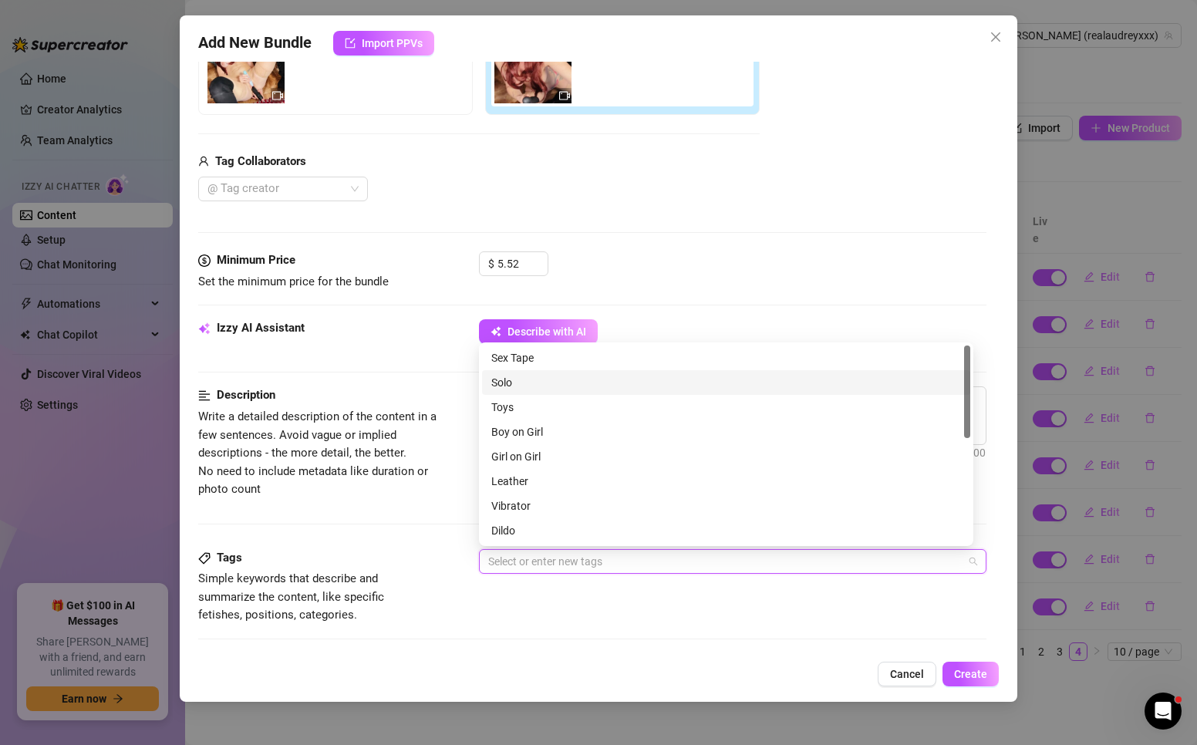
click at [508, 379] on div "Solo" at bounding box center [726, 382] width 470 height 17
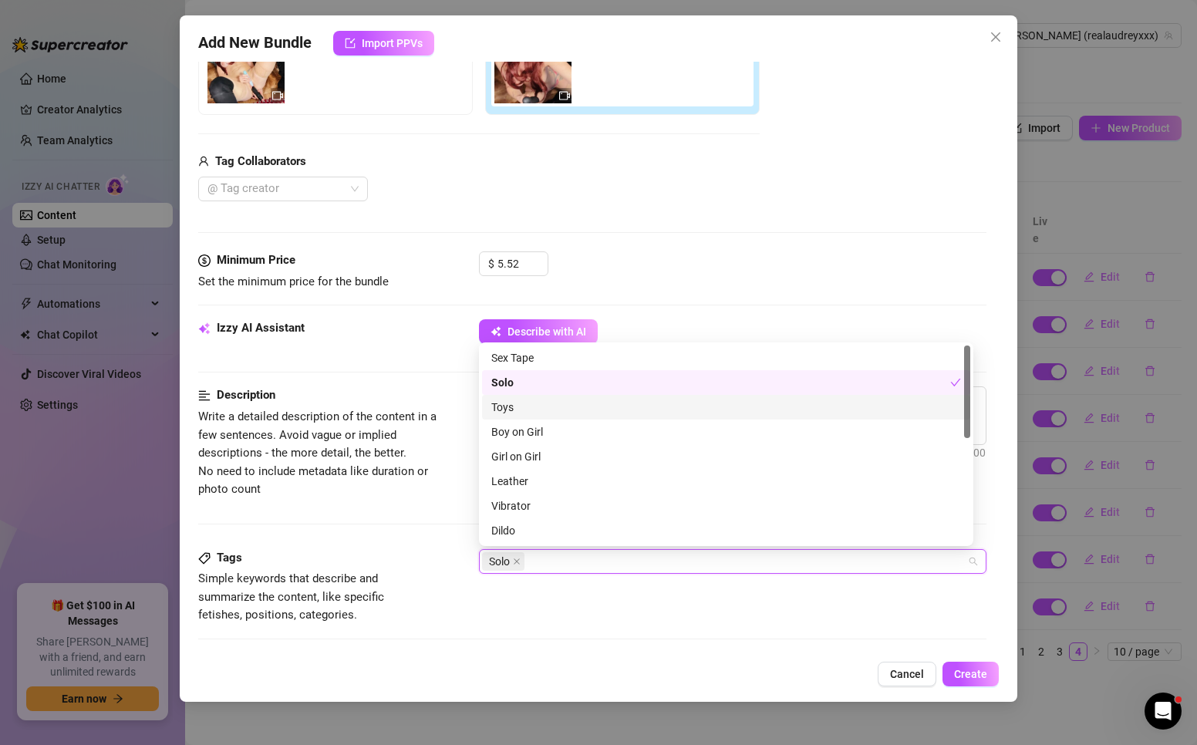
click at [521, 409] on div "Toys" at bounding box center [726, 407] width 470 height 17
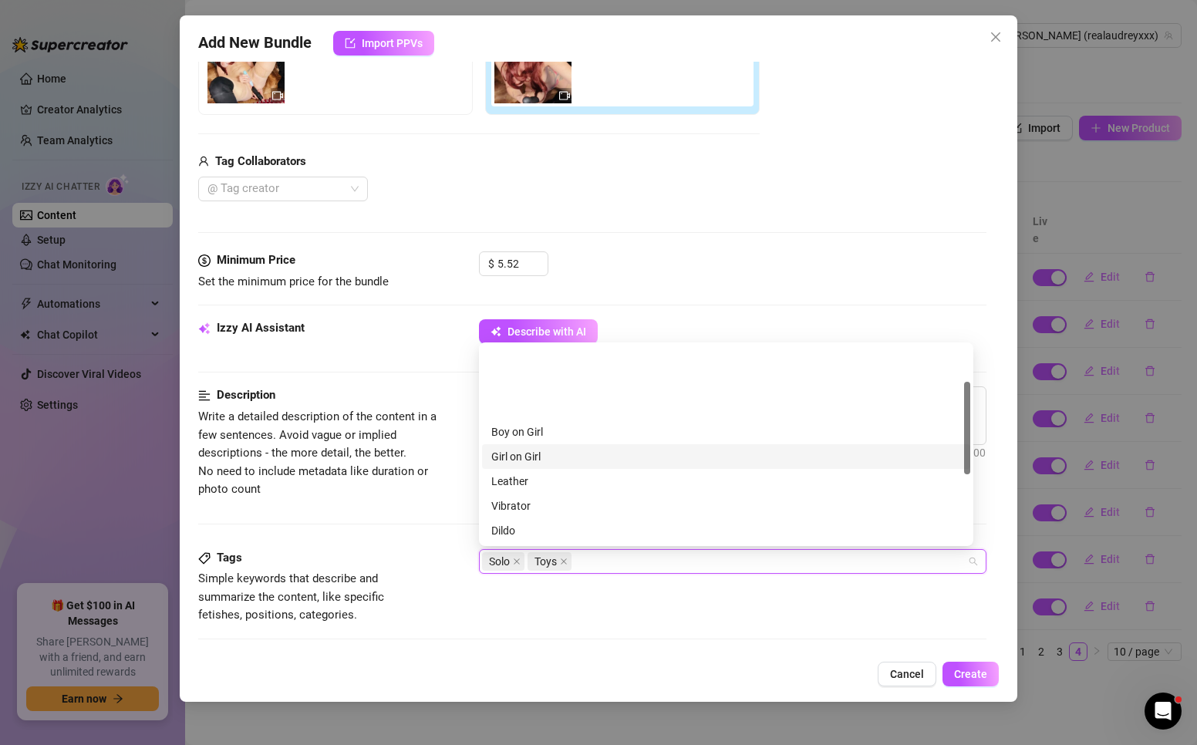
scroll to position [77, 0]
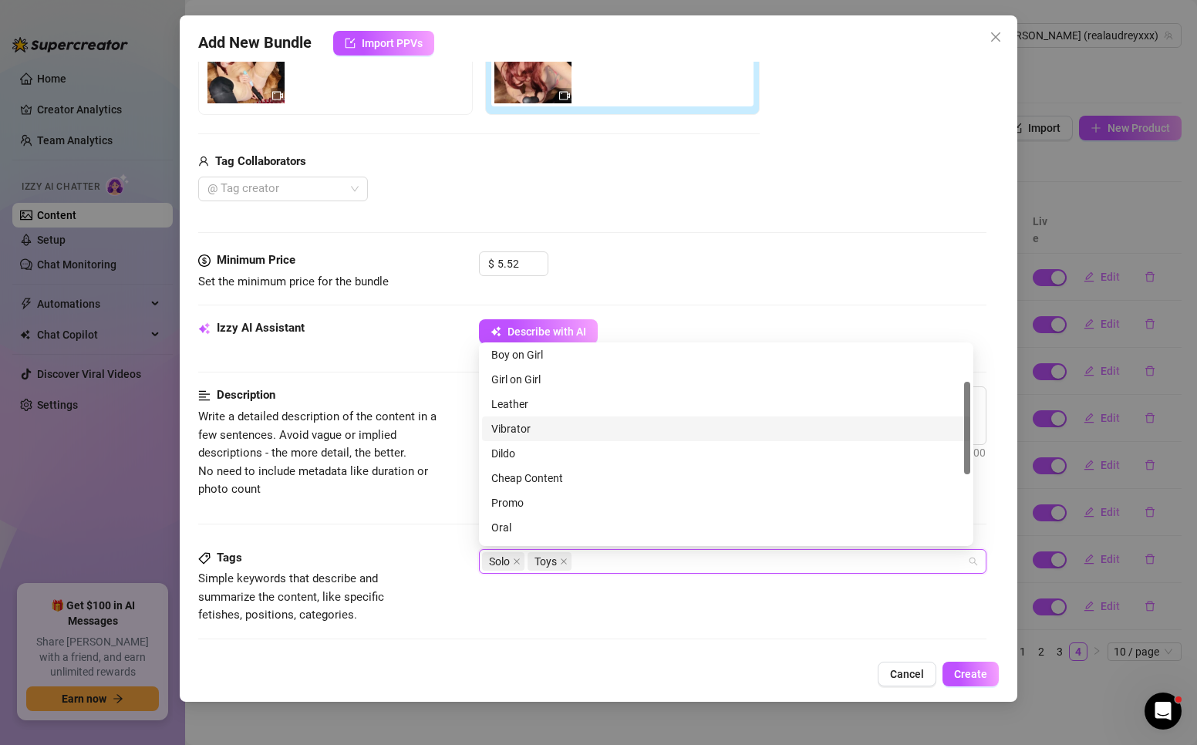
click at [559, 428] on div "Vibrator" at bounding box center [726, 428] width 470 height 17
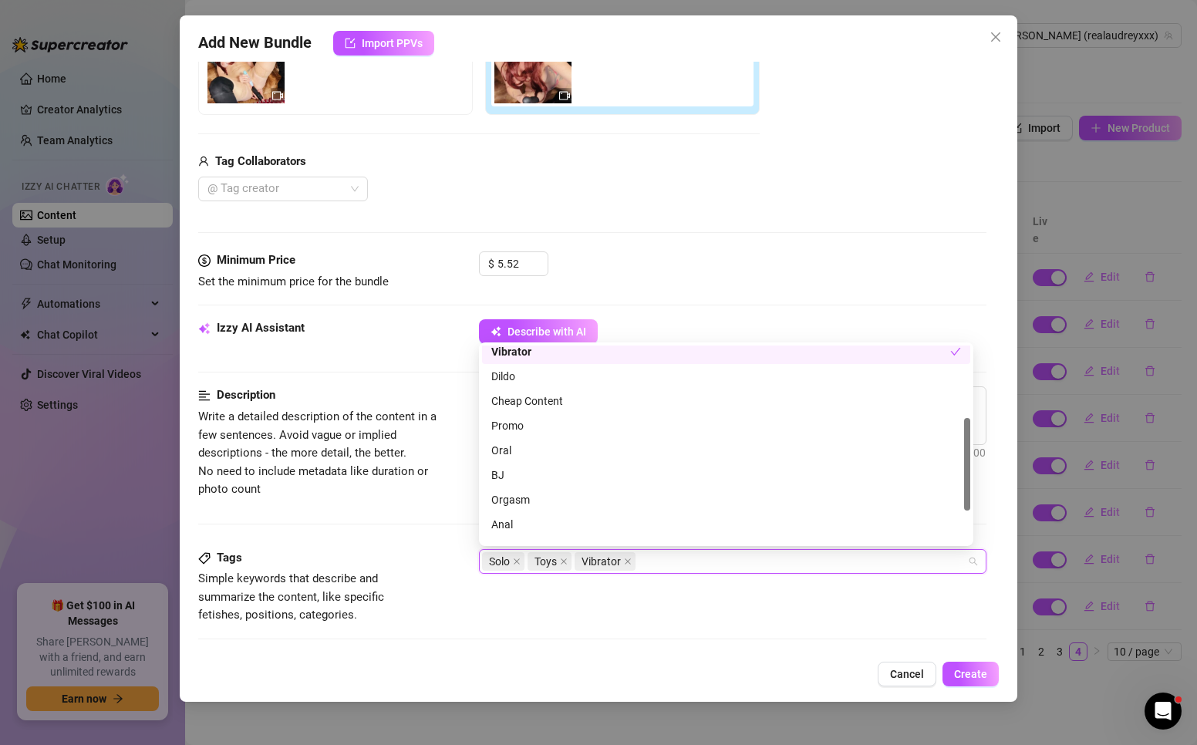
scroll to position [222, 0]
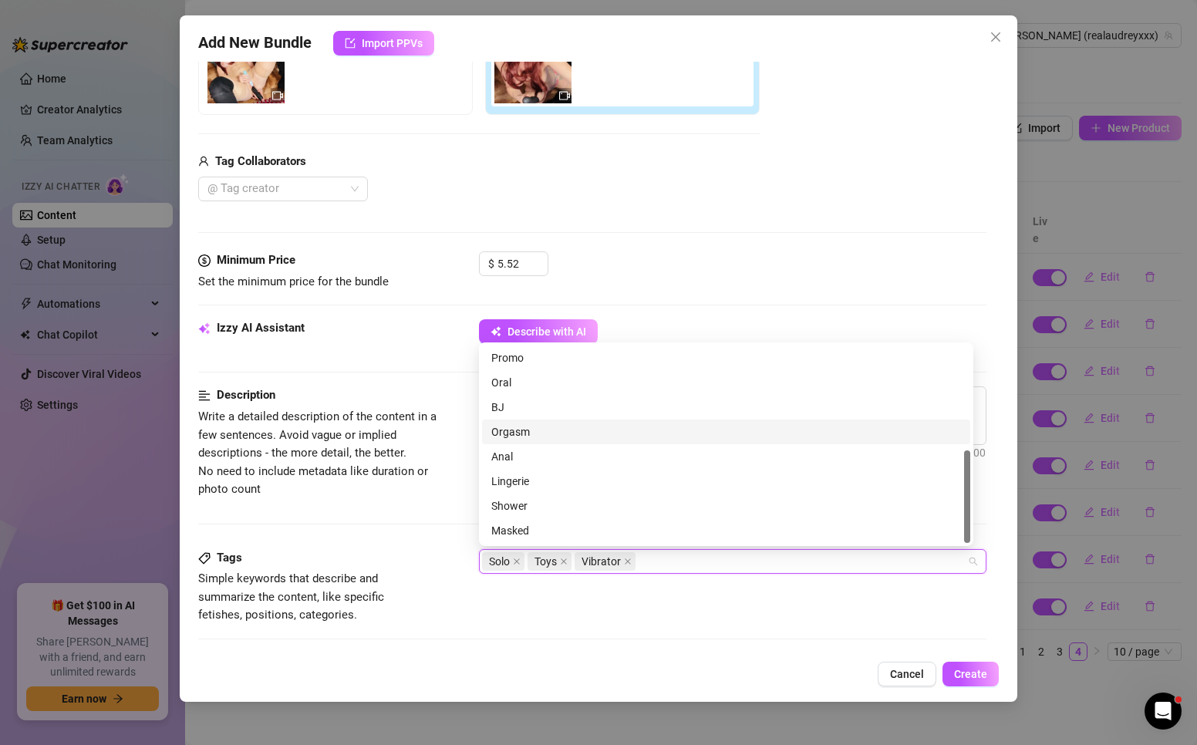
click at [544, 433] on div "Orgasm" at bounding box center [726, 431] width 470 height 17
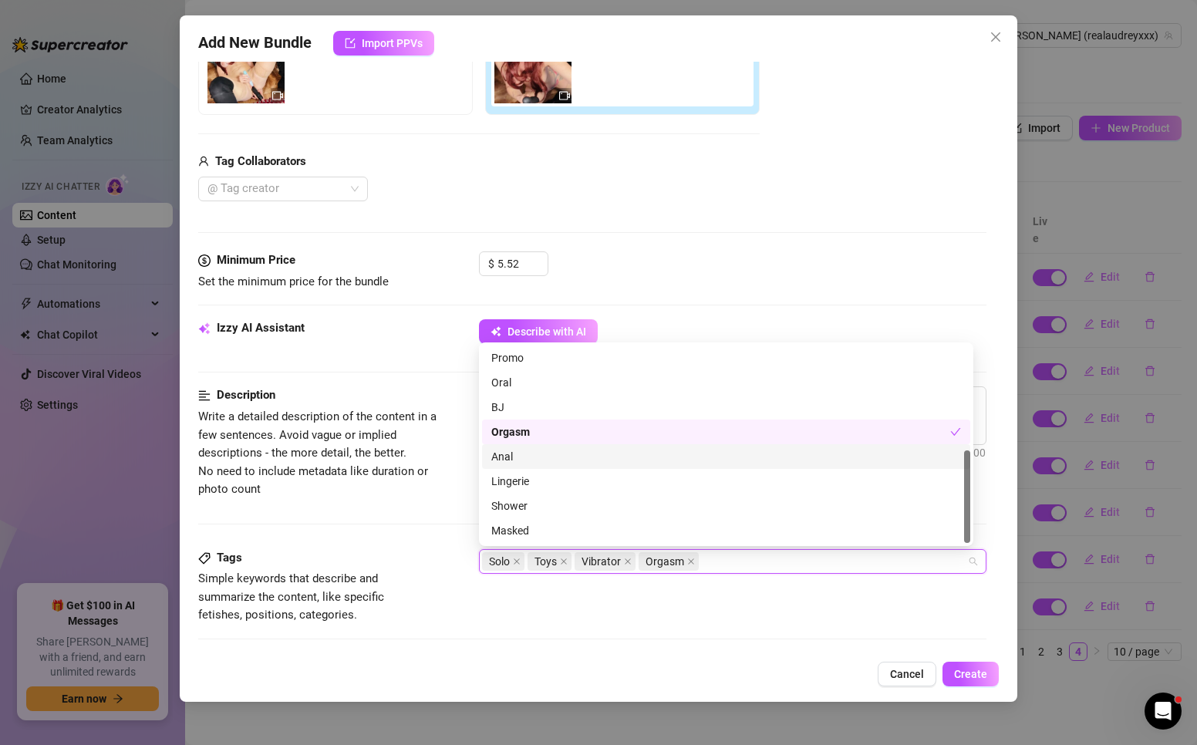
click at [521, 457] on div "Anal" at bounding box center [726, 456] width 470 height 17
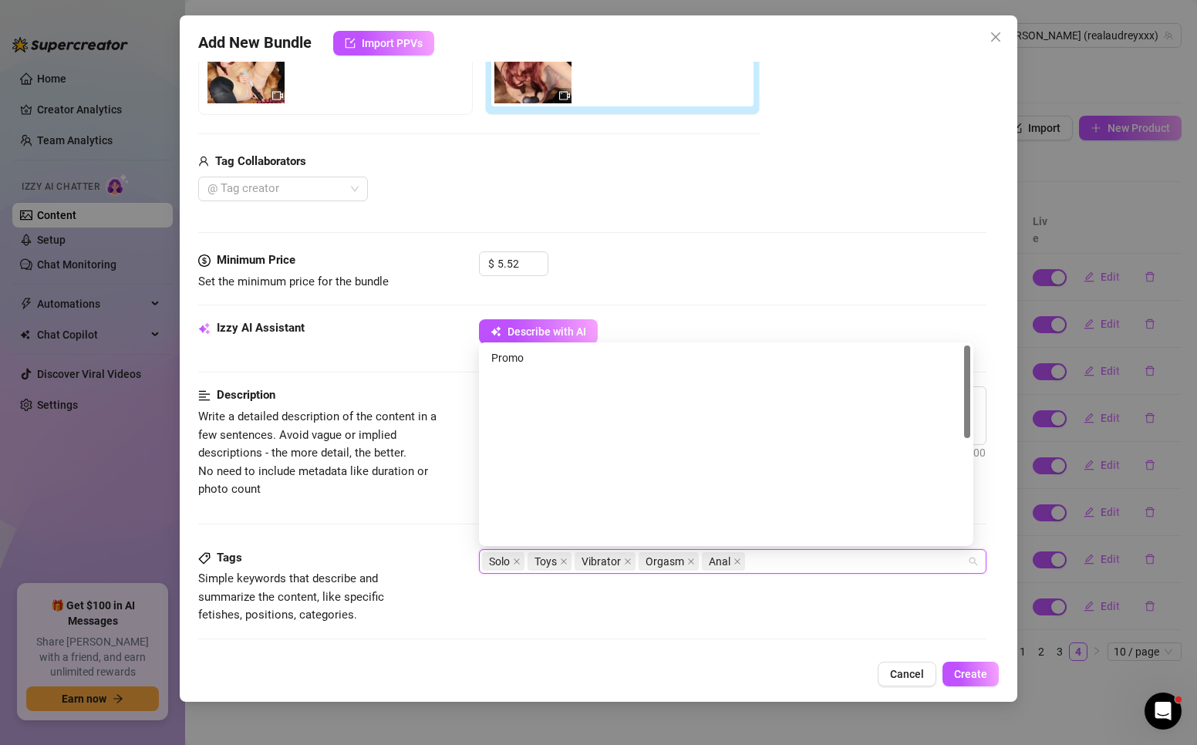
scroll to position [0, 0]
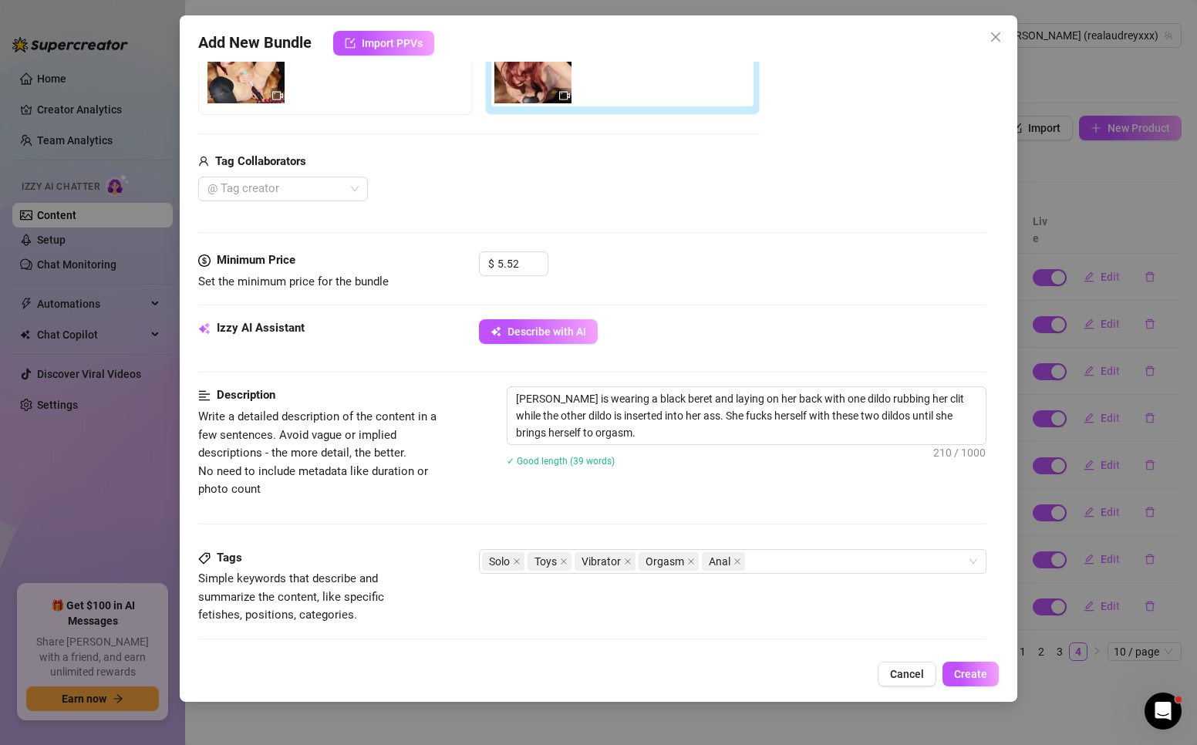
click at [358, 519] on div "Description Write a detailed description of the content in a few sentences. Avo…" at bounding box center [592, 467] width 788 height 162
click at [754, 555] on div "Solo Toys Vibrator Orgasm Anal" at bounding box center [724, 562] width 485 height 22
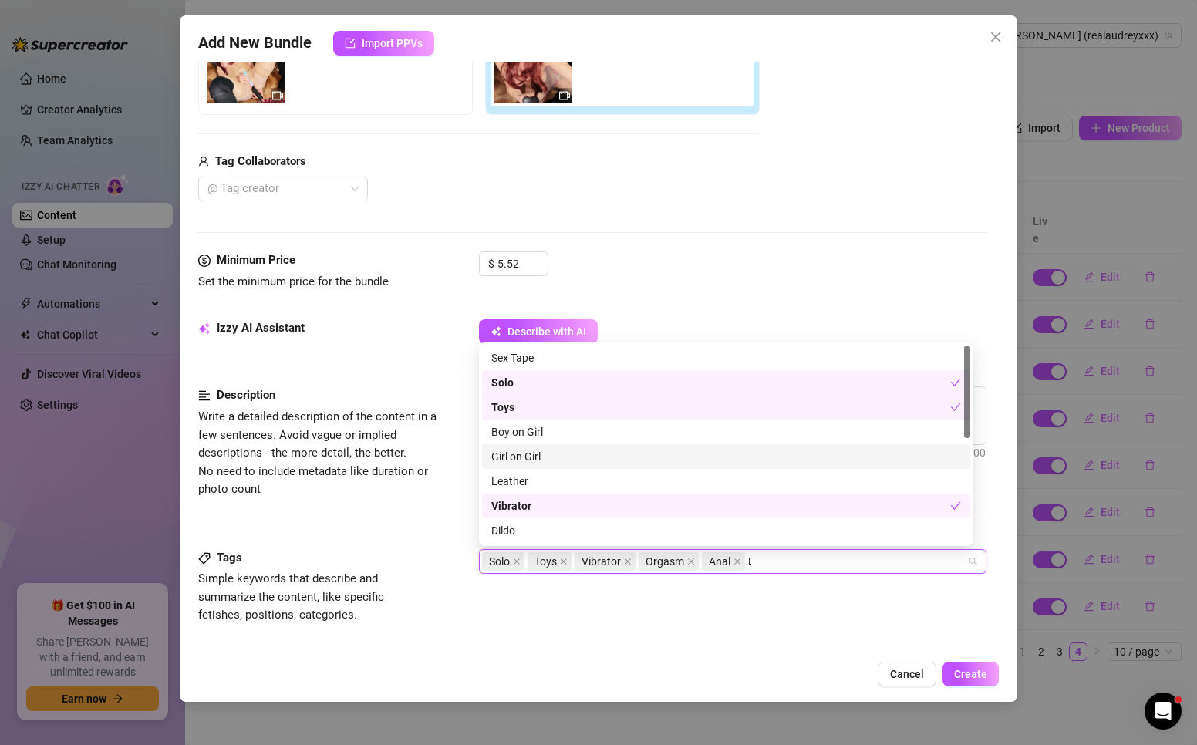
type input "DP"
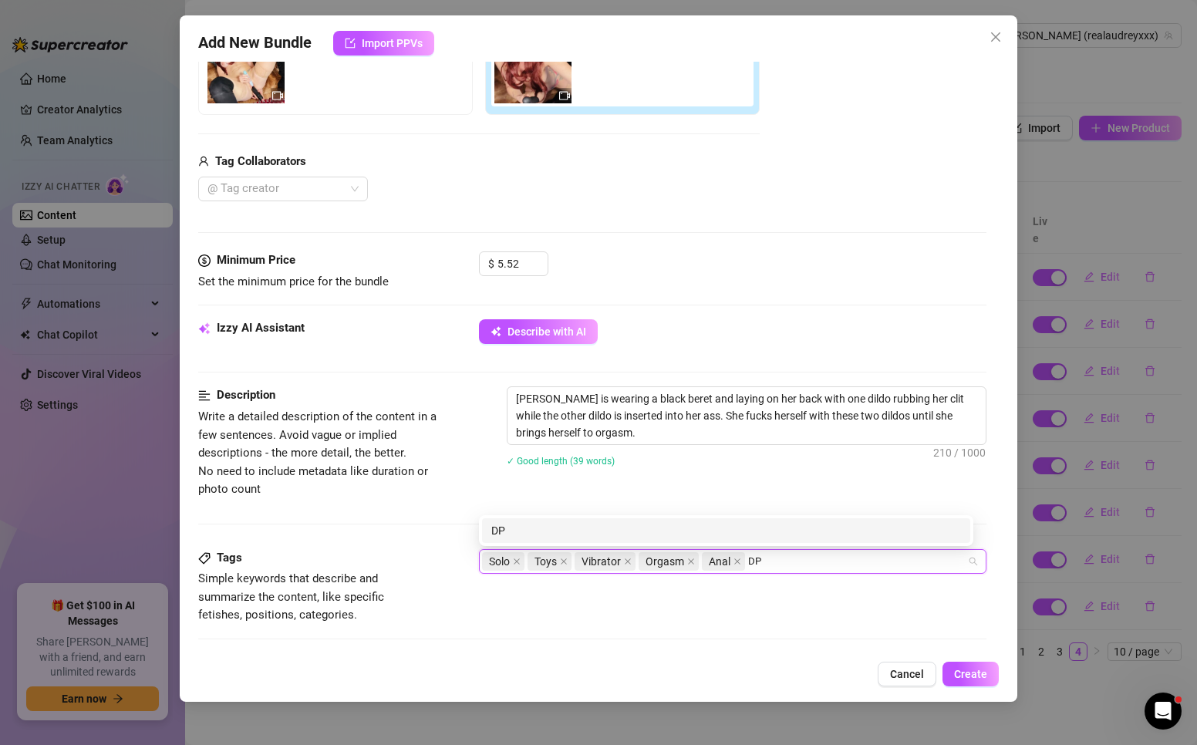
click at [501, 531] on div "DP" at bounding box center [726, 530] width 470 height 17
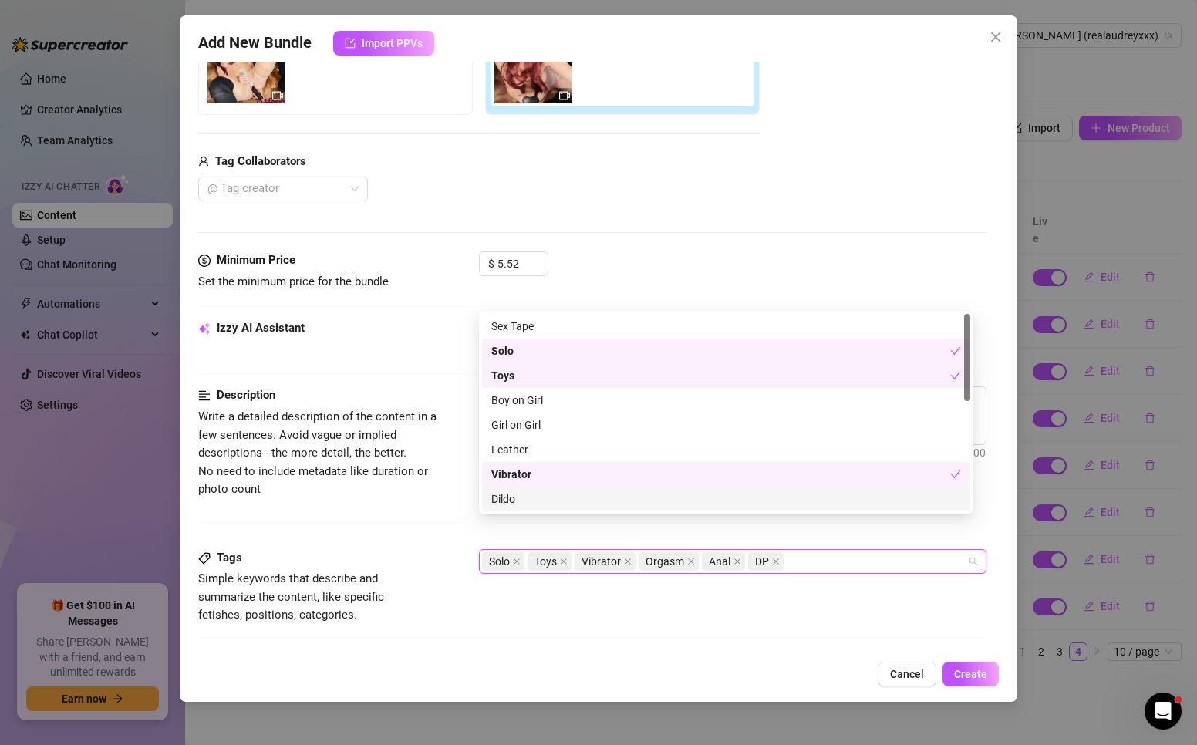
scroll to position [540, 0]
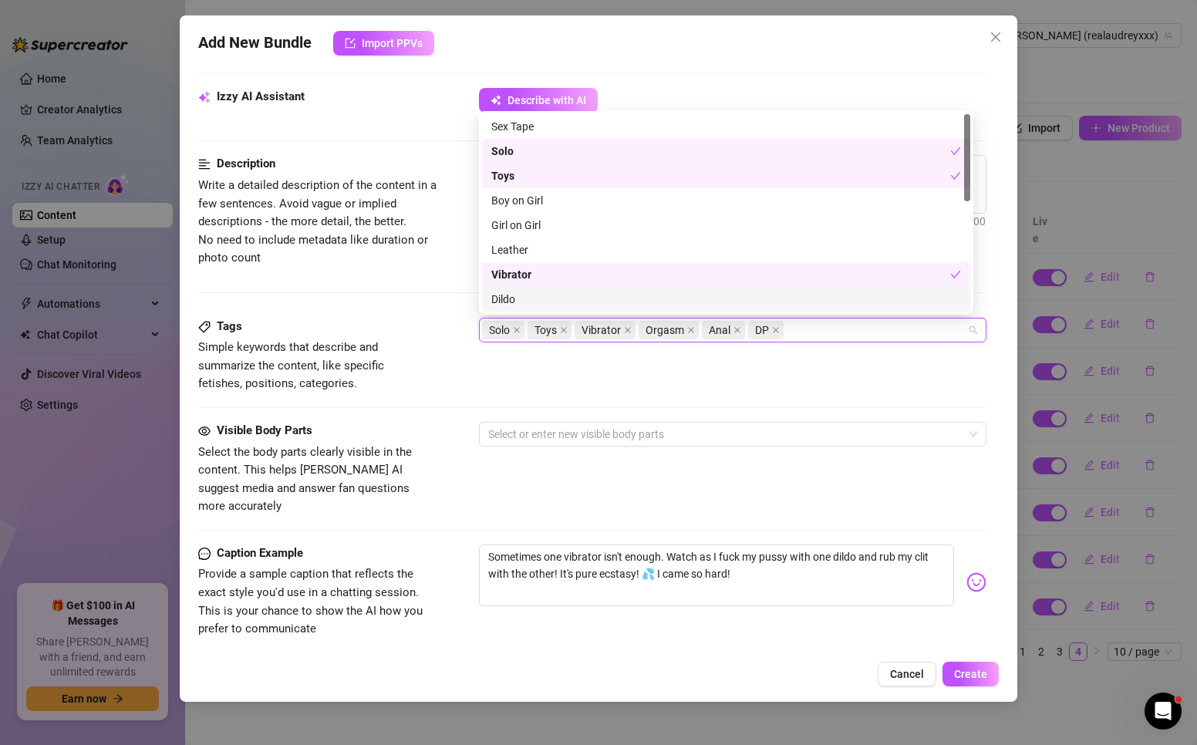
click at [521, 304] on div "Dildo" at bounding box center [726, 299] width 470 height 17
click at [552, 428] on div at bounding box center [724, 434] width 485 height 22
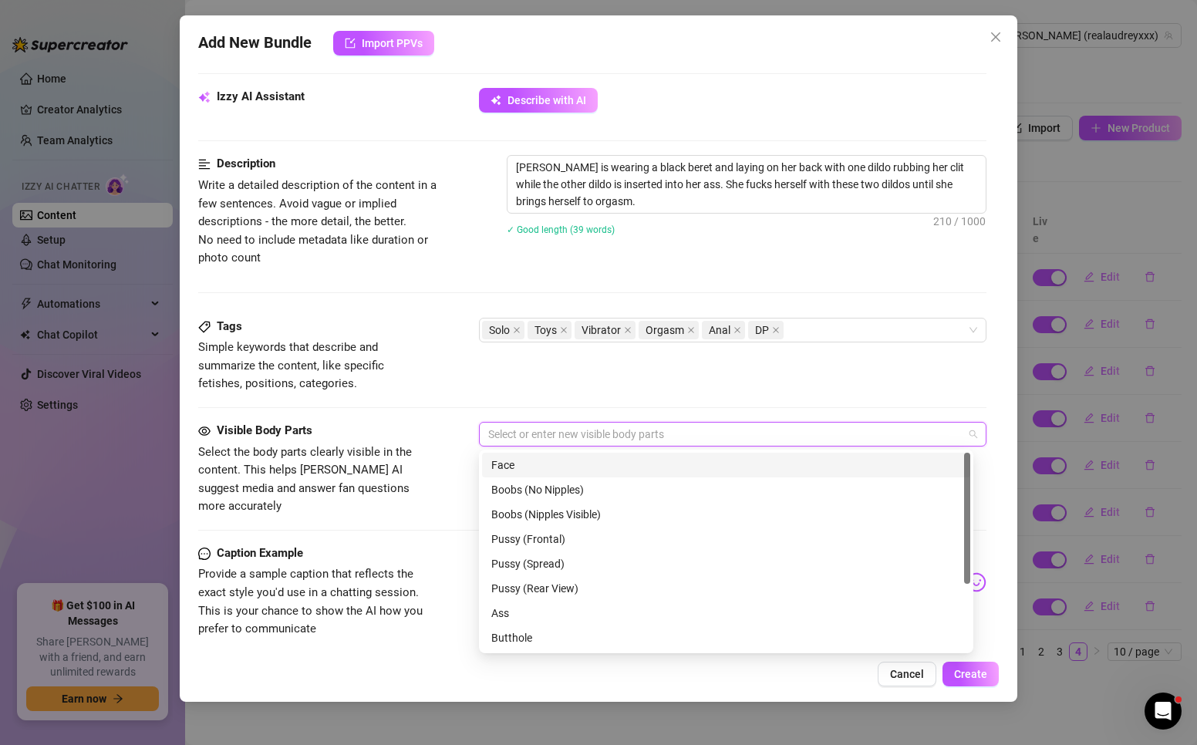
click at [527, 465] on div "Face" at bounding box center [726, 465] width 470 height 17
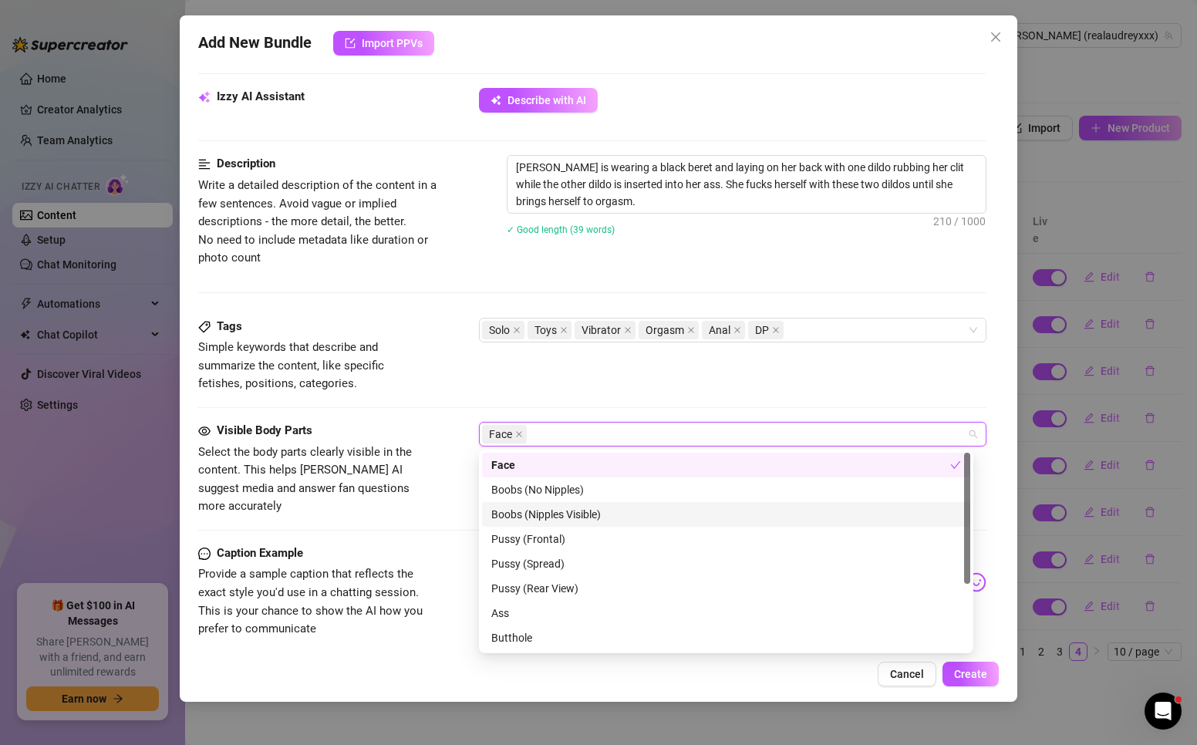
drag, startPoint x: 552, startPoint y: 509, endPoint x: 532, endPoint y: 540, distance: 36.8
click at [553, 509] on div "Boobs (Nipples Visible)" at bounding box center [726, 514] width 470 height 17
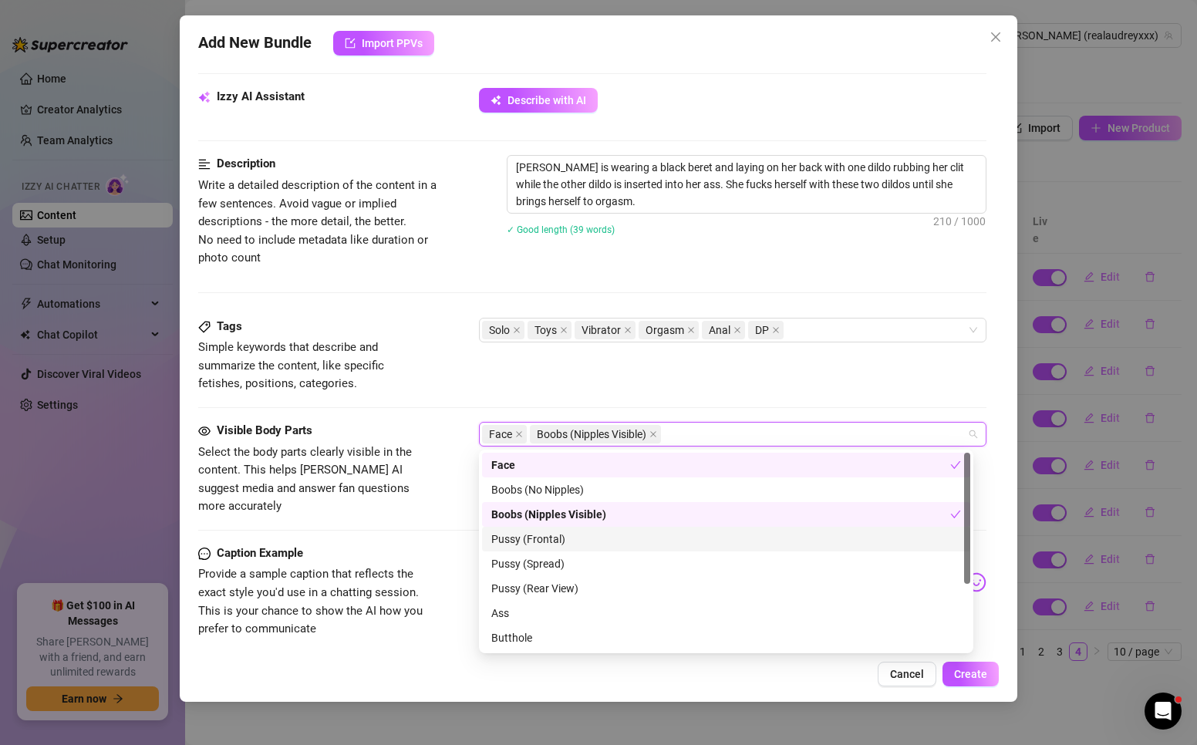
click at [532, 540] on div "Pussy (Frontal)" at bounding box center [726, 539] width 470 height 17
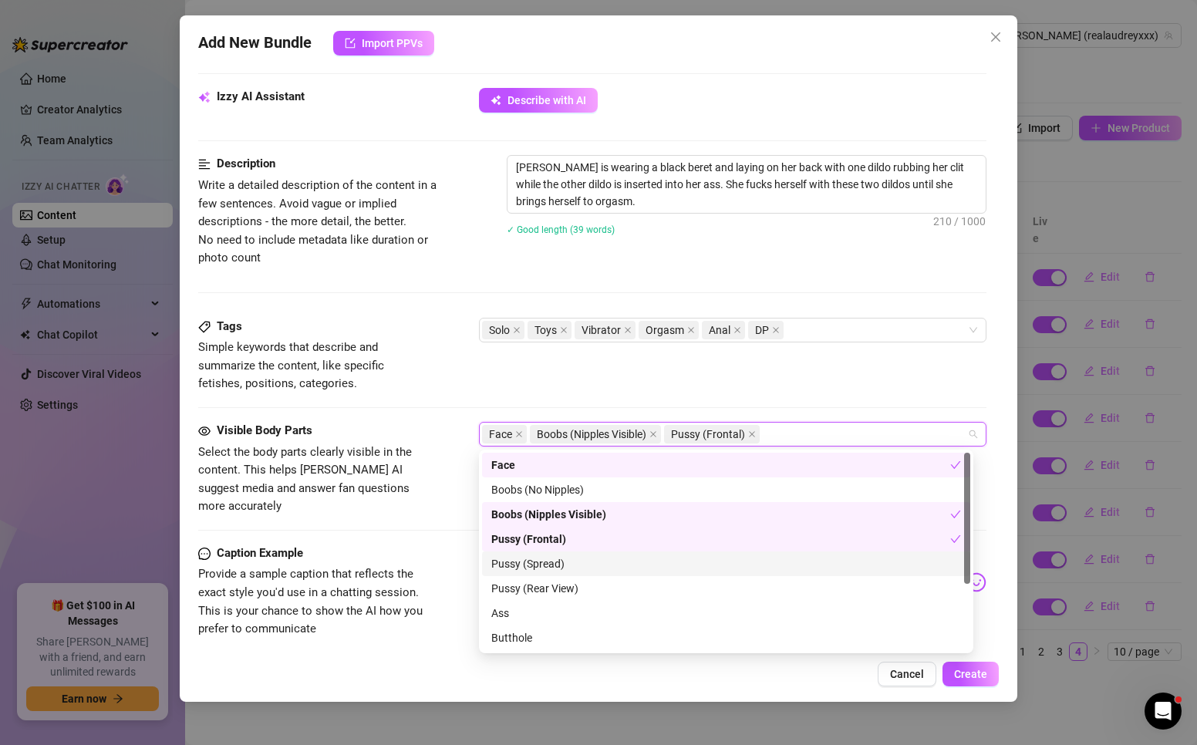
click at [531, 568] on div "Pussy (Spread)" at bounding box center [726, 563] width 470 height 17
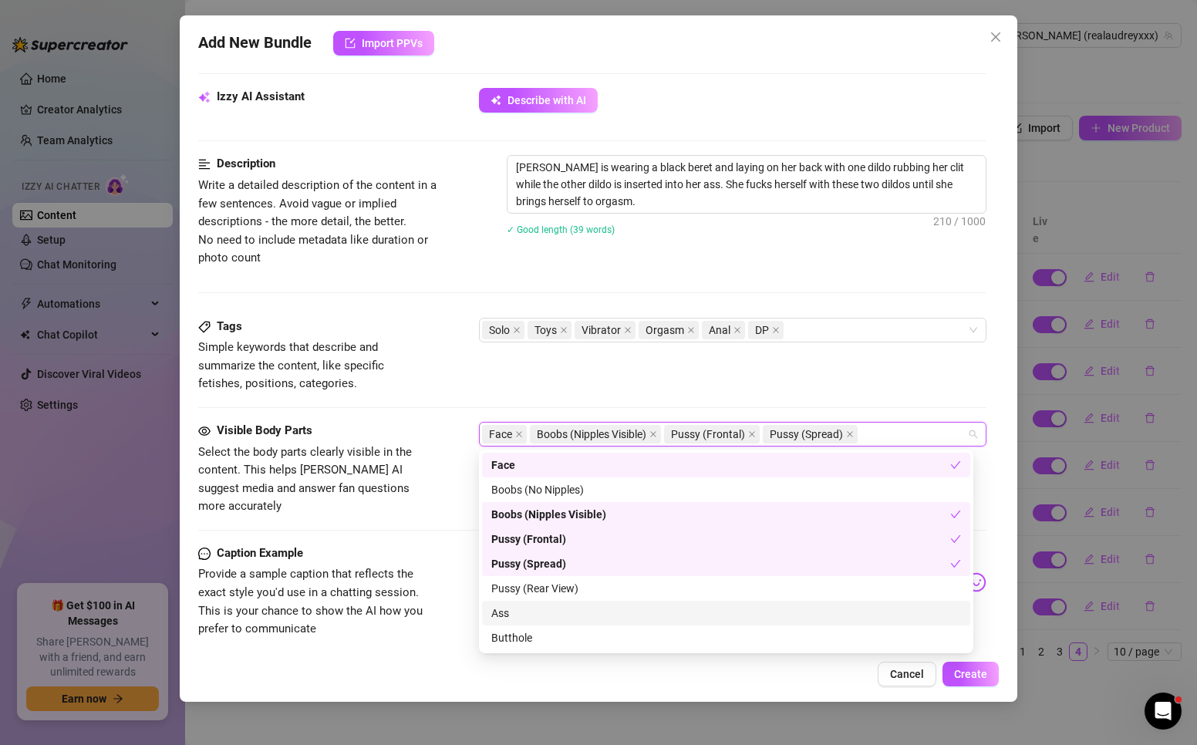
click at [522, 615] on div "Ass" at bounding box center [726, 613] width 470 height 17
click at [522, 615] on div "Ass" at bounding box center [720, 613] width 459 height 17
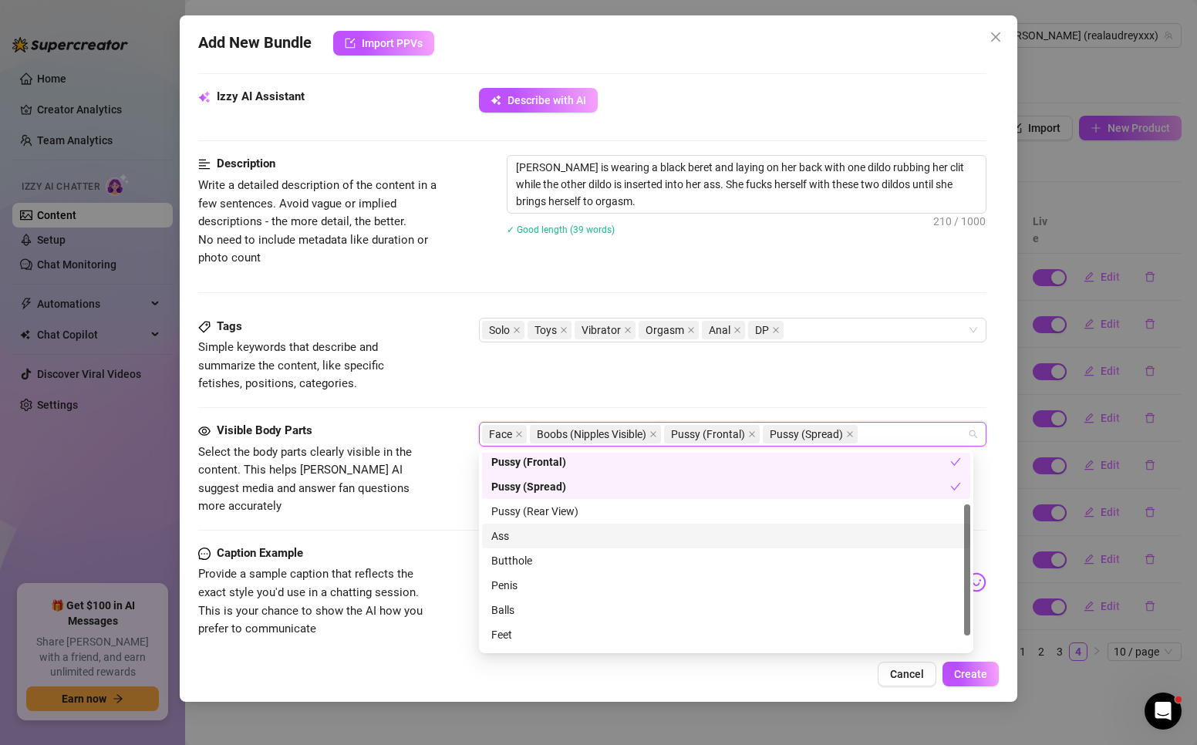
click at [535, 530] on div "Ass" at bounding box center [726, 536] width 470 height 17
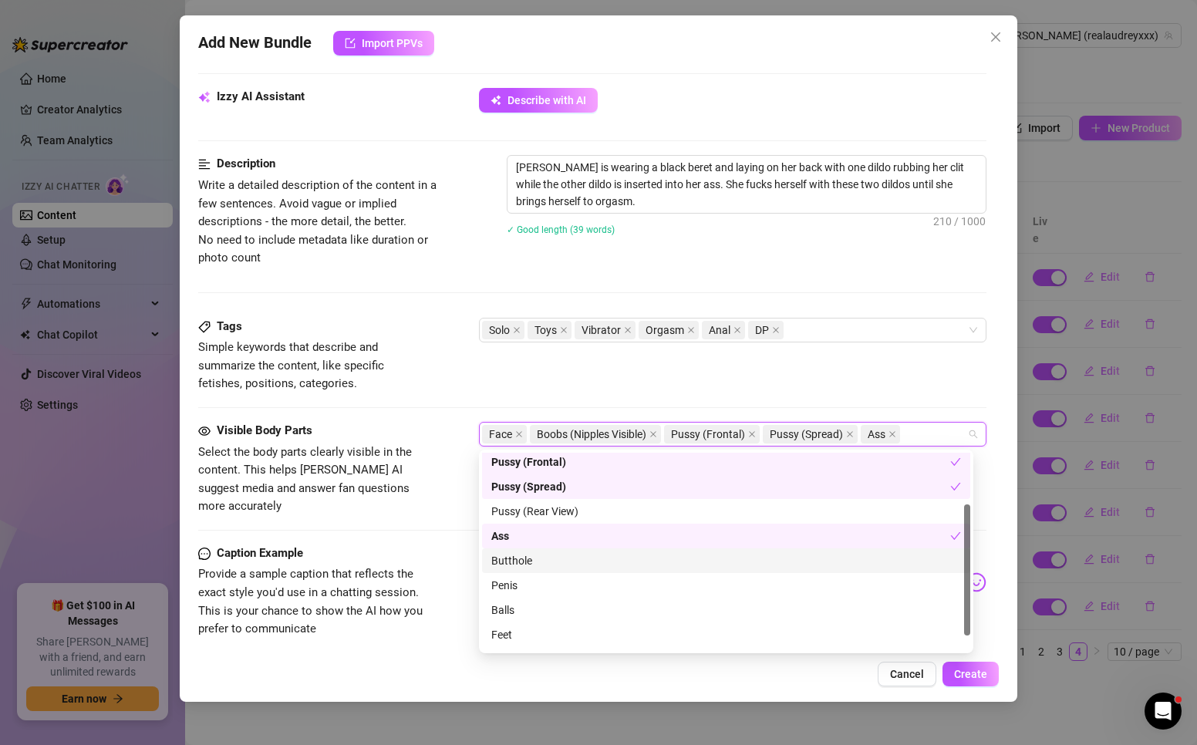
click at [524, 565] on div "Butthole" at bounding box center [726, 560] width 470 height 17
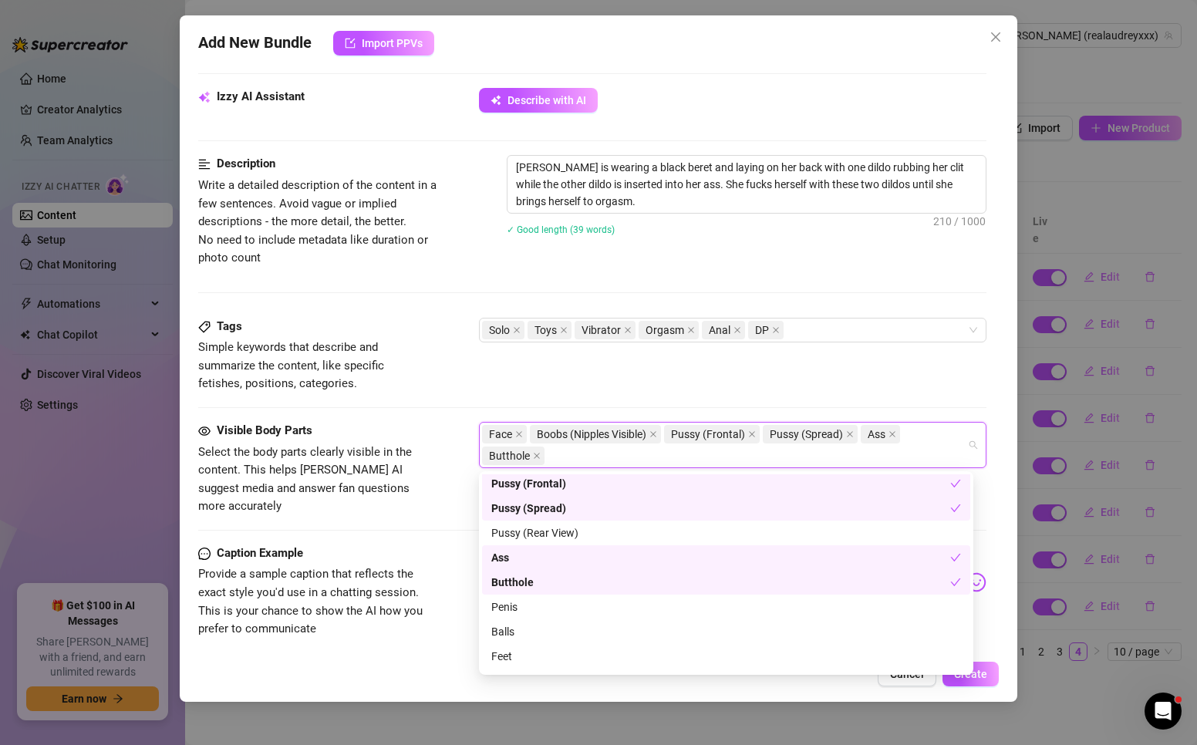
scroll to position [99, 0]
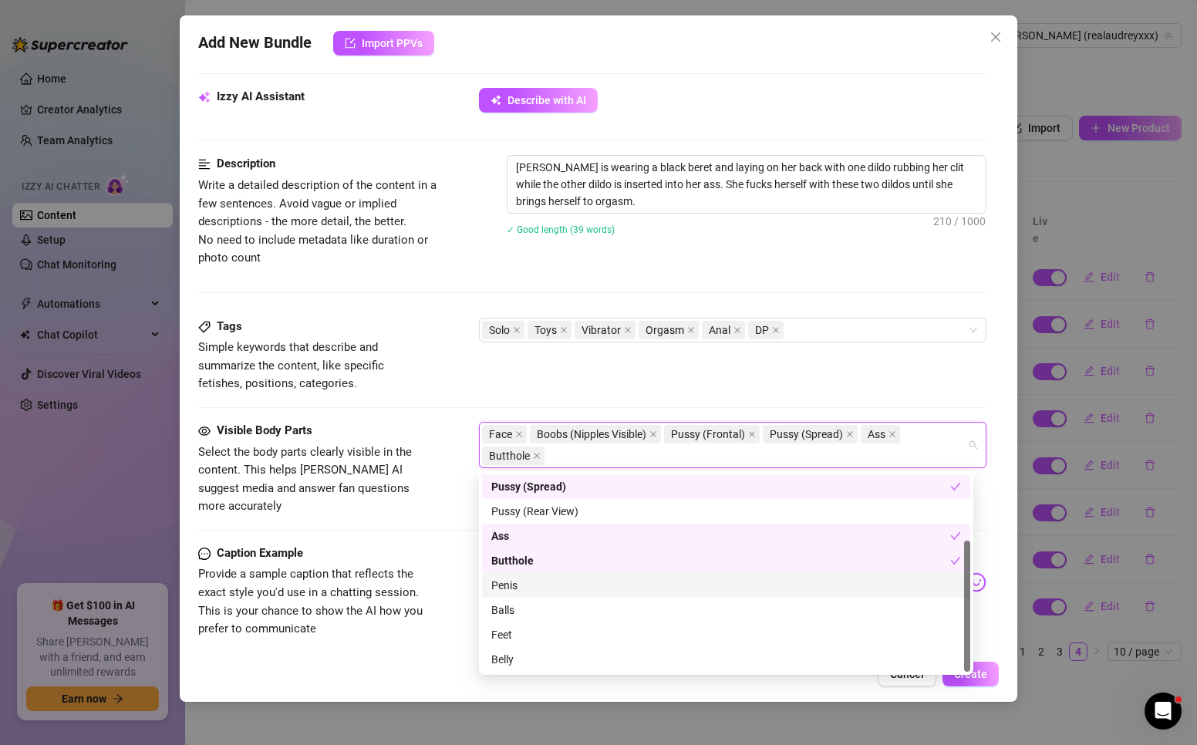
drag, startPoint x: 396, startPoint y: 576, endPoint x: 465, endPoint y: 573, distance: 69.5
click at [395, 575] on span "Provide a sample caption that reflects the exact style you'd use in a chatting …" at bounding box center [310, 601] width 224 height 69
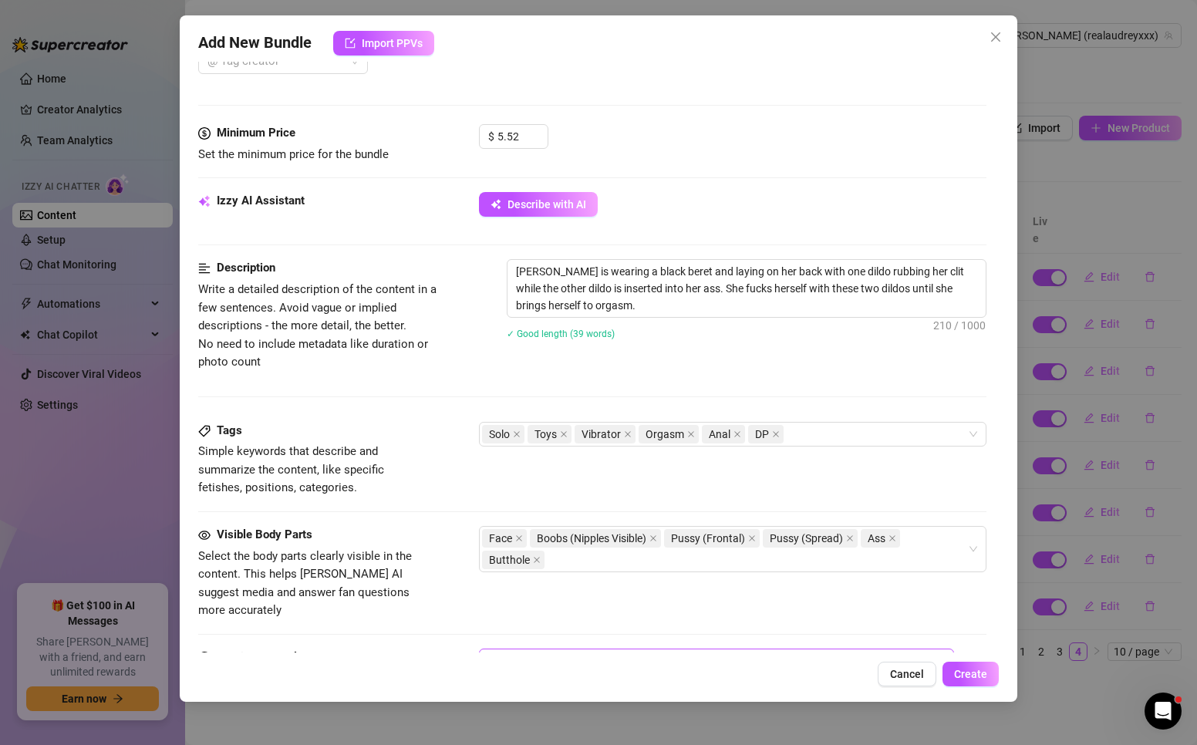
scroll to position [463, 0]
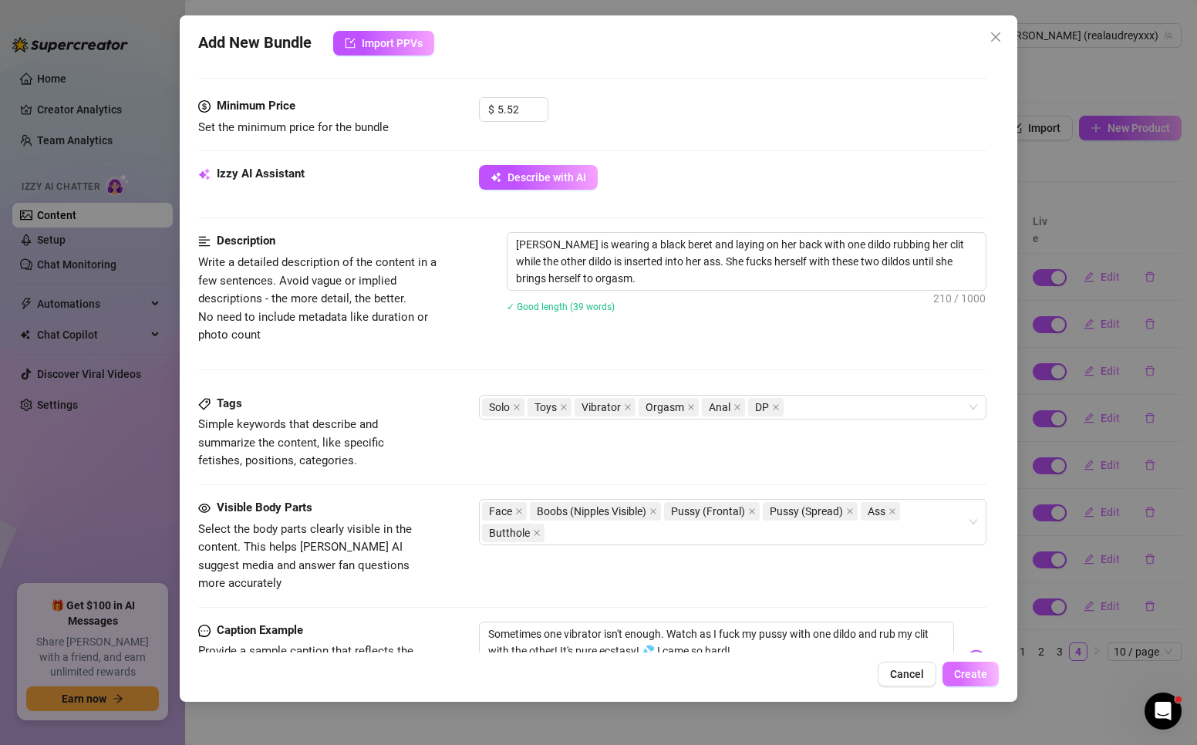
click at [953, 664] on button "Create" at bounding box center [970, 674] width 56 height 25
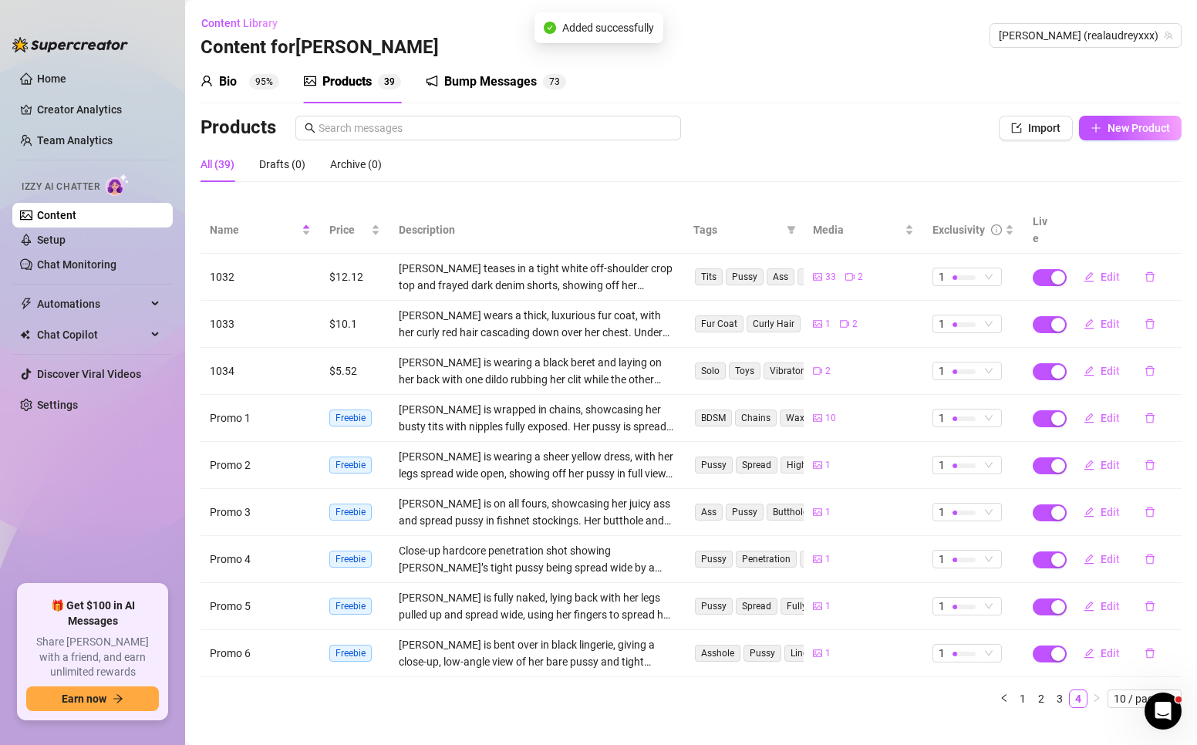
click at [246, 447] on td "Promo 2" at bounding box center [261, 465] width 120 height 47
click at [527, 74] on div "Bump Messages" at bounding box center [490, 81] width 93 height 19
